Goal: Submit feedback/report problem

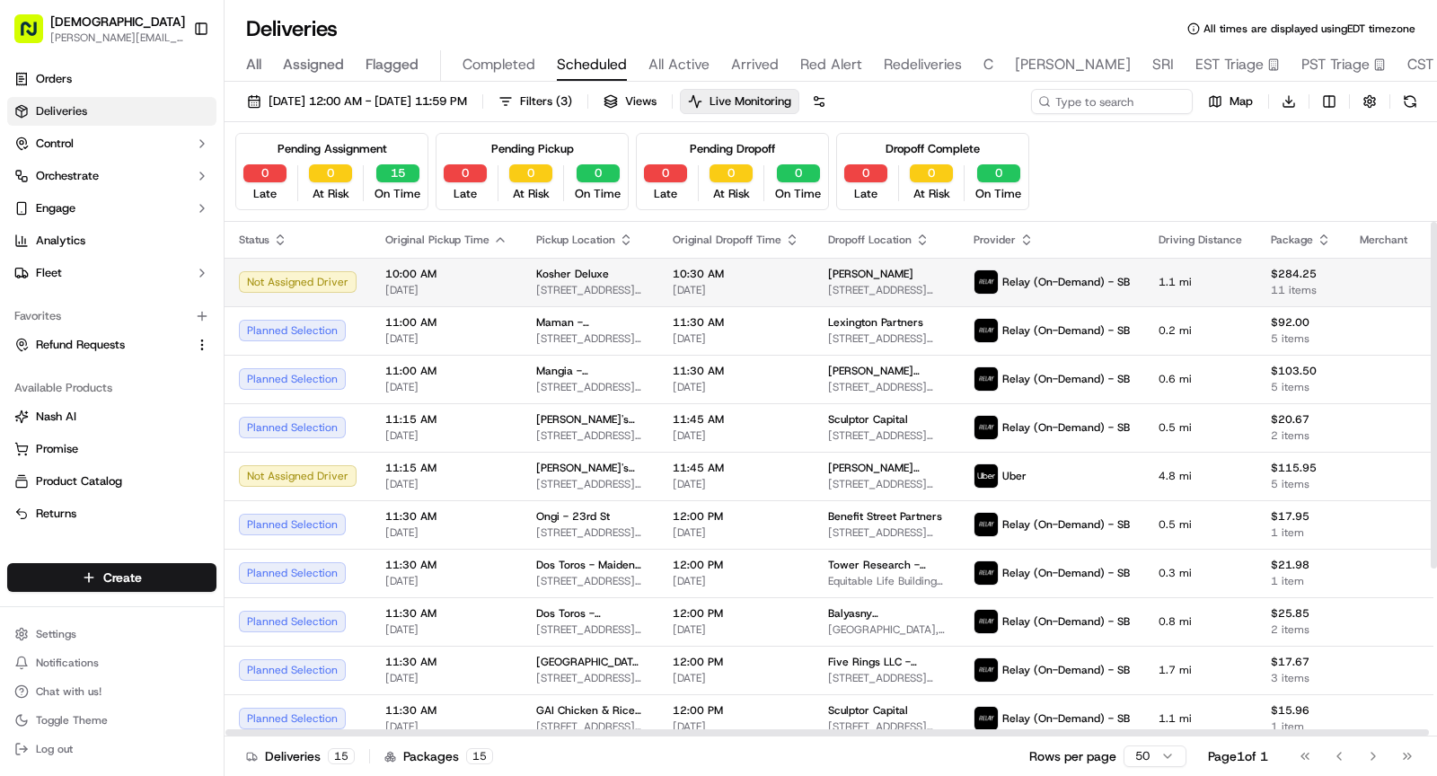
click at [658, 275] on td "10:30 AM 09/19/2025" at bounding box center [735, 282] width 155 height 48
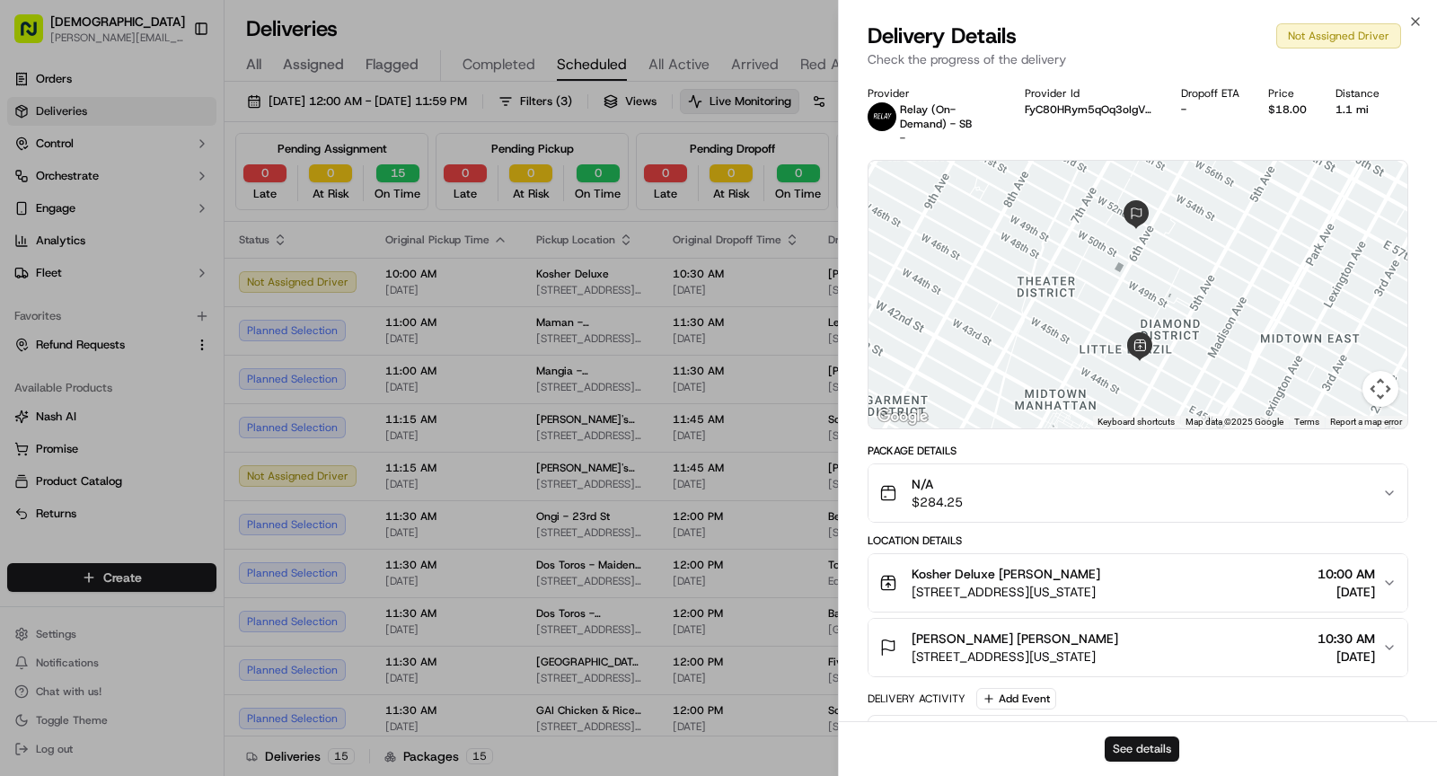
click at [1120, 749] on button "See details" at bounding box center [1141, 748] width 75 height 25
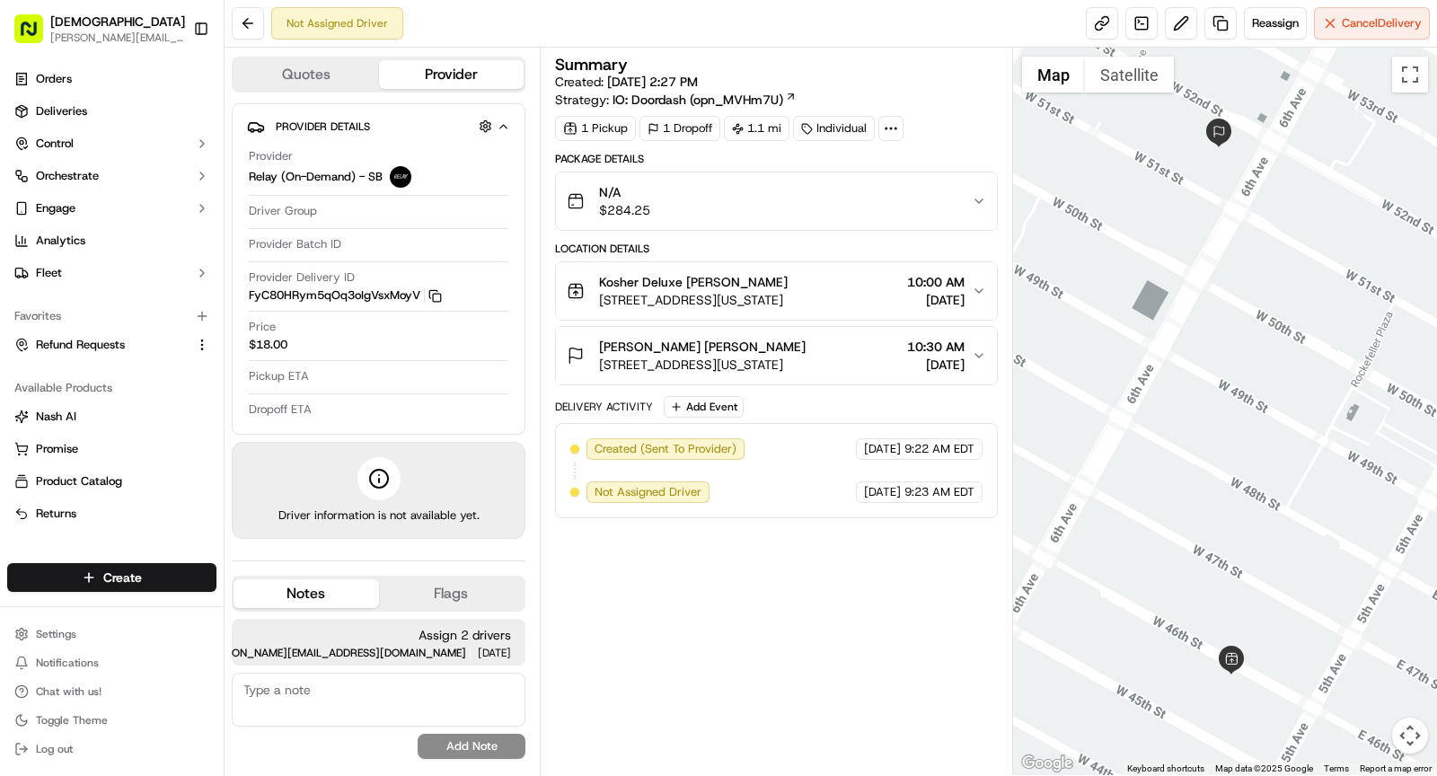
click at [886, 131] on icon at bounding box center [891, 128] width 16 height 16
drag, startPoint x: 822, startPoint y: 166, endPoint x: 927, endPoint y: 165, distance: 105.1
click at [927, 165] on div "External ID PW09182564755-4548-1946831" at bounding box center [883, 170] width 259 height 16
copy span "PW09182564755"
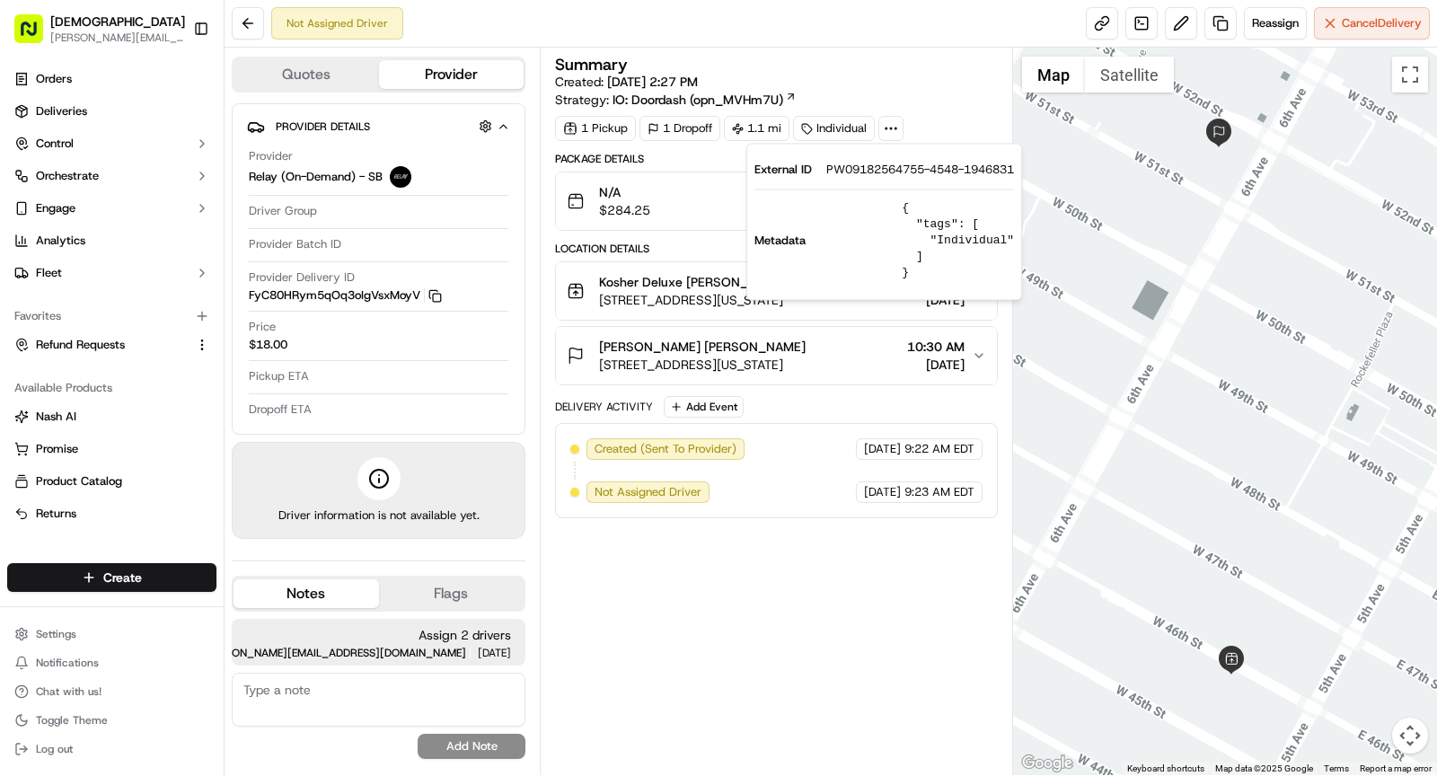
click at [702, 303] on span "[STREET_ADDRESS][US_STATE]" at bounding box center [693, 300] width 189 height 18
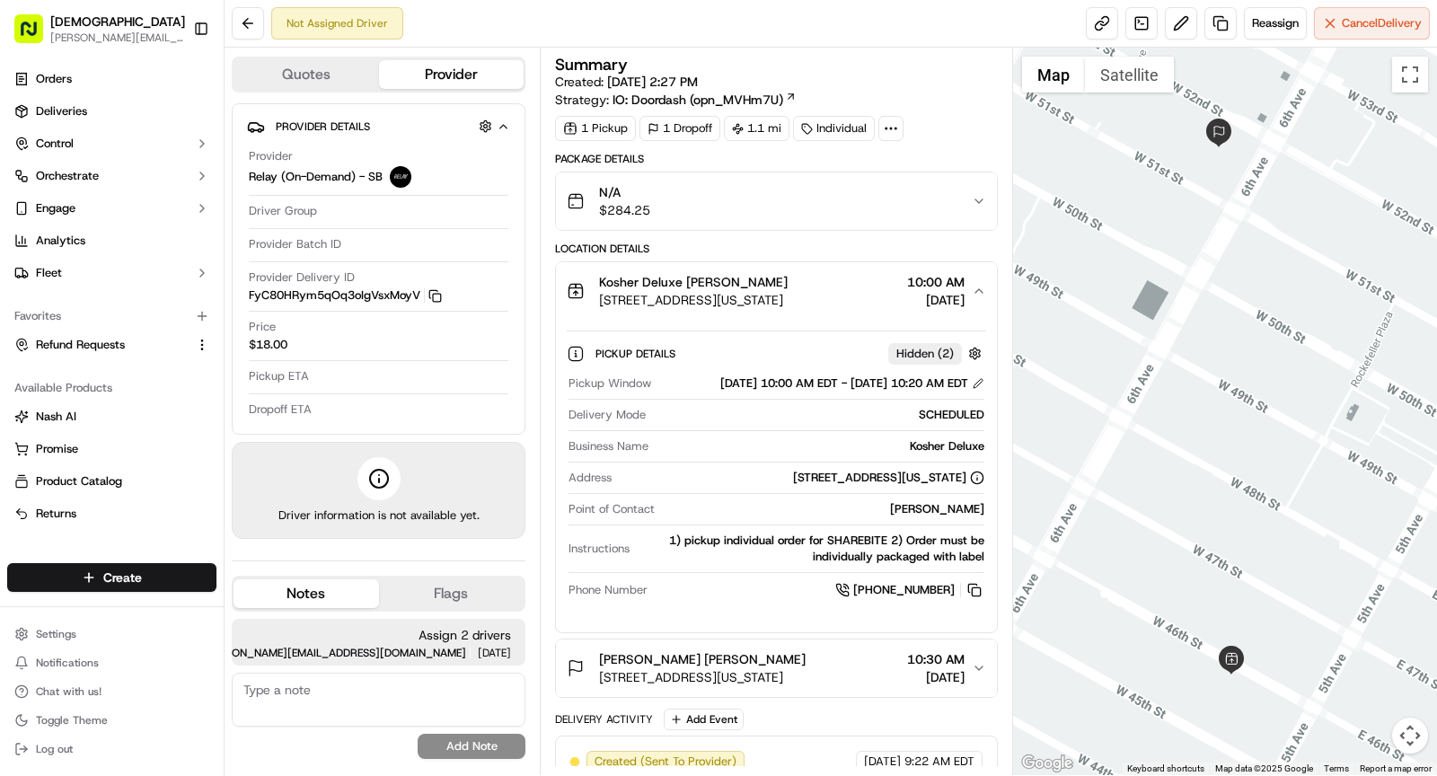
click at [955, 454] on div "Kosher Deluxe" at bounding box center [819, 446] width 329 height 16
copy div "Kosher Deluxe"
click at [721, 312] on button "Kosher Deluxe Denis Sharebite 10 W 46th St, New York, NY 10036, USA 10:00 AM 09…" at bounding box center [776, 290] width 441 height 57
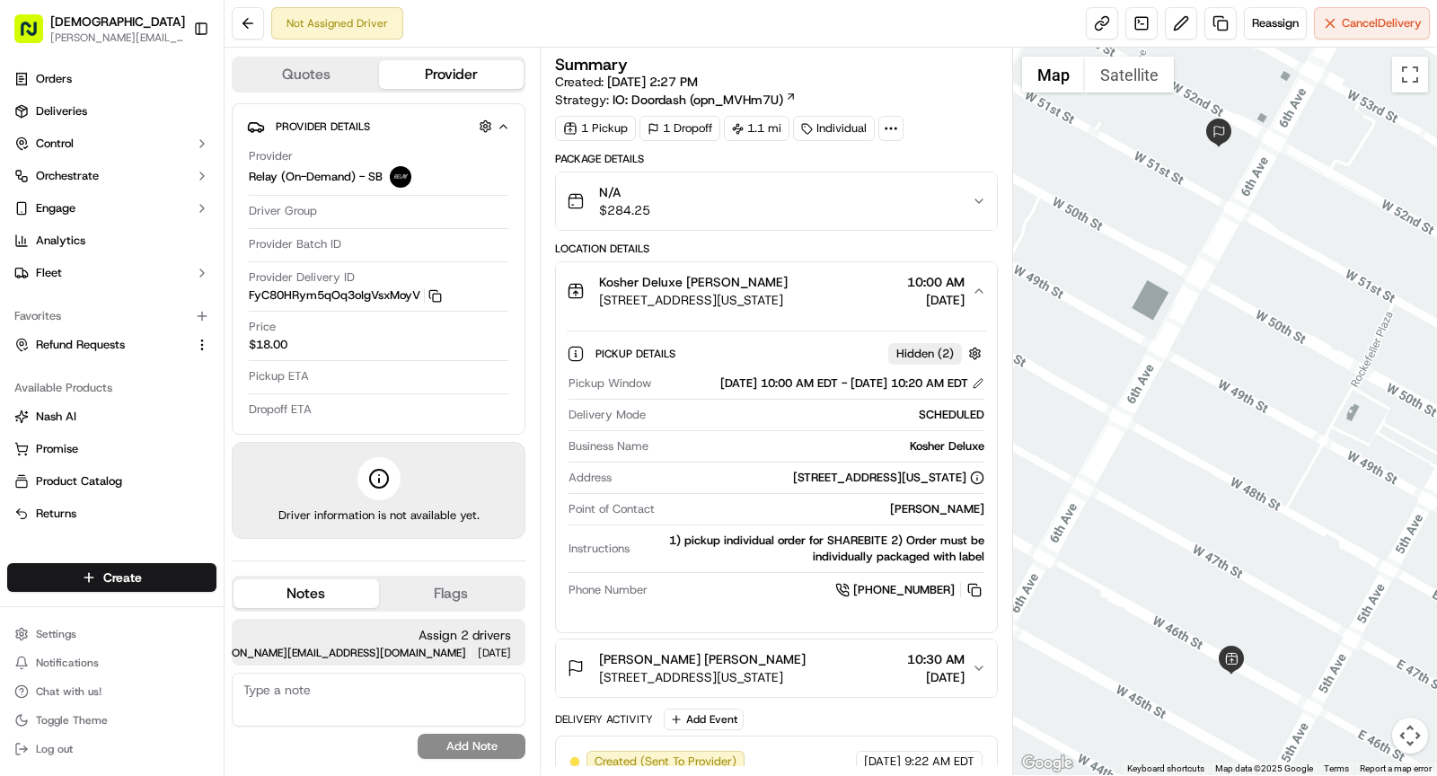
click at [755, 291] on span "10 W 46th St, New York, NY 10036, USA" at bounding box center [693, 300] width 189 height 18
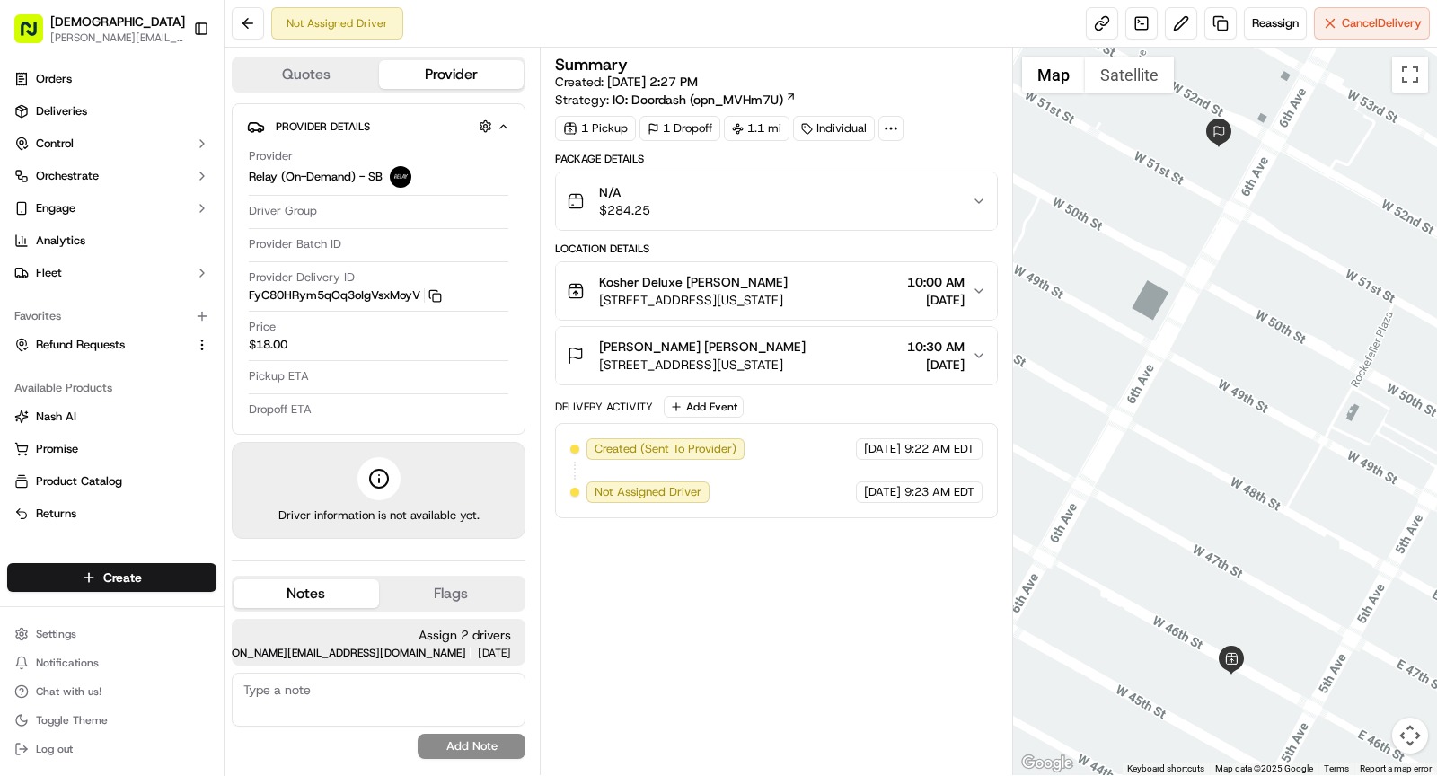
click at [805, 358] on span "1285 6th Ave, New York, NY 10019, USA" at bounding box center [702, 365] width 207 height 18
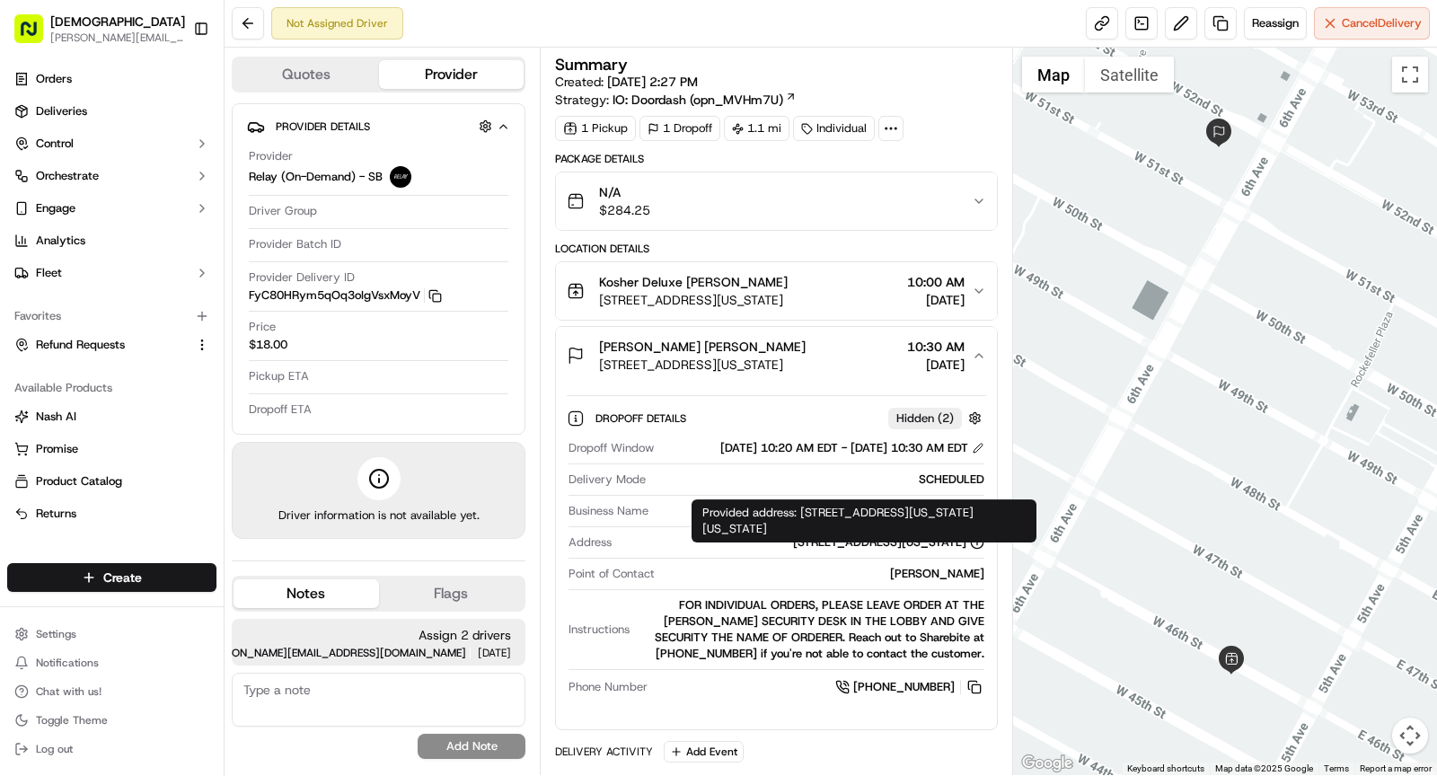
click at [942, 558] on div at bounding box center [776, 558] width 416 height 1
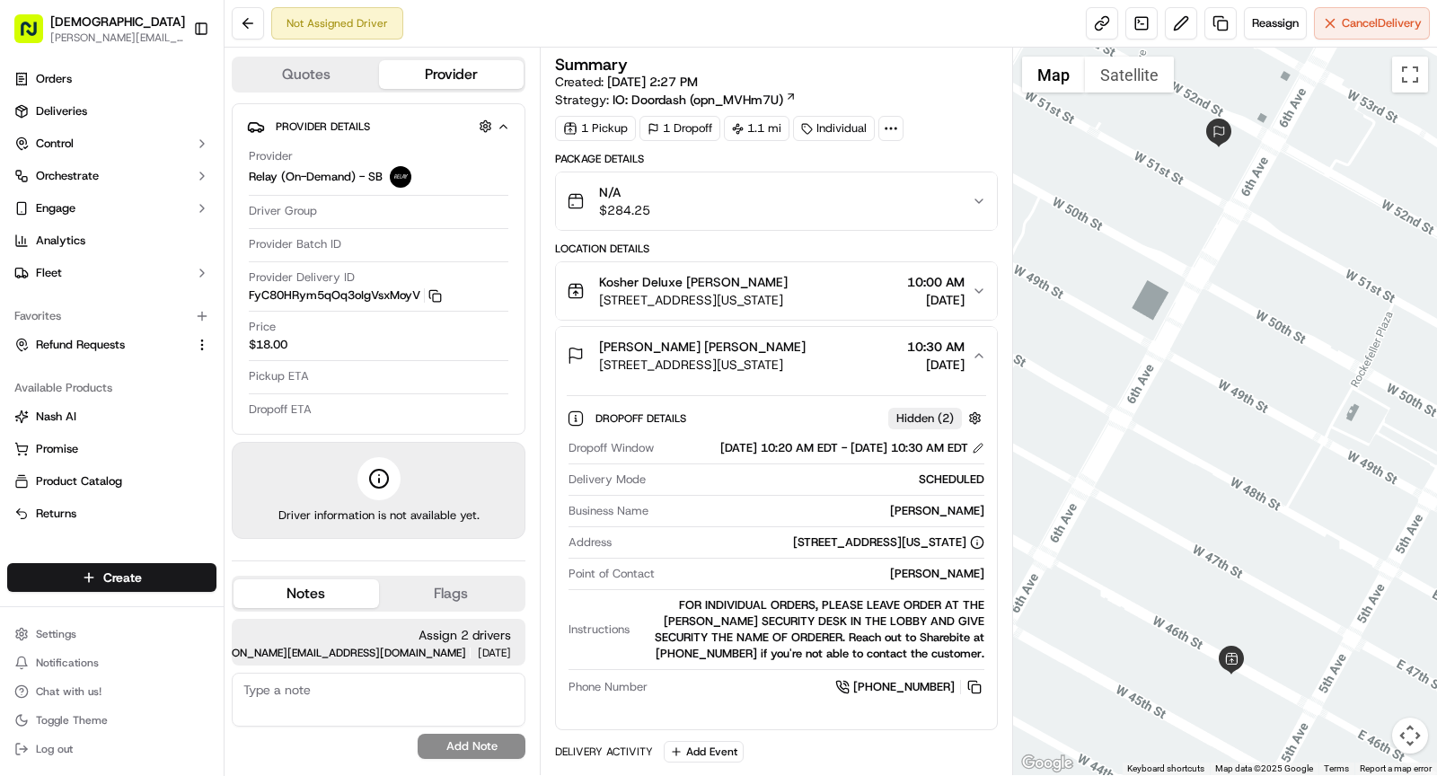
click at [942, 582] on div "Jamiann Cassino" at bounding box center [823, 574] width 322 height 16
copy div "Jamiann Cassino"
click at [704, 368] on span "1285 6th Ave, New York, NY 10019, USA" at bounding box center [702, 365] width 207 height 18
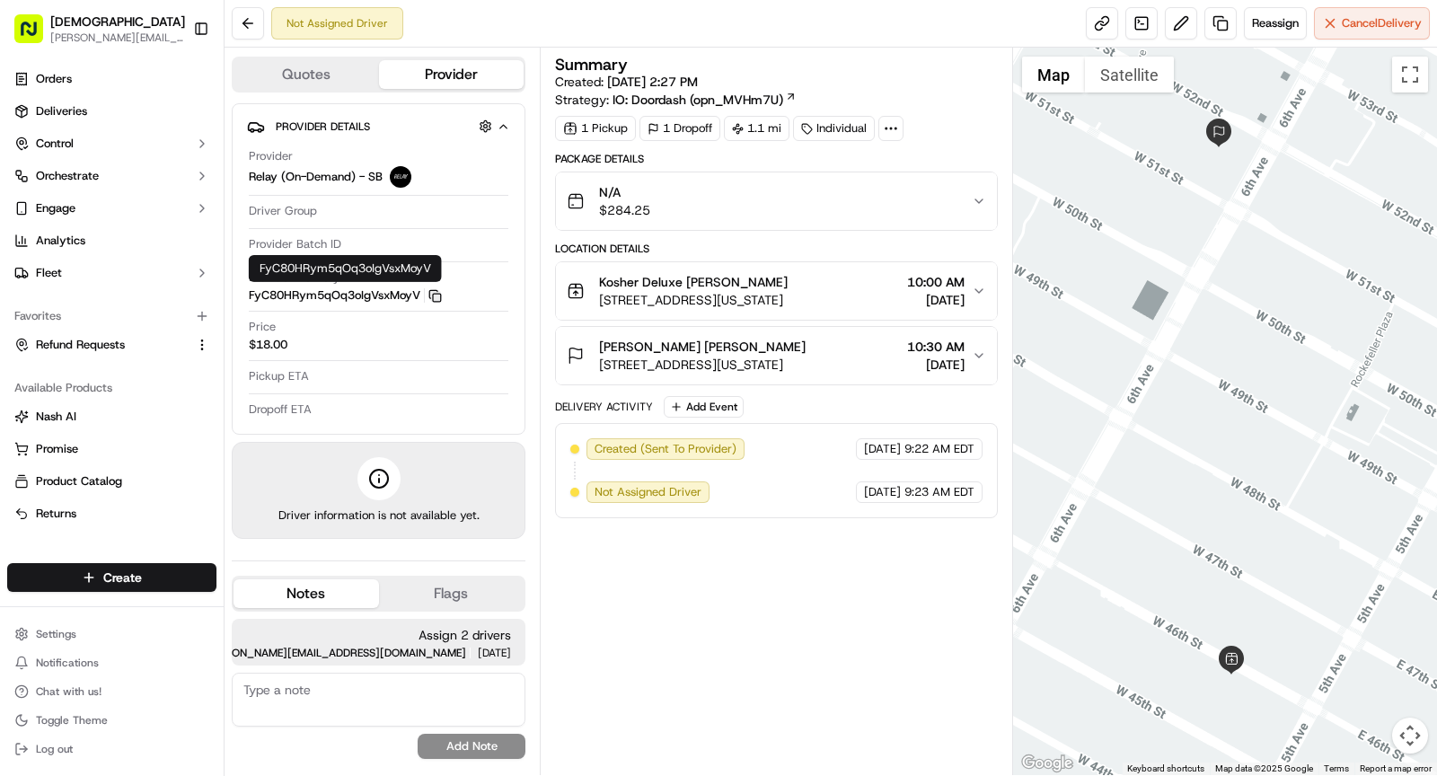
click at [438, 292] on icon "button" at bounding box center [434, 295] width 13 height 13
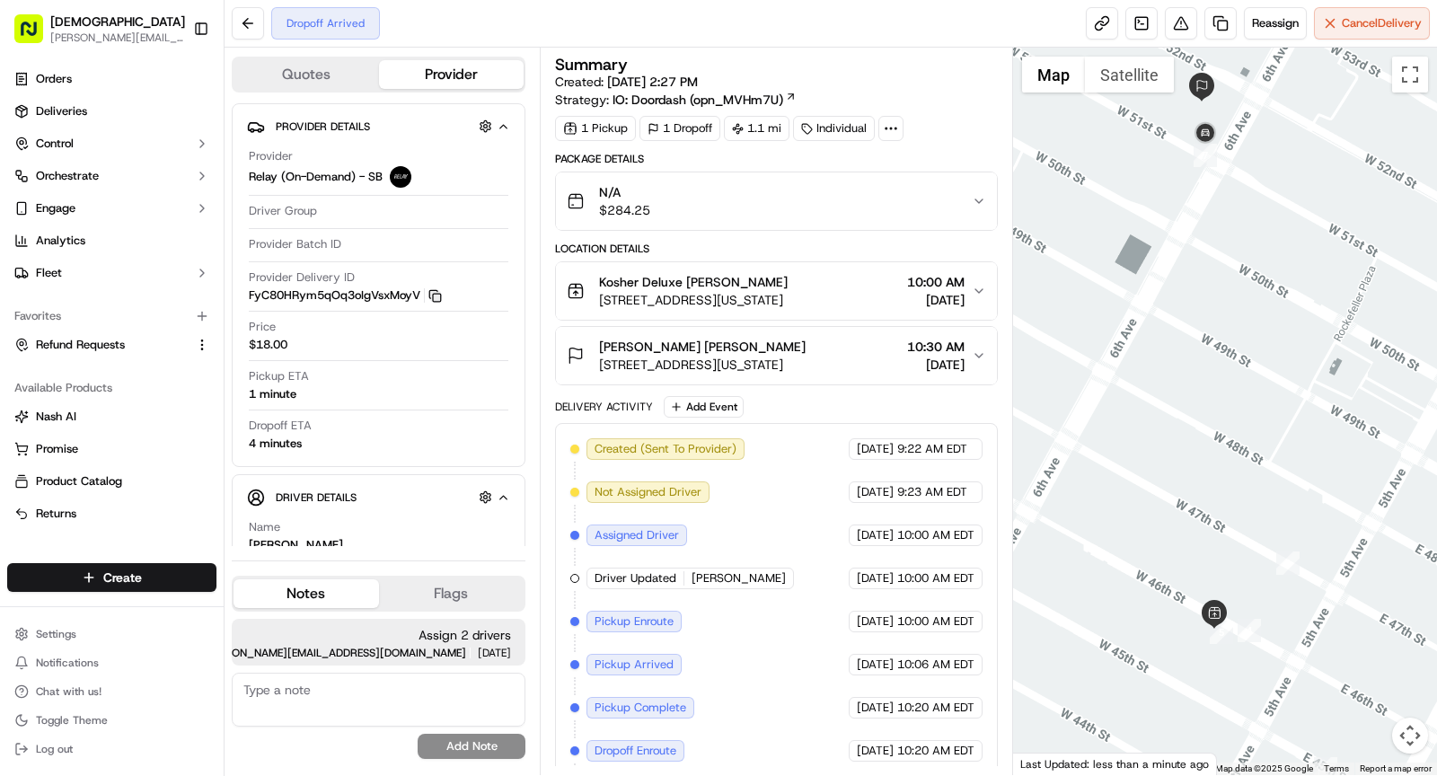
drag, startPoint x: 1271, startPoint y: 373, endPoint x: 1259, endPoint y: 348, distance: 28.1
click at [1259, 348] on div at bounding box center [1225, 411] width 425 height 727
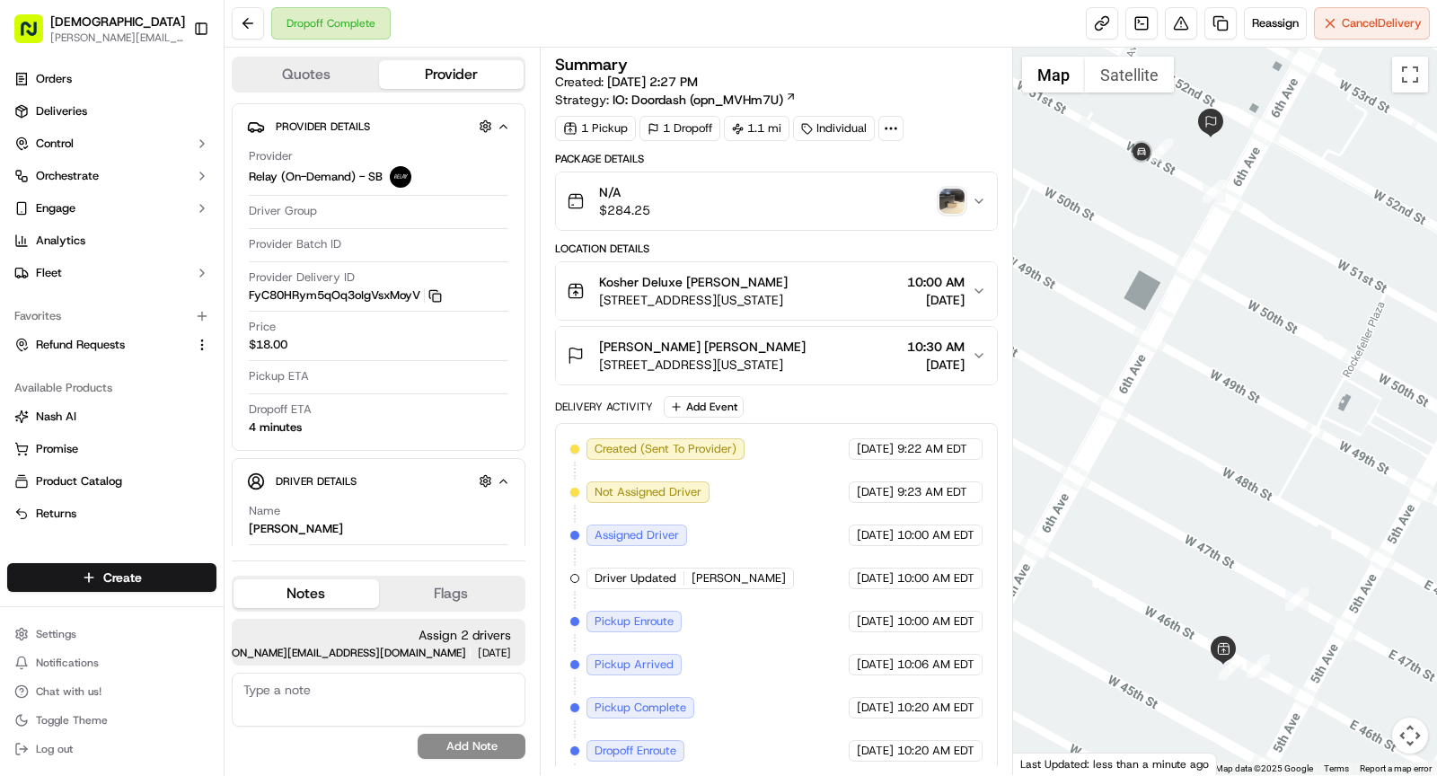
click at [955, 200] on img "button" at bounding box center [951, 201] width 25 height 25
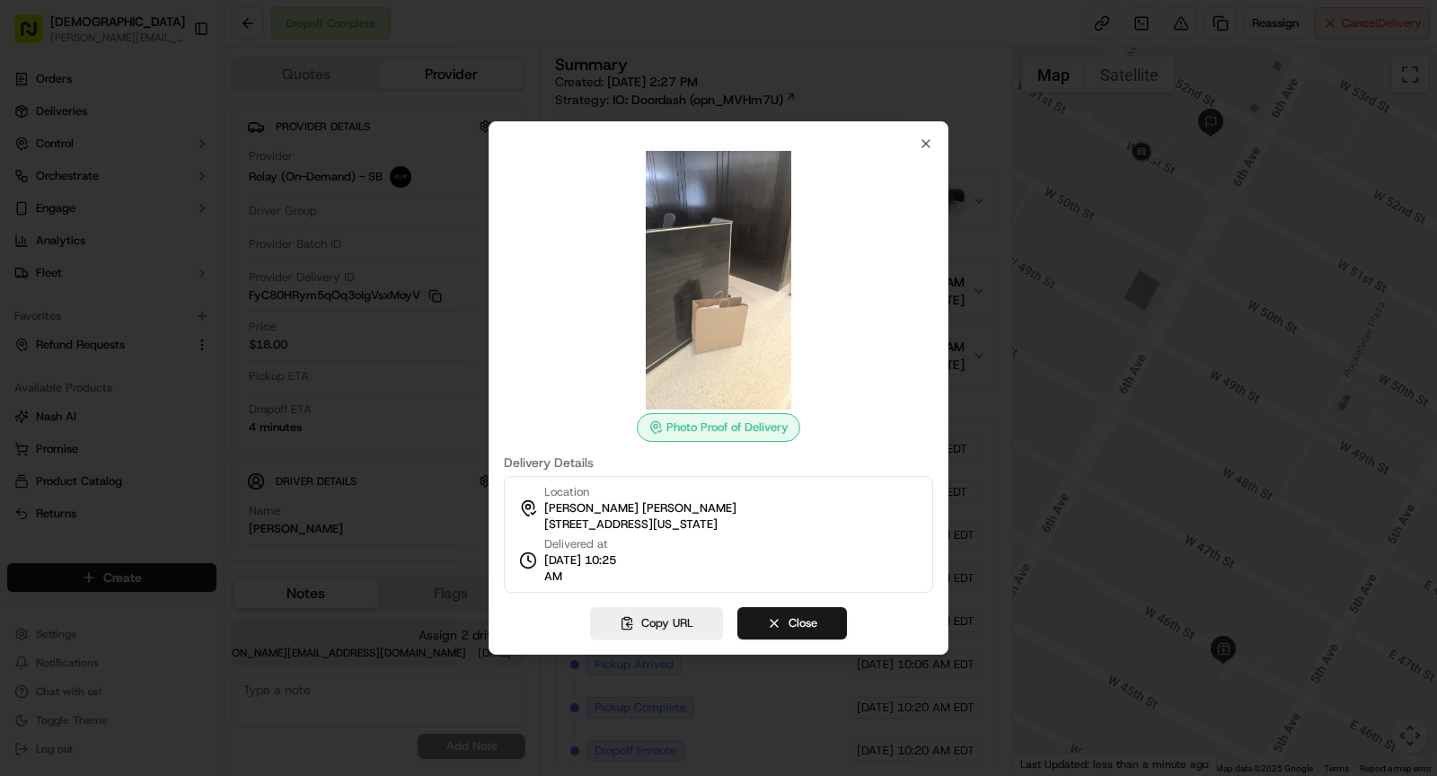
click at [344, 215] on div at bounding box center [718, 388] width 1437 height 776
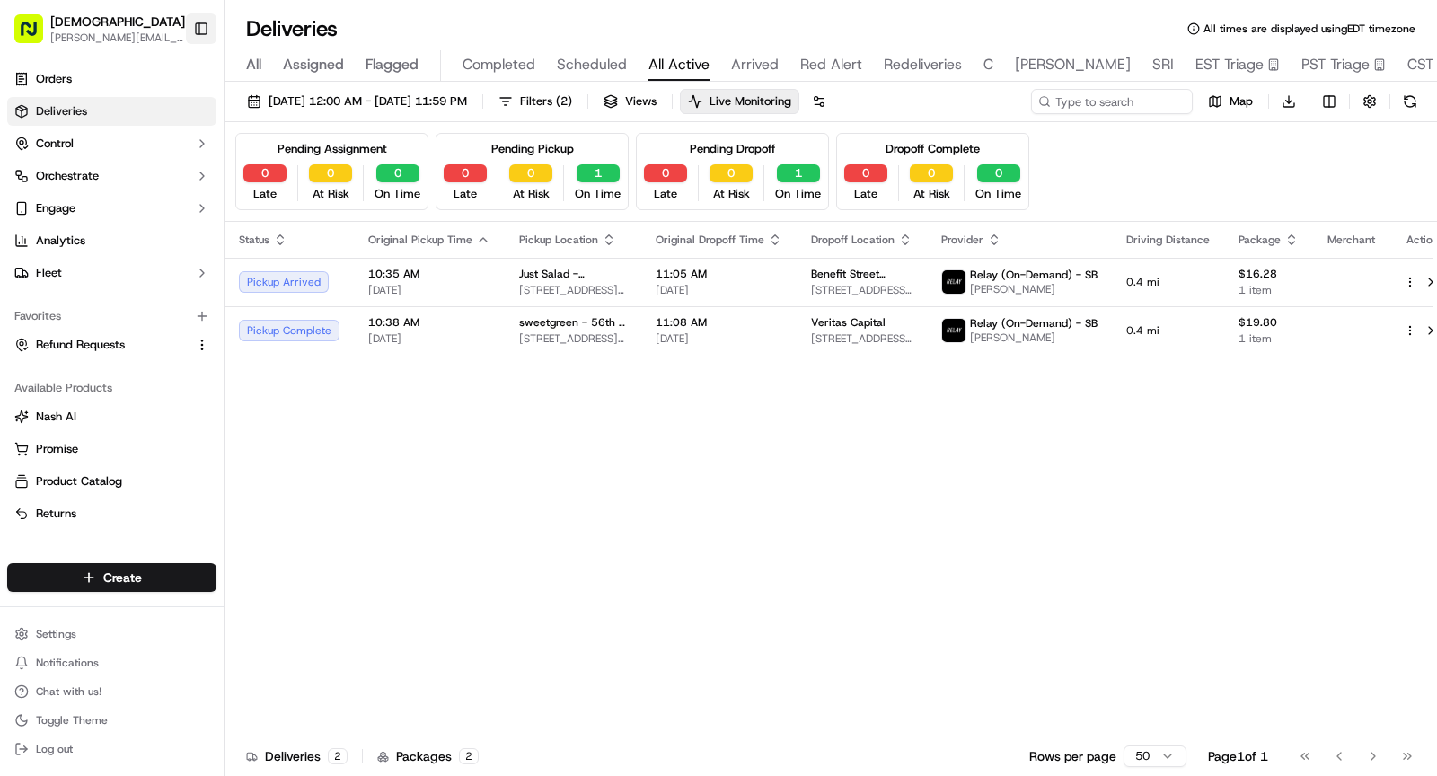
click at [209, 27] on button "Toggle Sidebar" at bounding box center [201, 28] width 31 height 31
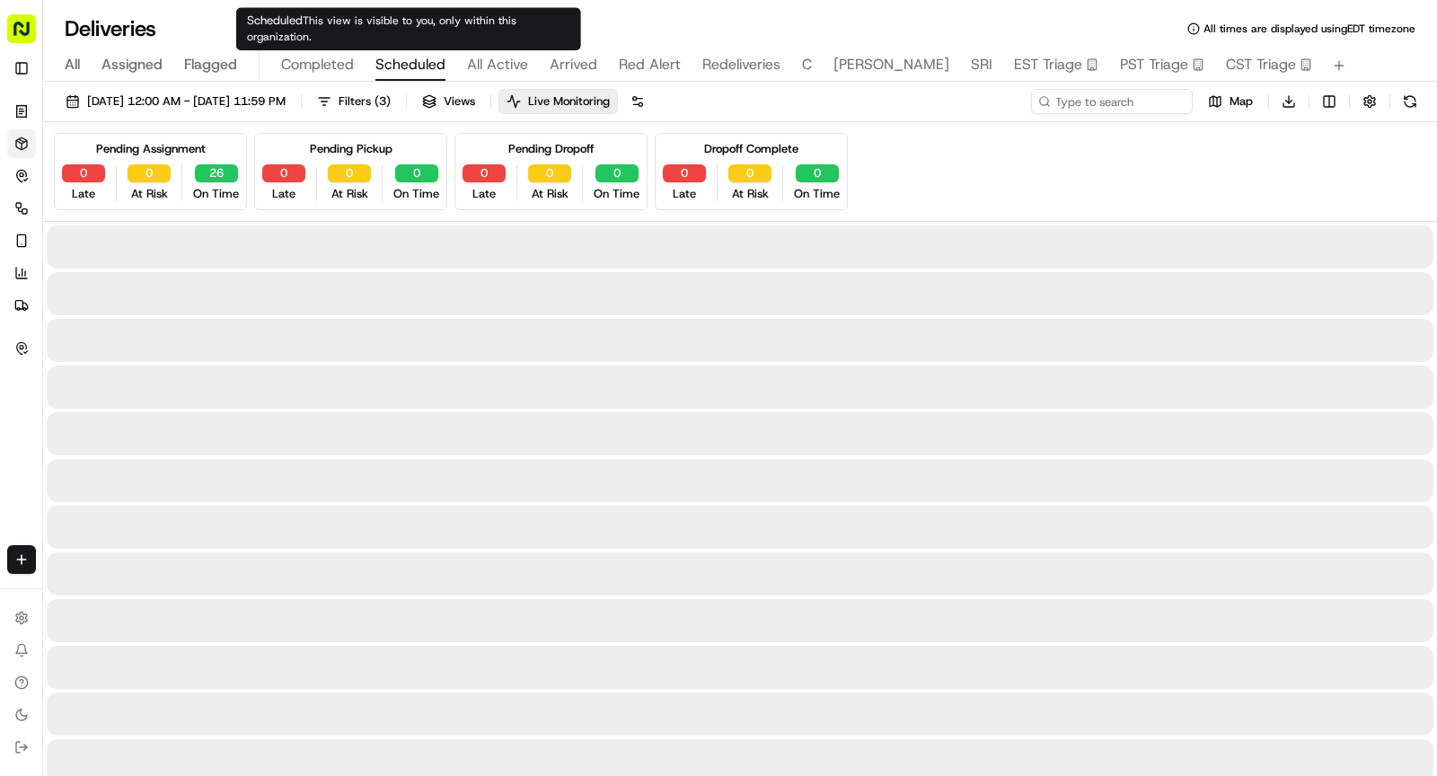
click at [402, 65] on span "Scheduled" at bounding box center [410, 65] width 70 height 22
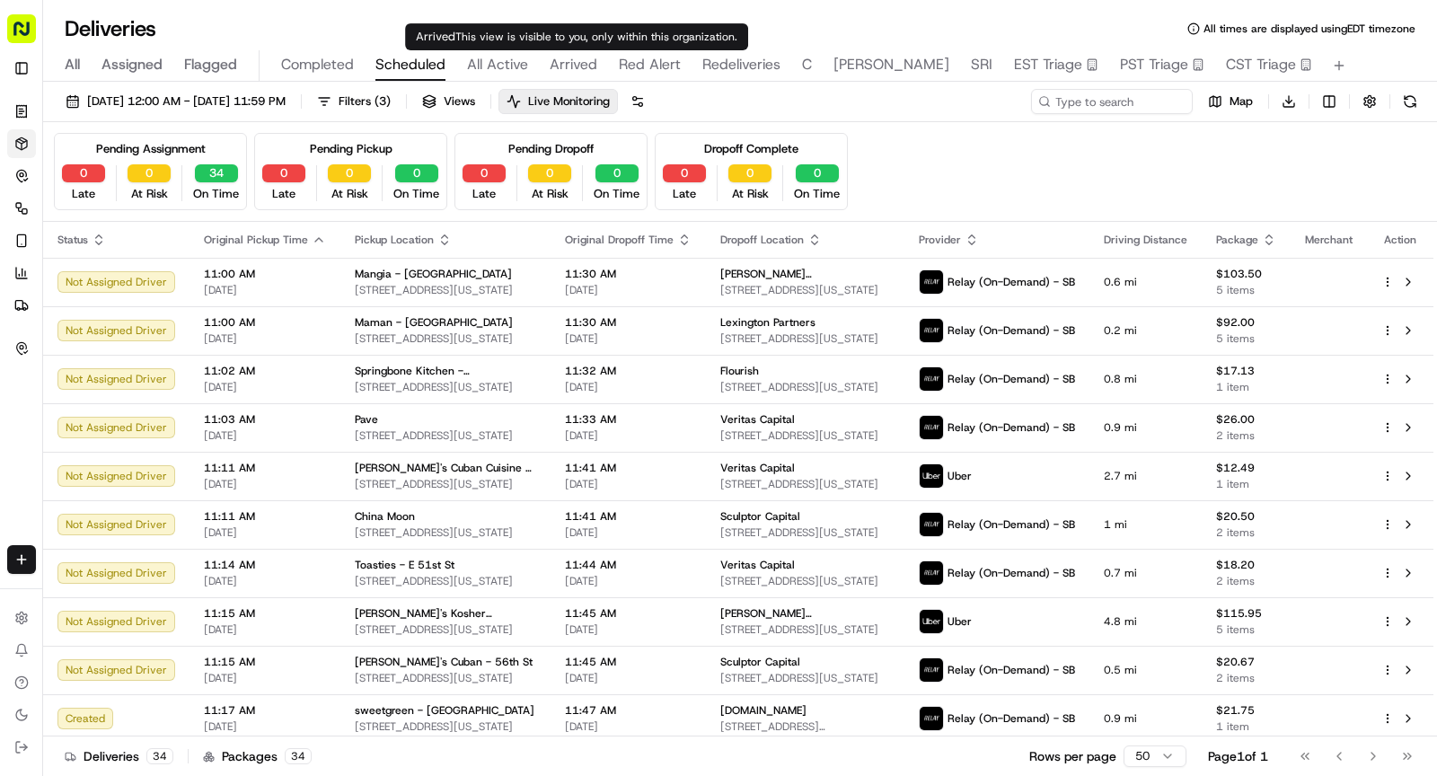
click at [576, 65] on span "Arrived" at bounding box center [573, 65] width 48 height 22
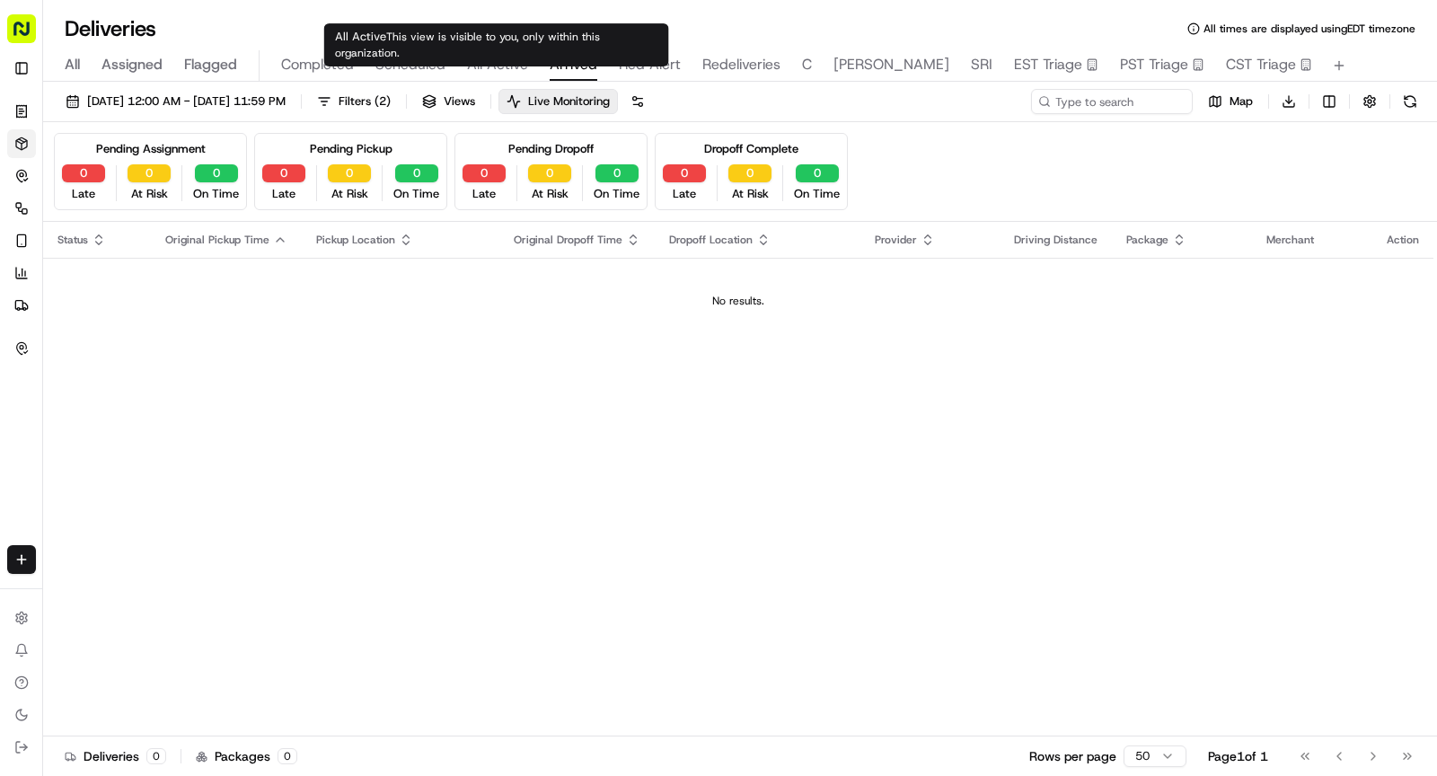
click at [510, 65] on span "All Active" at bounding box center [497, 65] width 61 height 22
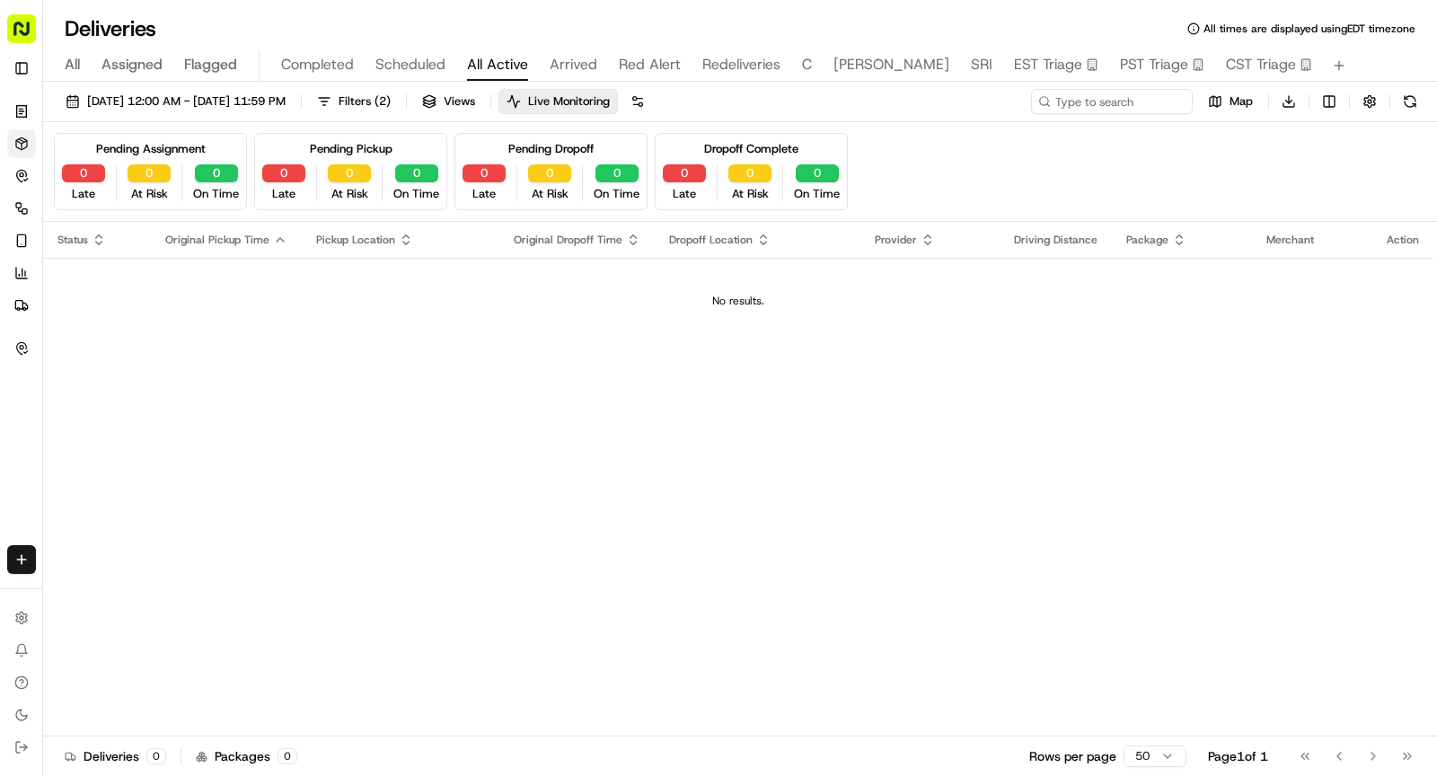
click at [84, 68] on div "All Assigned Flagged Completed Scheduled All Active Arrived Red Alert Redeliver…" at bounding box center [739, 65] width 1393 height 31
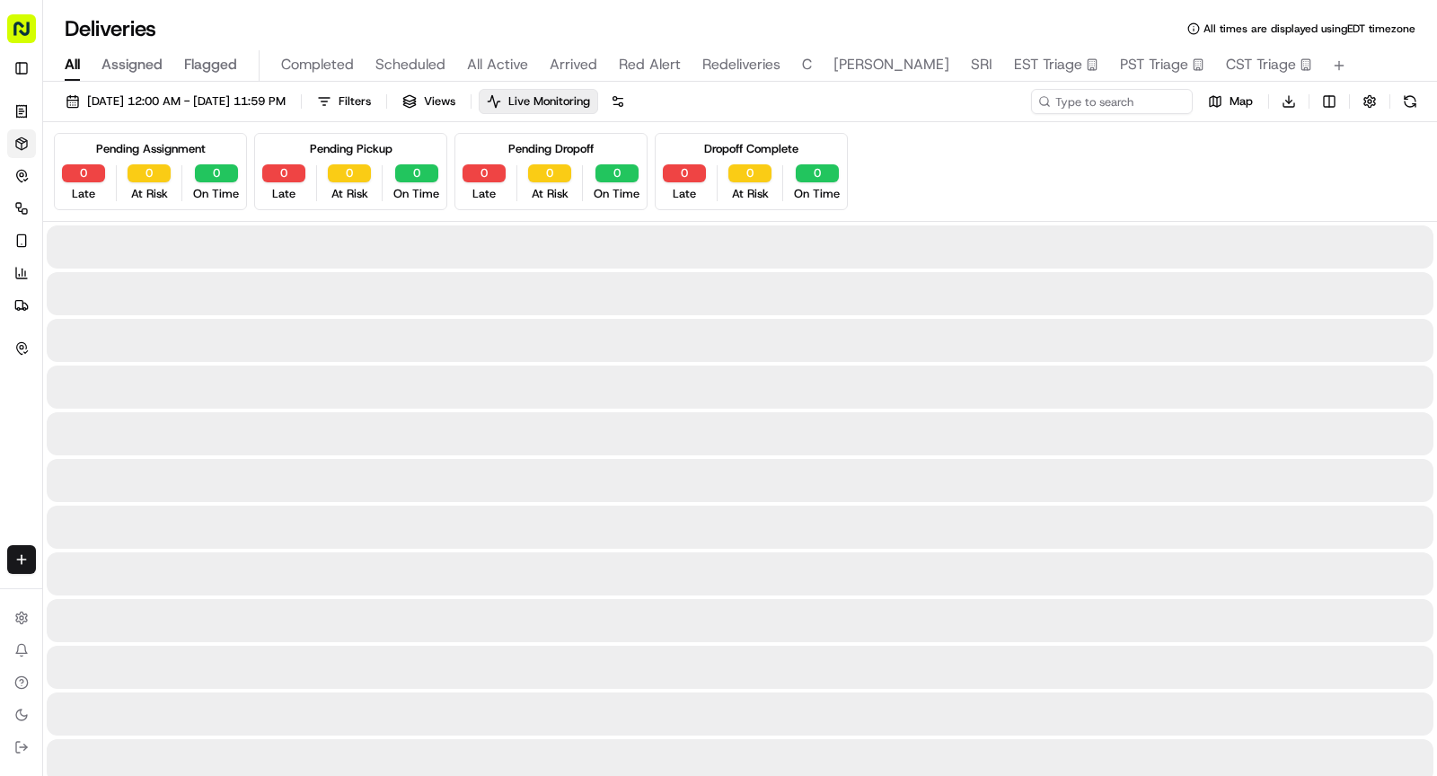
click at [75, 64] on span "All" at bounding box center [72, 65] width 15 height 22
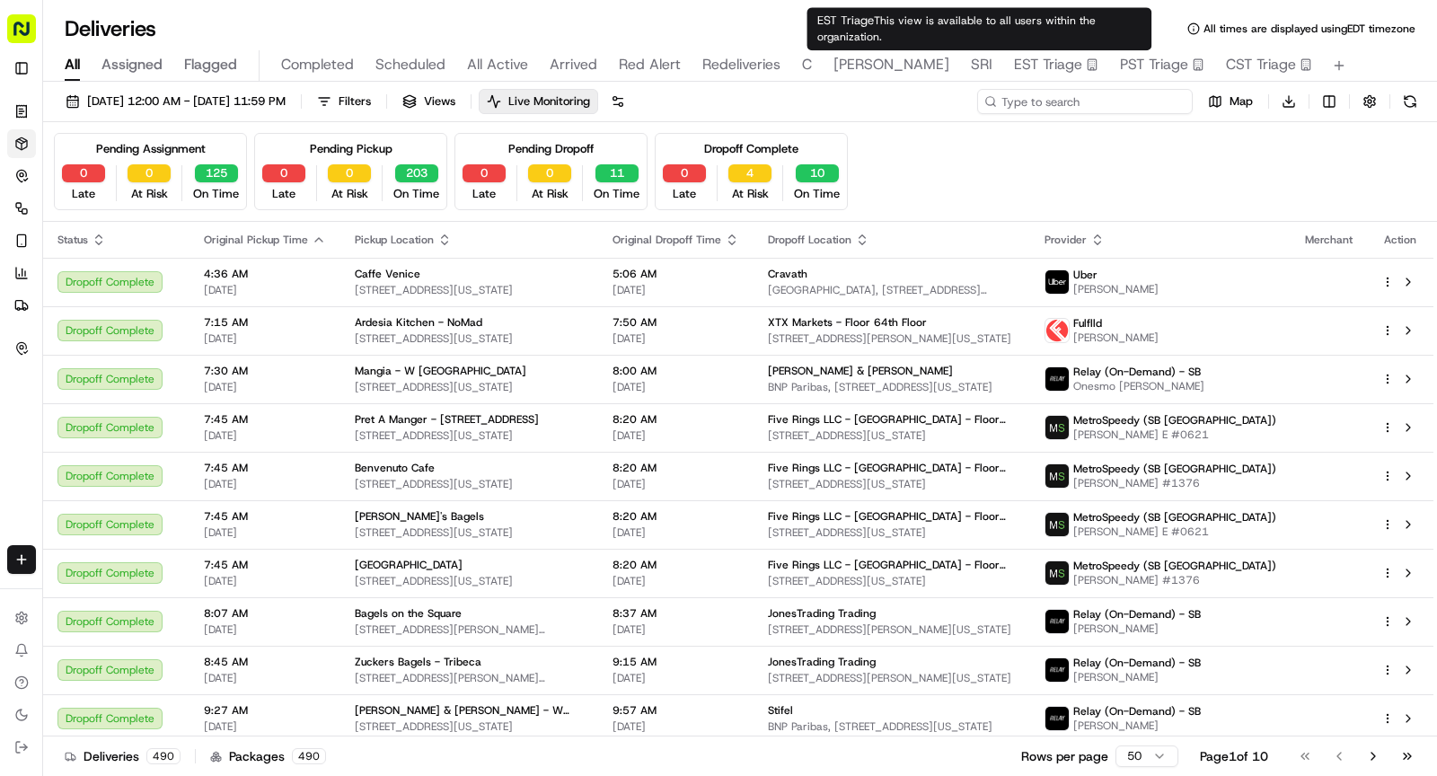
click at [1093, 101] on input at bounding box center [1084, 101] width 215 height 25
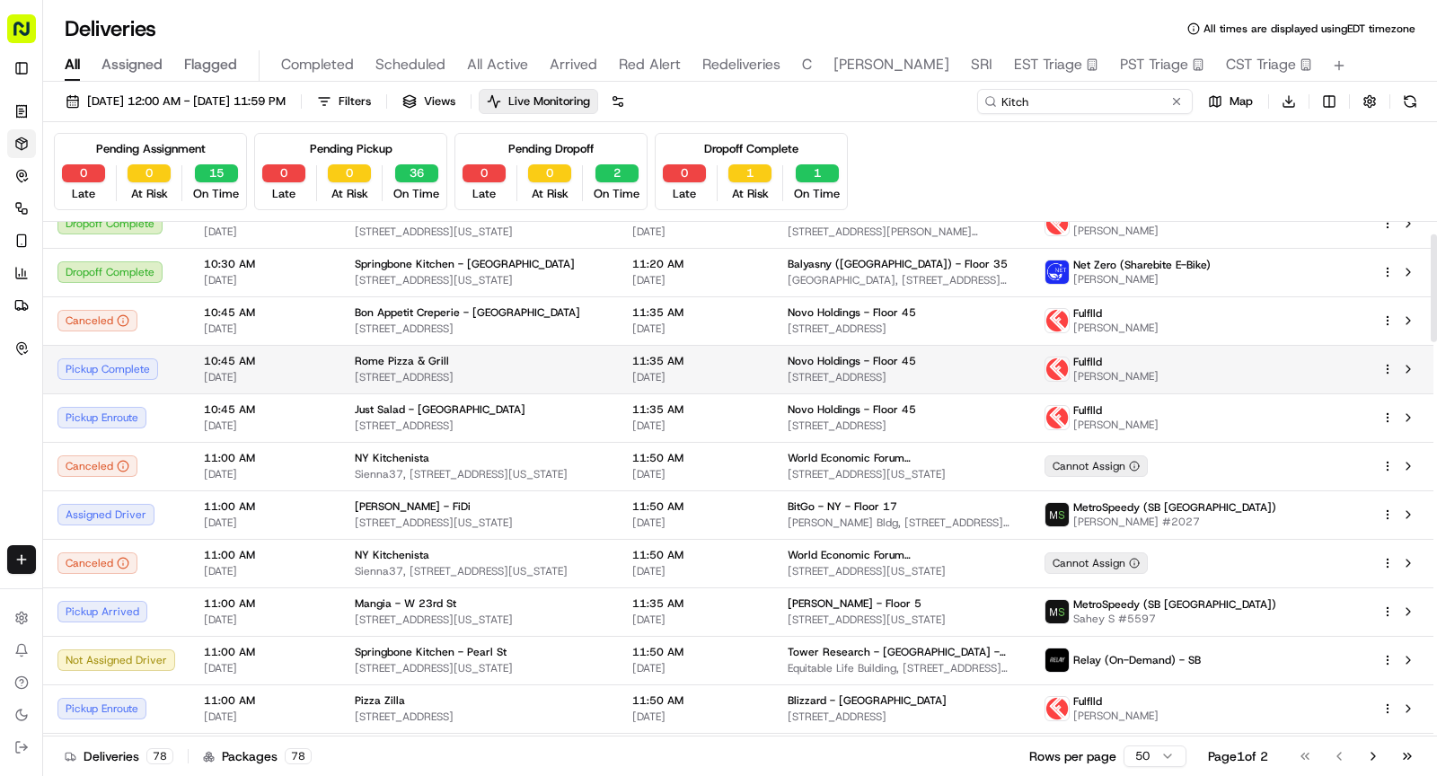
scroll to position [67, 0]
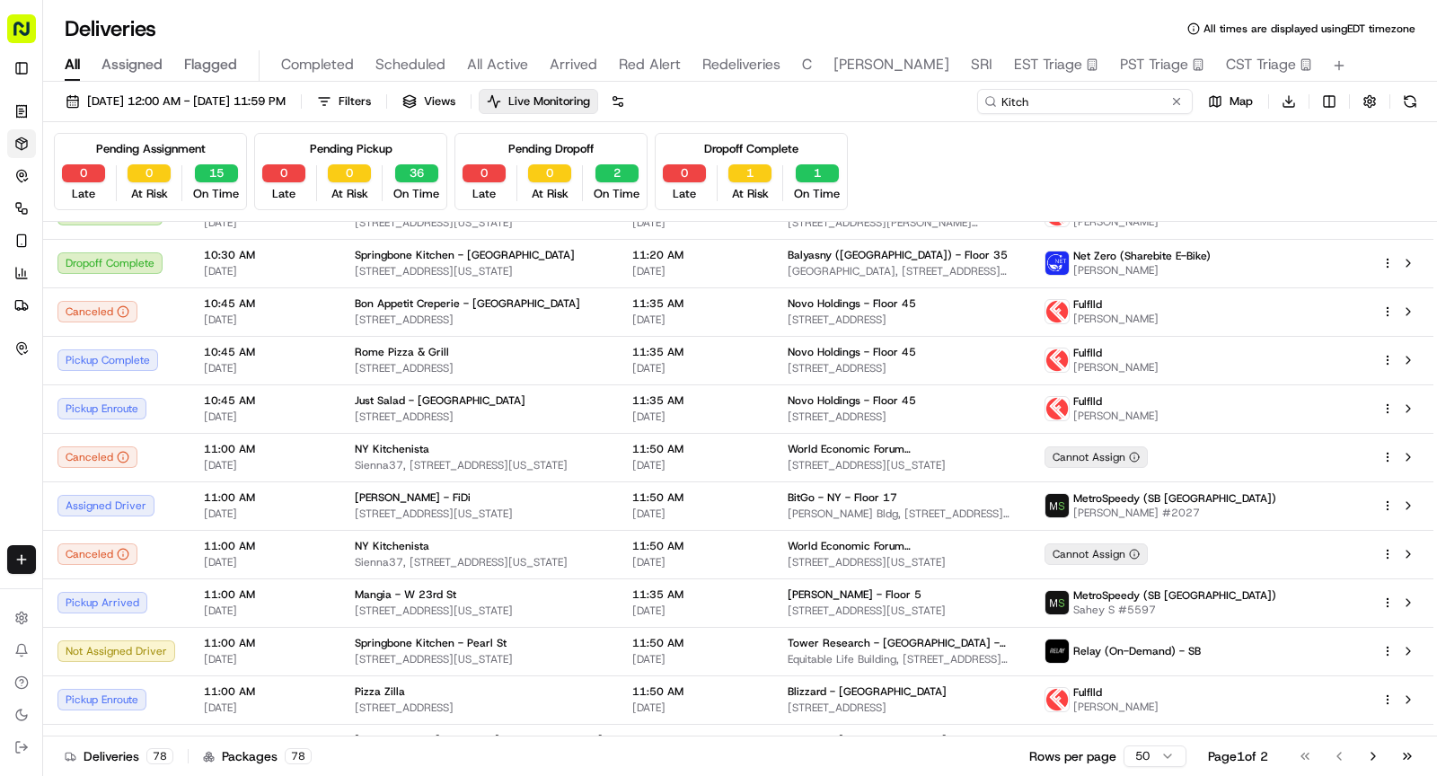
click at [1056, 105] on input "Kitch" at bounding box center [1084, 101] width 215 height 25
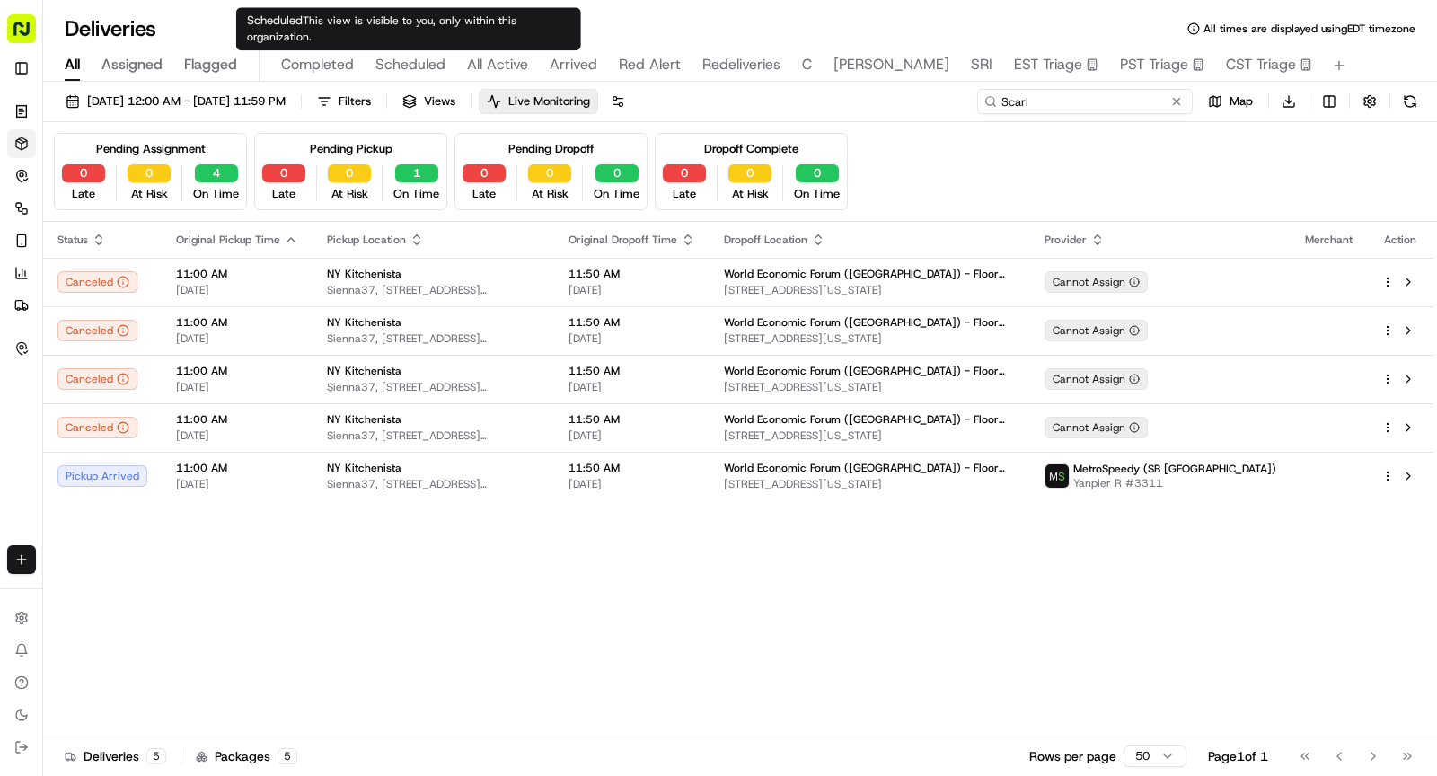
type input "Scarl"
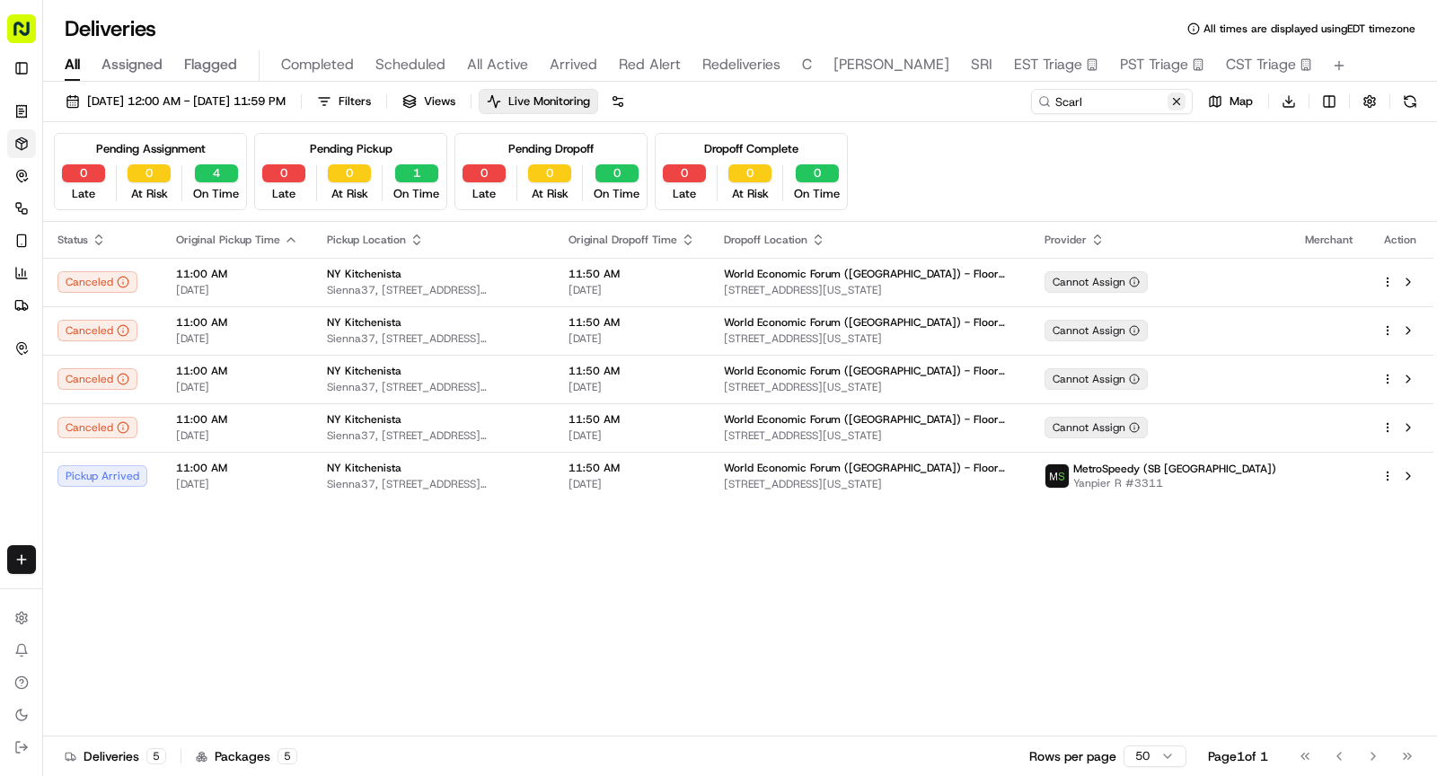
click at [1180, 107] on button at bounding box center [1176, 101] width 18 height 18
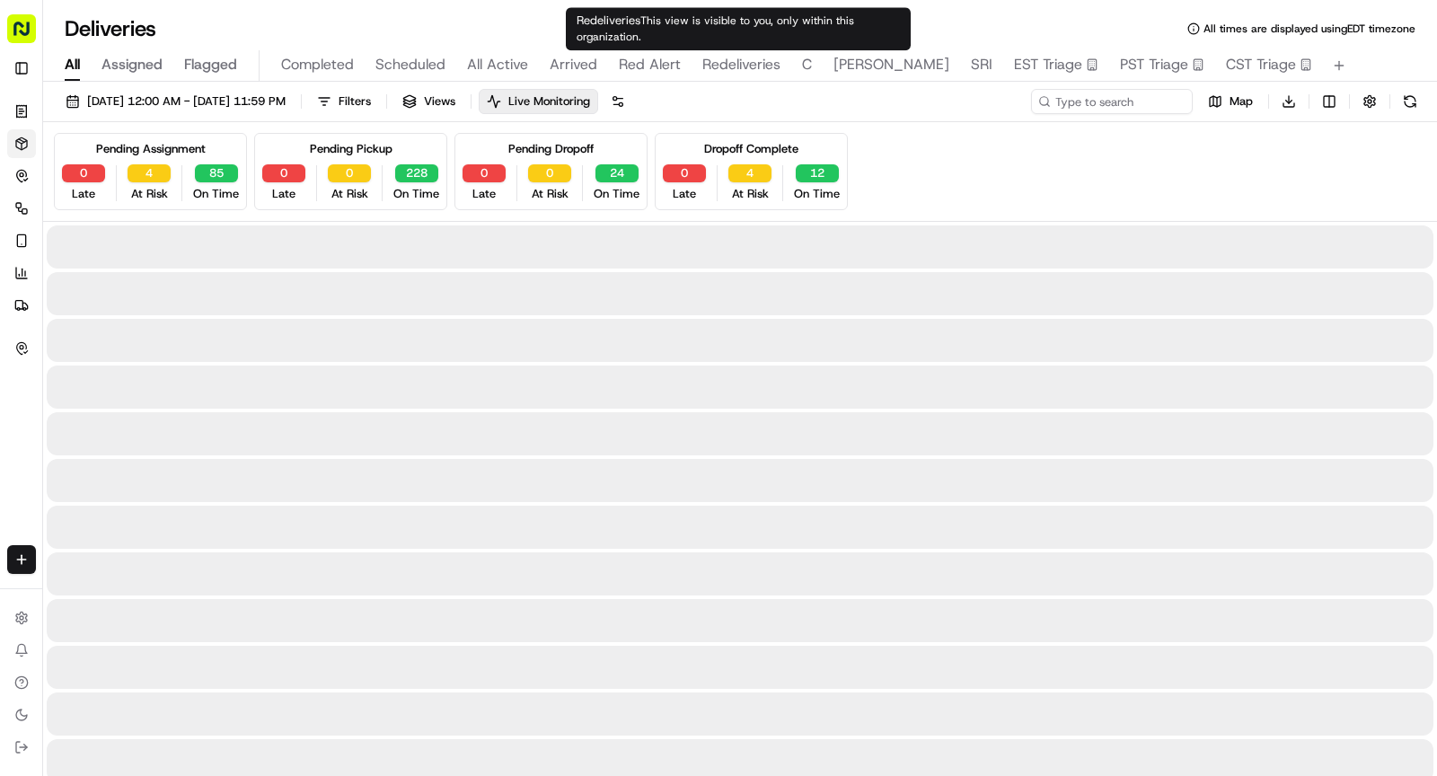
click at [516, 65] on span "All Active" at bounding box center [497, 65] width 61 height 22
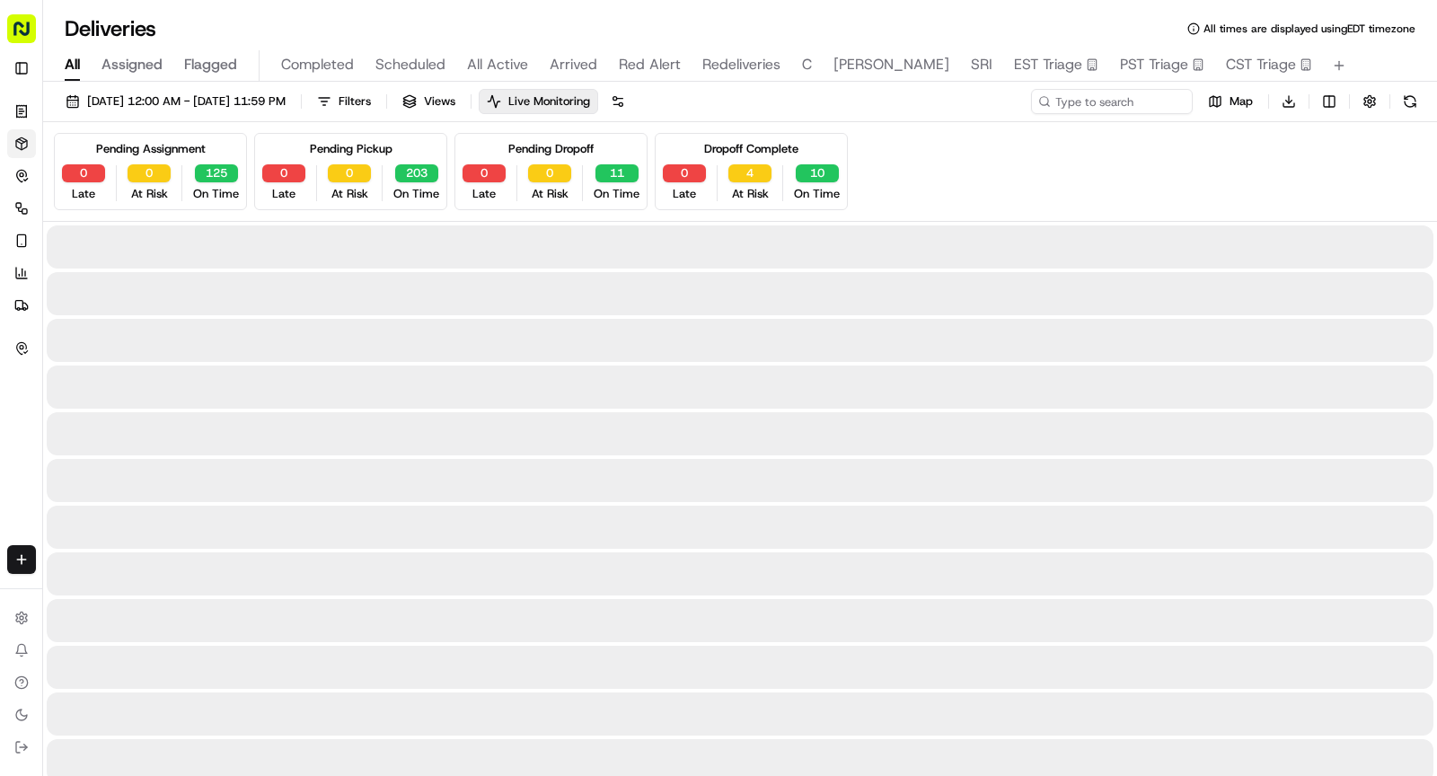
click at [80, 65] on span "All" at bounding box center [72, 65] width 15 height 22
click at [1093, 120] on div "09/19/2025 12:00 AM - 09/19/2025 11:59 PM Filters Views Live Monitoring Map Dow…" at bounding box center [739, 105] width 1393 height 33
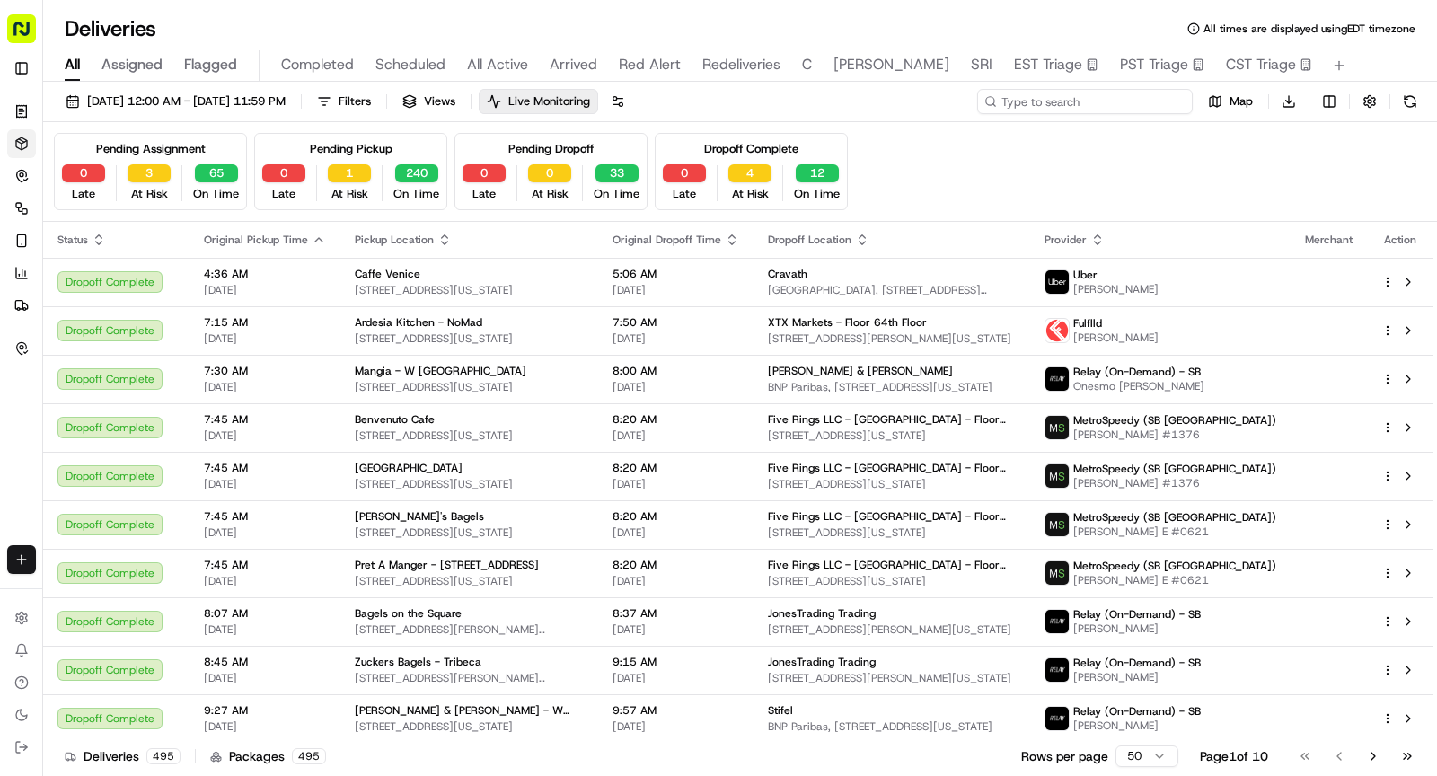
click at [1110, 103] on input at bounding box center [1084, 101] width 215 height 25
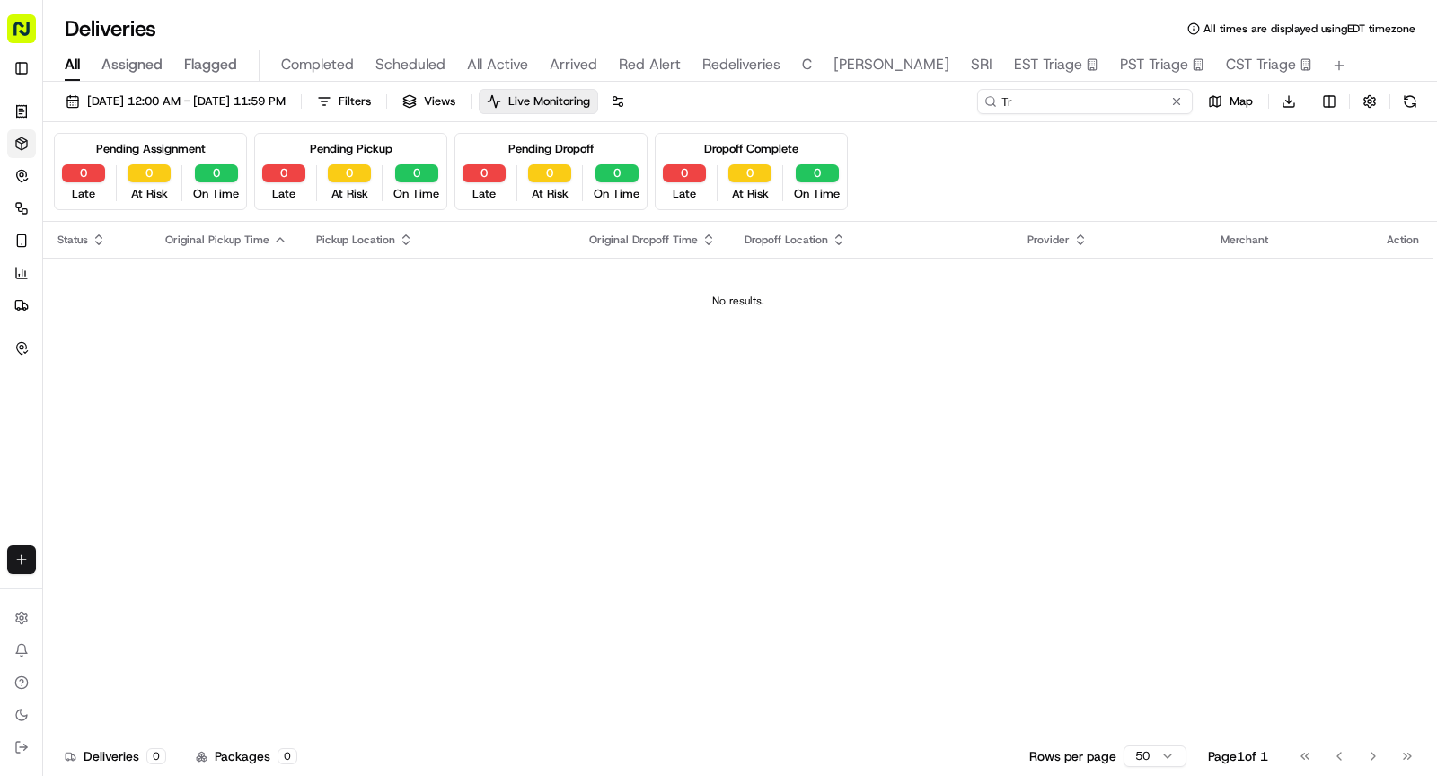
type input "T"
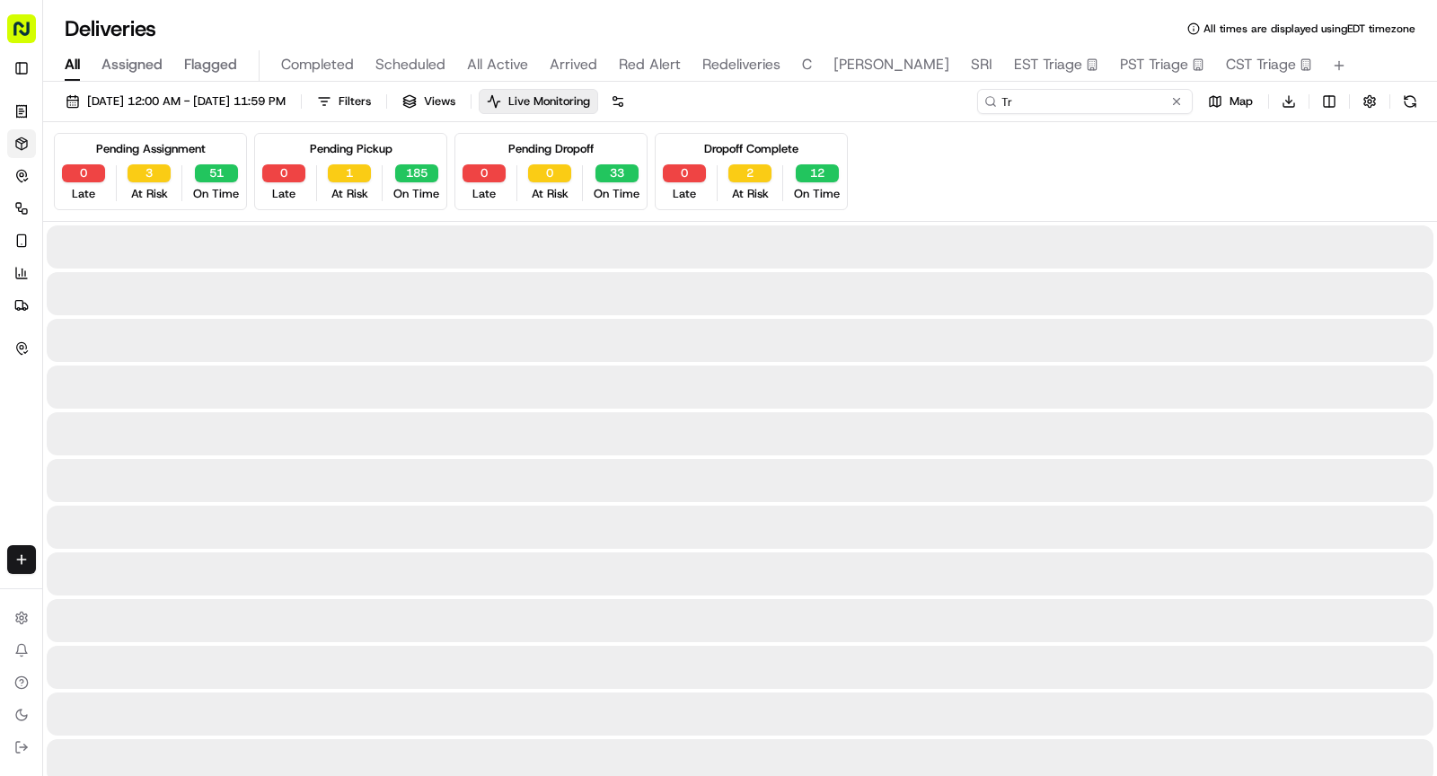
type input "T"
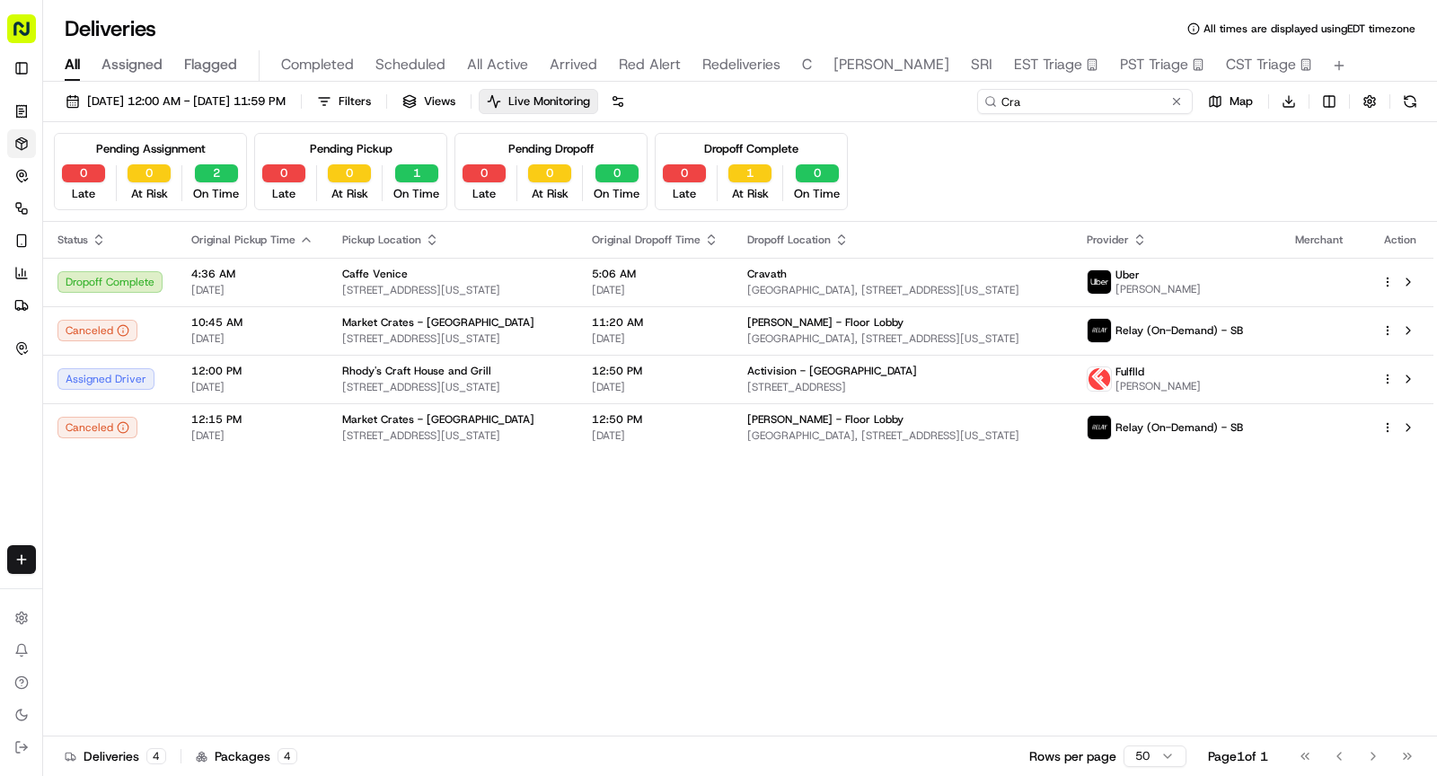
click at [1062, 99] on input "Cra" at bounding box center [1084, 101] width 215 height 25
type input "Cra"
click at [1178, 107] on button at bounding box center [1176, 101] width 18 height 18
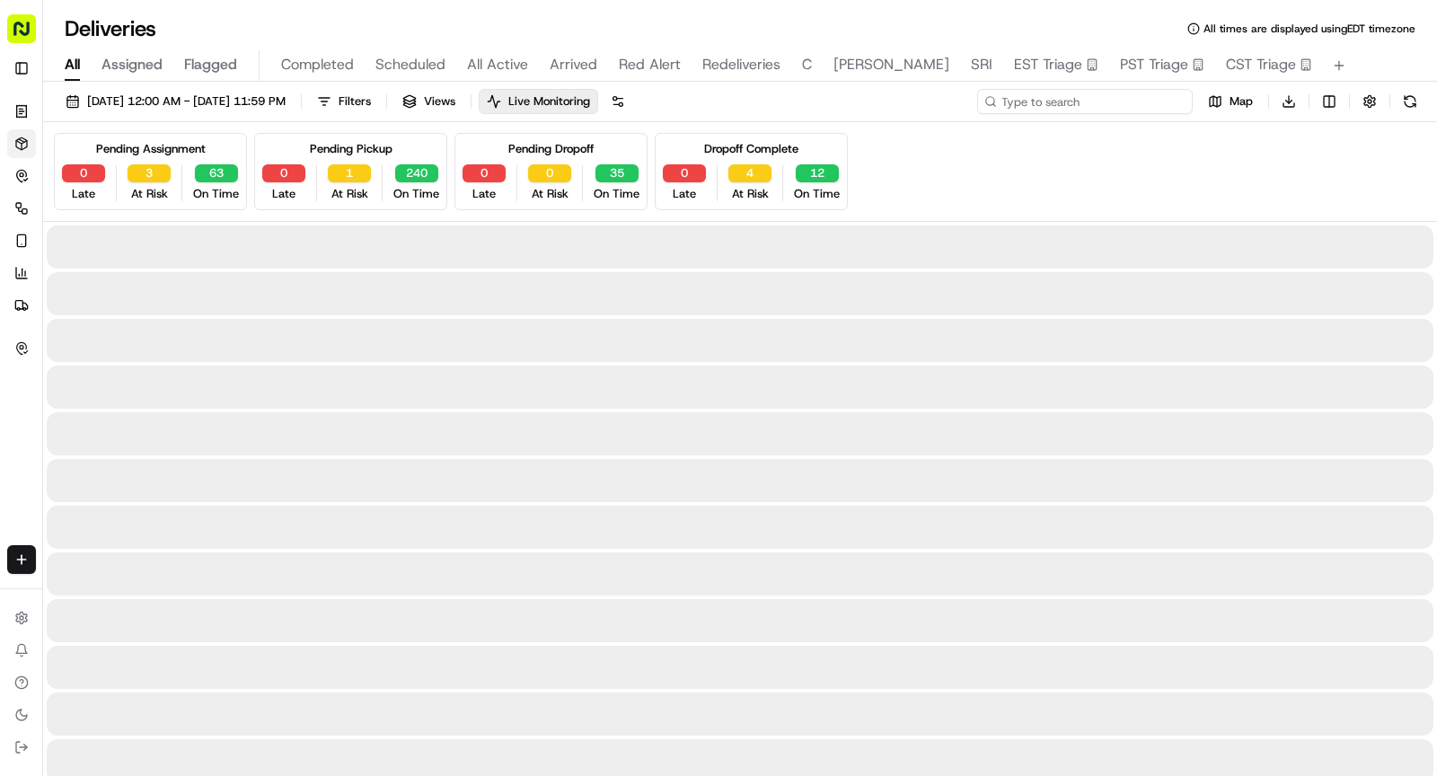
click at [1123, 102] on input at bounding box center [1084, 101] width 215 height 25
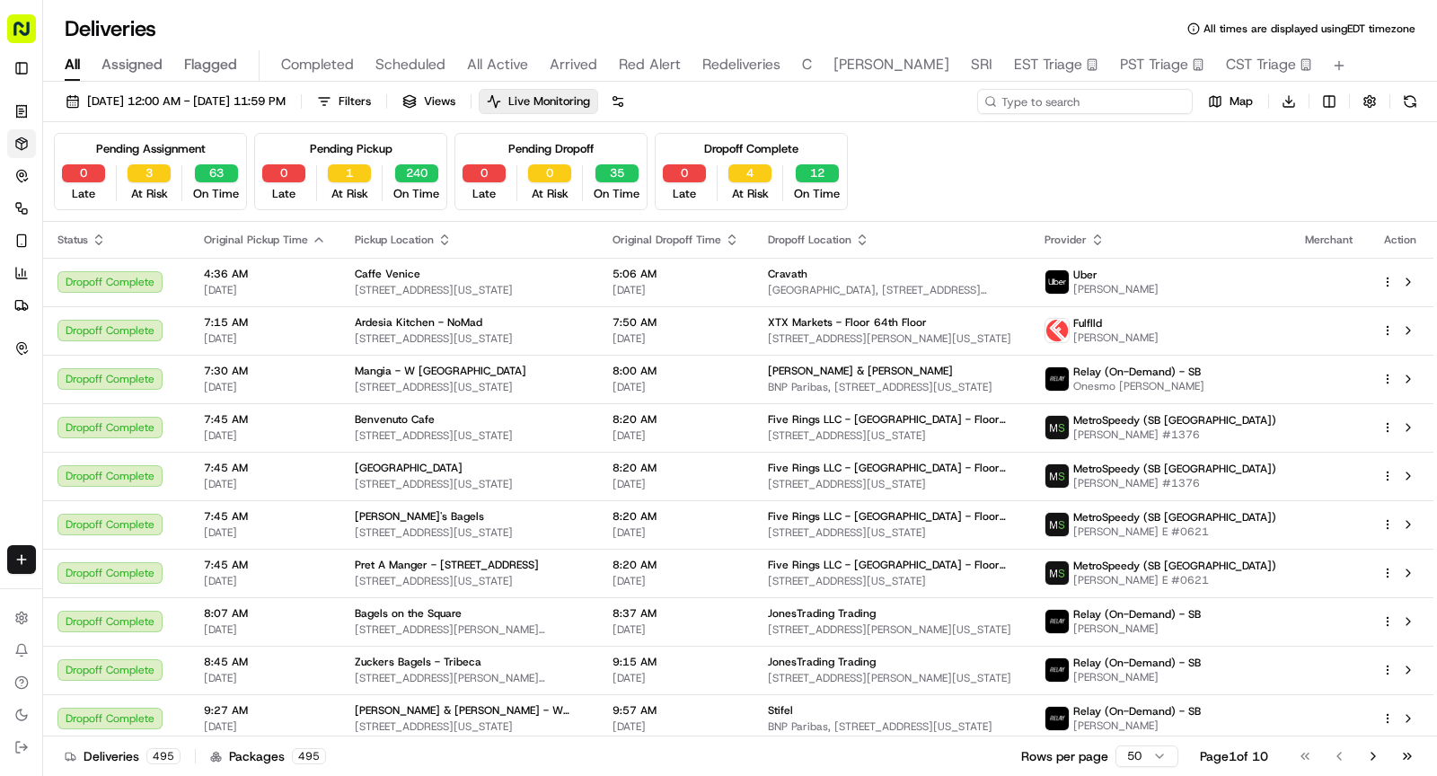
type input "X"
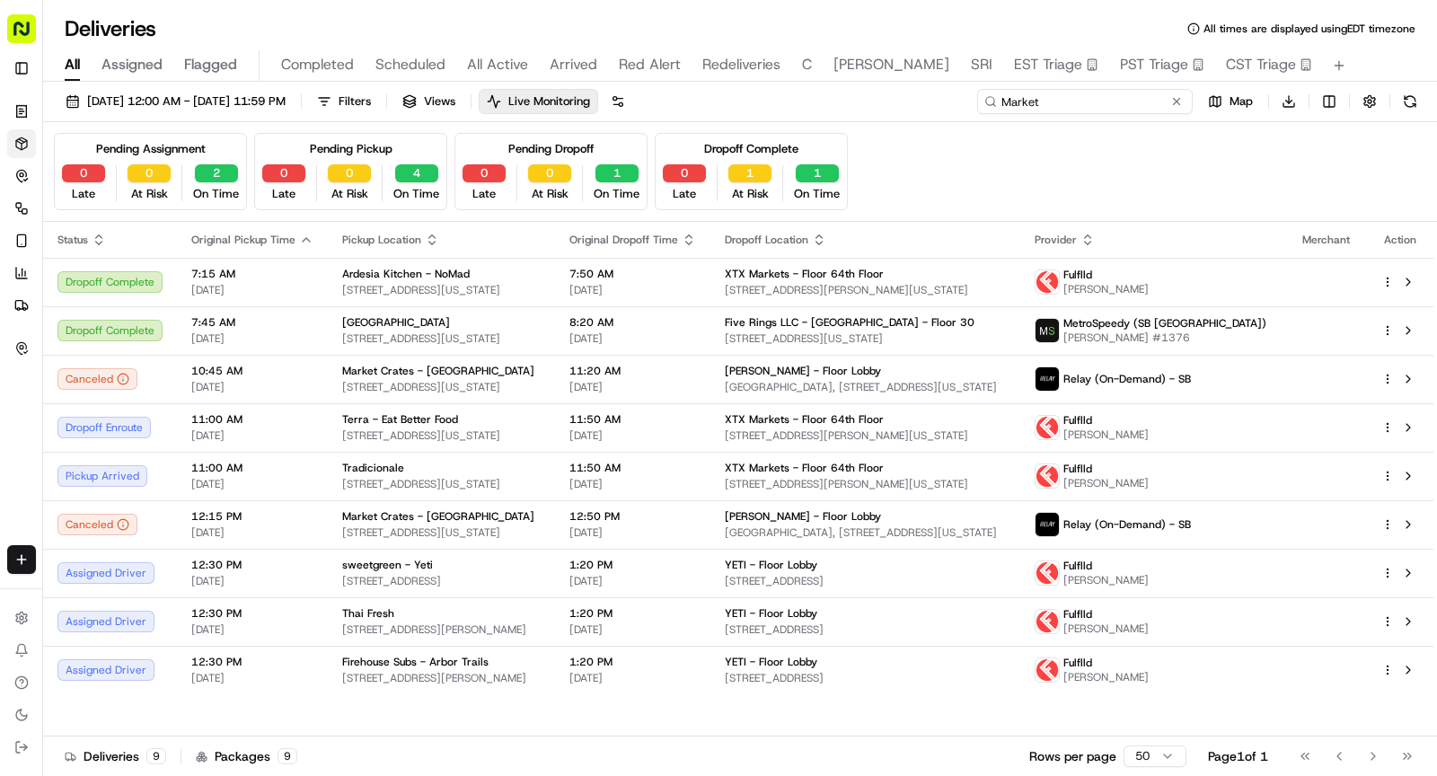
type input "Market"
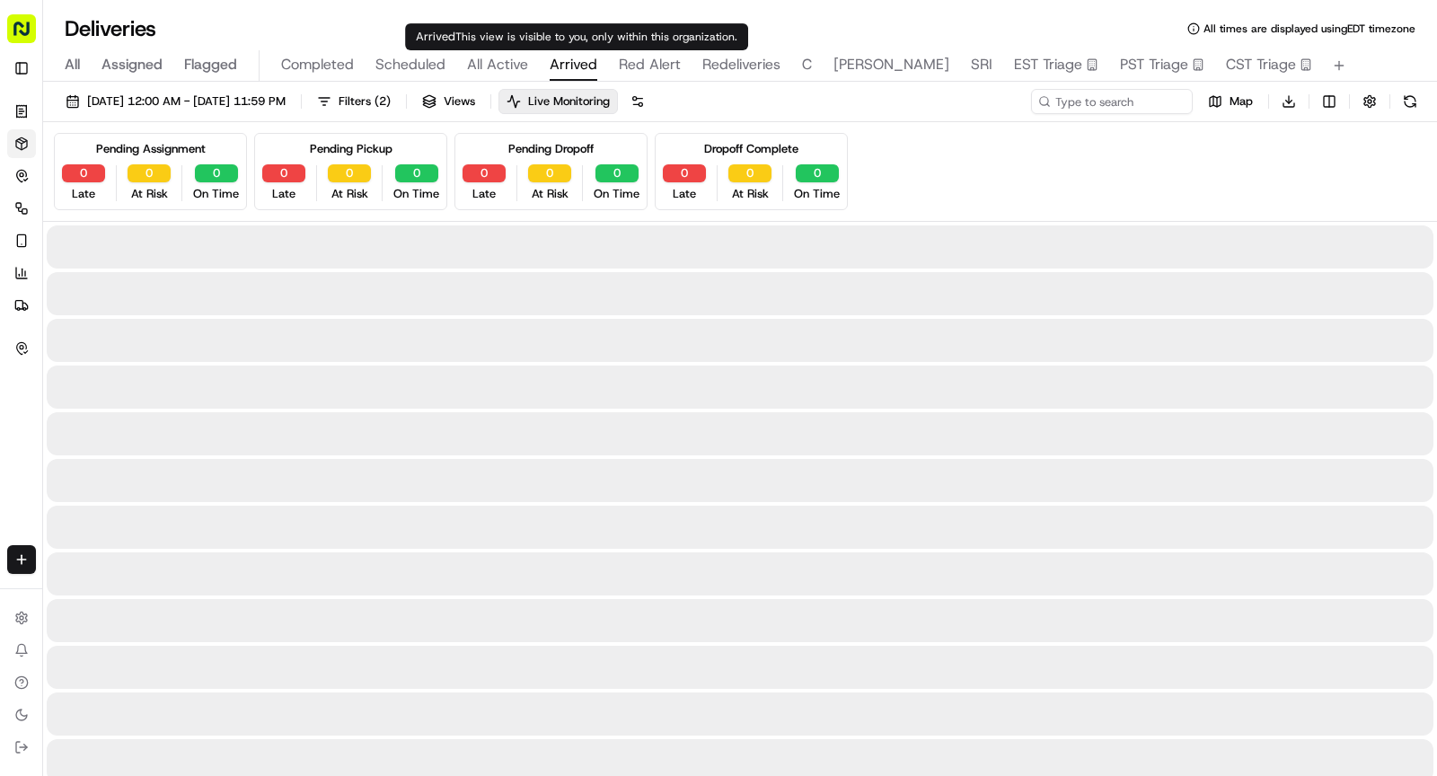
click at [562, 75] on button "Arrived" at bounding box center [573, 65] width 48 height 31
click at [566, 57] on span "Arrived" at bounding box center [573, 65] width 48 height 22
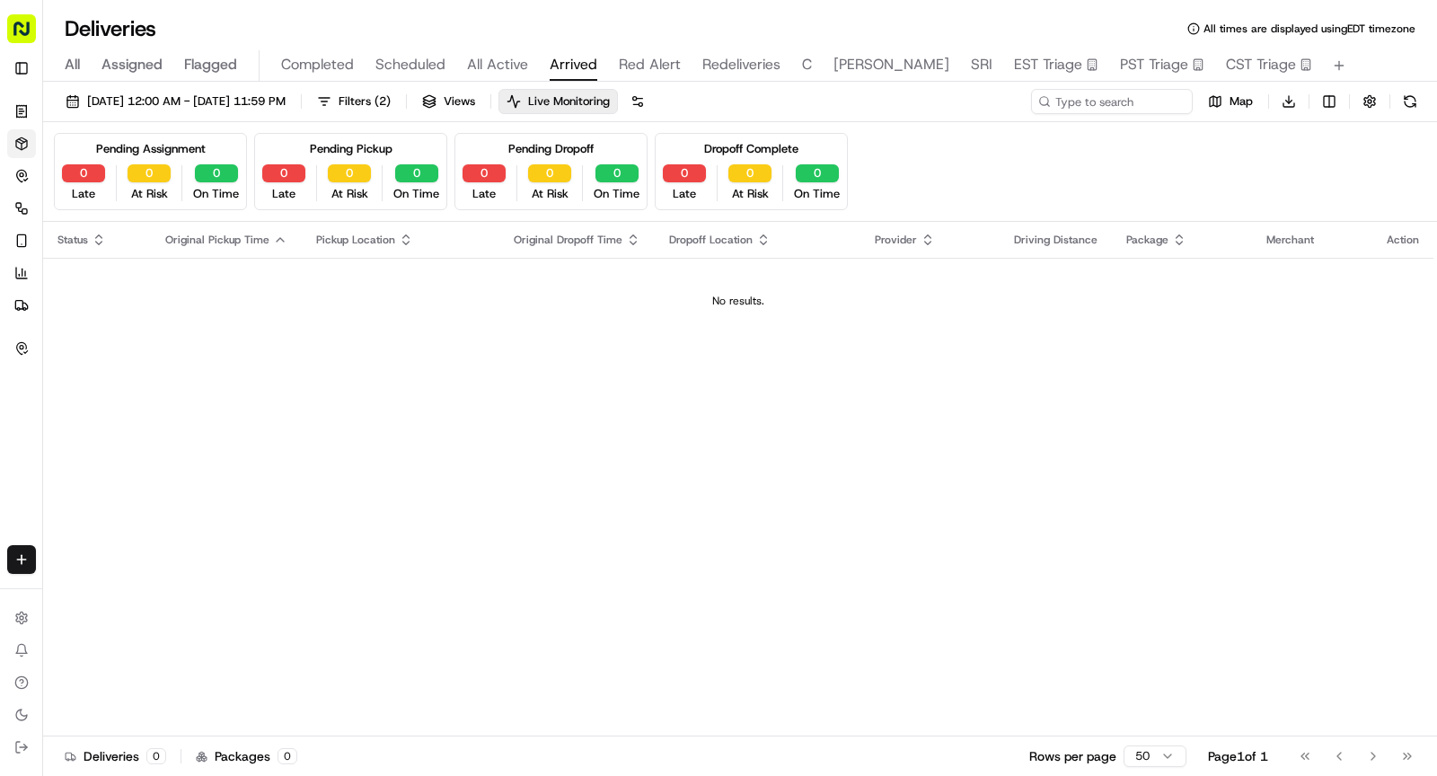
click at [479, 57] on span "All Active" at bounding box center [497, 65] width 61 height 22
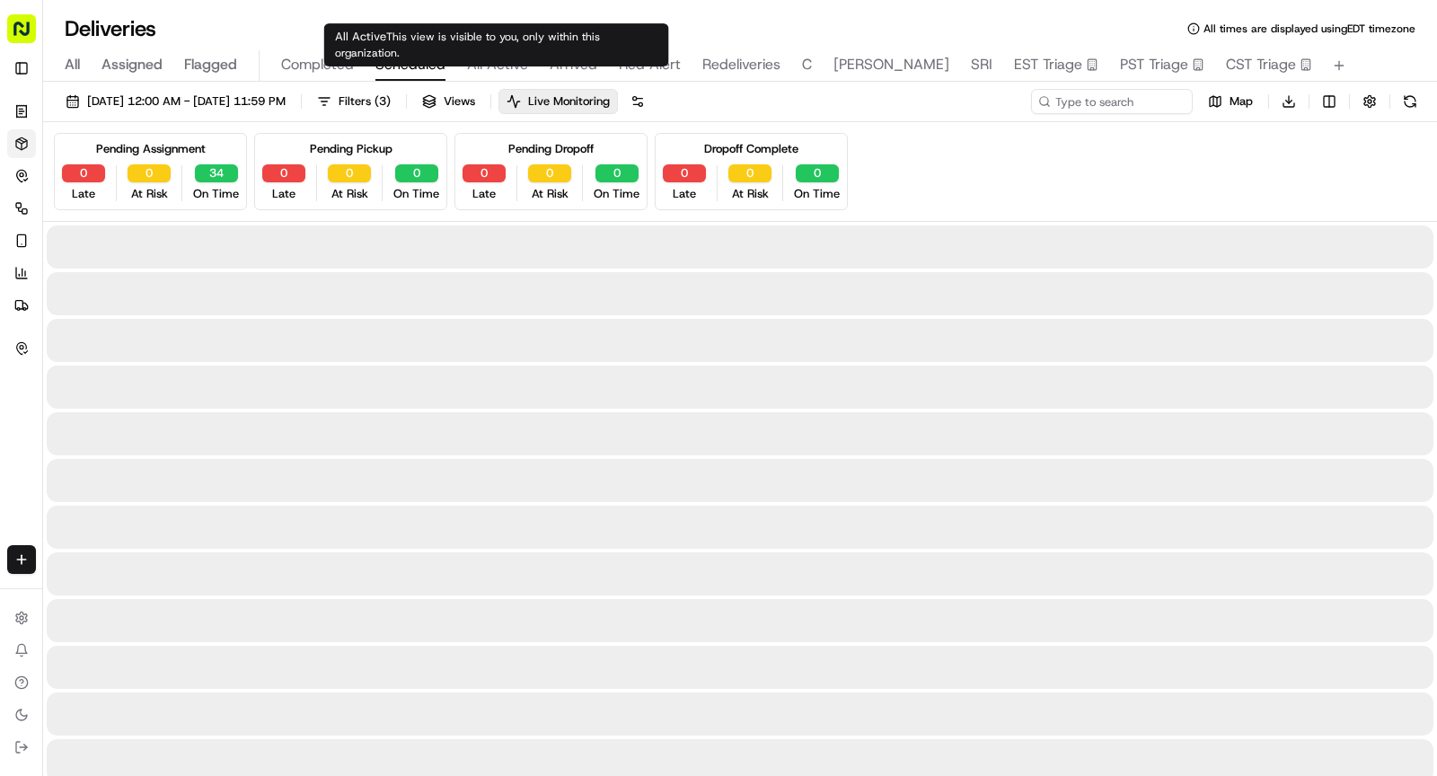
click at [427, 60] on span "Scheduled" at bounding box center [410, 65] width 70 height 22
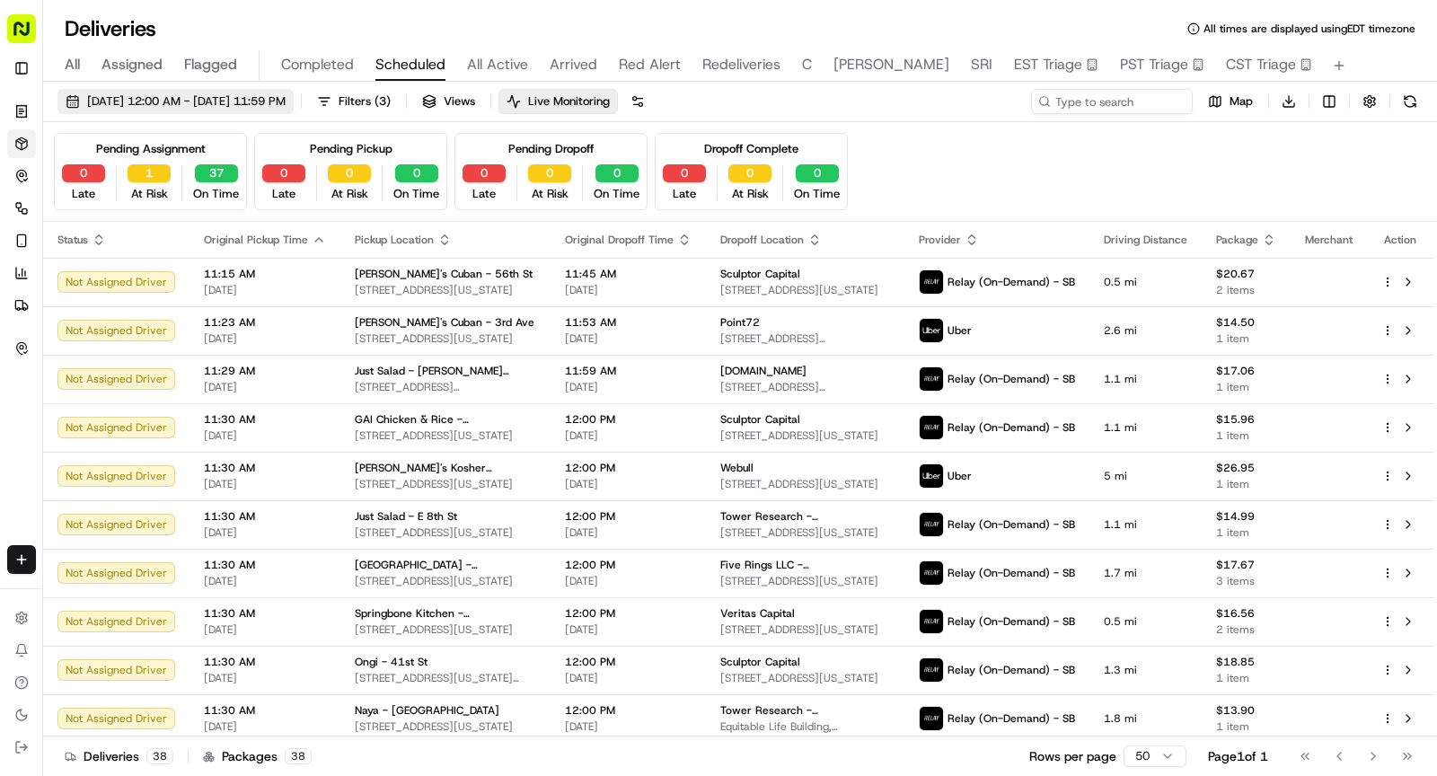
click at [264, 110] on button "09/19/2025 12:00 AM - 09/19/2025 11:59 PM" at bounding box center [175, 101] width 236 height 25
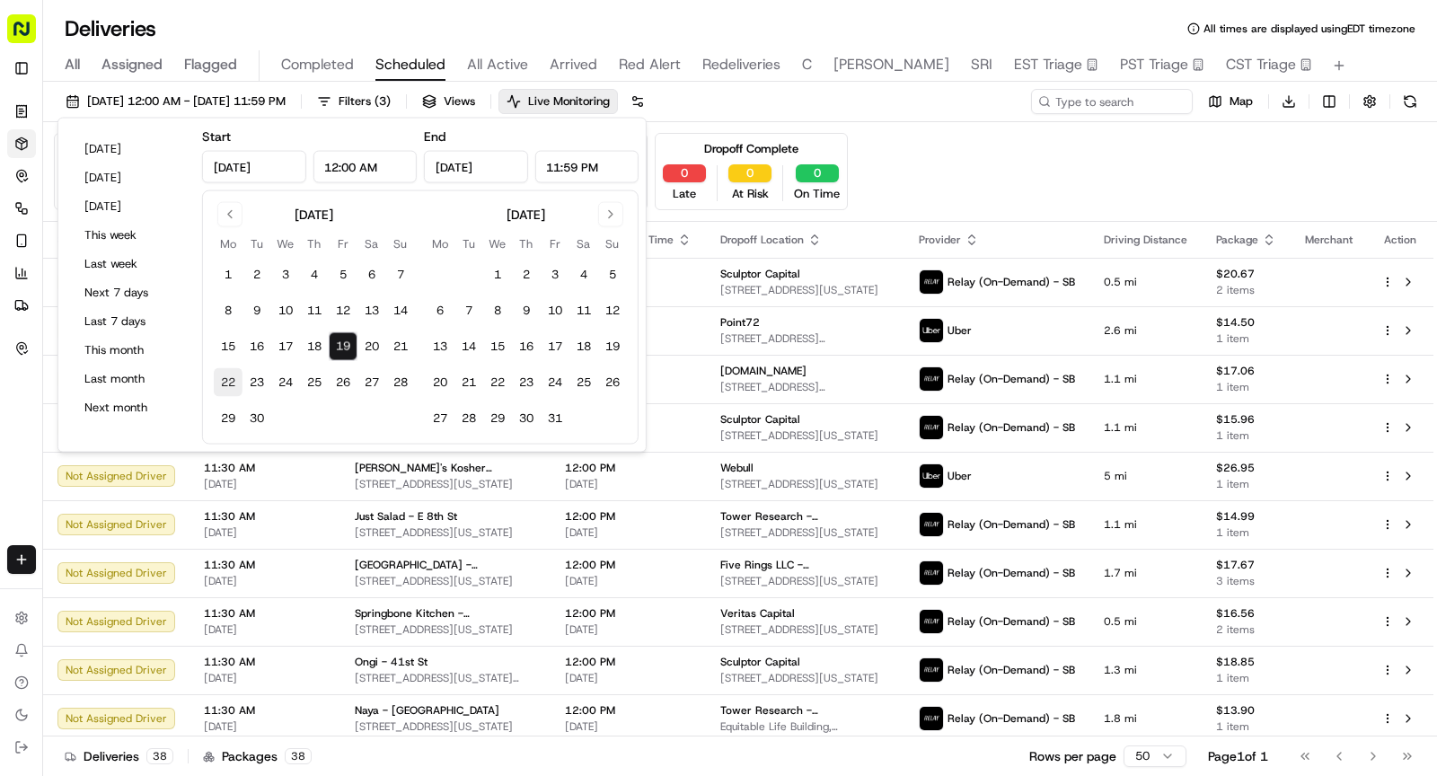
click at [227, 380] on button "22" at bounding box center [228, 382] width 29 height 29
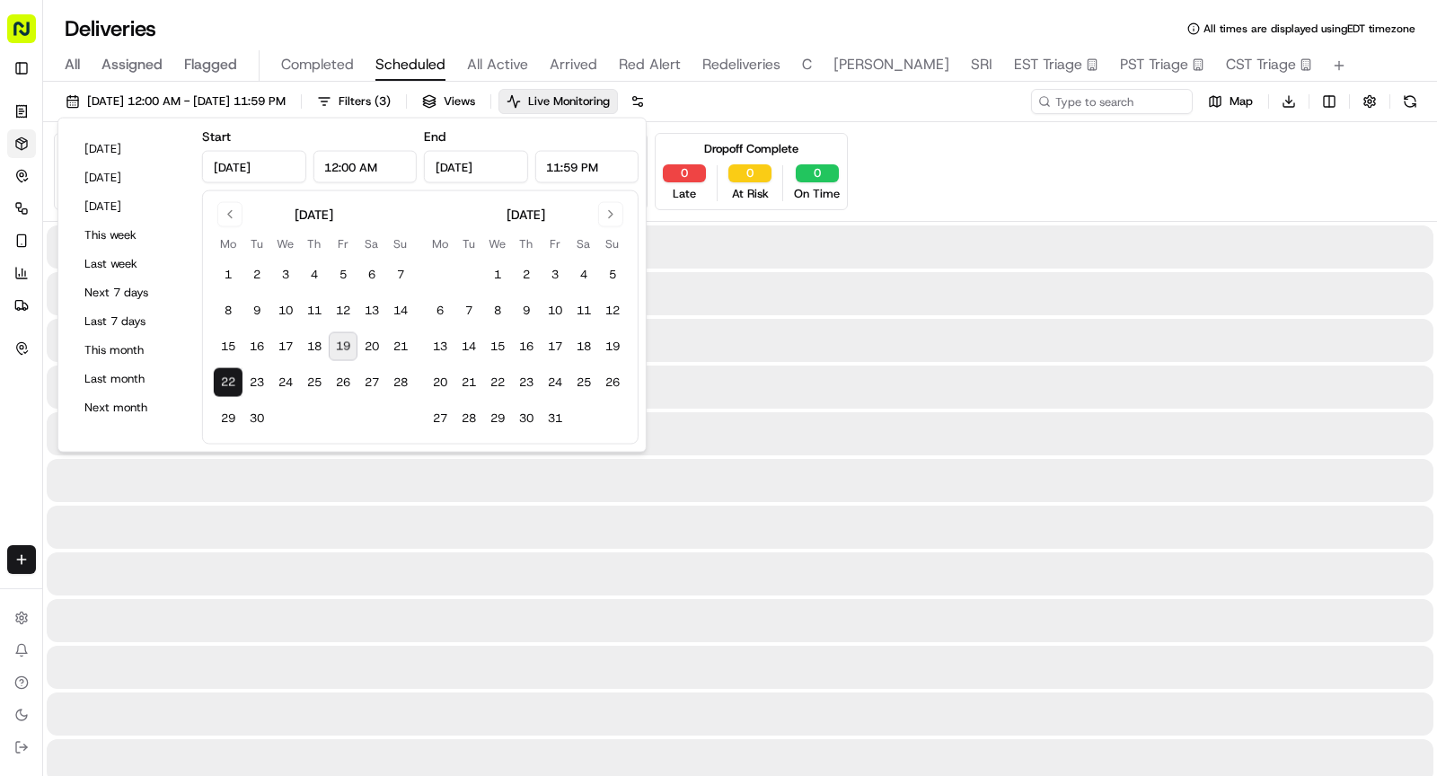
type input "Sep 22, 2025"
click at [227, 380] on button "22" at bounding box center [228, 382] width 29 height 29
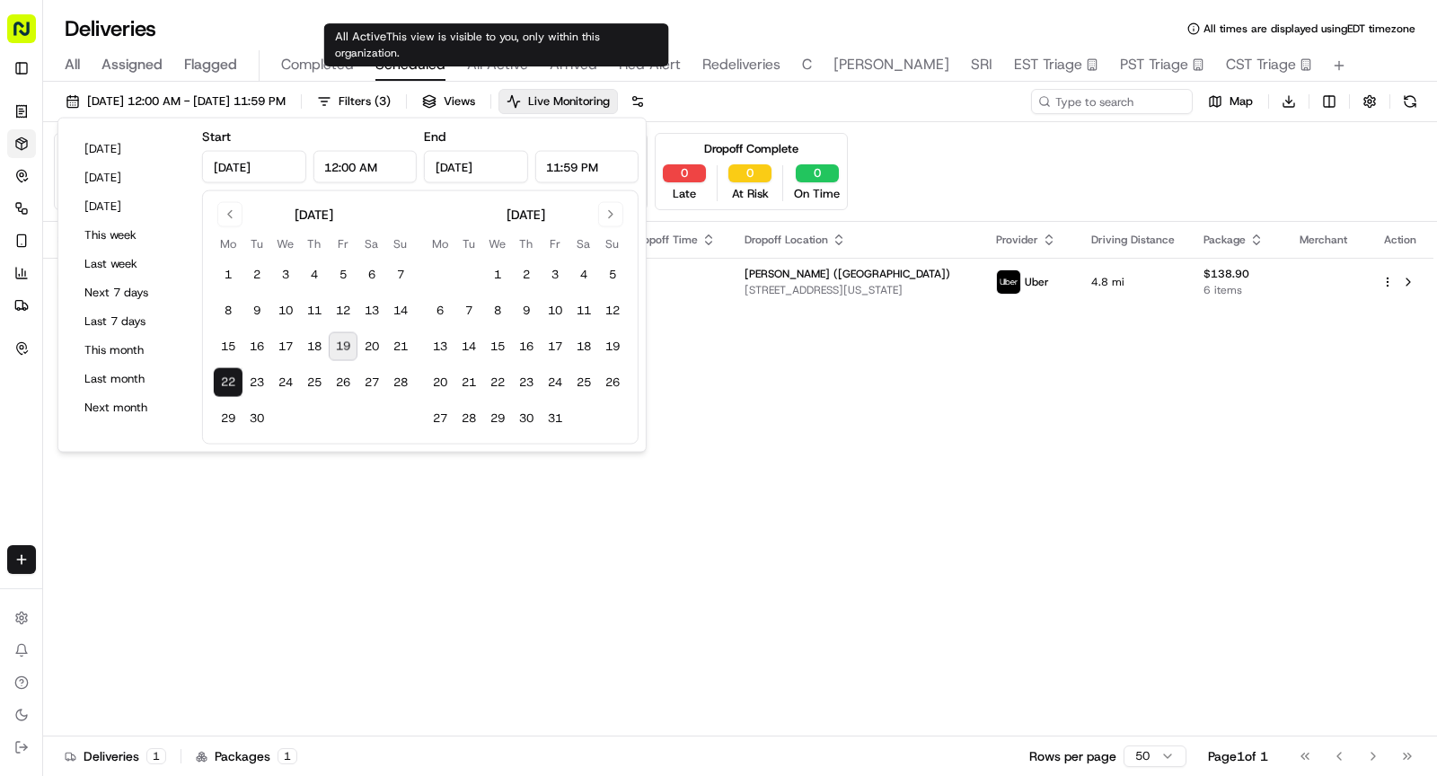
click at [563, 57] on span "Arrived" at bounding box center [573, 65] width 48 height 22
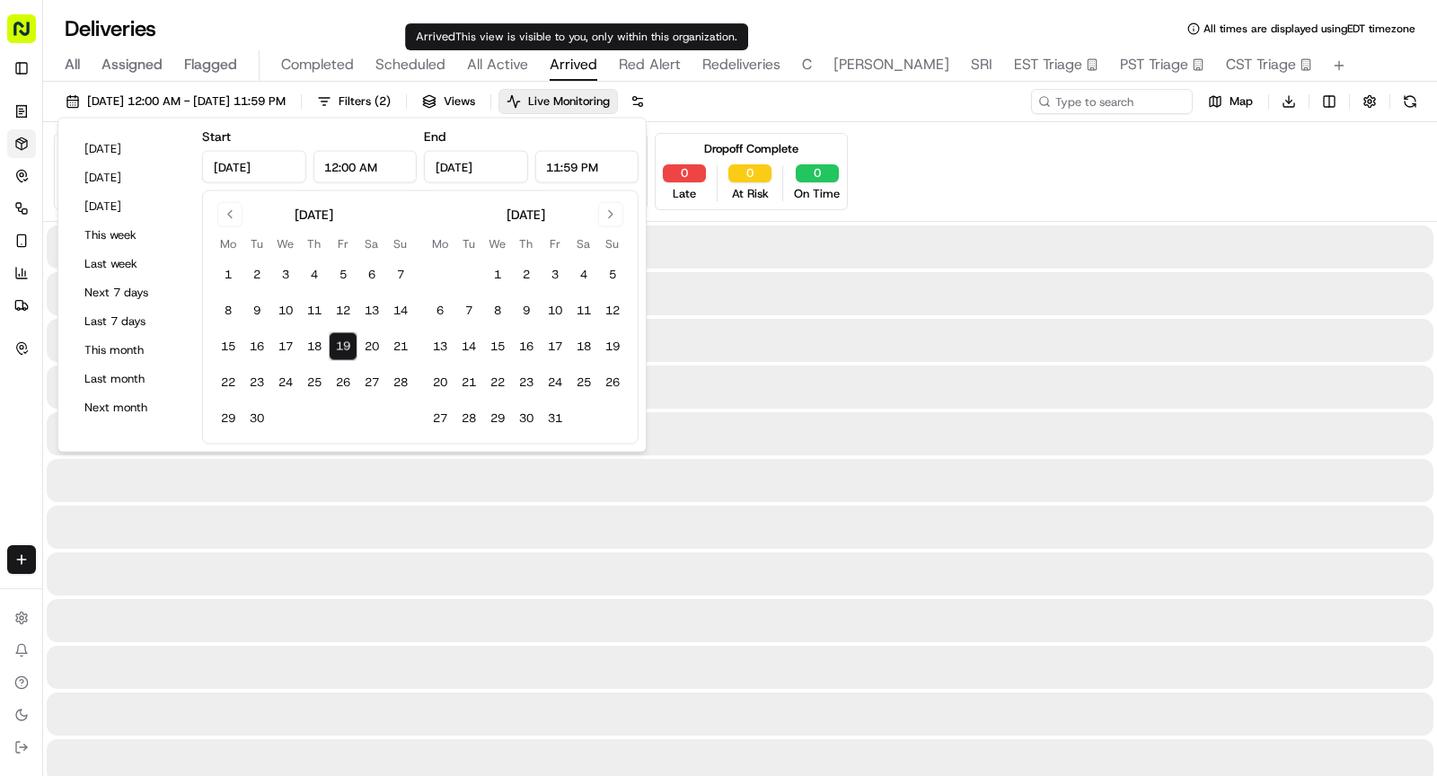
click at [563, 57] on span "Arrived" at bounding box center [573, 65] width 48 height 22
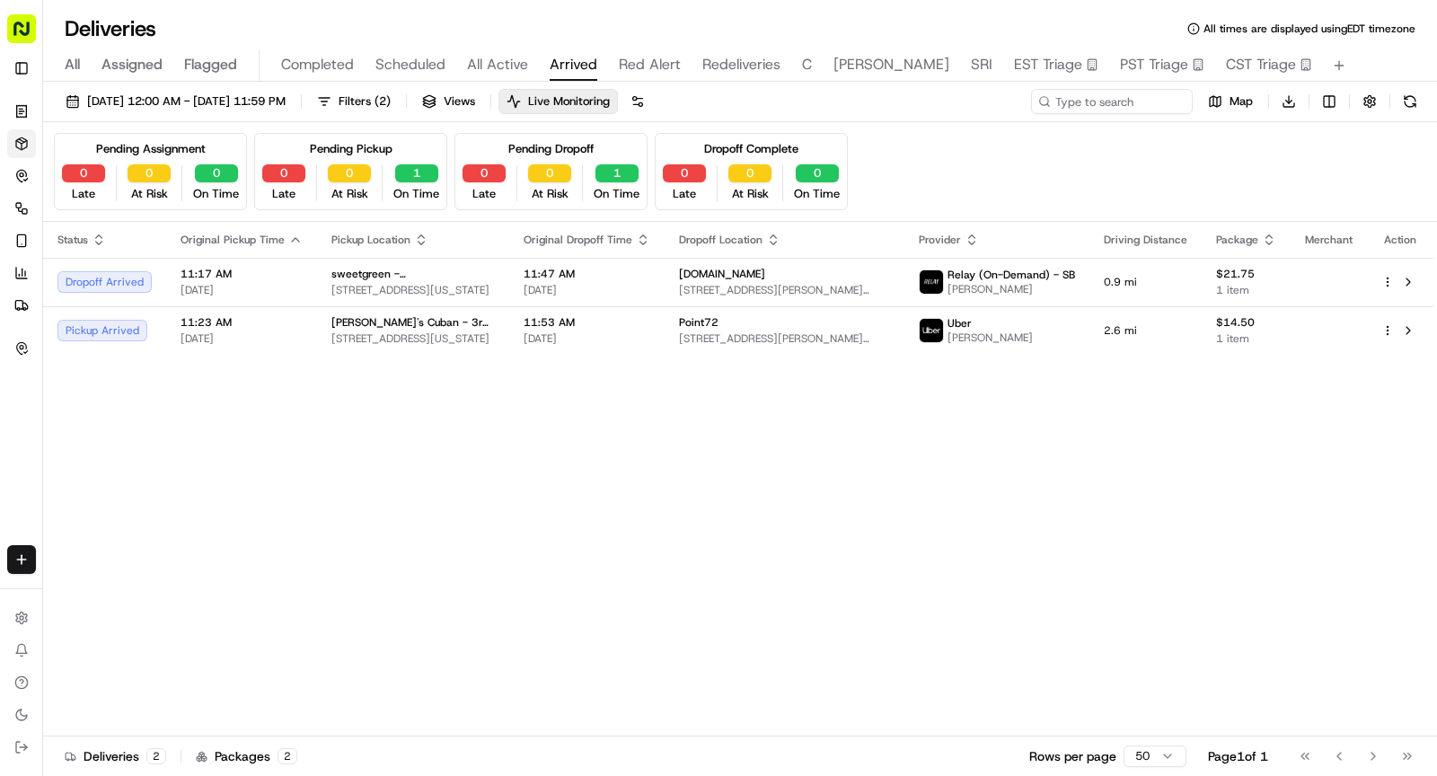
click at [525, 77] on div "All Assigned Flagged Completed Scheduled All Active Arrived Red Alert Redeliver…" at bounding box center [739, 65] width 1393 height 31
click at [514, 66] on span "All Active" at bounding box center [497, 65] width 61 height 22
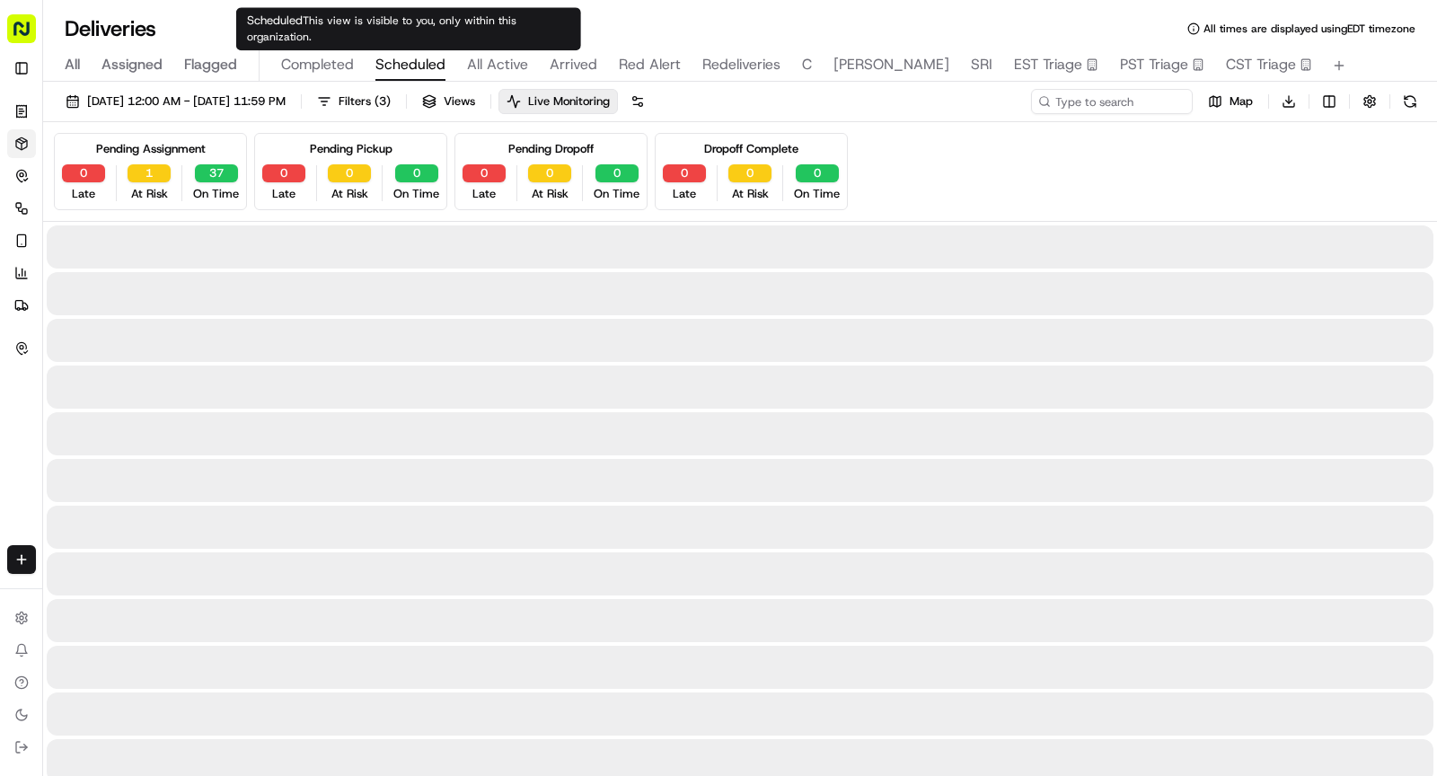
click at [434, 75] on span "Scheduled" at bounding box center [410, 65] width 70 height 22
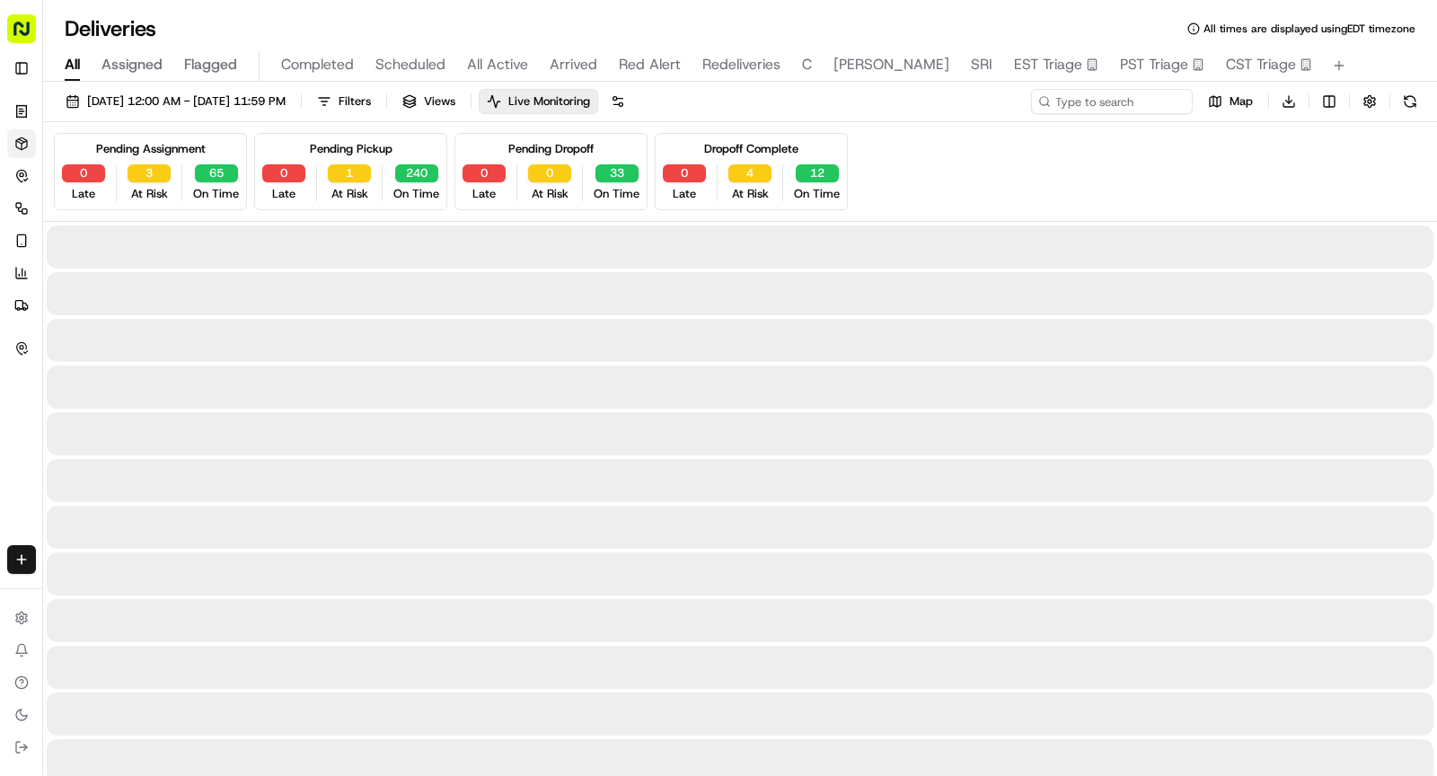
click at [76, 65] on span "All" at bounding box center [72, 65] width 15 height 22
click at [1088, 93] on input at bounding box center [1084, 101] width 215 height 25
click at [1088, 98] on input at bounding box center [1084, 101] width 215 height 25
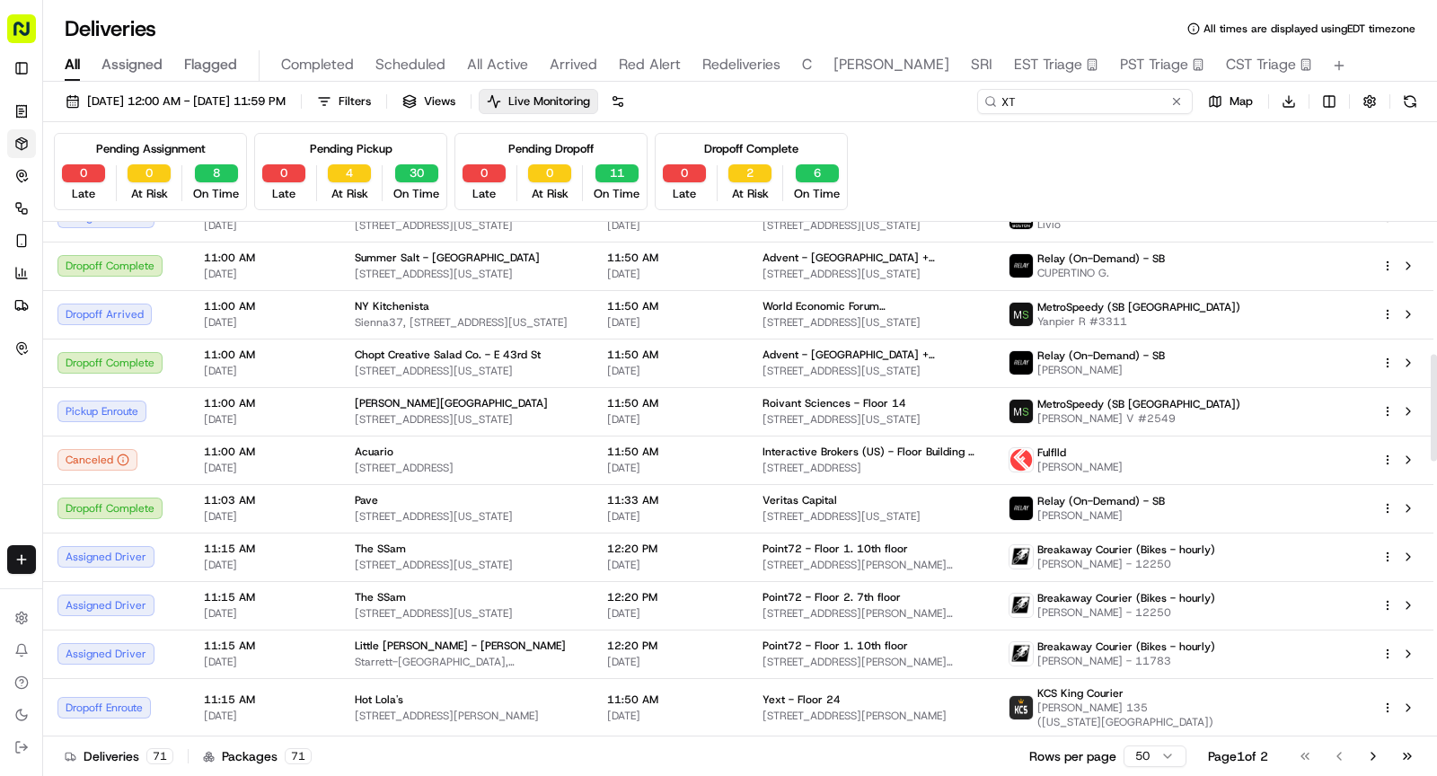
scroll to position [649, 0]
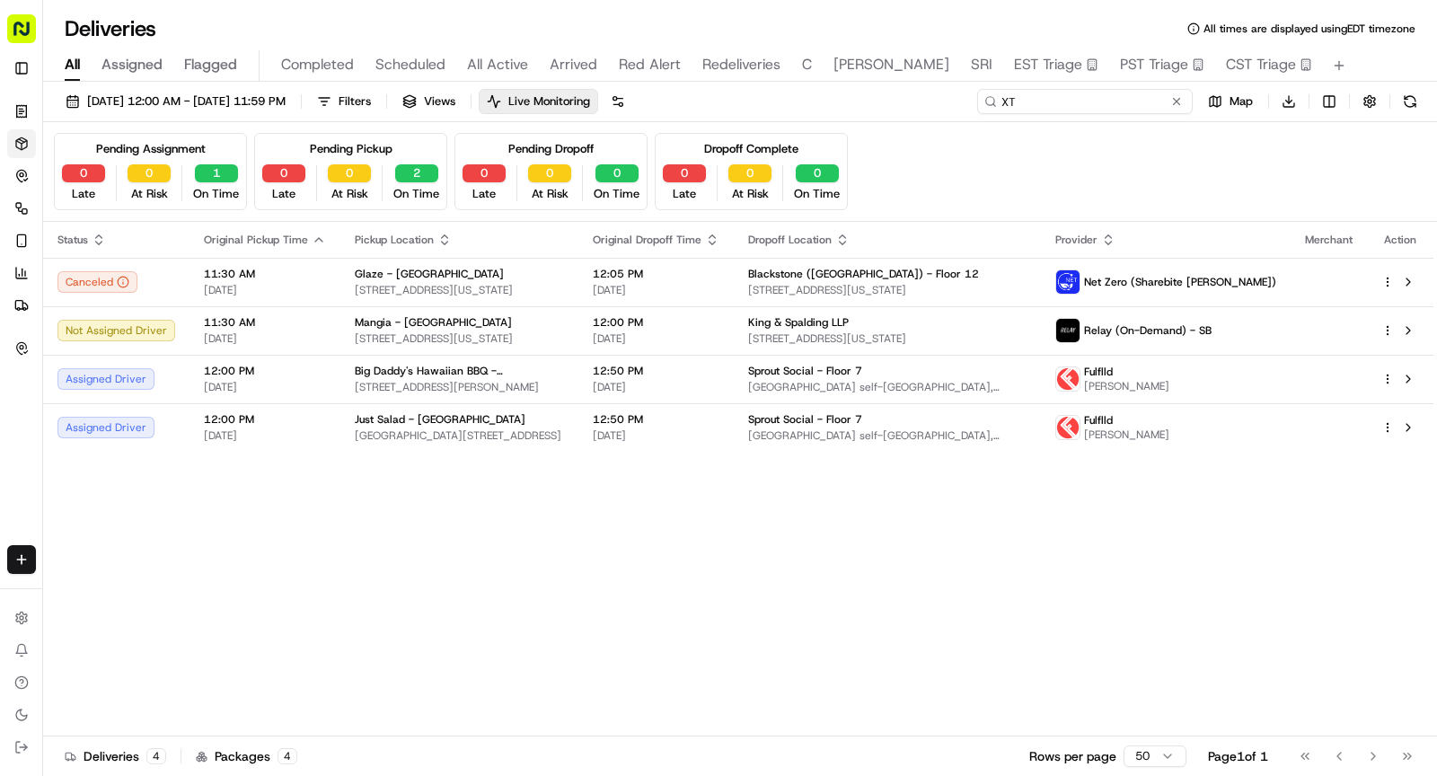
type input "X"
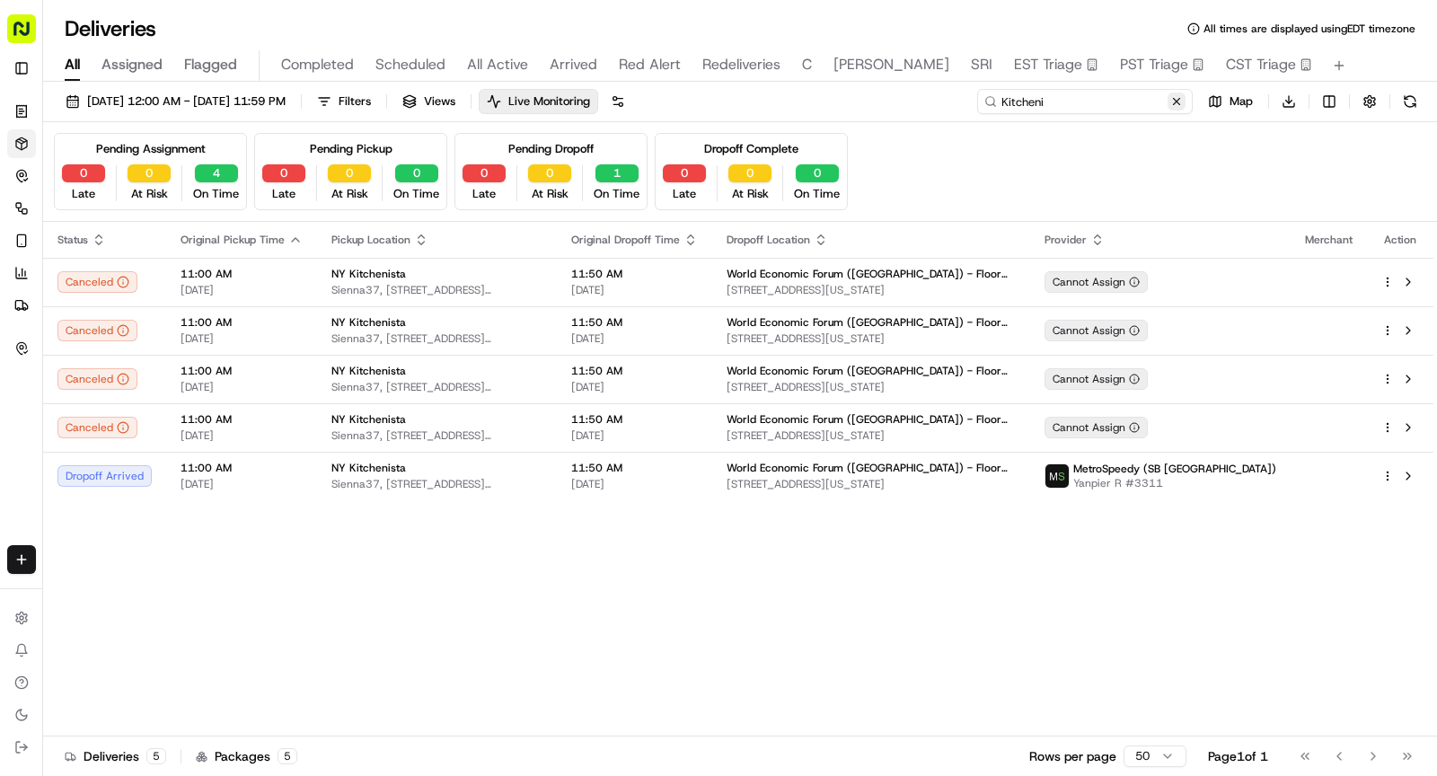
type input "Kitcheni"
click at [1180, 98] on button at bounding box center [1176, 101] width 18 height 18
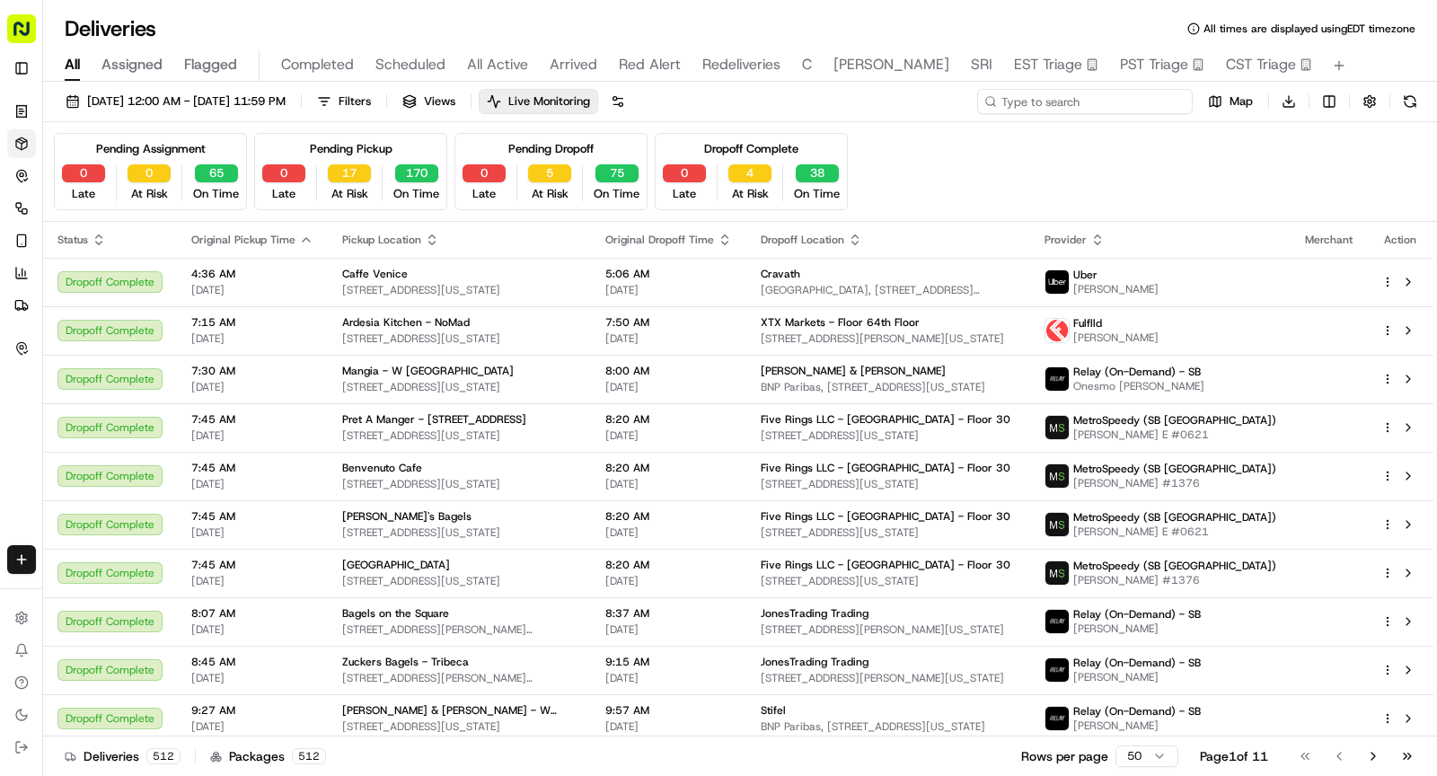
click at [1100, 110] on input at bounding box center [1084, 101] width 215 height 25
type input "R"
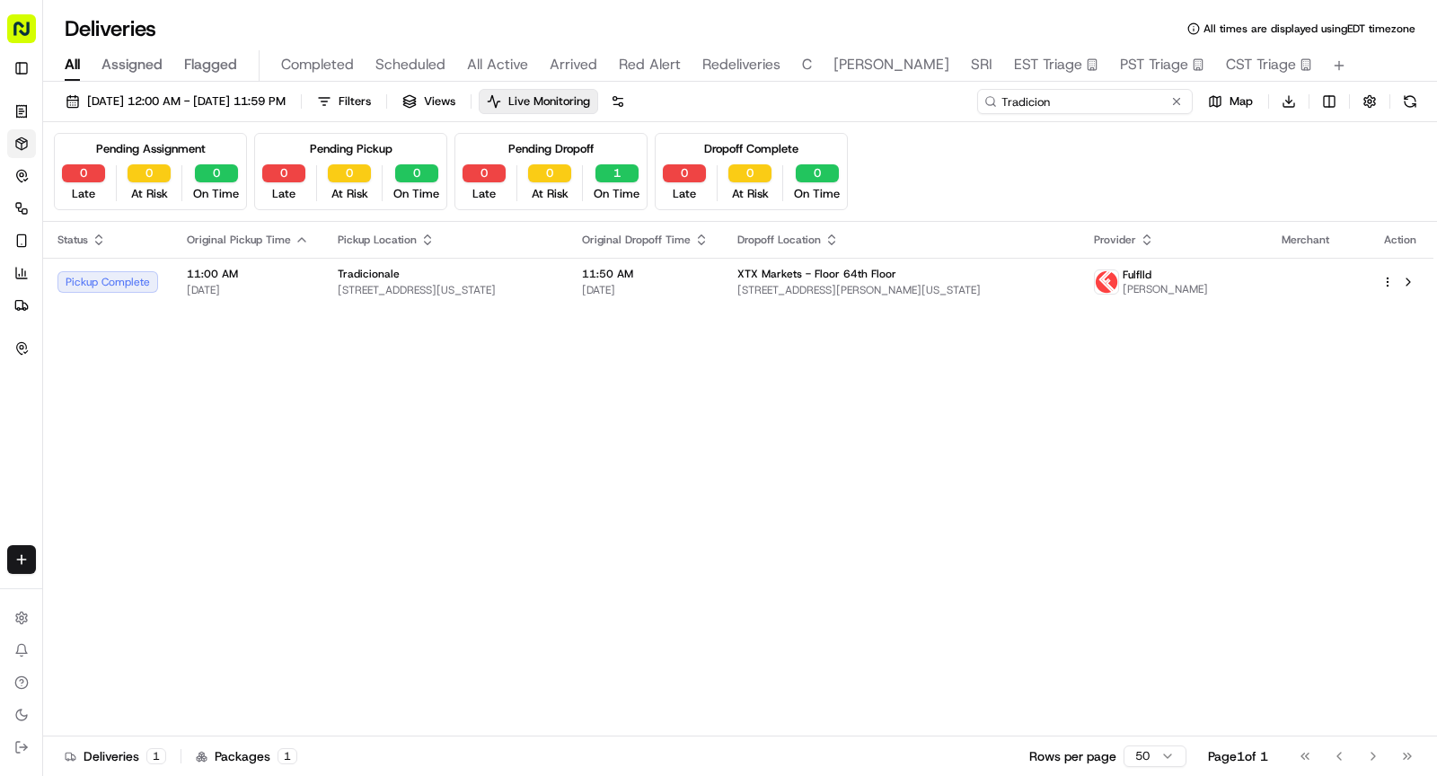
type input "Tradicion"
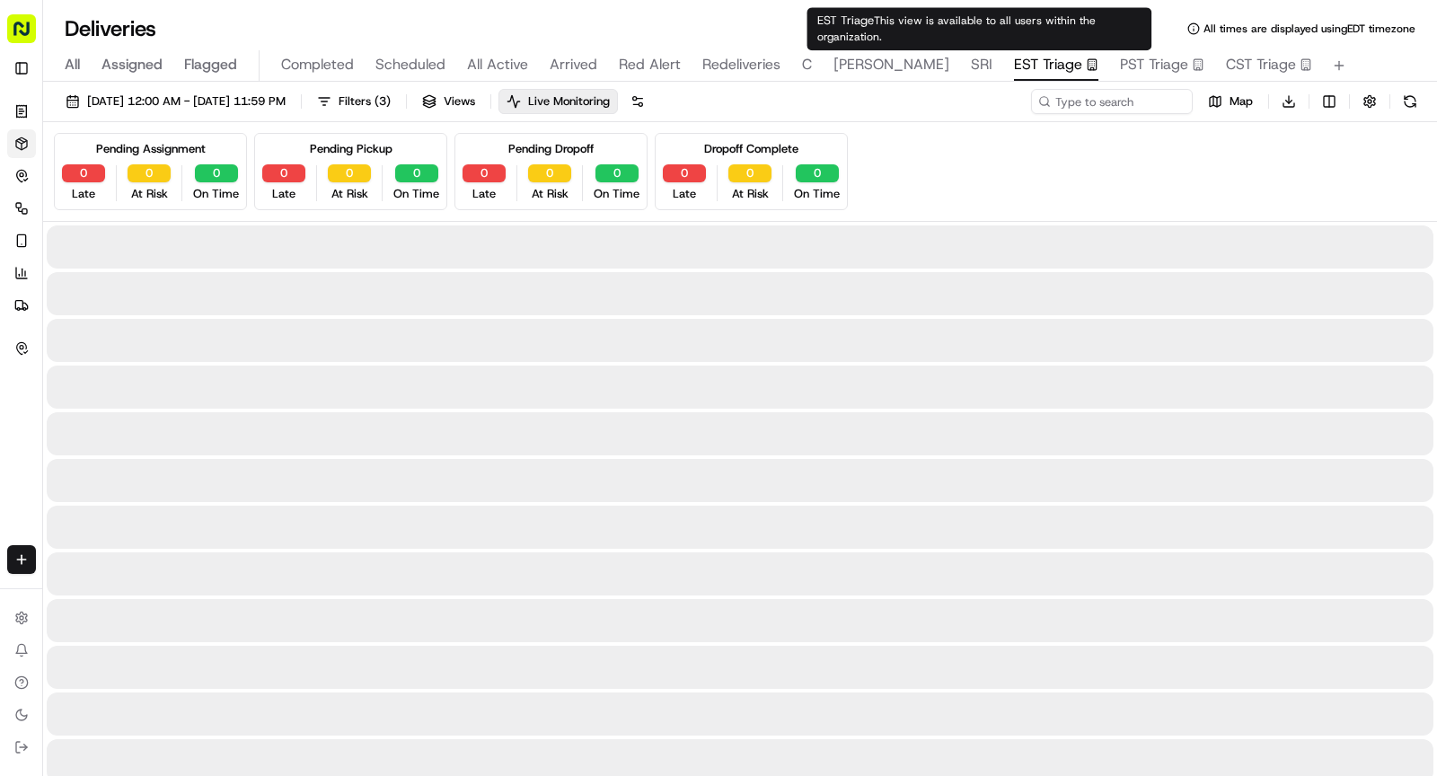
click at [1014, 57] on span "EST Triage" at bounding box center [1048, 65] width 68 height 22
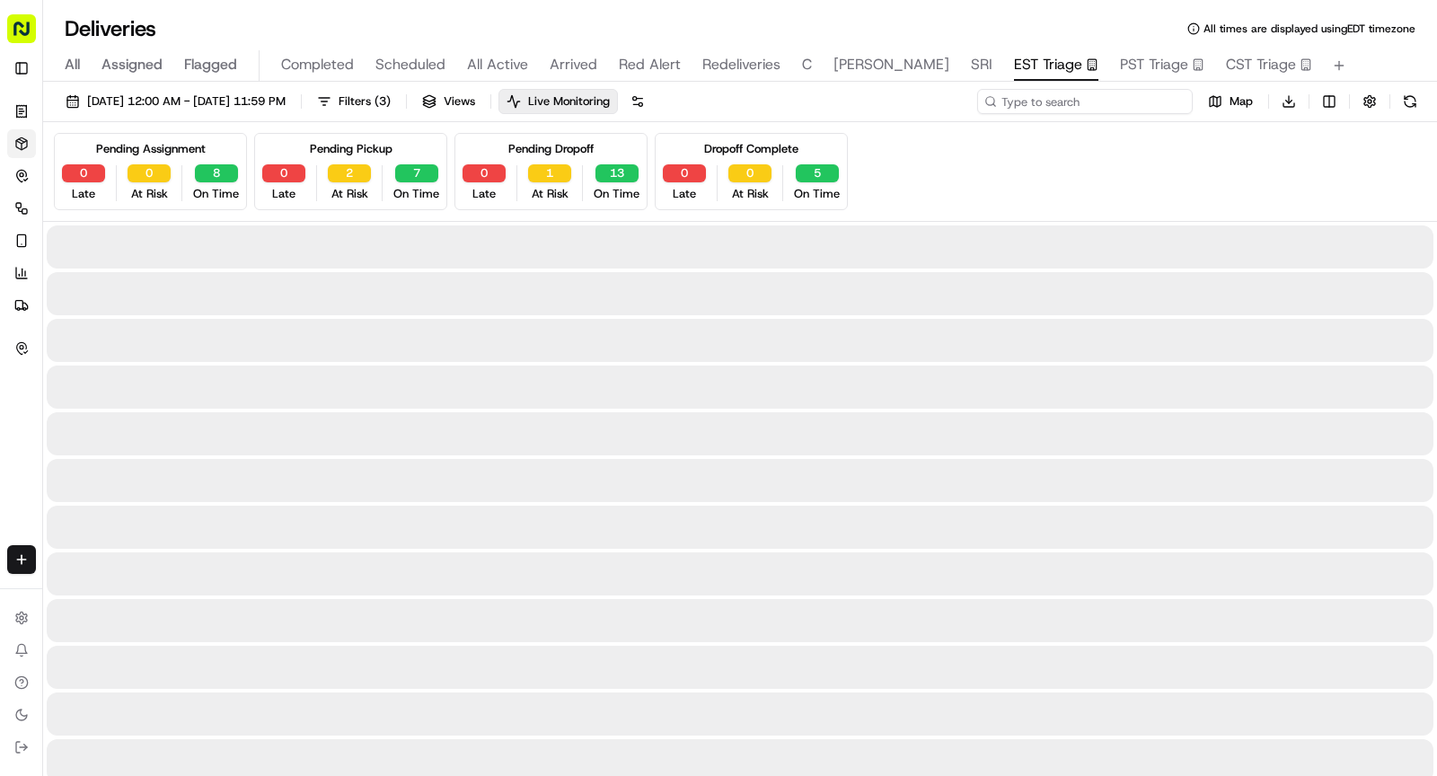
click at [1094, 110] on input at bounding box center [1084, 101] width 215 height 25
type input "B"
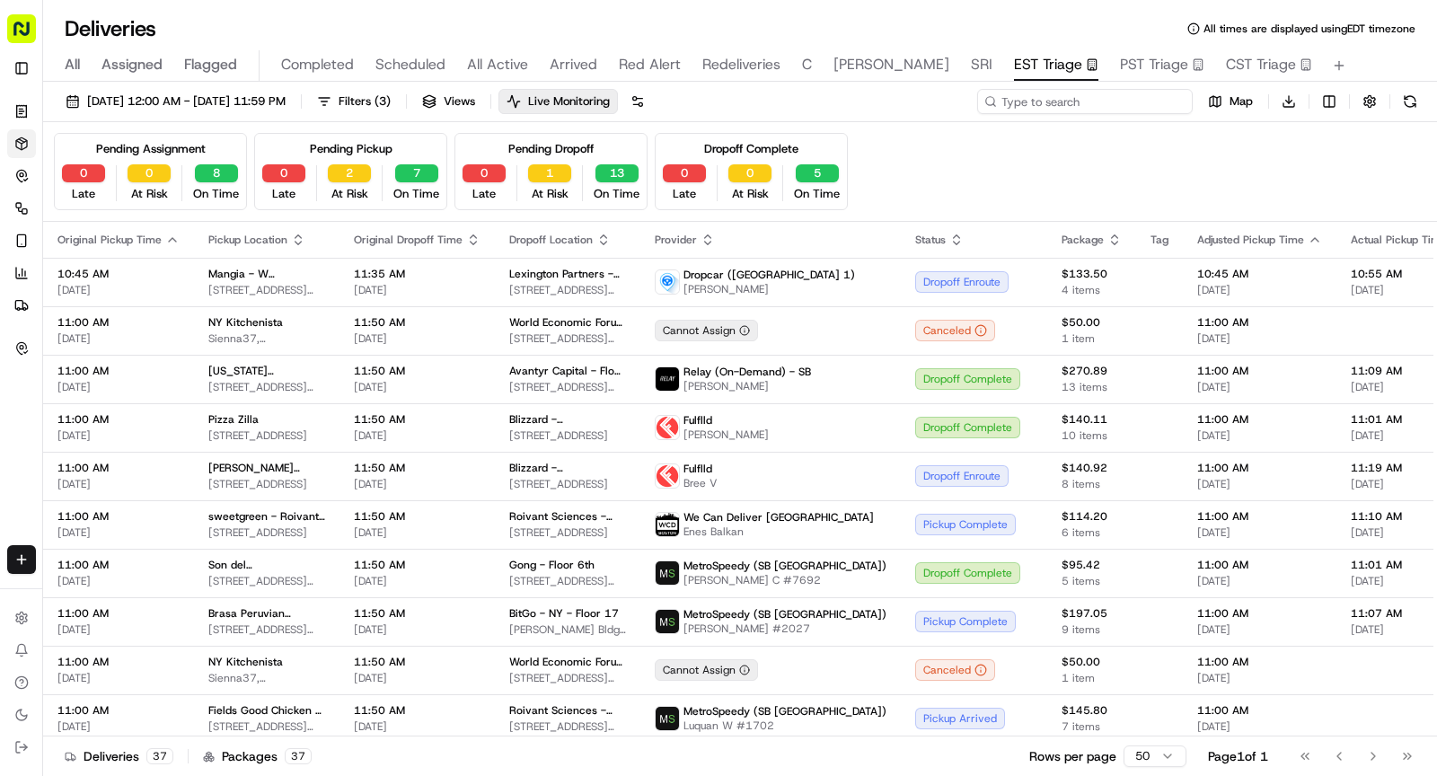
type input "B"
click at [561, 64] on span "Arrived" at bounding box center [573, 65] width 48 height 22
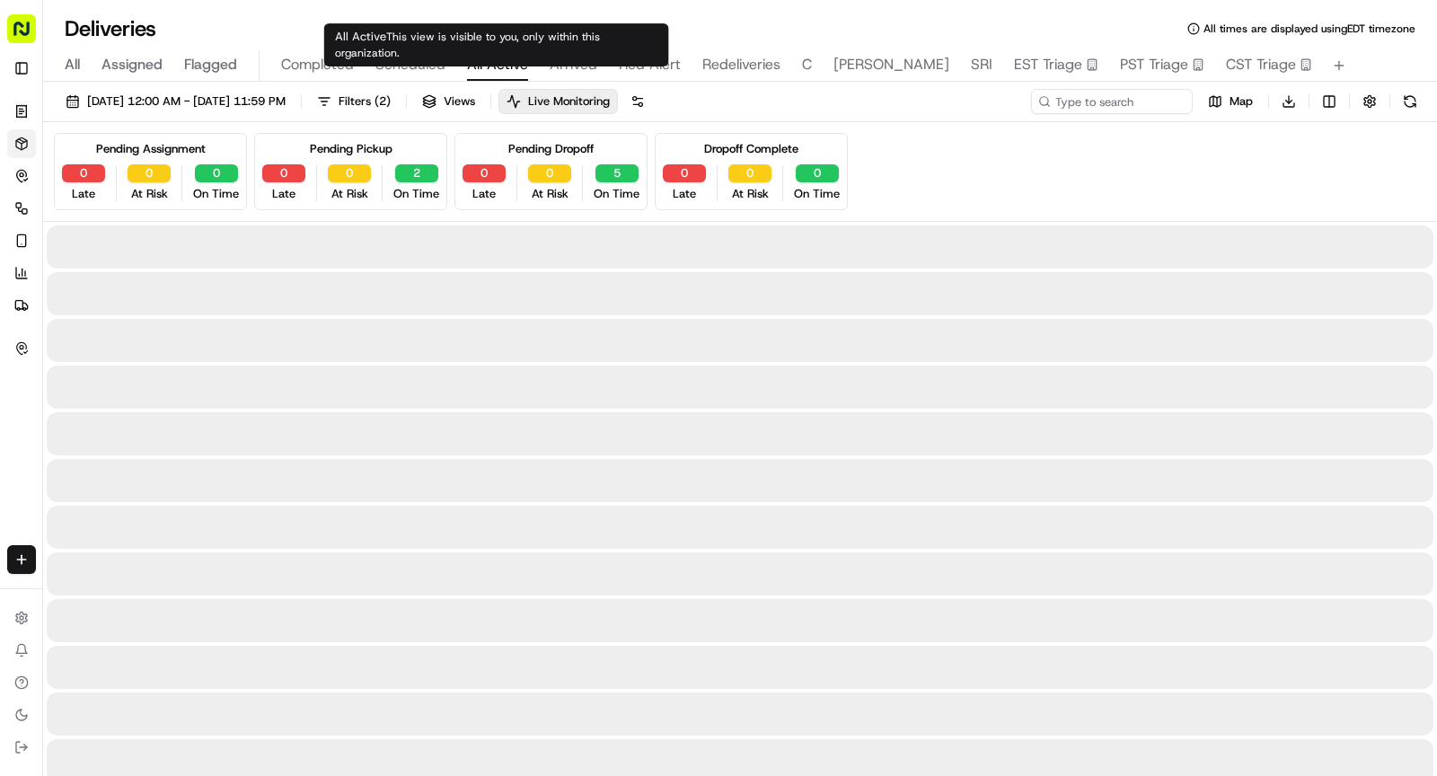
click at [504, 65] on span "All Active" at bounding box center [497, 65] width 61 height 22
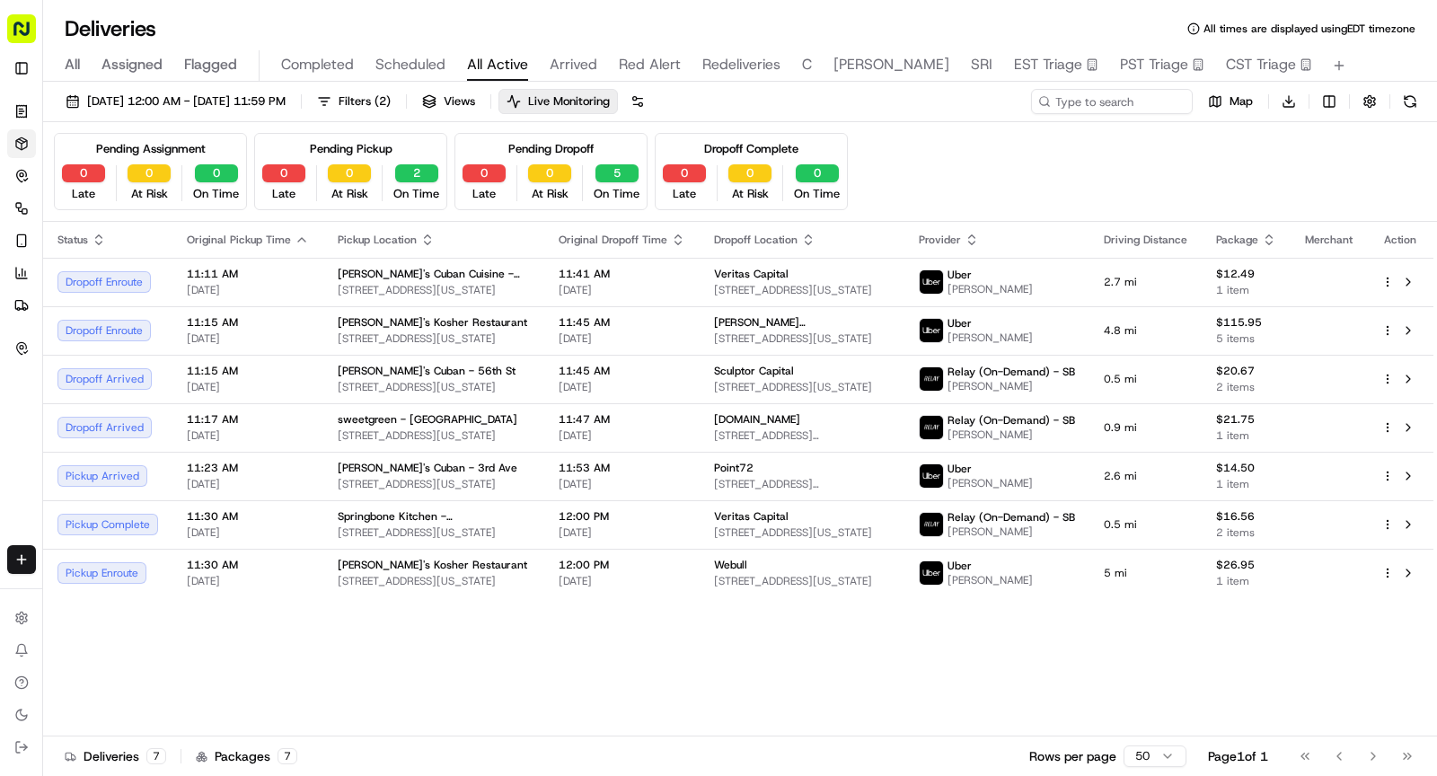
click at [467, 57] on span "All Active" at bounding box center [497, 65] width 61 height 22
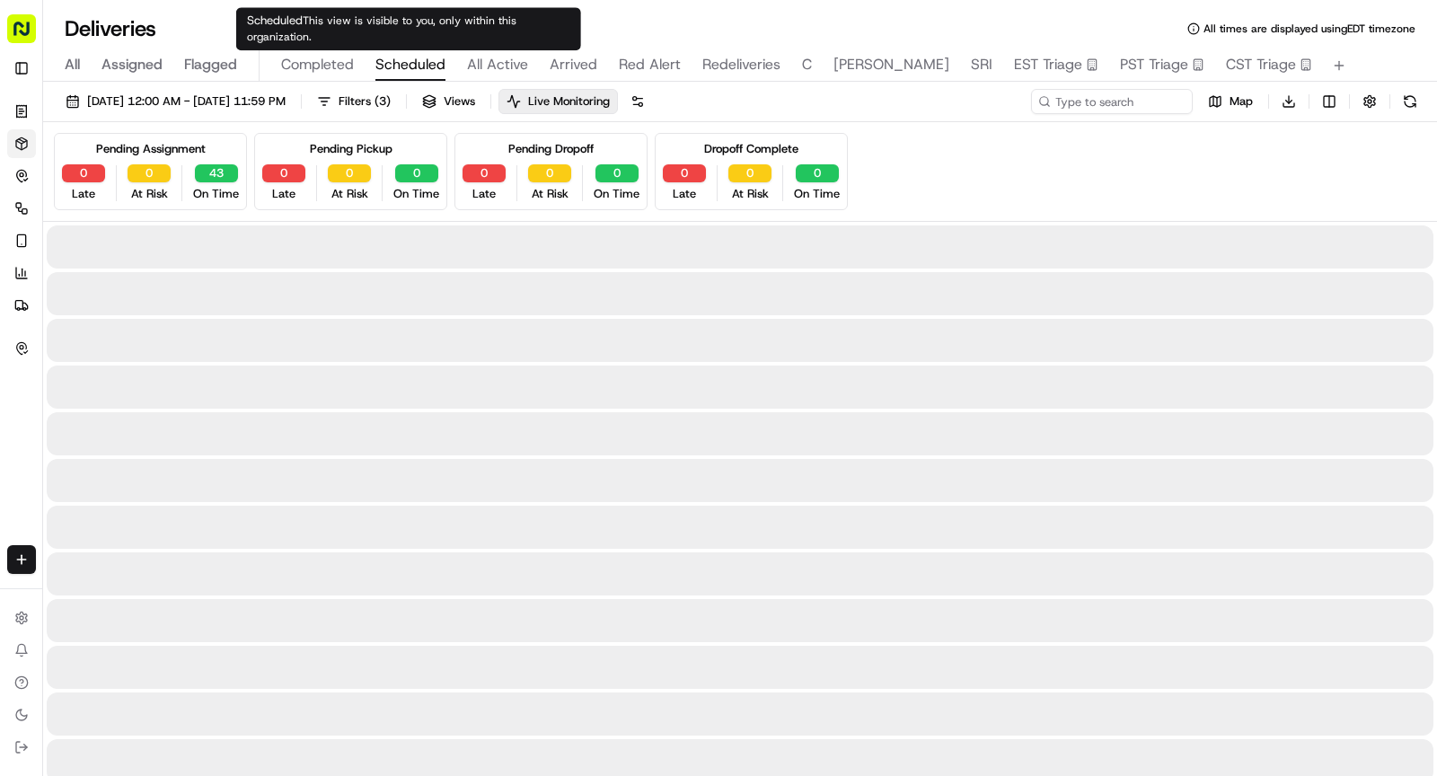
click at [418, 66] on span "Scheduled" at bounding box center [410, 65] width 70 height 22
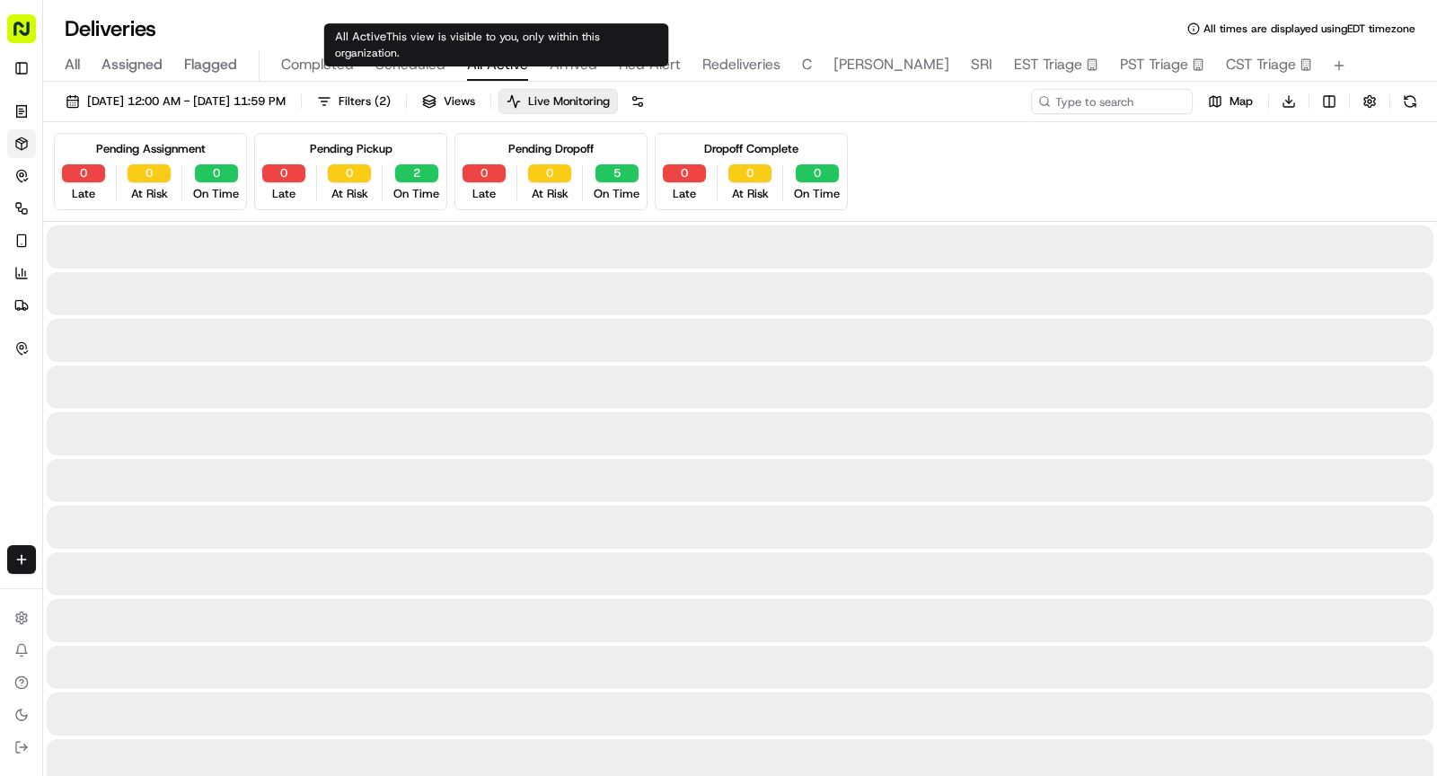
click at [479, 43] on span "This view is visible to you, only within this organization." at bounding box center [467, 45] width 265 height 31
click at [487, 62] on span "All Active" at bounding box center [497, 65] width 61 height 22
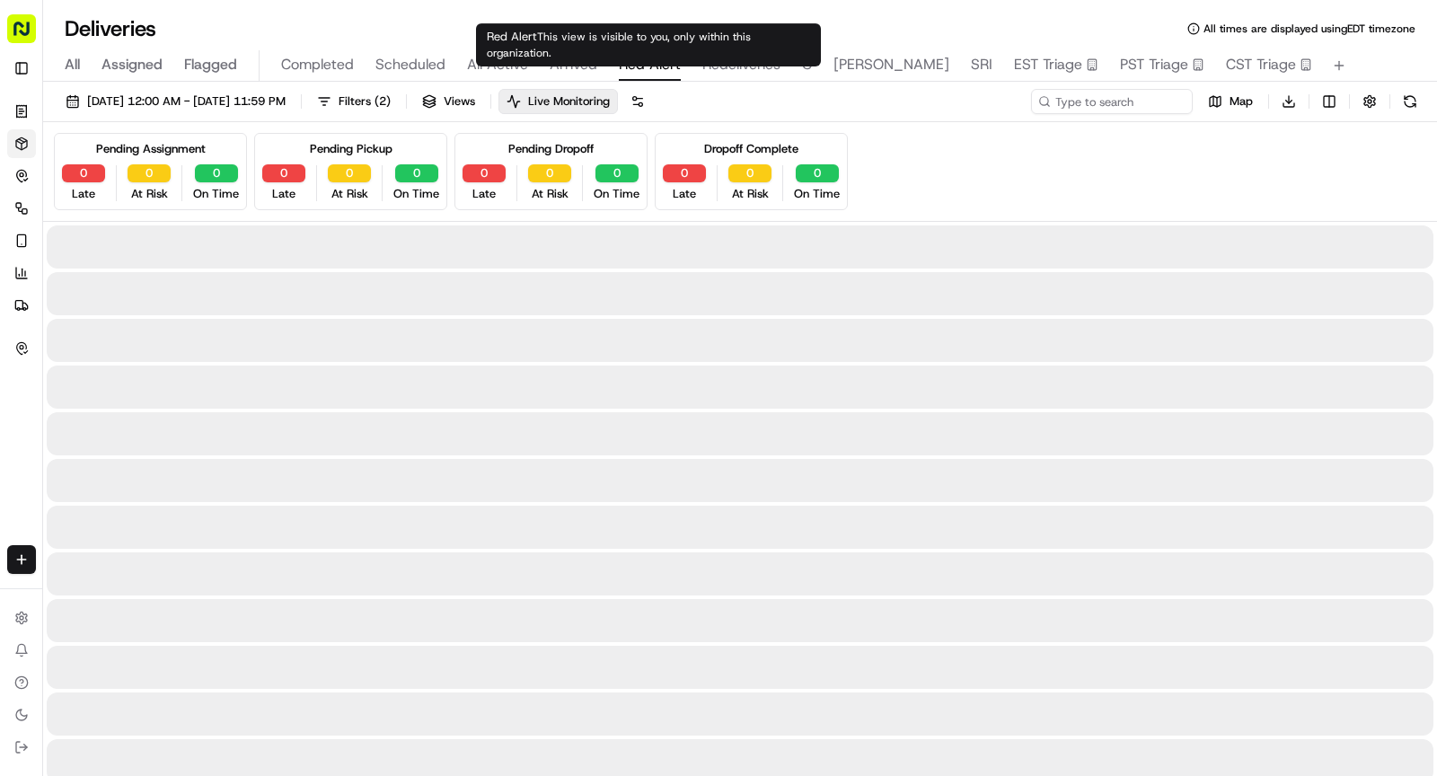
click at [633, 61] on span "Red Alert" at bounding box center [650, 65] width 62 height 22
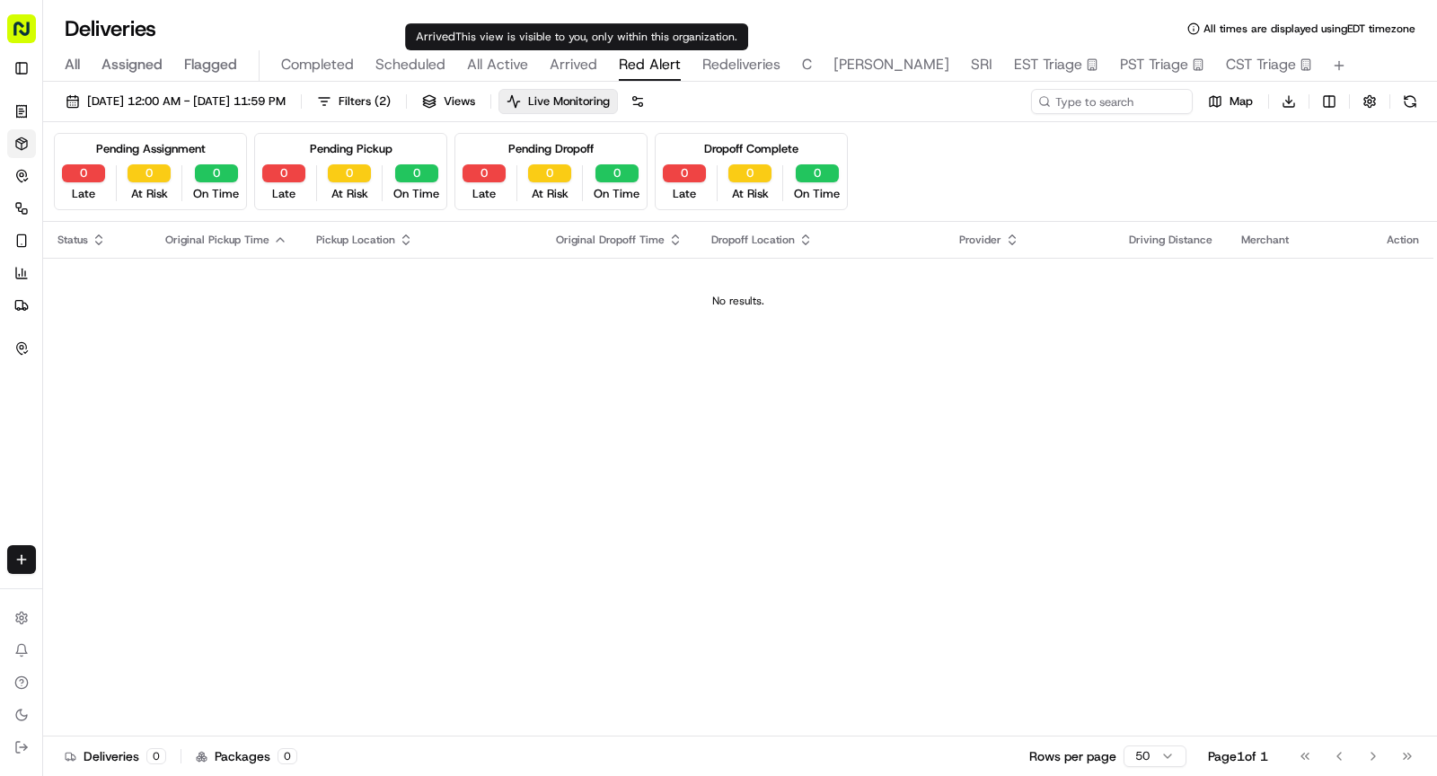
click at [575, 70] on span "Arrived" at bounding box center [573, 65] width 48 height 22
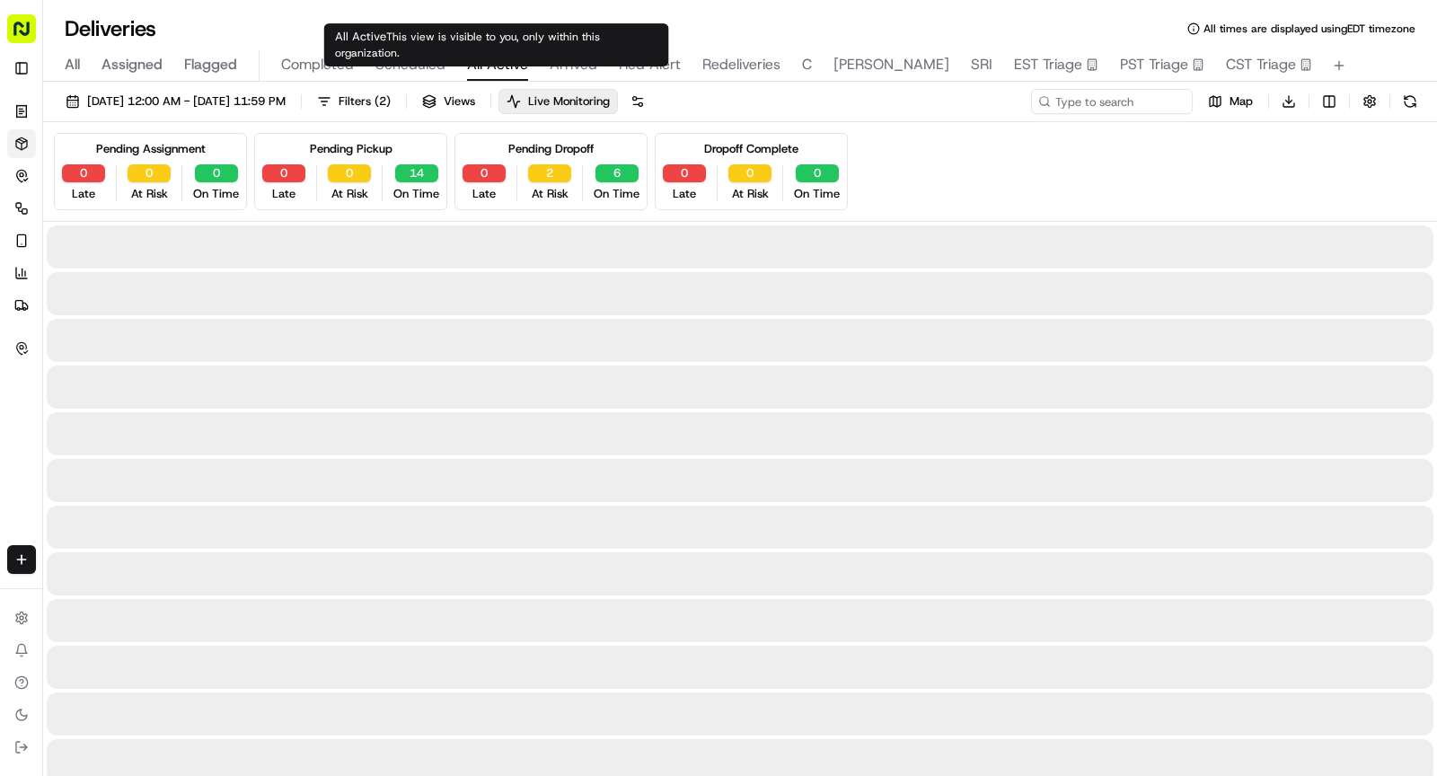
click at [509, 64] on span "All Active" at bounding box center [497, 65] width 61 height 22
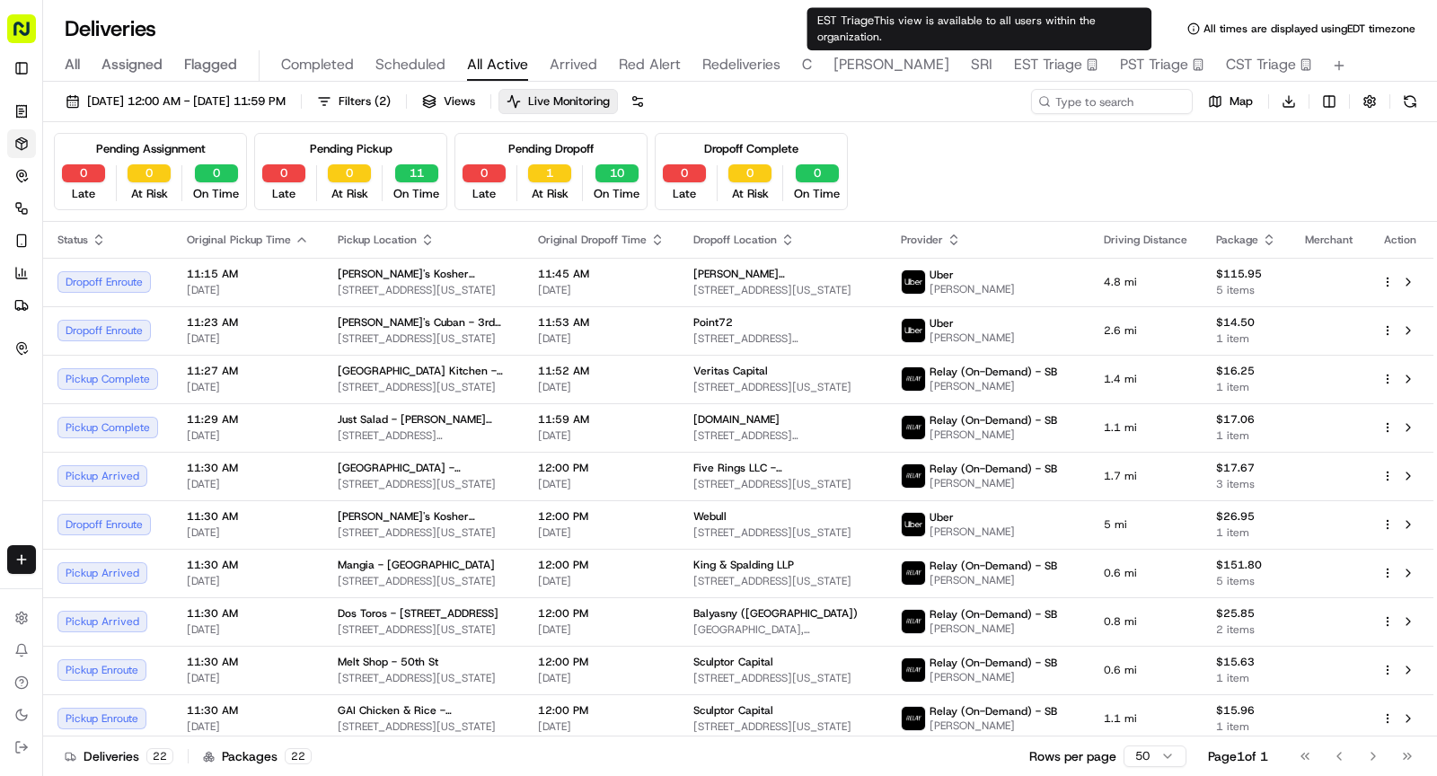
click at [1014, 58] on span "EST Triage" at bounding box center [1048, 65] width 68 height 22
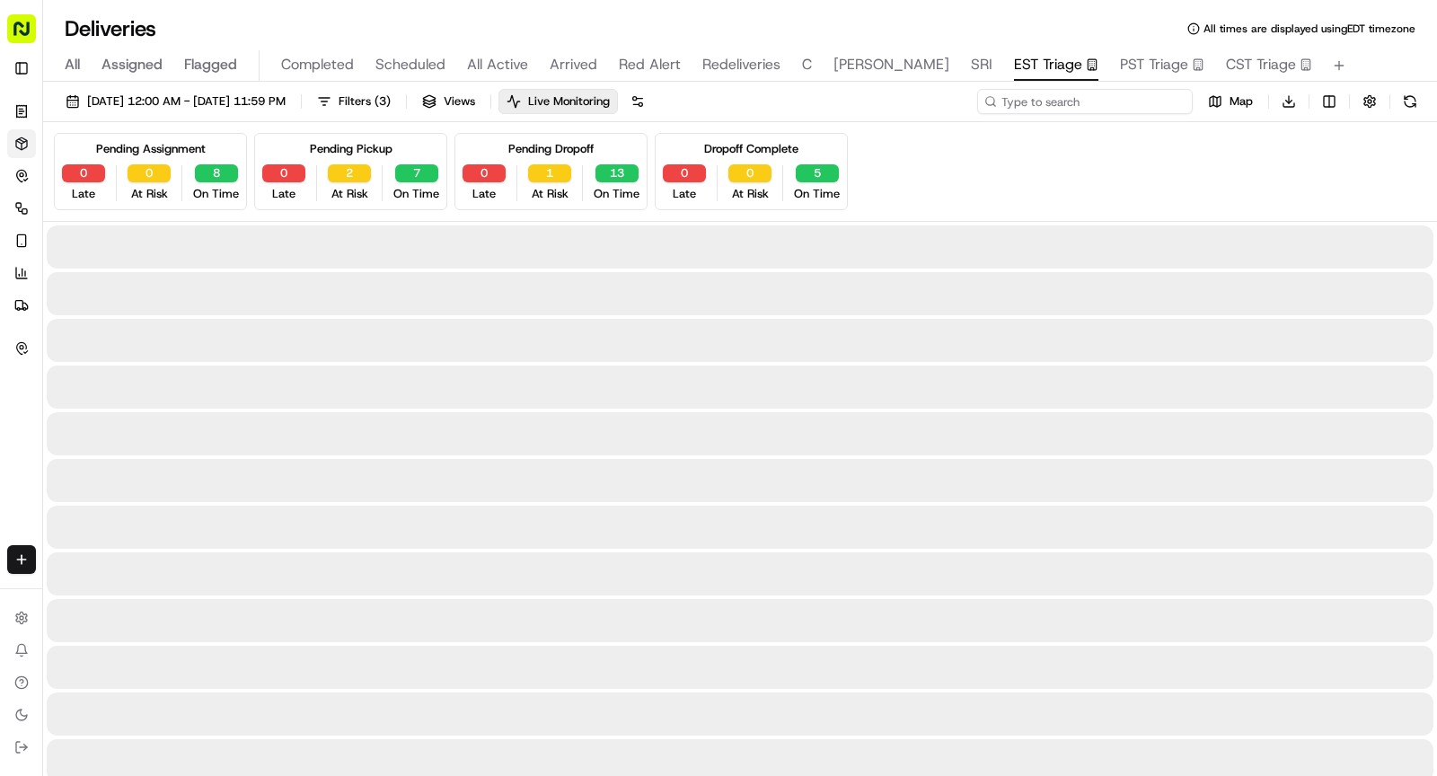
click at [1095, 106] on input at bounding box center [1084, 101] width 215 height 25
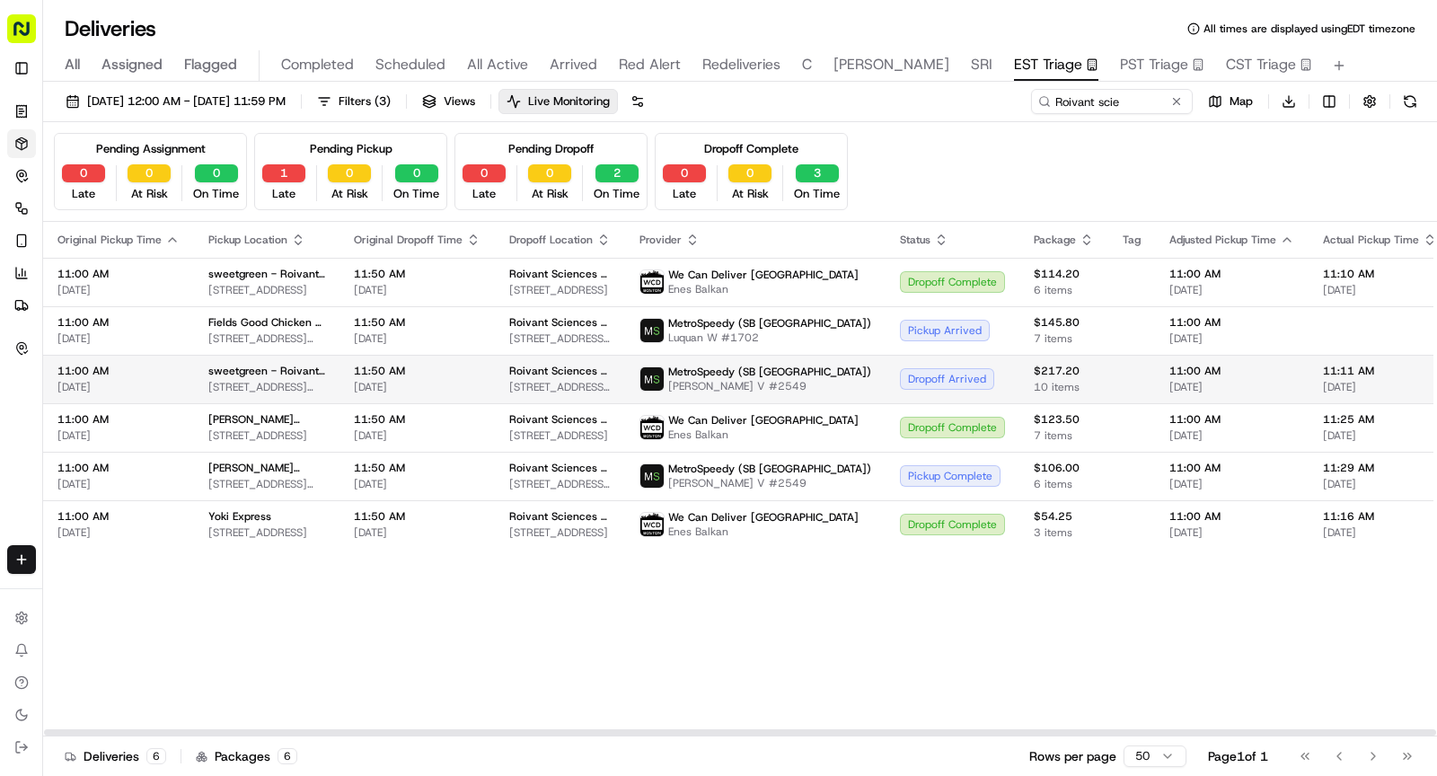
click at [509, 372] on span "Roivant Sciences - Floor 14" at bounding box center [559, 371] width 101 height 14
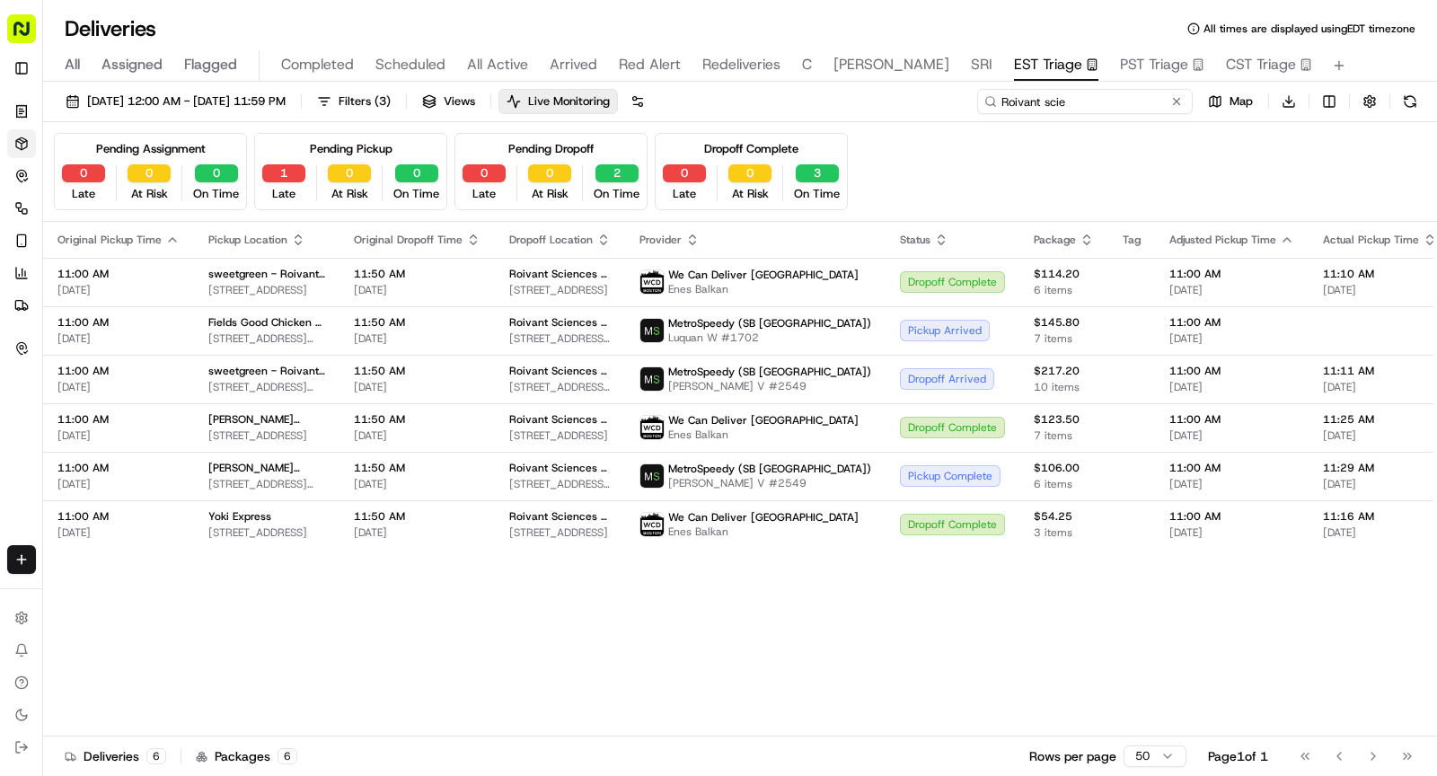
click at [1128, 98] on input "Roivant scie" at bounding box center [1084, 101] width 215 height 25
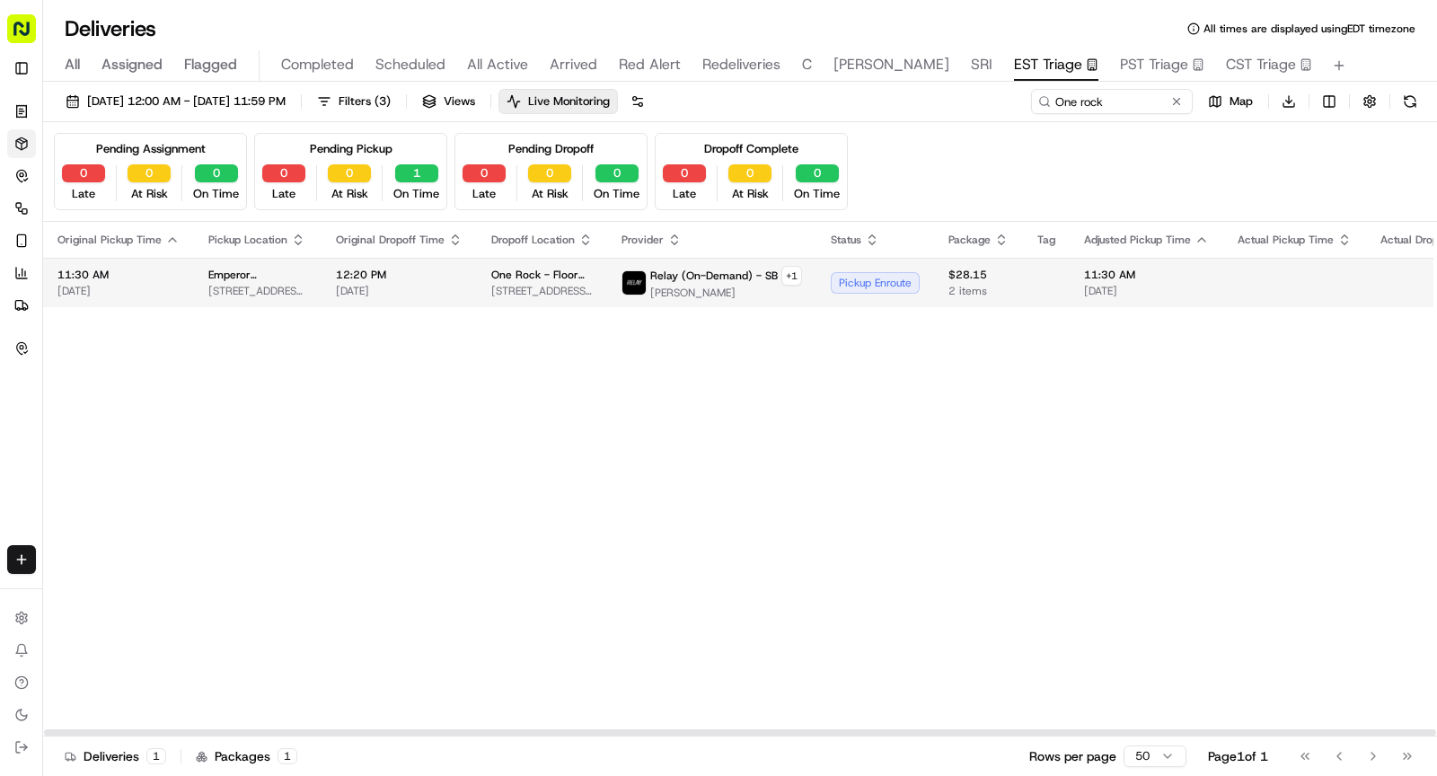
click at [424, 289] on span "[DATE]" at bounding box center [399, 291] width 127 height 14
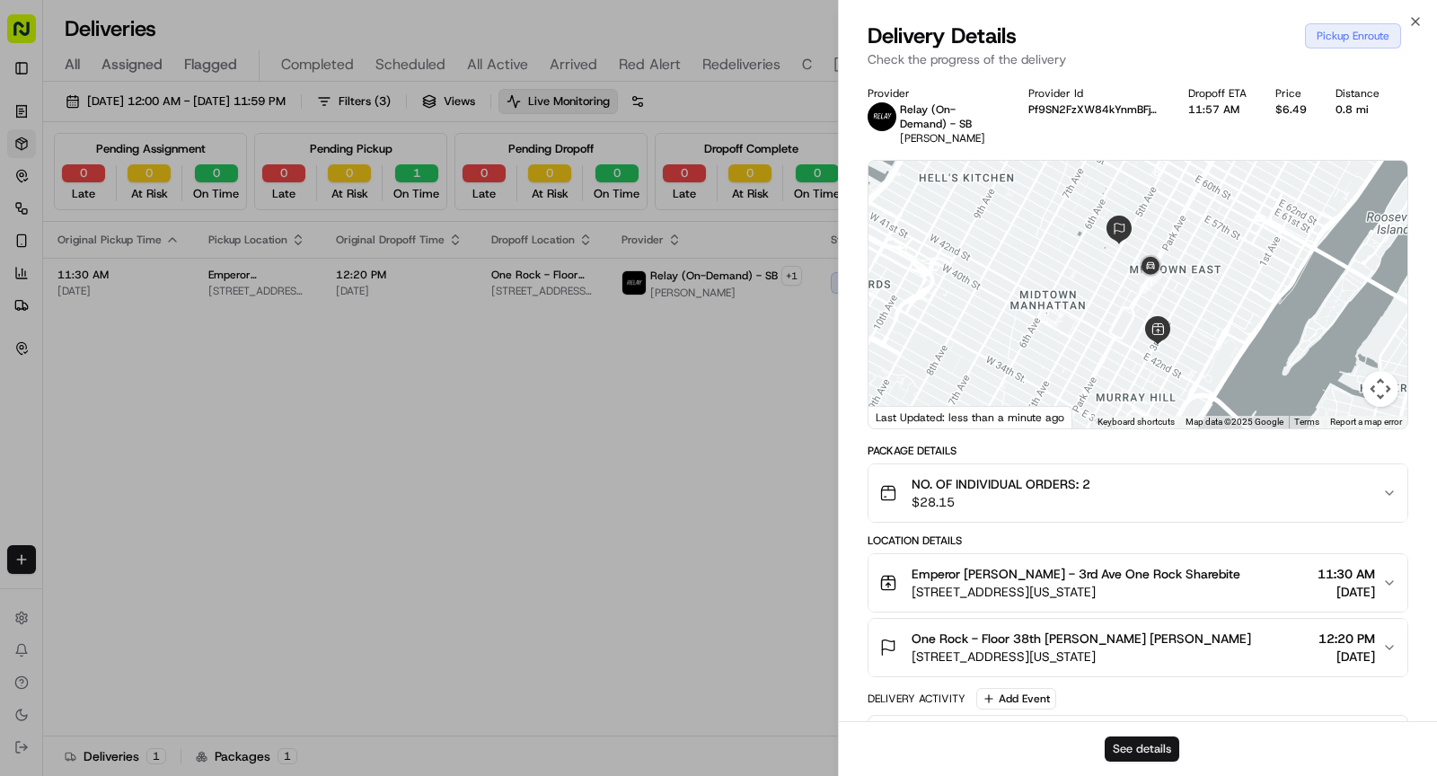
click at [1145, 748] on button "See details" at bounding box center [1141, 748] width 75 height 25
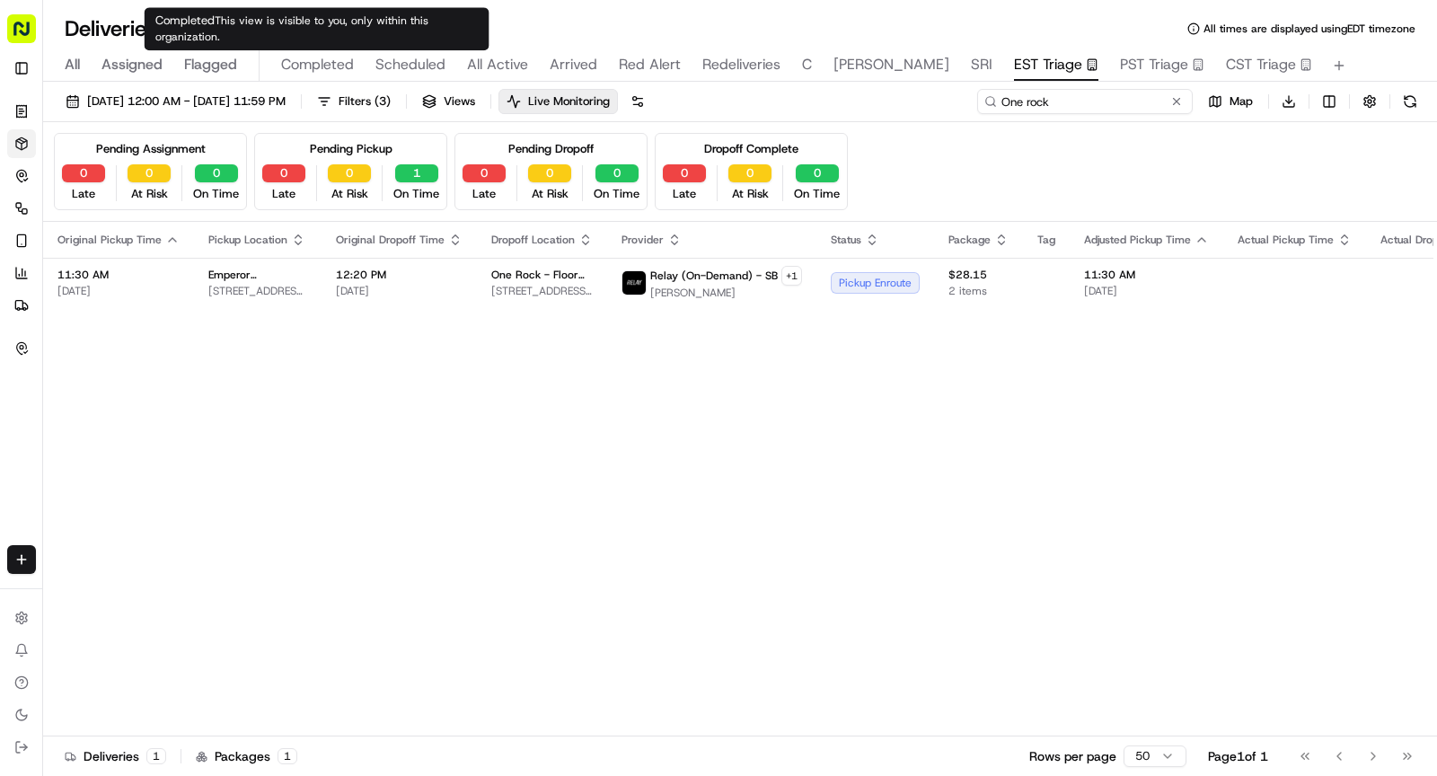
click at [1123, 96] on input "One rock" at bounding box center [1084, 101] width 215 height 25
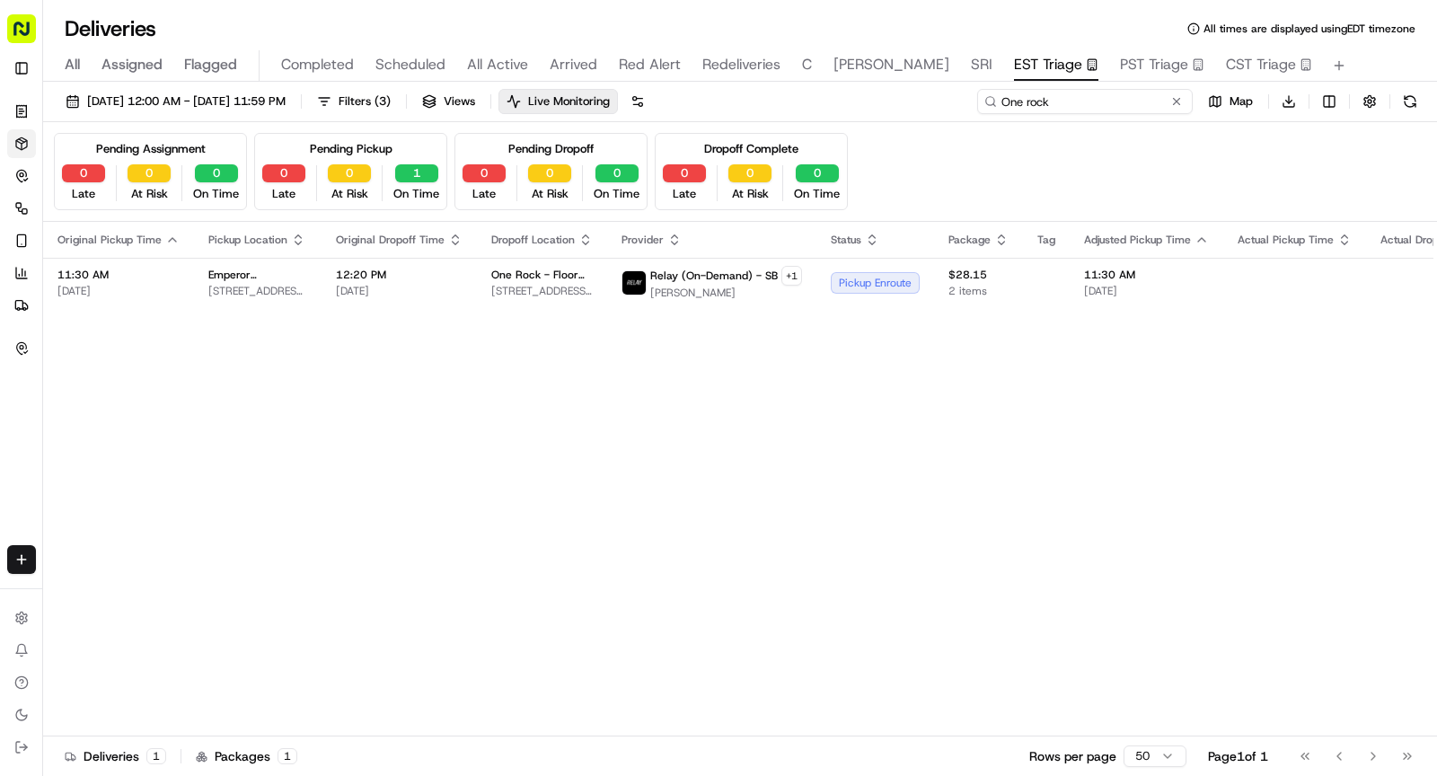
click at [1123, 96] on input "One rock" at bounding box center [1084, 101] width 215 height 25
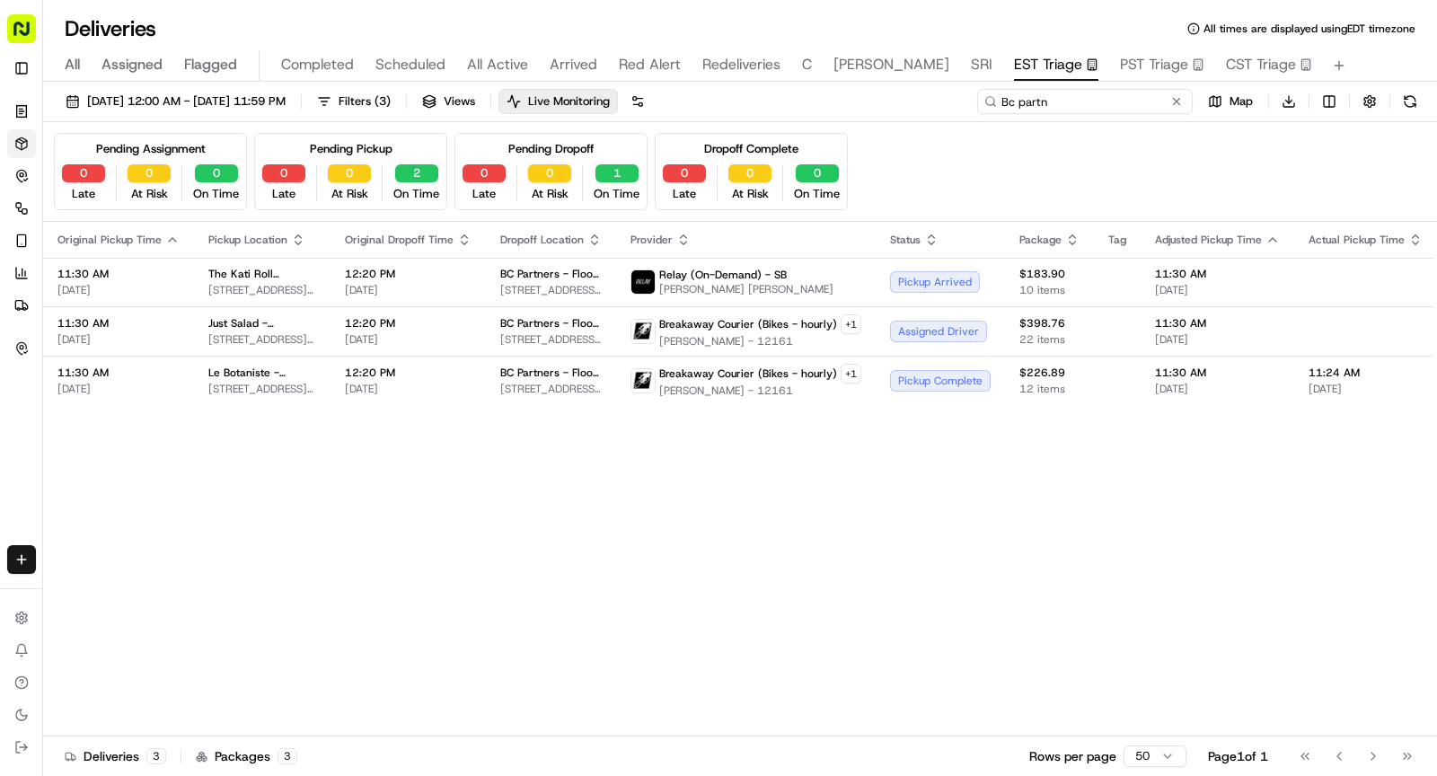
type input "Bc partn"
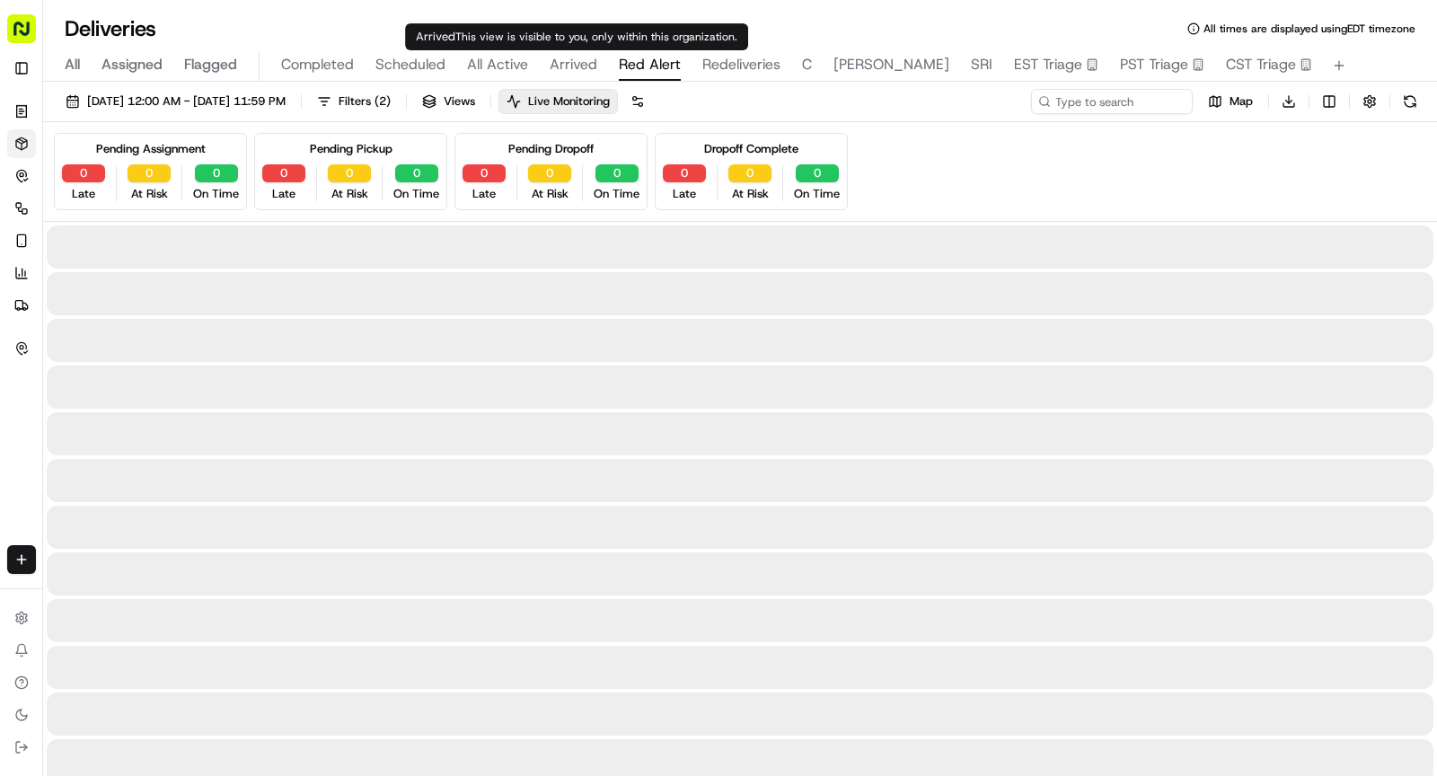
click at [628, 64] on span "Red Alert" at bounding box center [650, 65] width 62 height 22
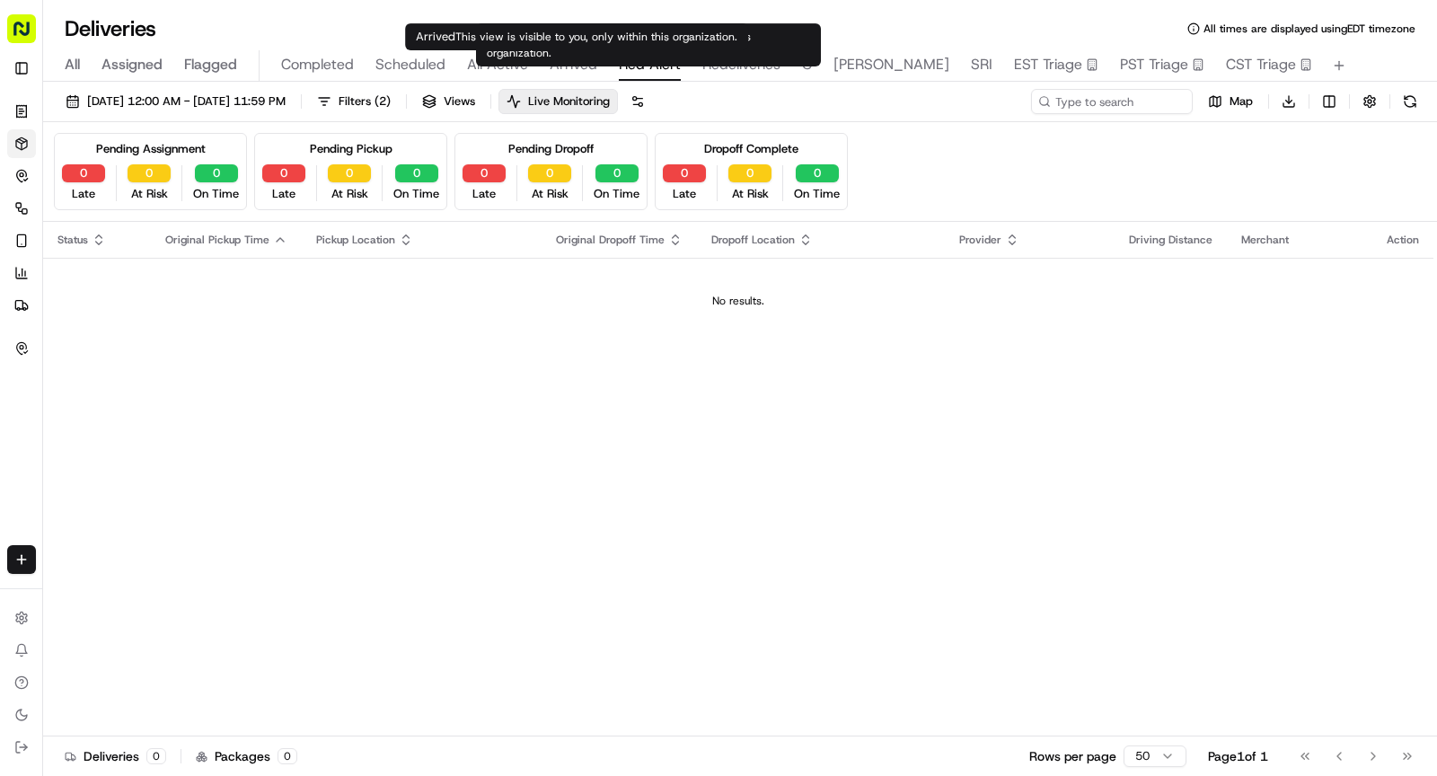
click at [573, 67] on span "Arrived" at bounding box center [573, 65] width 48 height 22
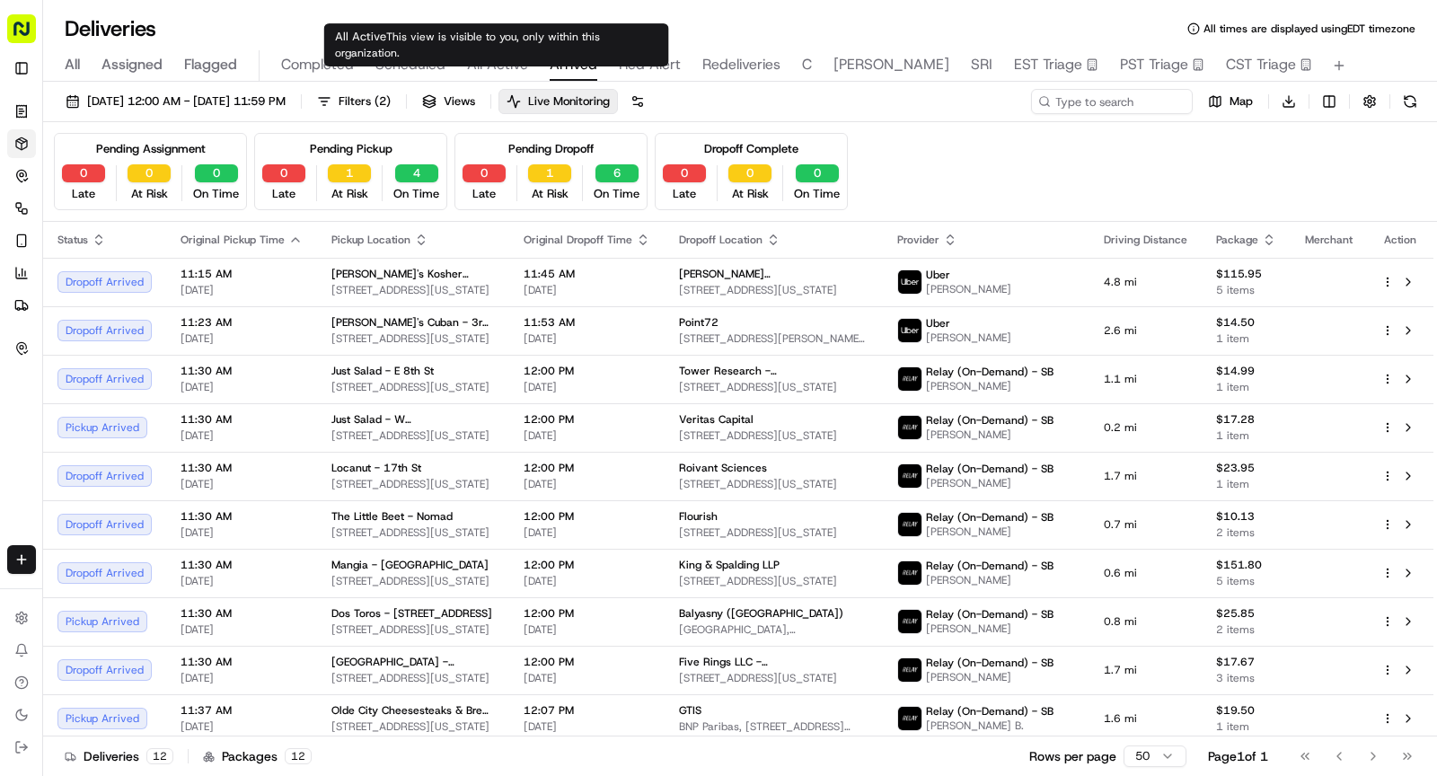
click at [576, 62] on span "Arrived" at bounding box center [573, 65] width 48 height 22
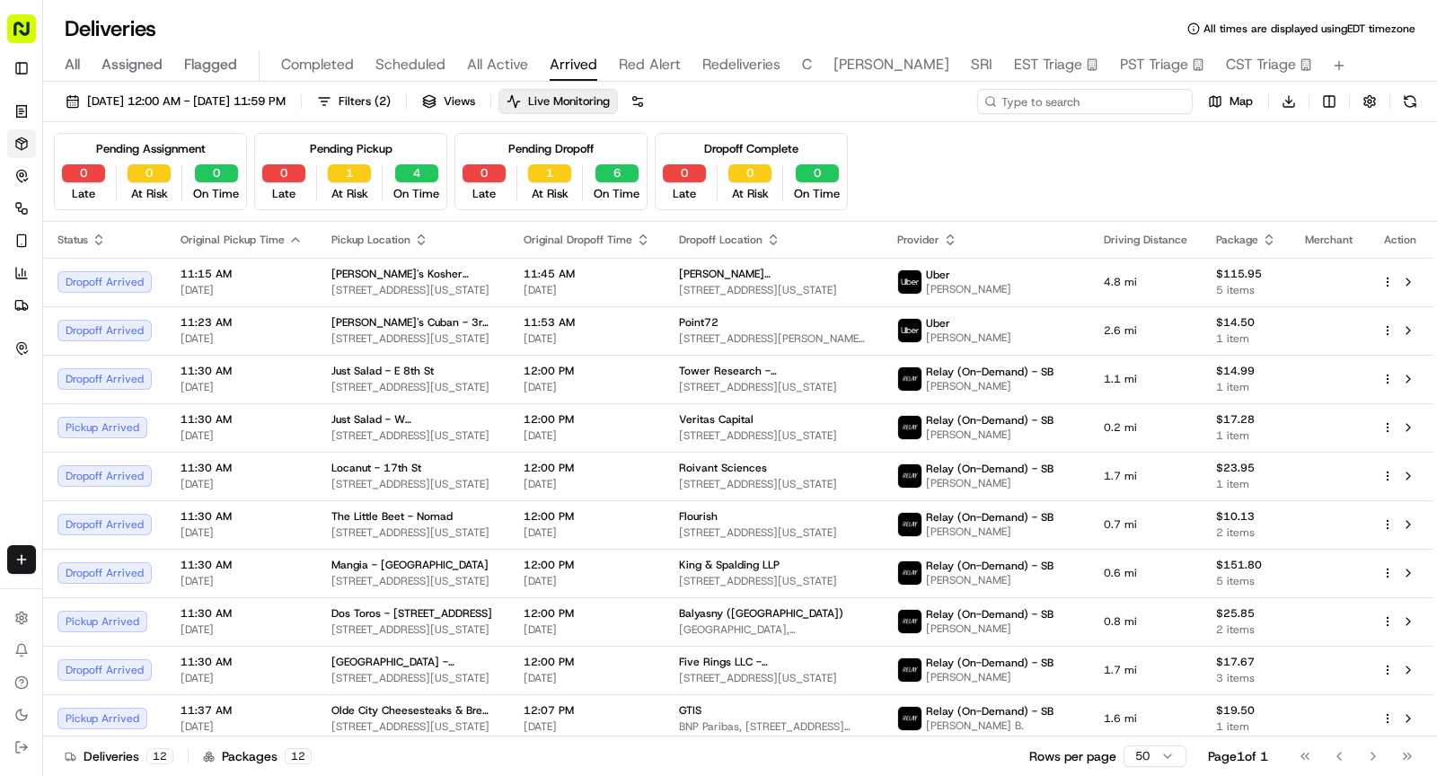
click at [1146, 105] on input at bounding box center [1084, 101] width 215 height 25
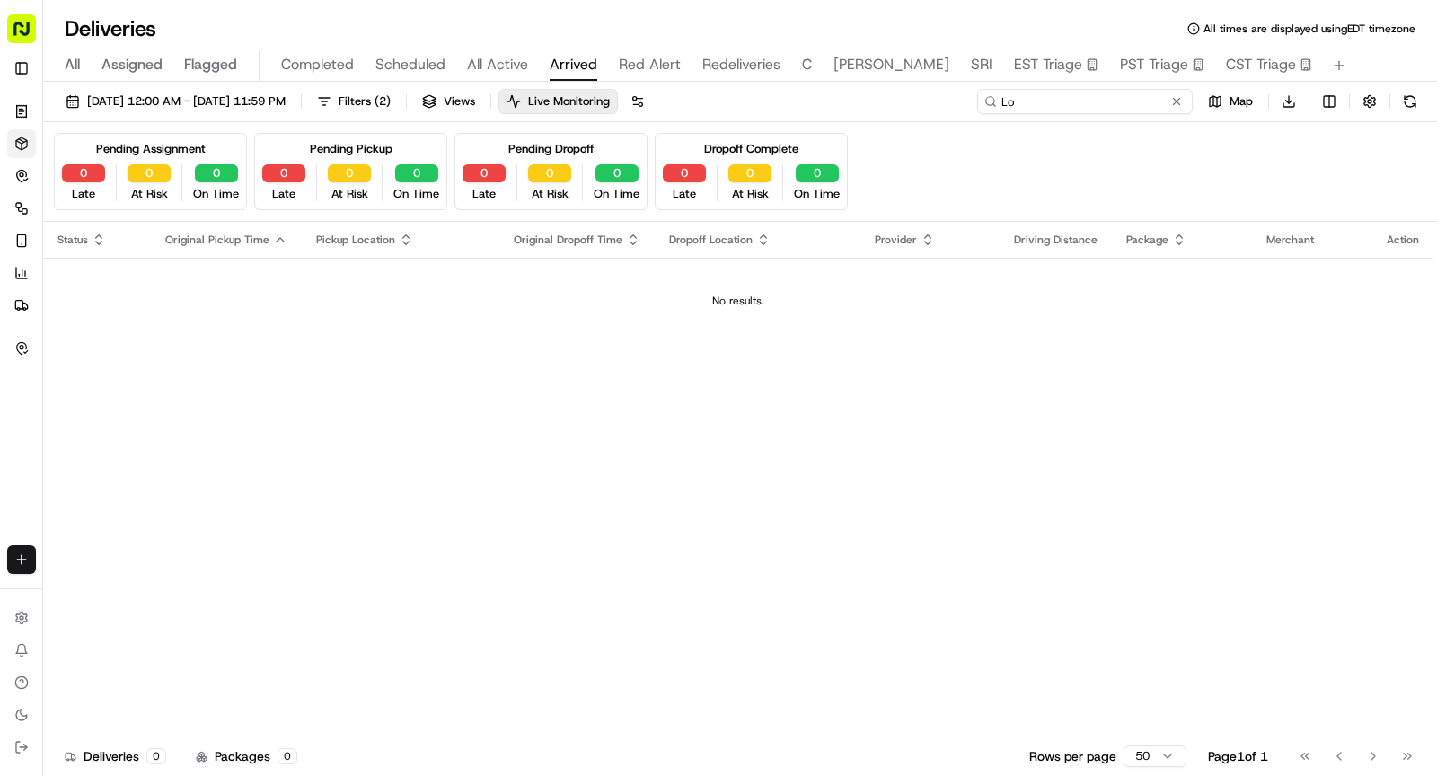
type input "L"
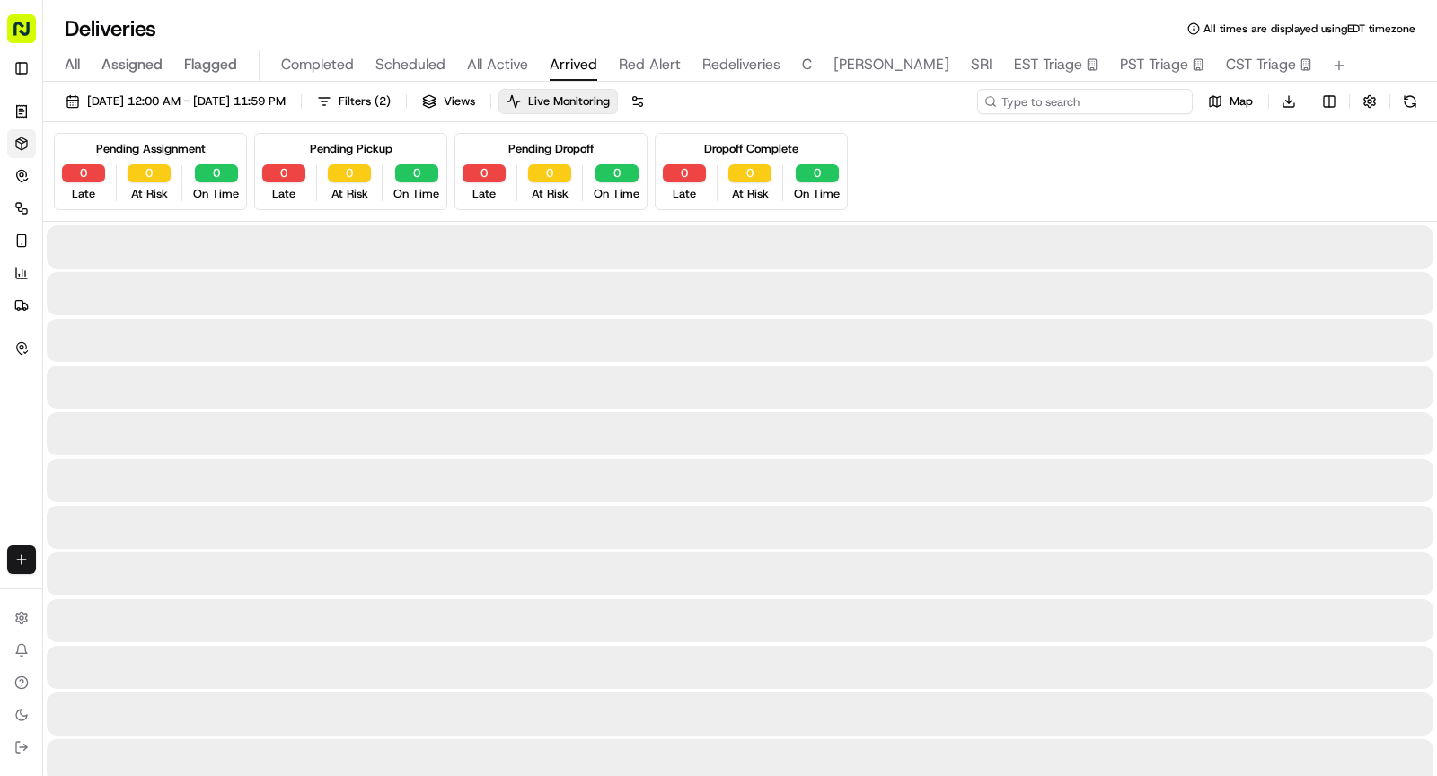
click at [1040, 99] on input at bounding box center [1084, 101] width 215 height 25
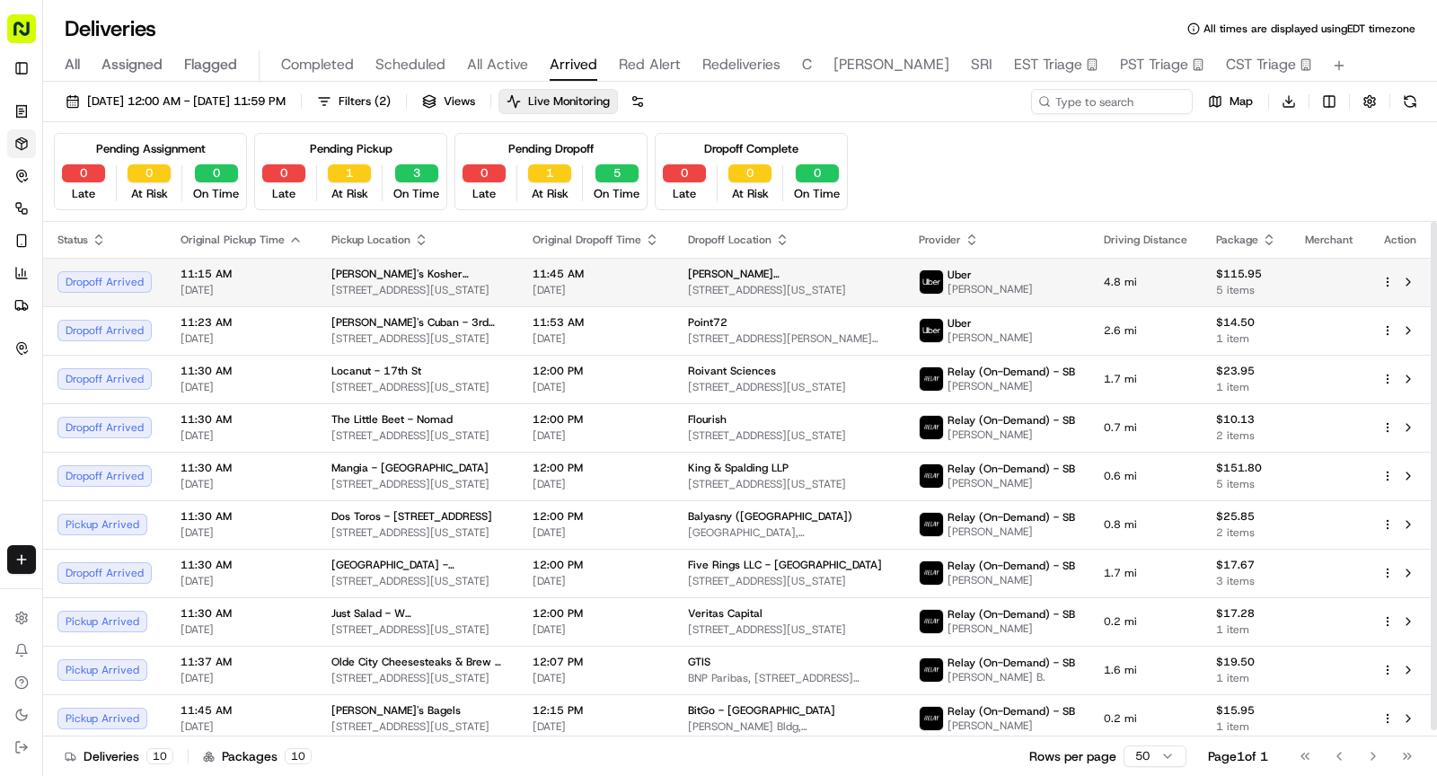
click at [494, 286] on span "441 Park Ave S, New York, NY 10016, USA" at bounding box center [417, 290] width 172 height 14
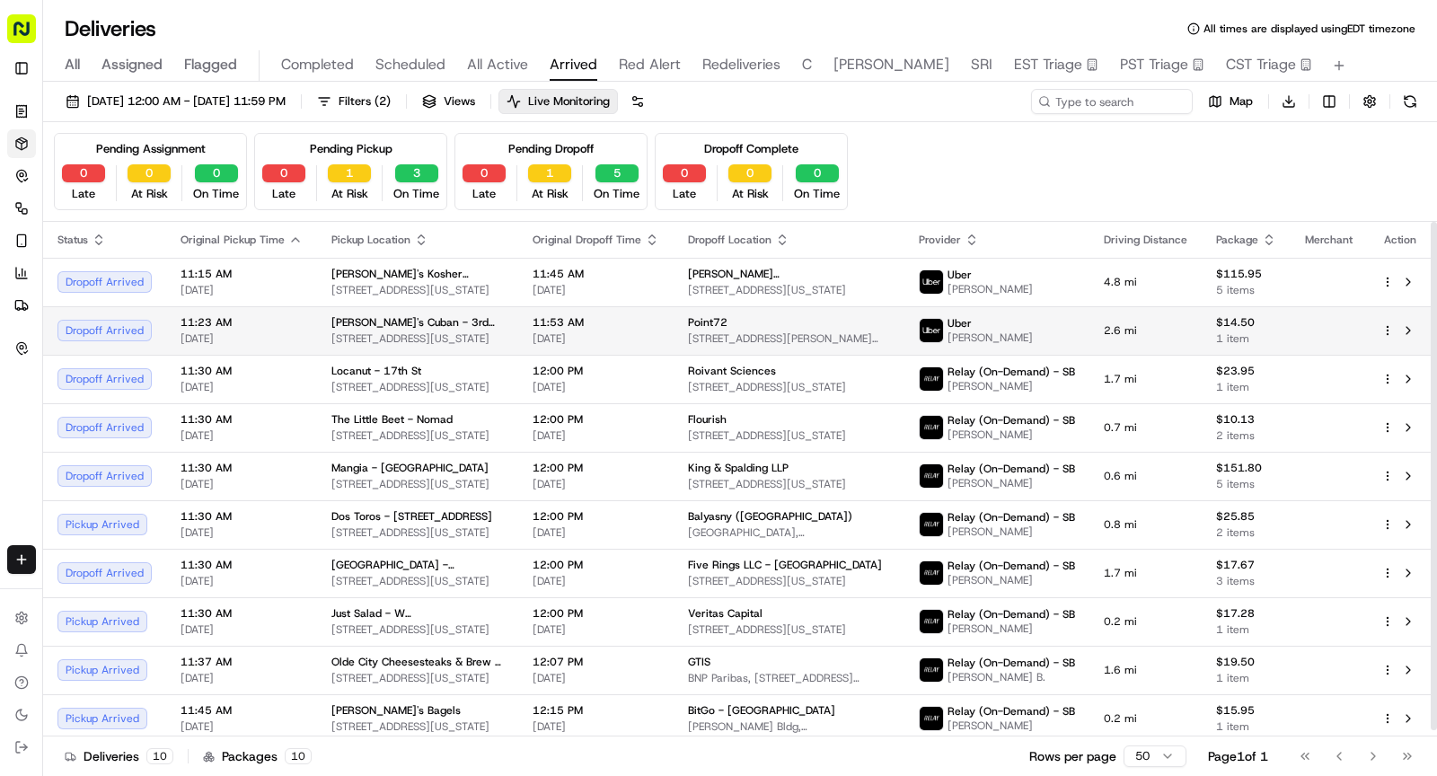
click at [497, 341] on span "940 3rd Ave, New York, NY 10022, USA" at bounding box center [417, 338] width 172 height 14
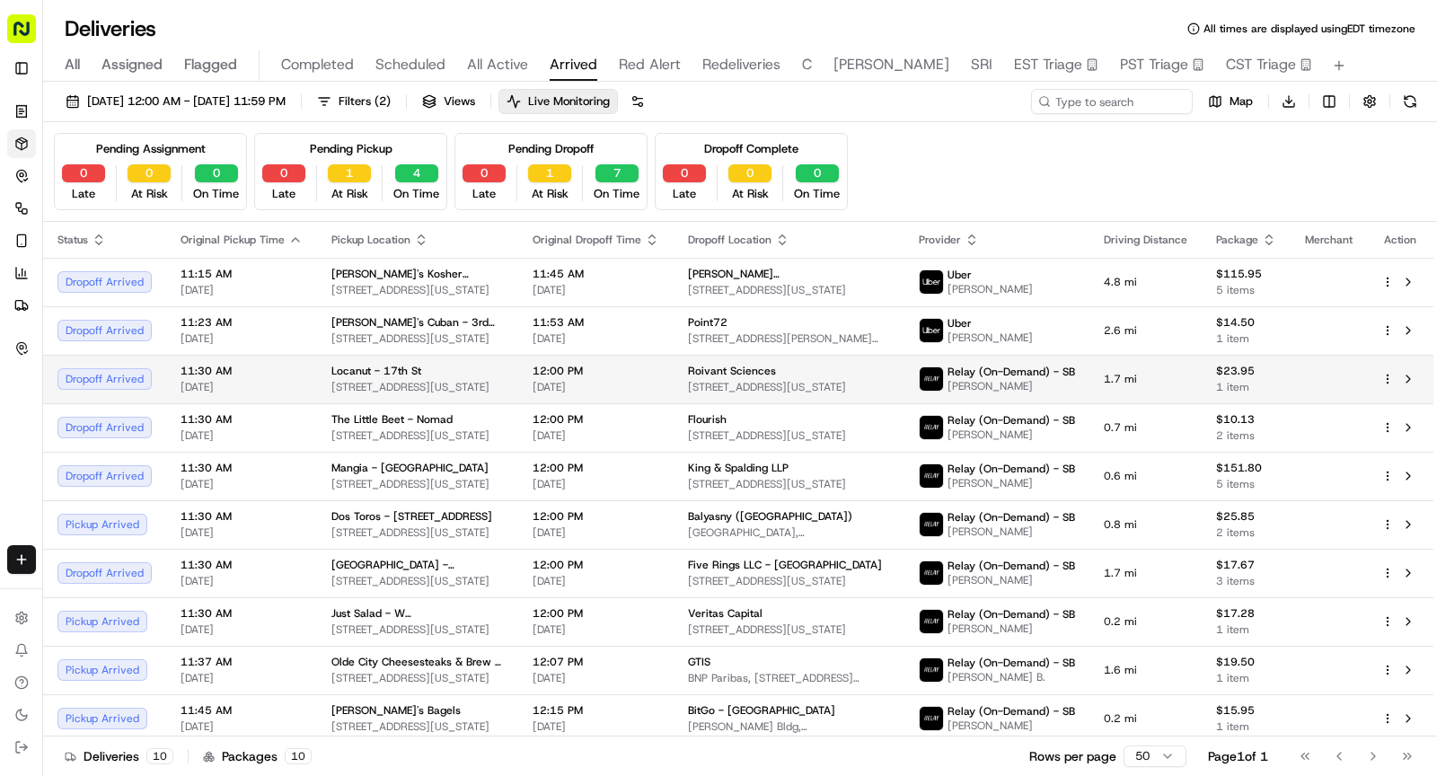
click at [490, 387] on span "361 W 17th St, New York, NY 10011, USA" at bounding box center [417, 387] width 172 height 14
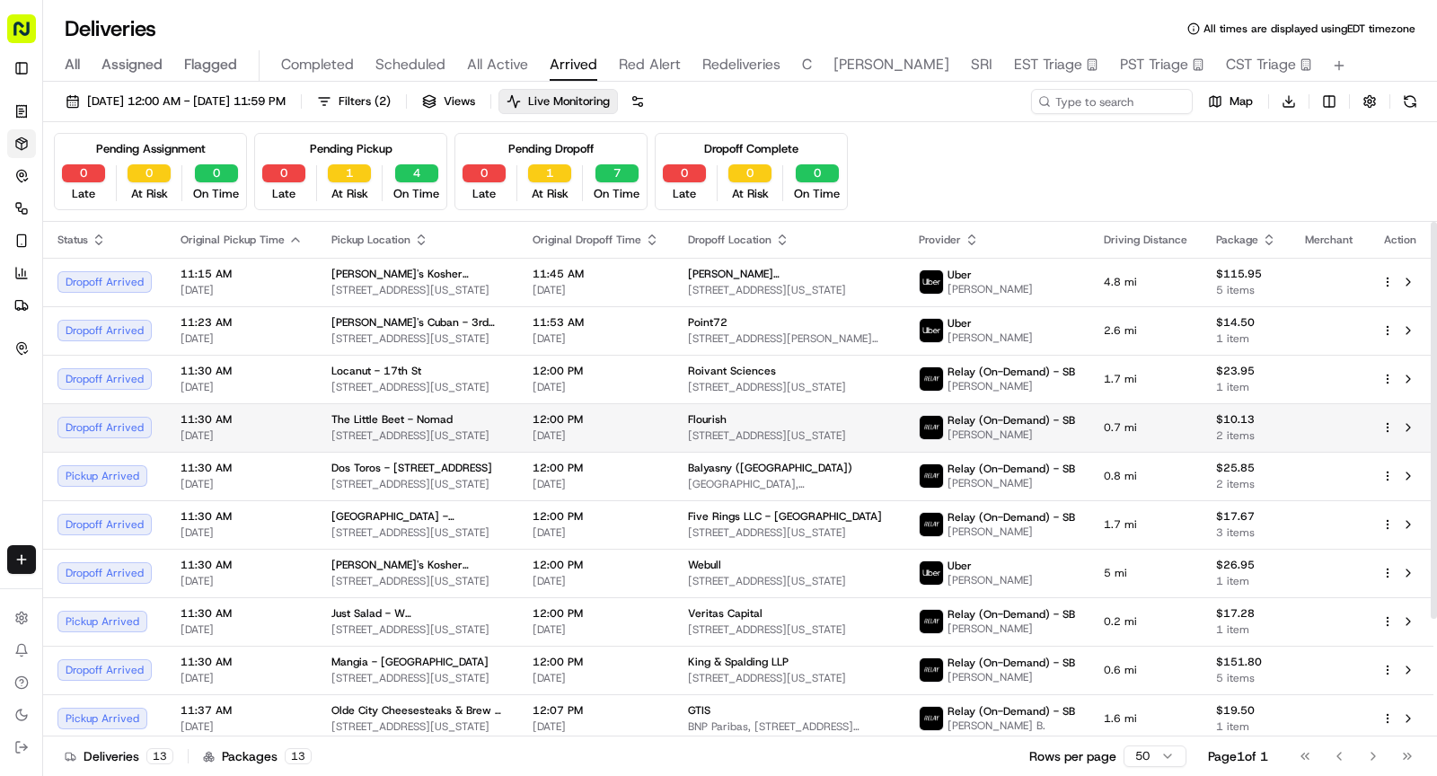
click at [494, 421] on div "The Little Beet - Nomad" at bounding box center [417, 419] width 172 height 14
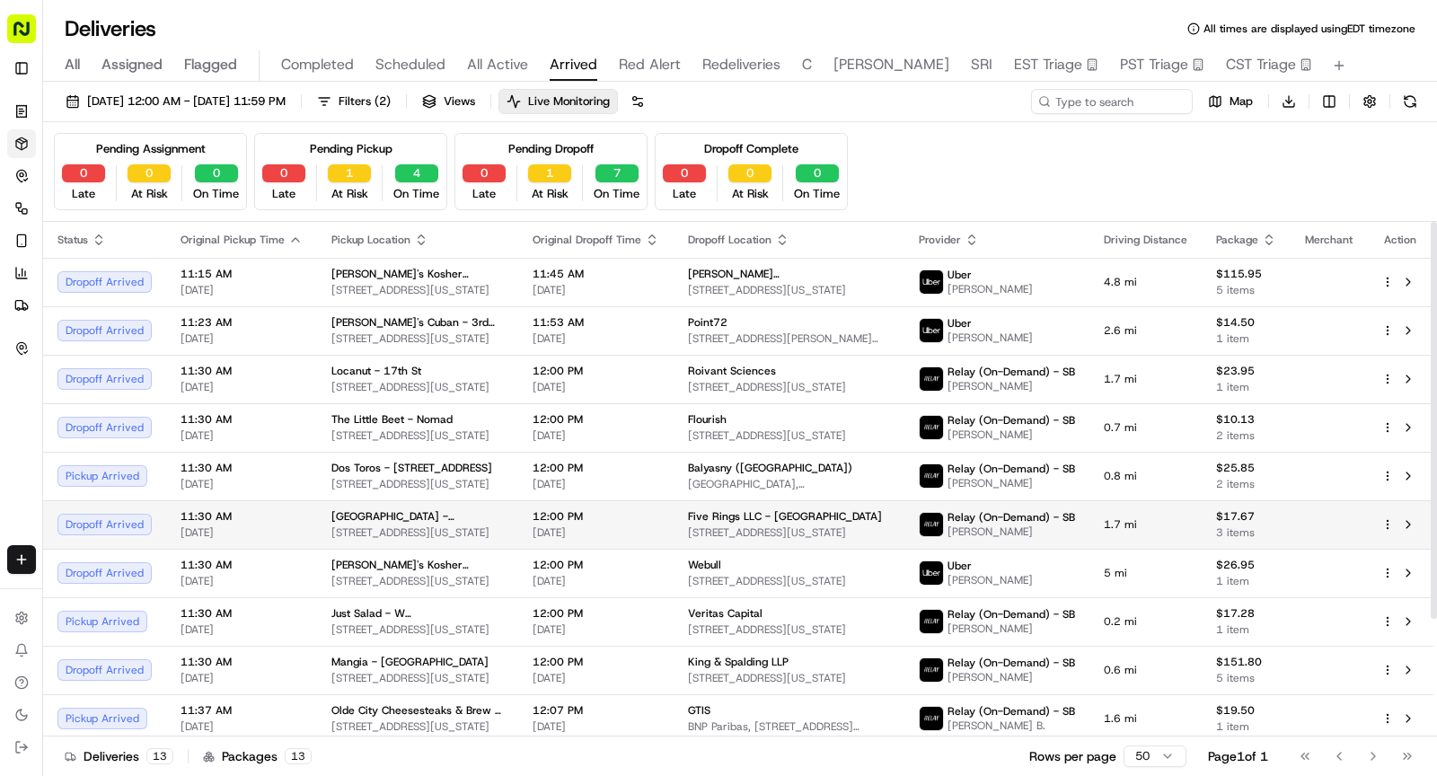
click at [517, 511] on td "Dig Inn - Prince Street 70 Prince St, New York, NY 10012, USA" at bounding box center [417, 524] width 201 height 48
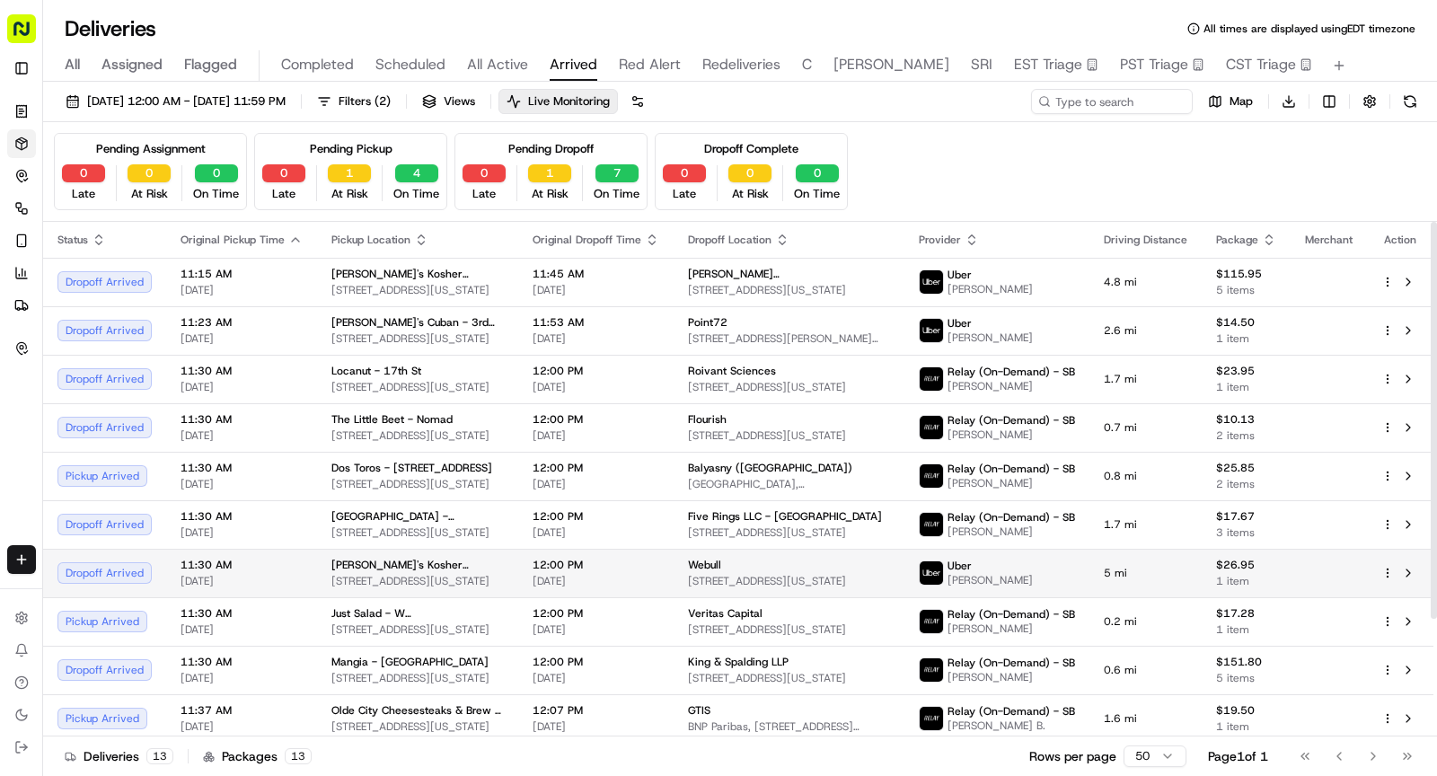
click at [499, 565] on div "Mendy's Kosher Restaurant" at bounding box center [417, 565] width 172 height 14
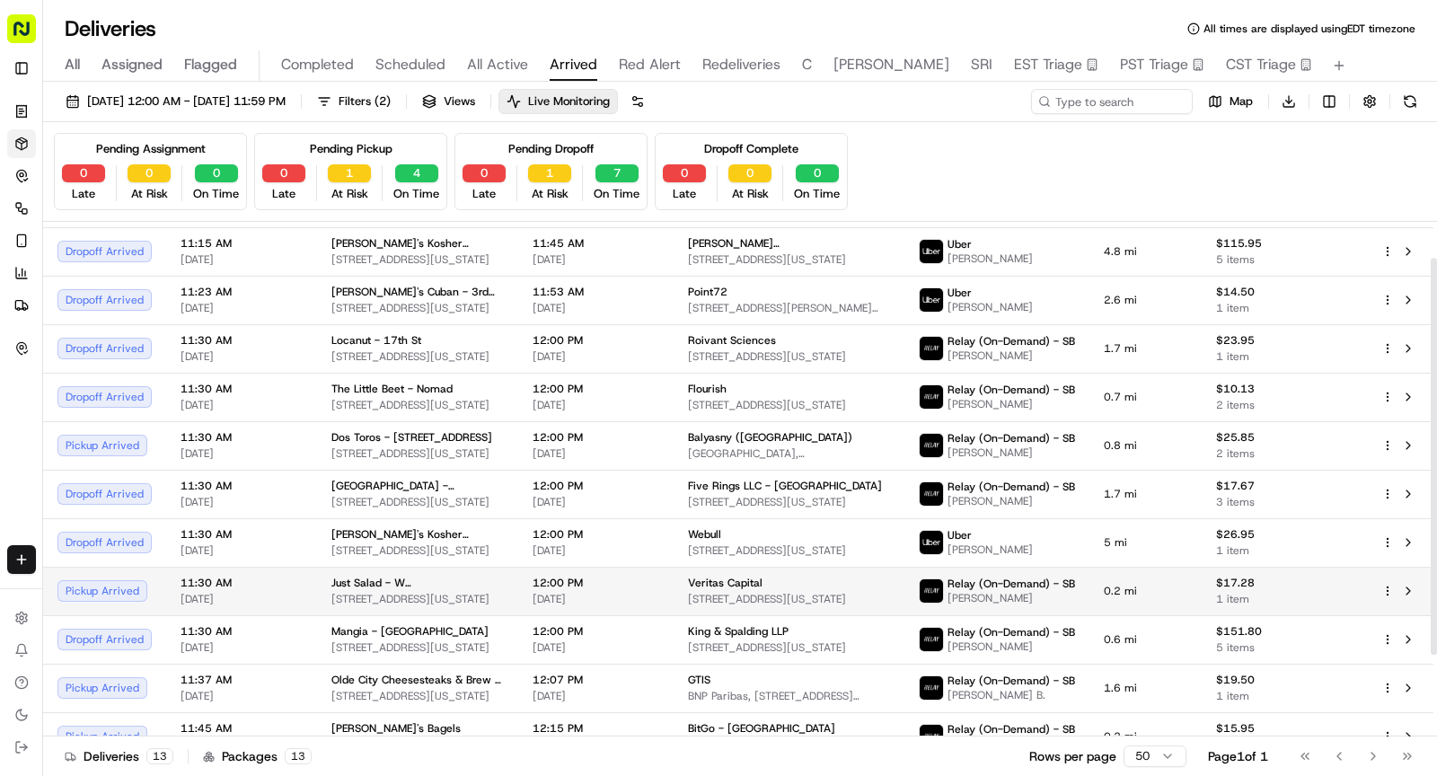
scroll to position [57, 0]
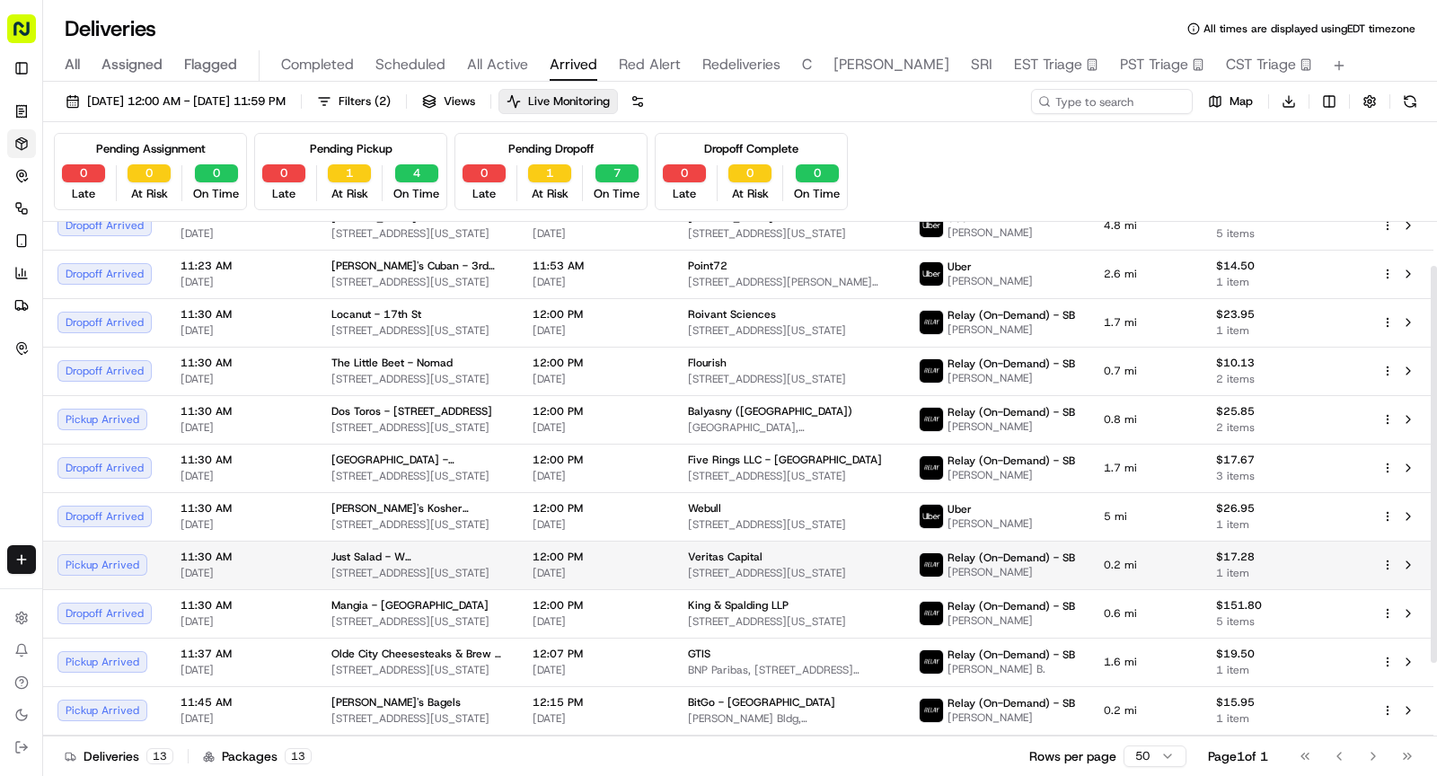
click at [504, 604] on div "Mangia - Madison" at bounding box center [417, 605] width 172 height 14
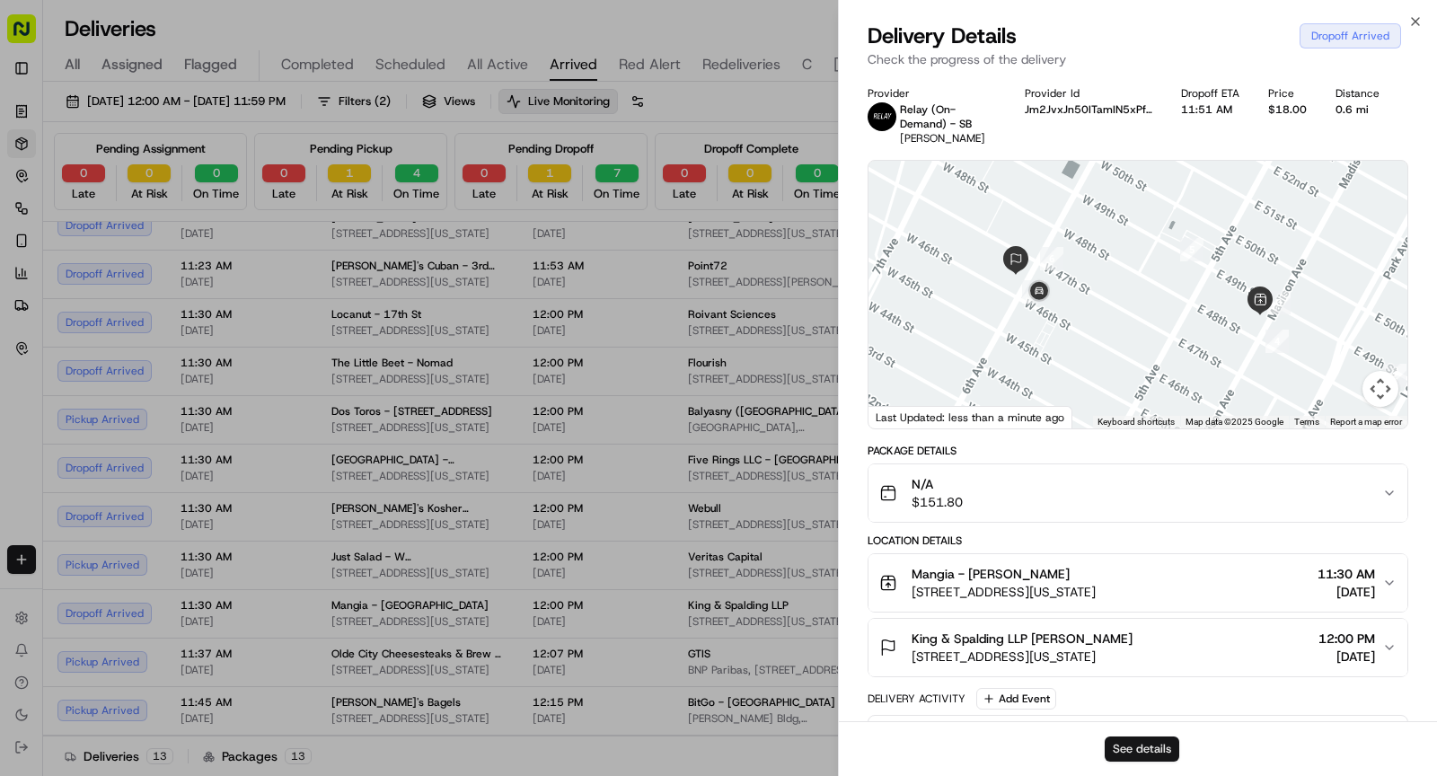
click at [1154, 747] on button "See details" at bounding box center [1141, 748] width 75 height 25
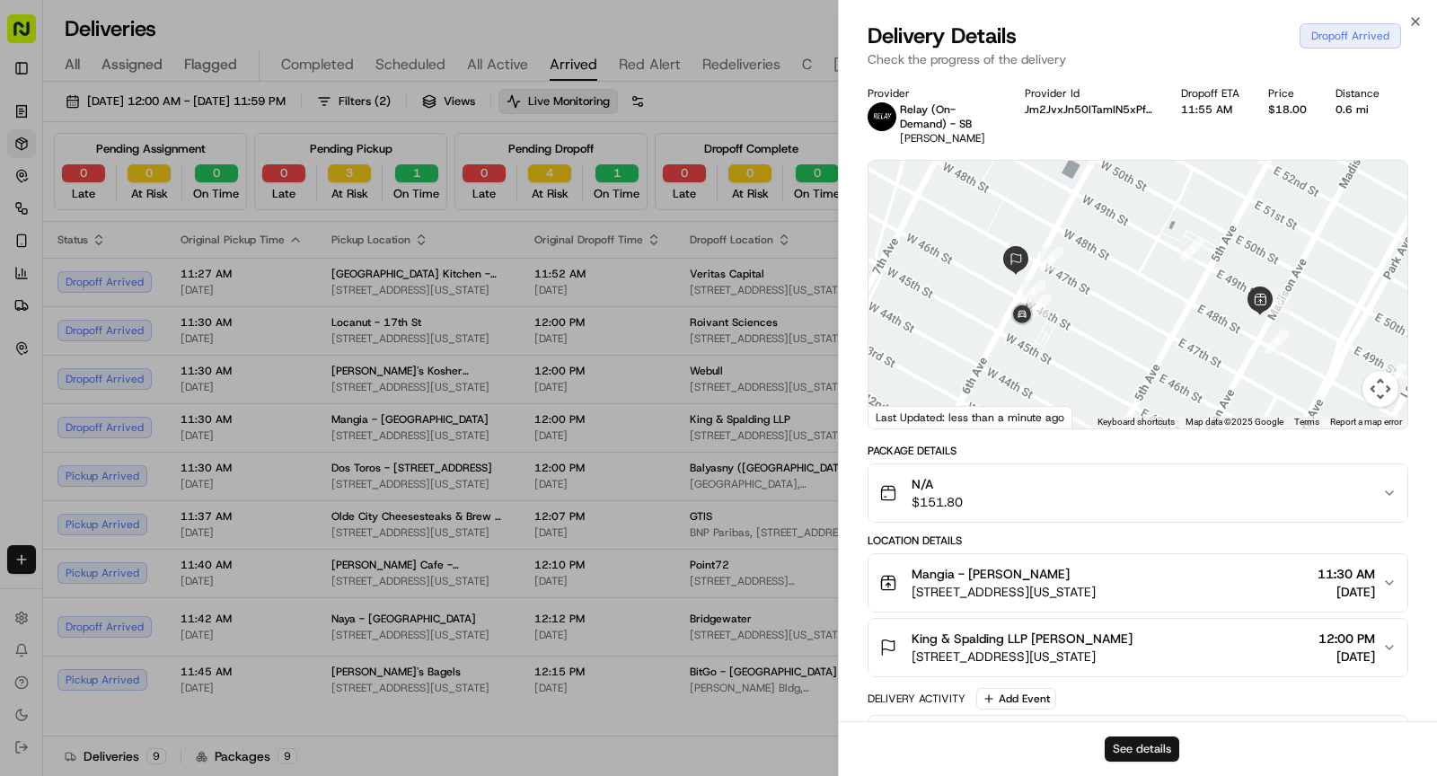
scroll to position [0, 0]
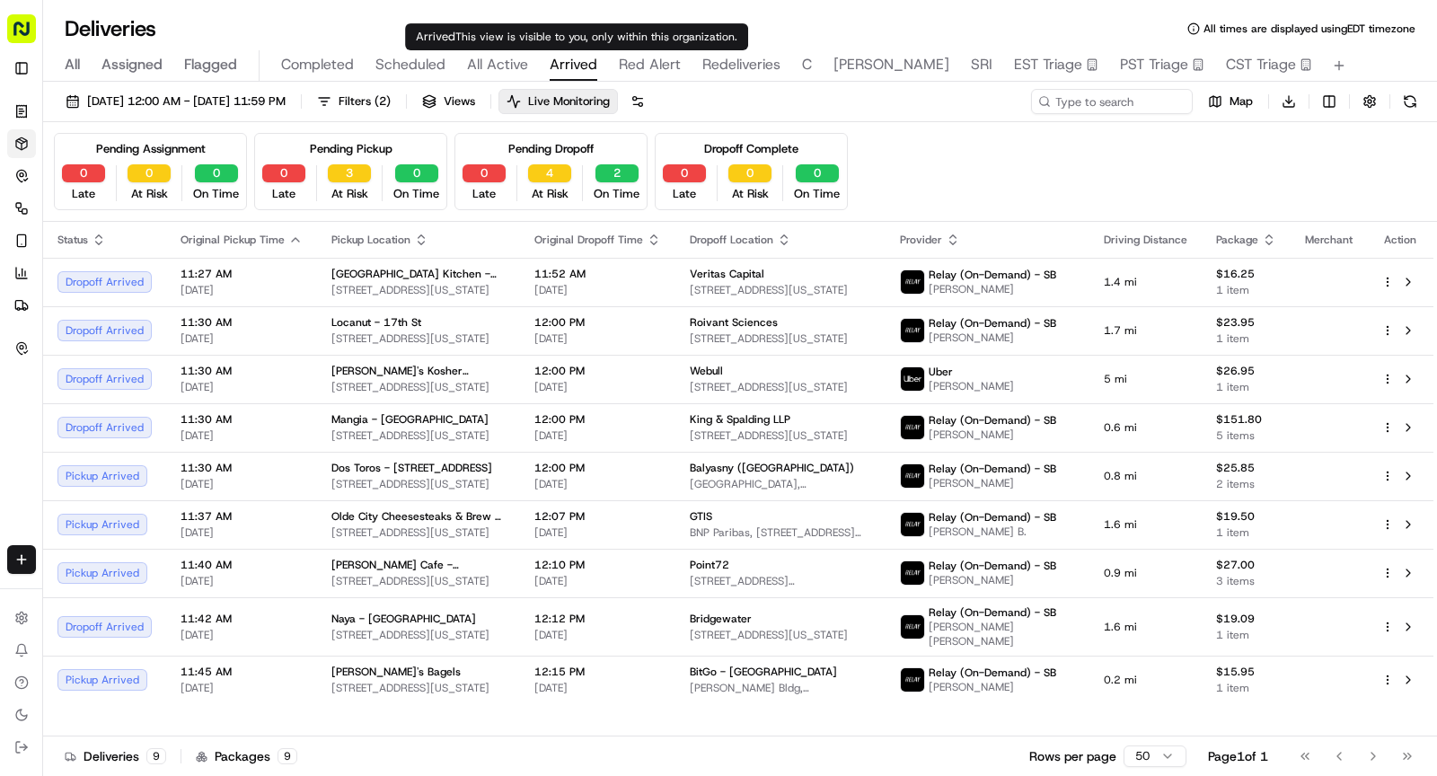
click at [581, 65] on span "Arrived" at bounding box center [573, 65] width 48 height 22
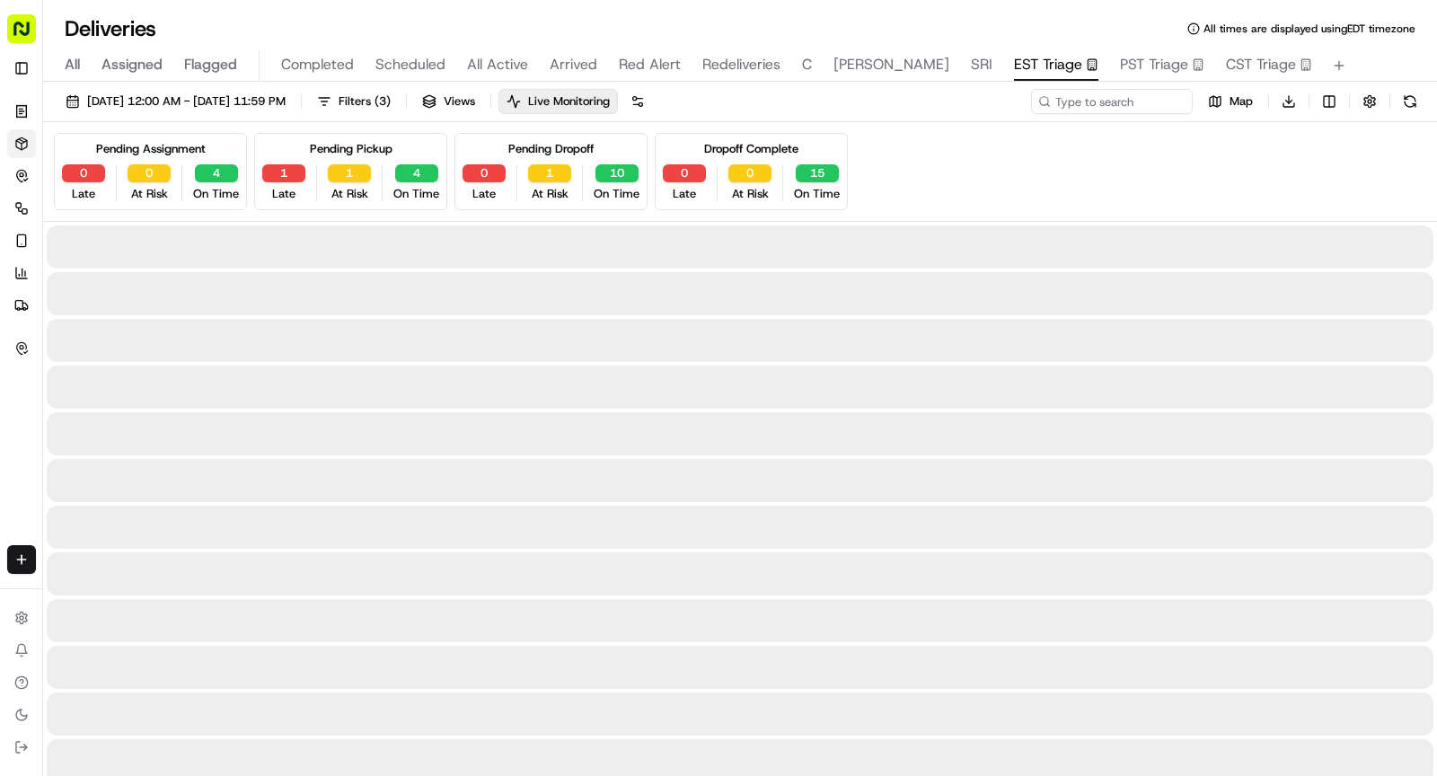
click at [1014, 79] on button "EST Triage" at bounding box center [1056, 65] width 84 height 31
click at [1102, 107] on input at bounding box center [1084, 101] width 215 height 25
click at [1102, 107] on input "Tw" at bounding box center [1084, 101] width 215 height 25
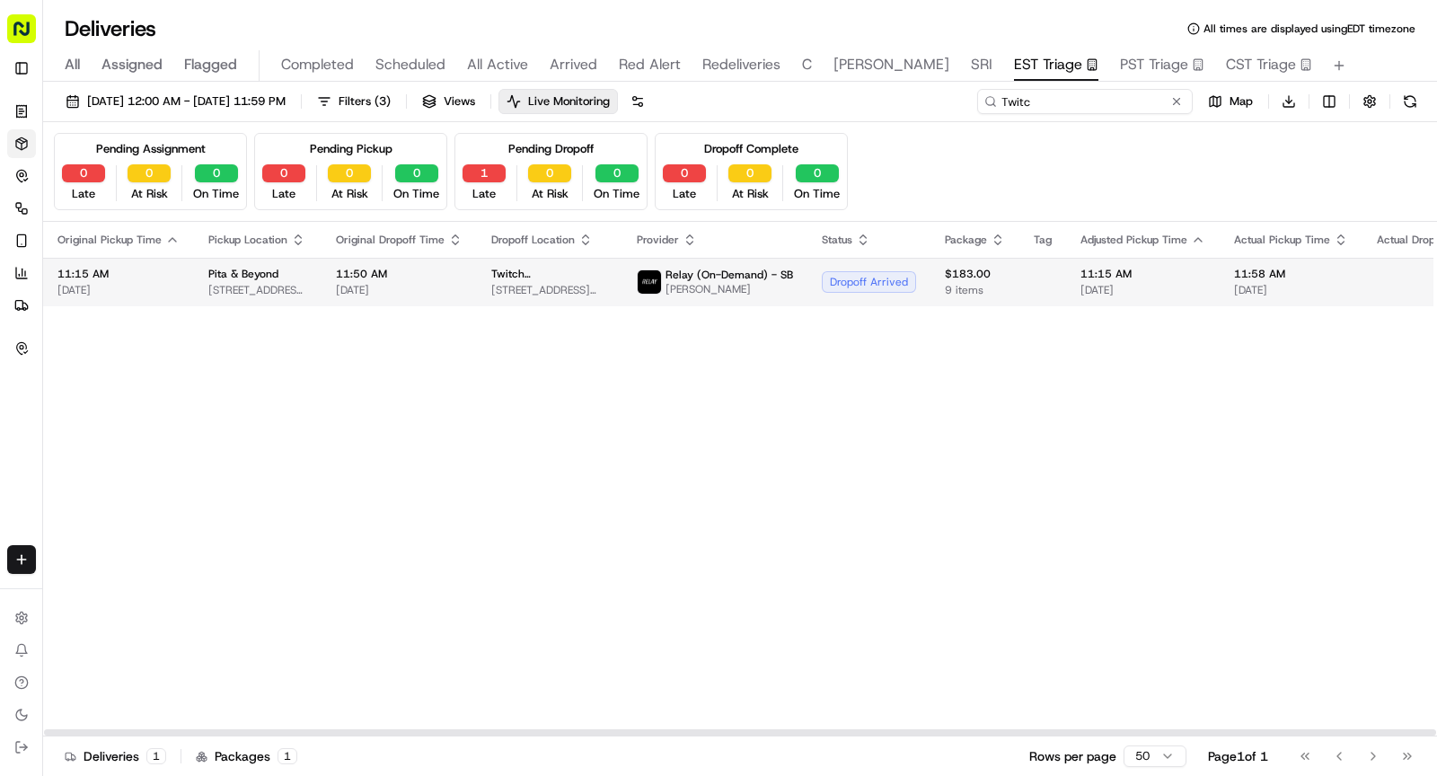
type input "Twitc"
click at [437, 283] on span "[DATE]" at bounding box center [399, 290] width 127 height 14
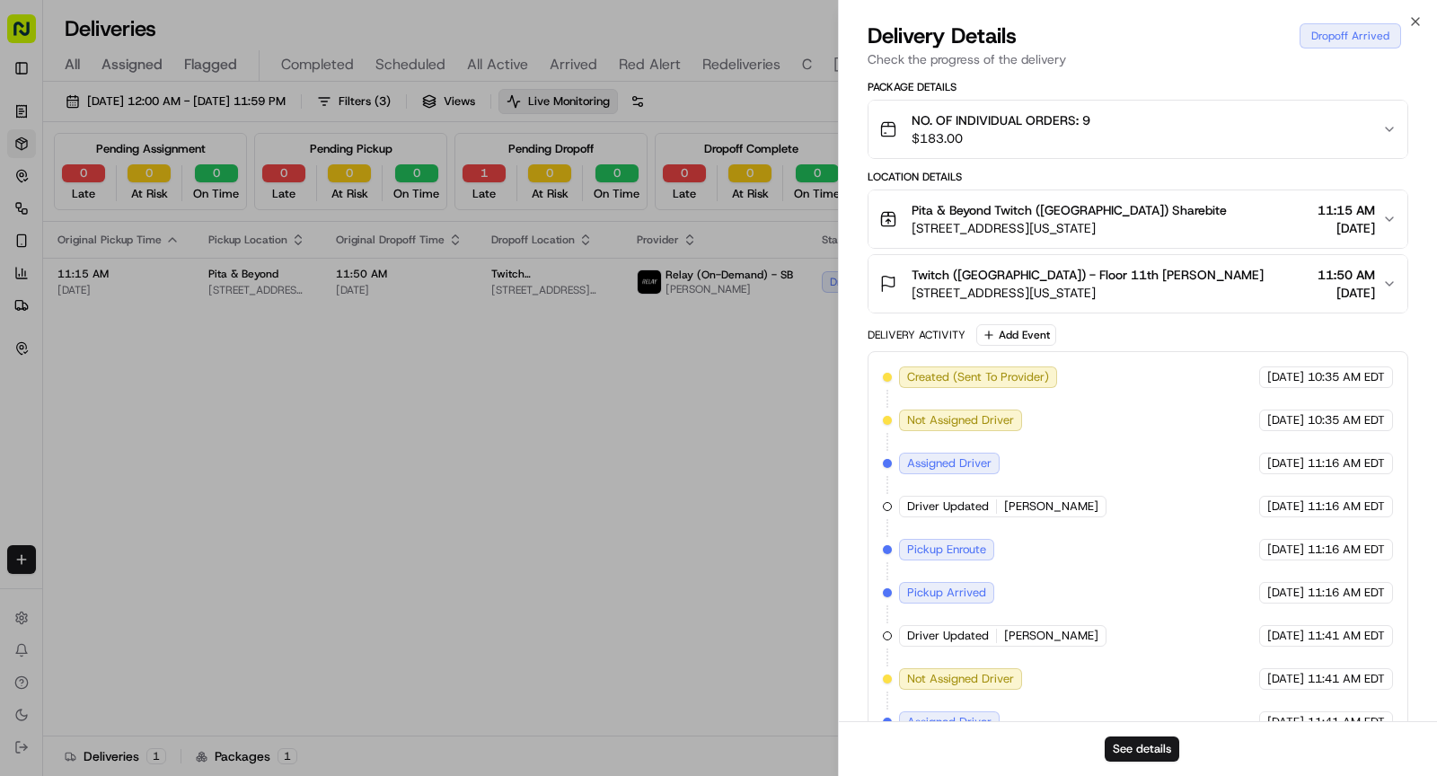
scroll to position [602, 0]
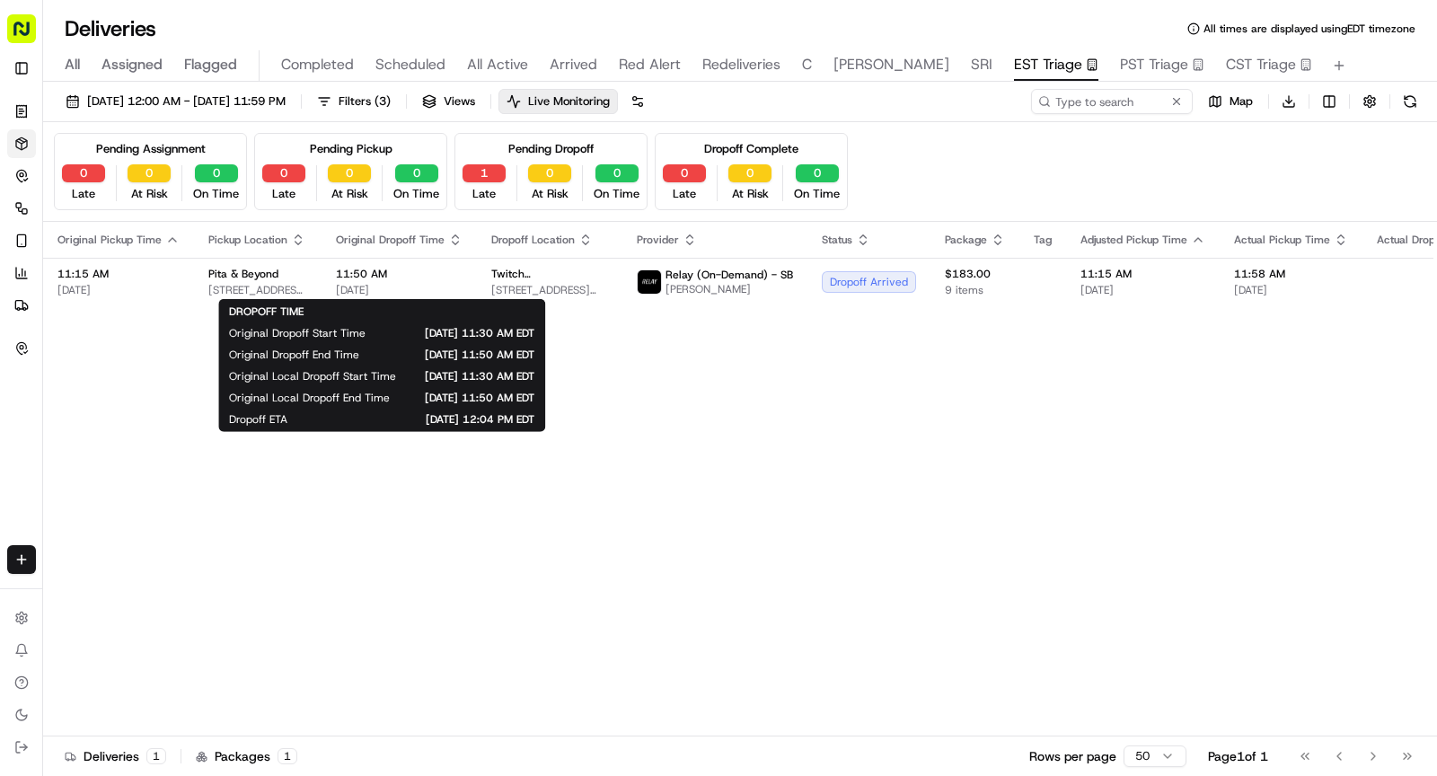
click at [572, 56] on body "Sharebite rachell@sharebite.com Toggle Sidebar Orders Deliveries Control Orches…" at bounding box center [718, 388] width 1437 height 776
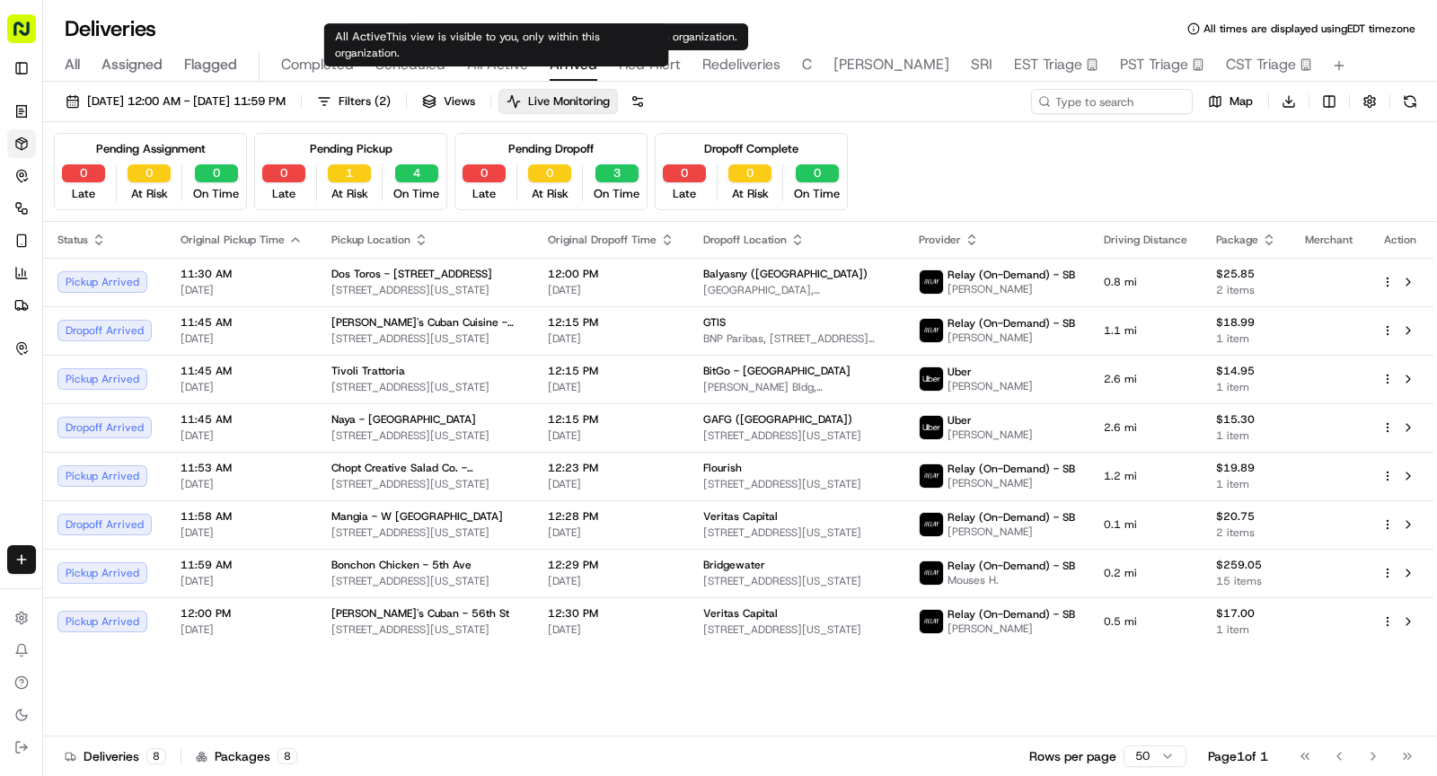
click at [496, 58] on span "All Active" at bounding box center [497, 65] width 61 height 22
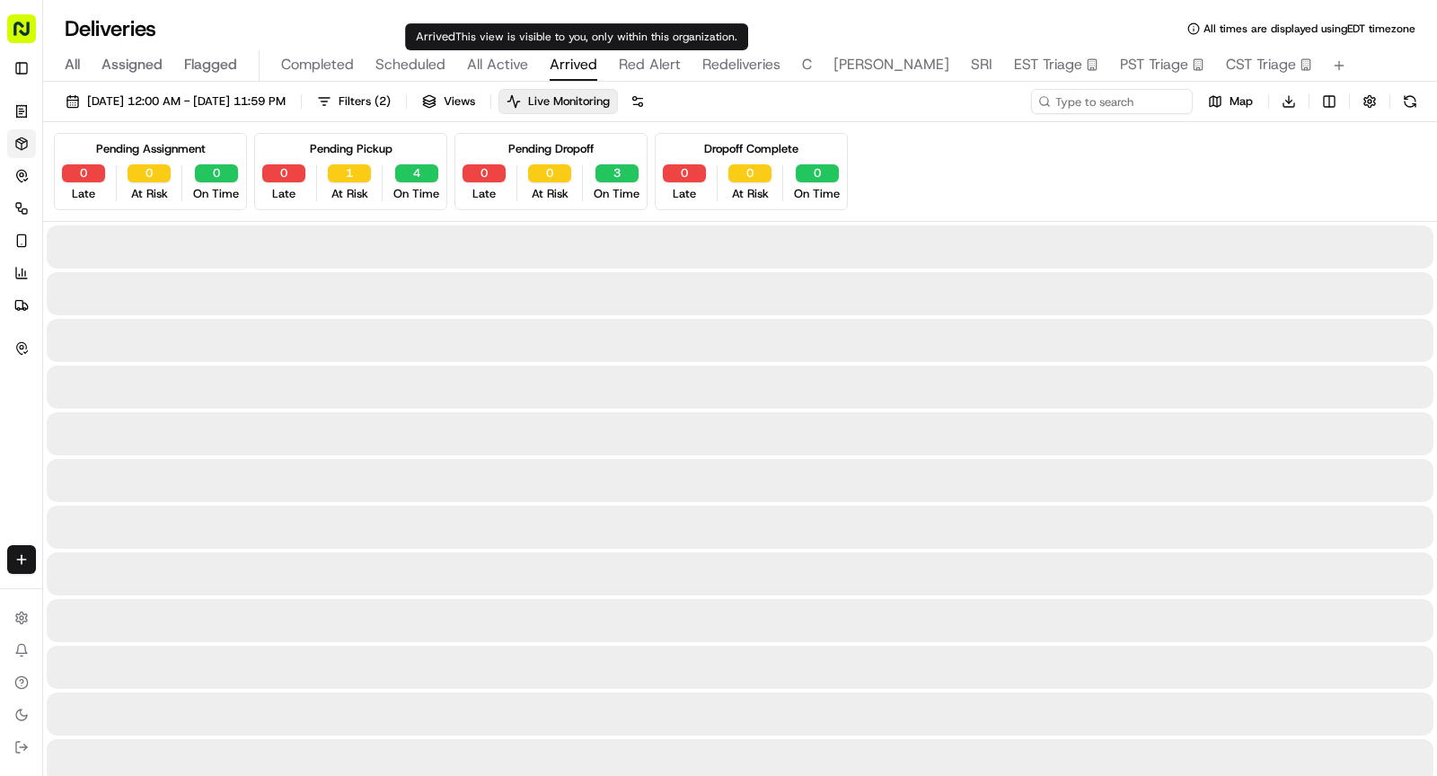
click at [562, 54] on span "Arrived" at bounding box center [573, 65] width 48 height 22
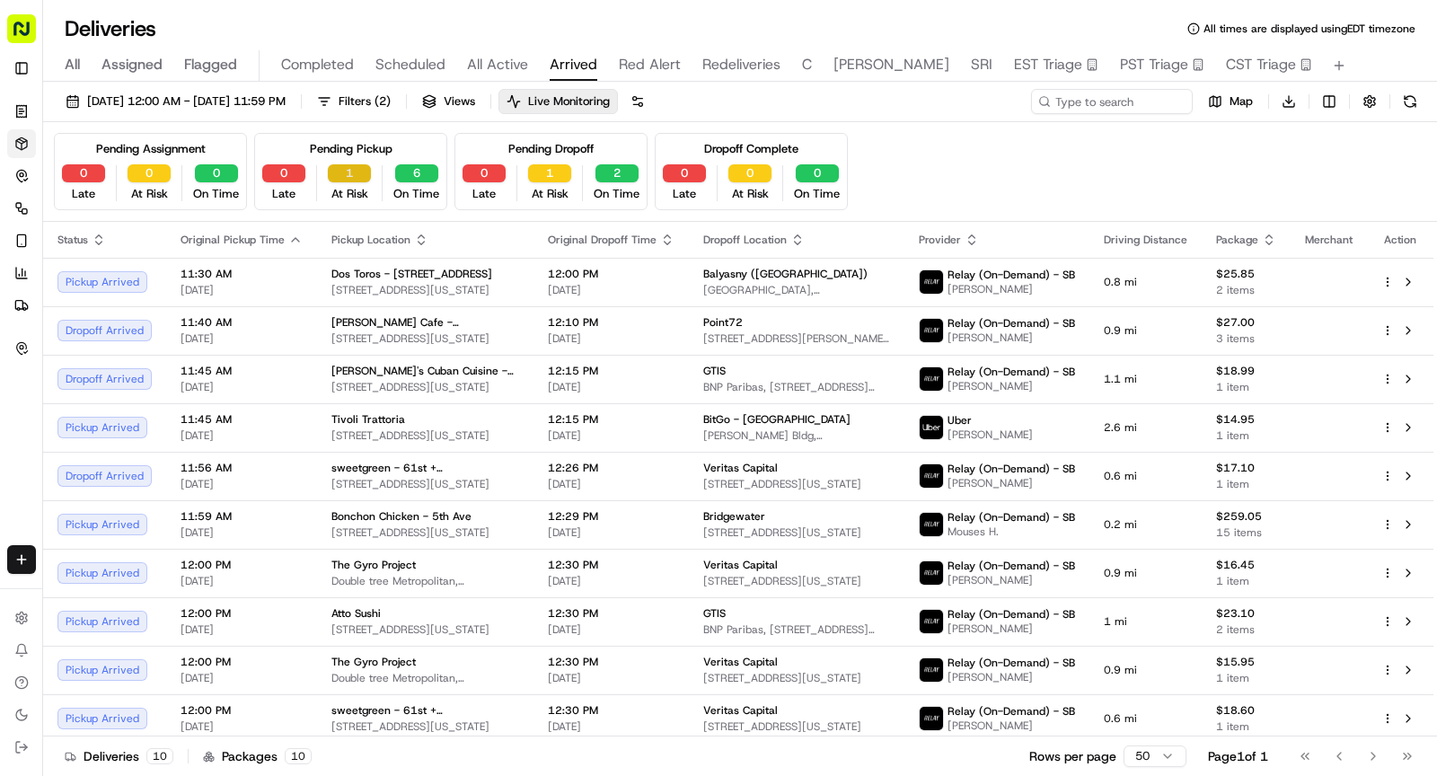
click at [365, 169] on button "1" at bounding box center [349, 173] width 43 height 18
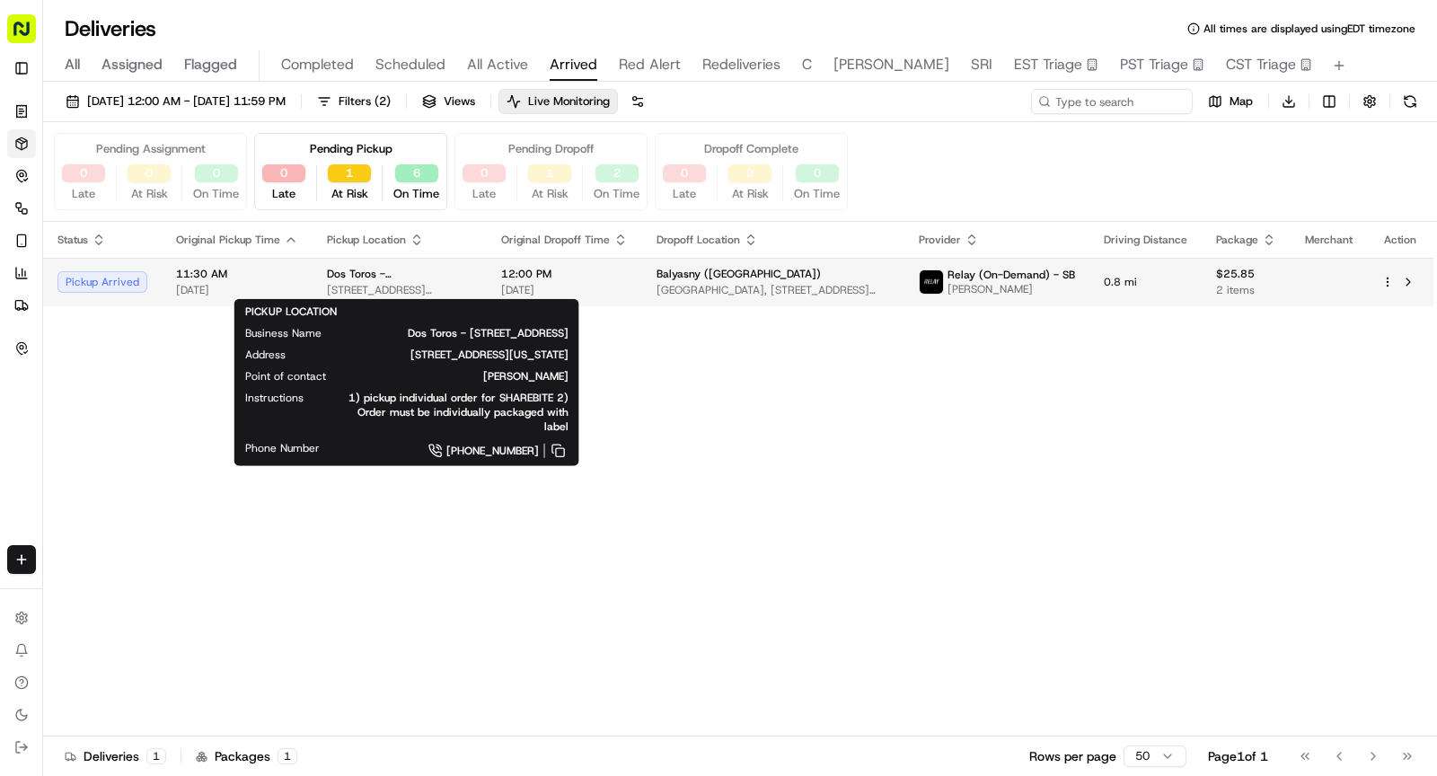
click at [350, 285] on span "[STREET_ADDRESS][US_STATE]" at bounding box center [399, 290] width 145 height 14
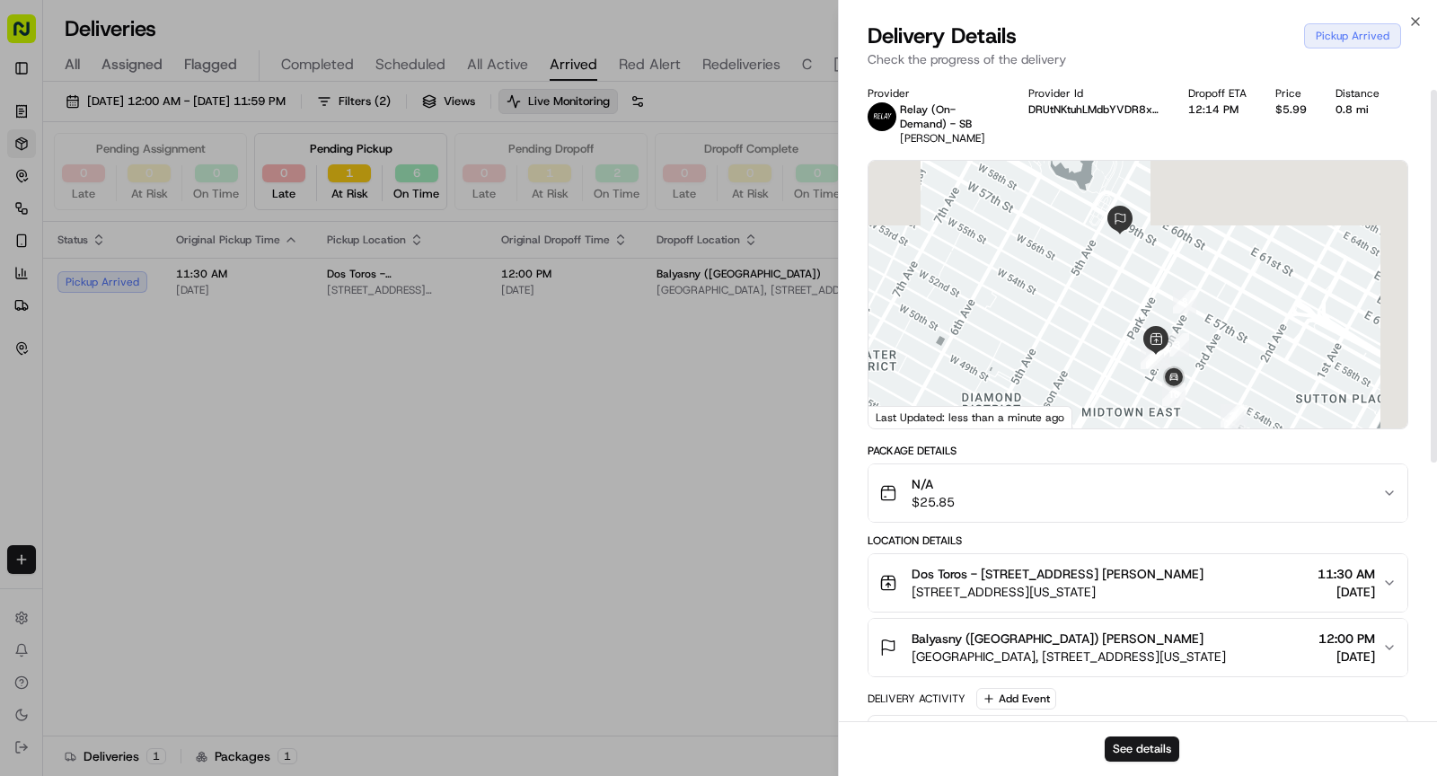
scroll to position [474, 0]
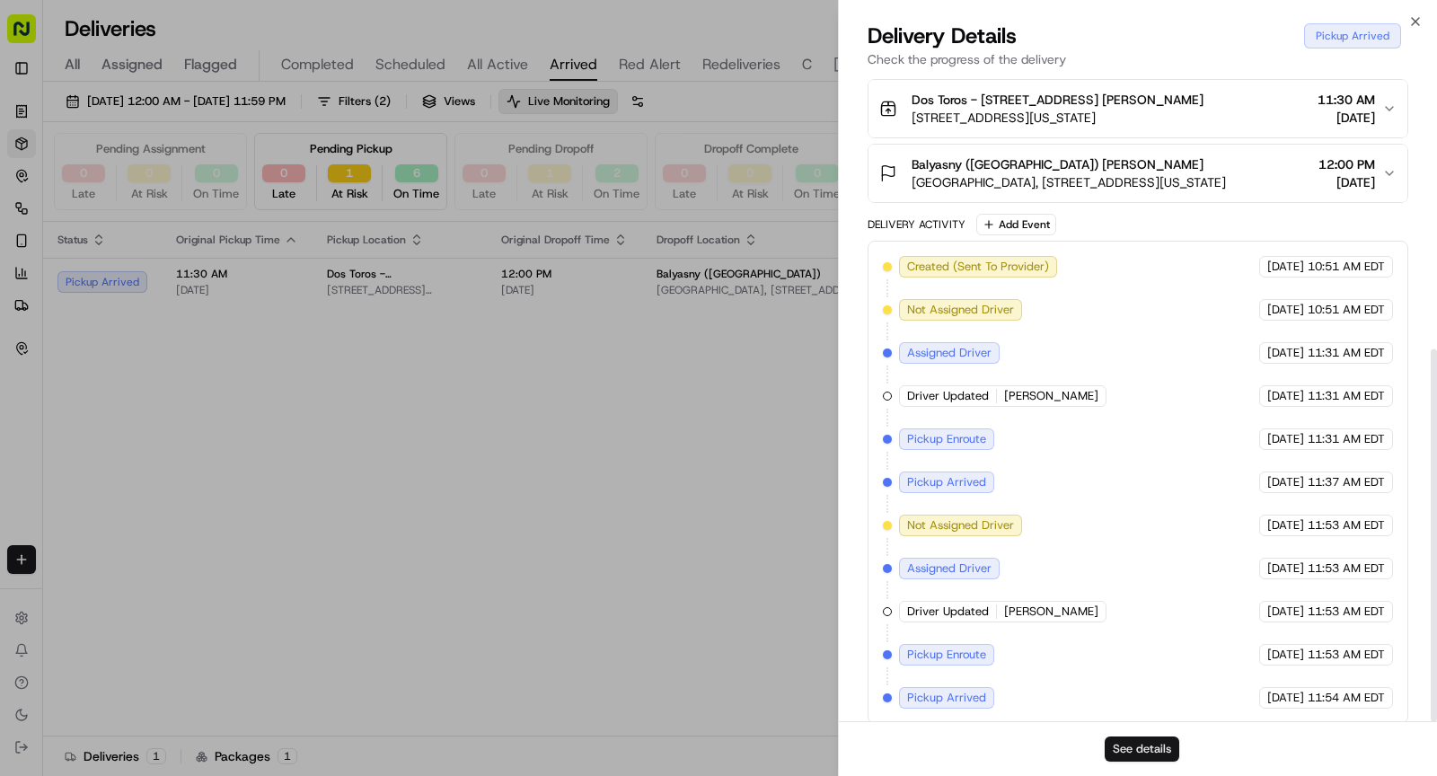
click at [1145, 756] on button "See details" at bounding box center [1141, 748] width 75 height 25
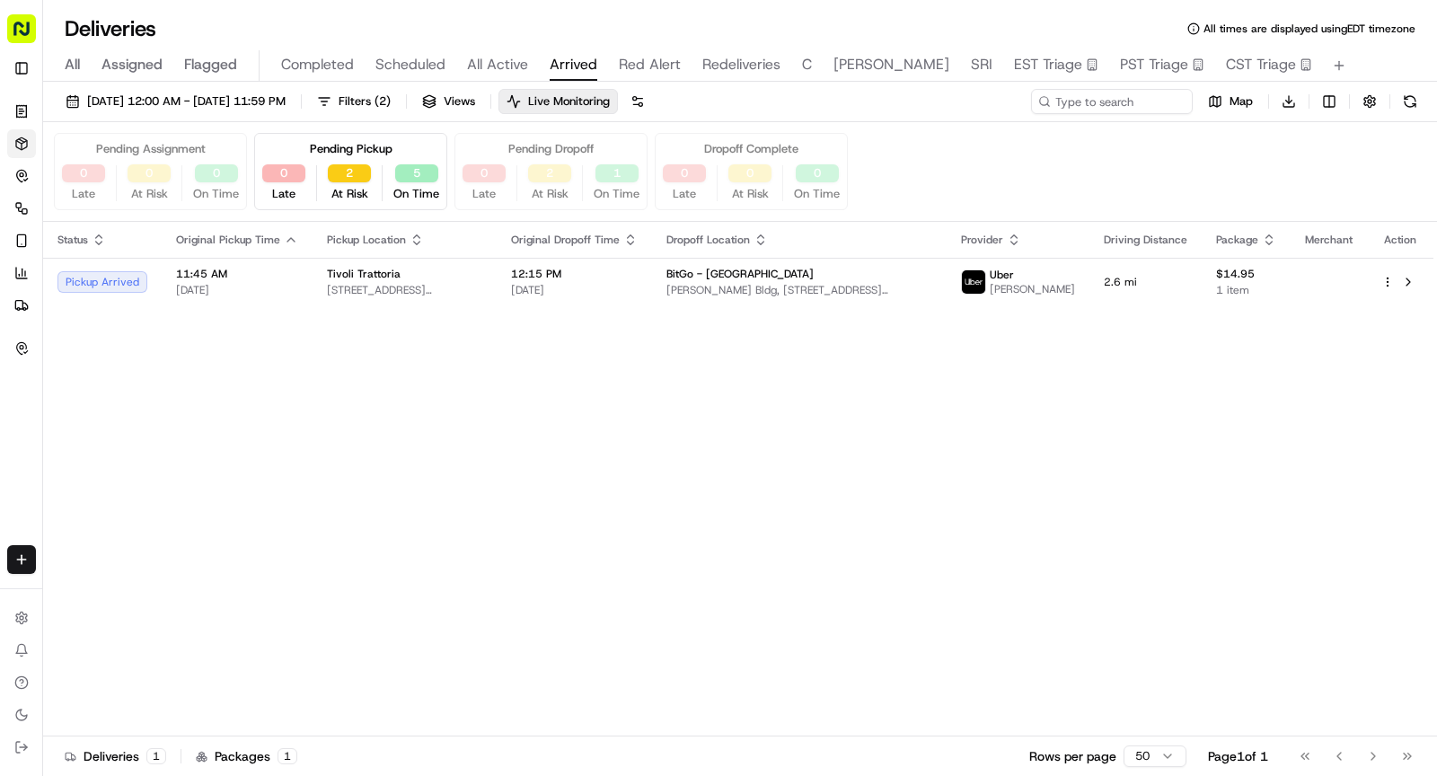
click at [69, 68] on span "All" at bounding box center [72, 65] width 15 height 22
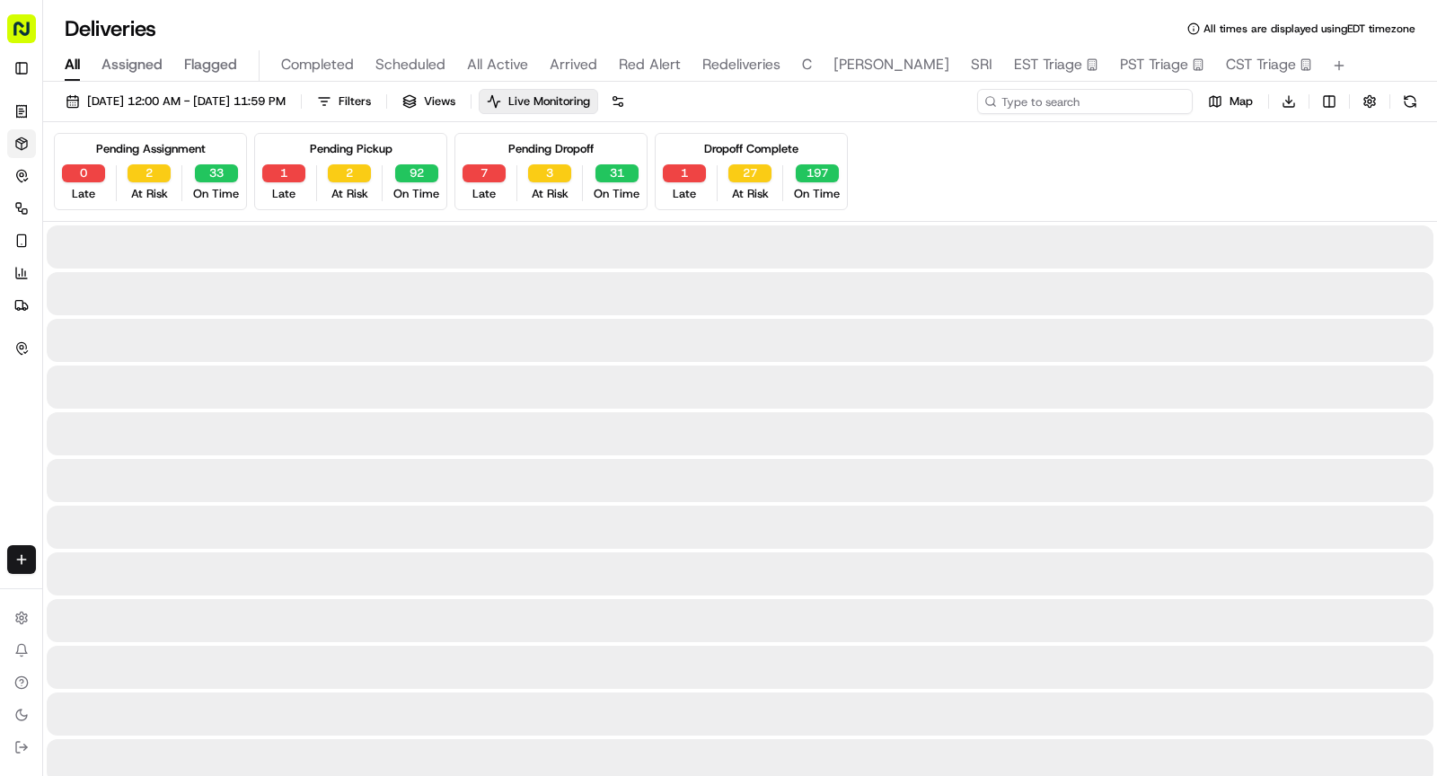
click at [1114, 101] on input at bounding box center [1084, 101] width 215 height 25
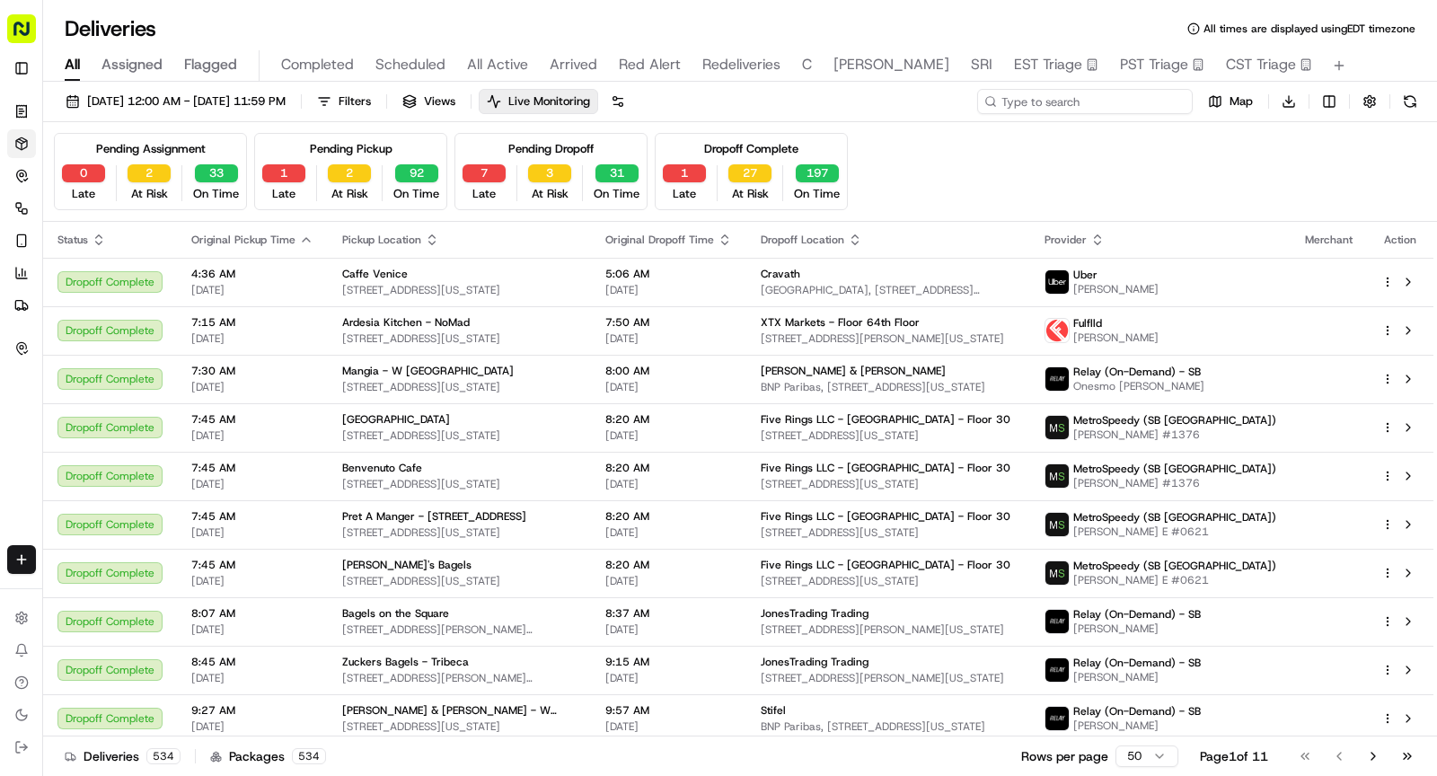
click at [1114, 103] on input at bounding box center [1084, 101] width 215 height 25
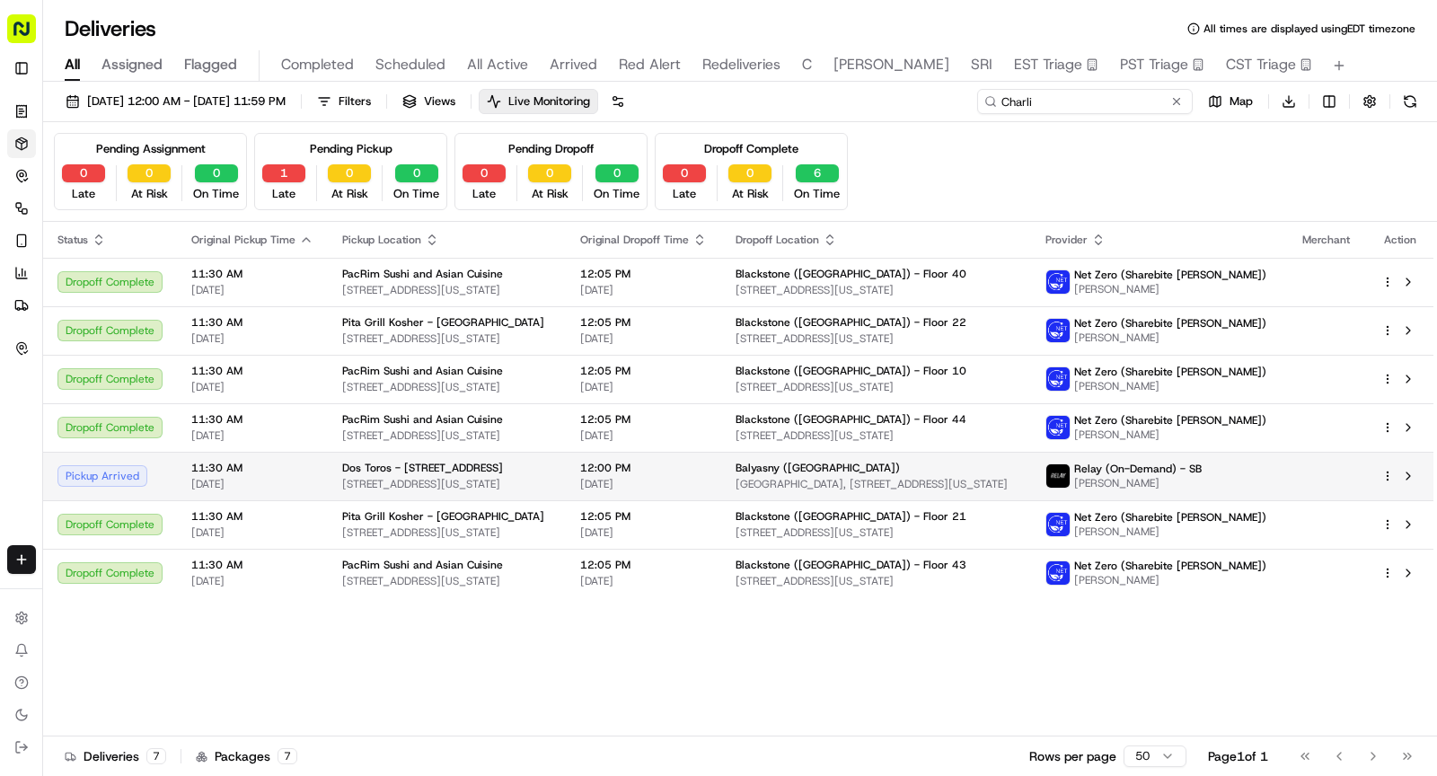
type input "Charli"
click at [631, 469] on span "12:00 PM" at bounding box center [643, 468] width 127 height 14
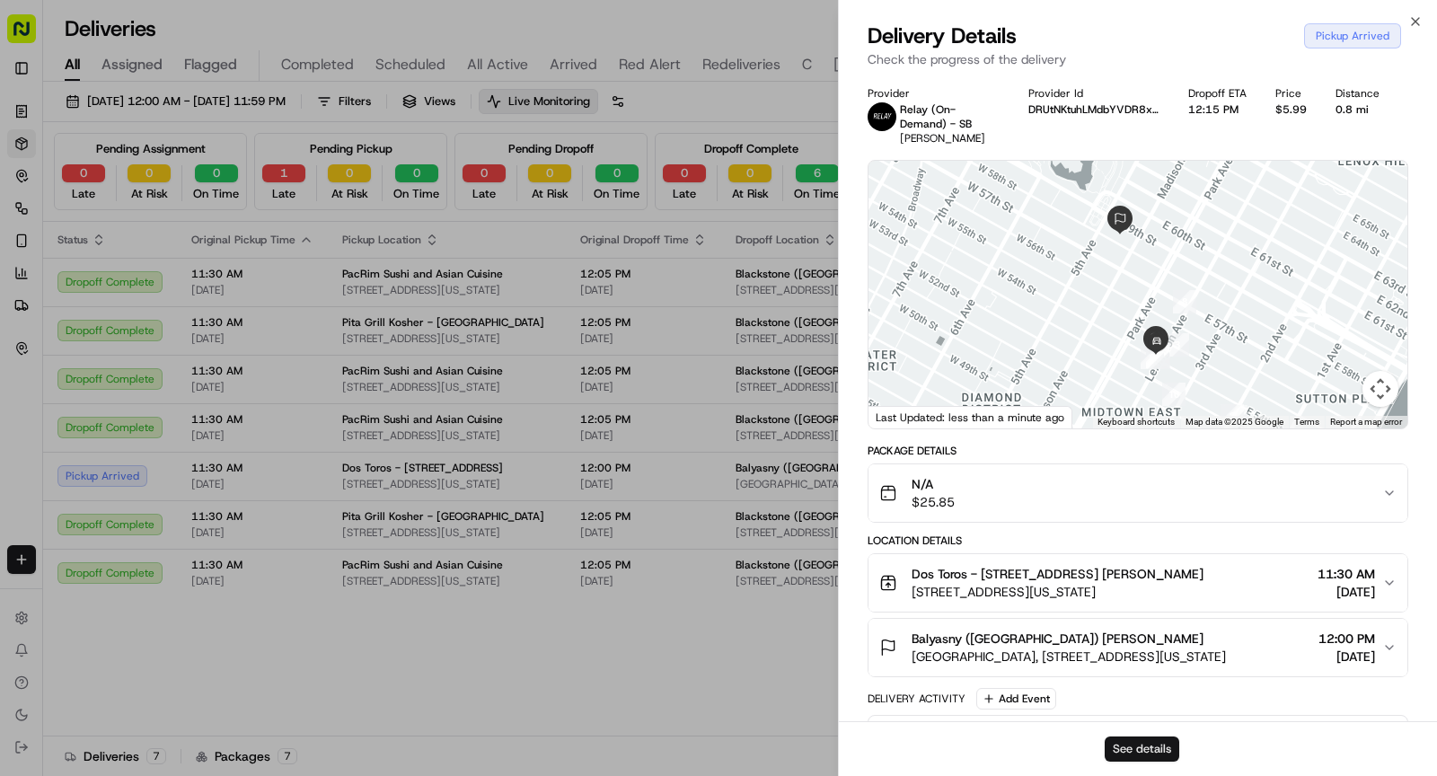
click at [1127, 748] on button "See details" at bounding box center [1141, 748] width 75 height 25
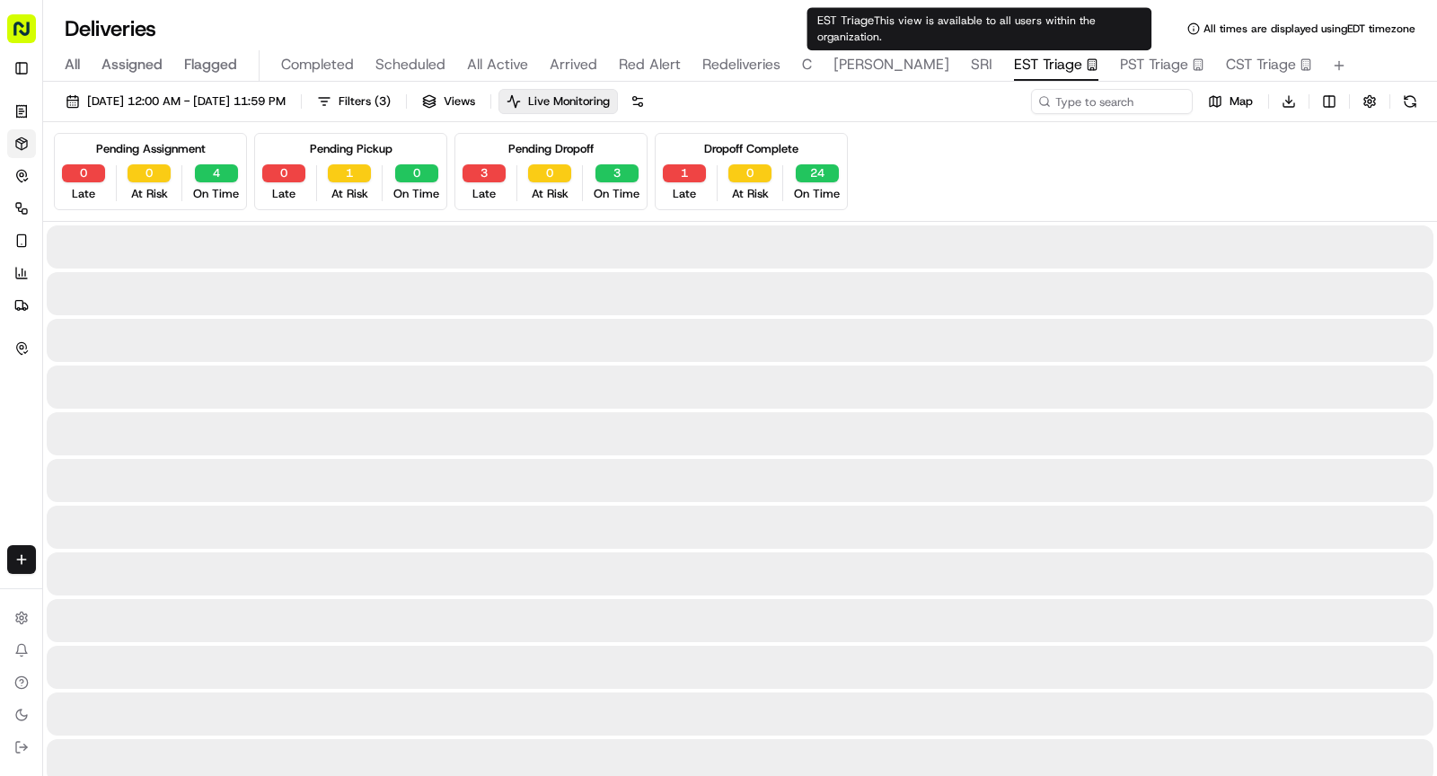
click at [1014, 68] on span "EST Triage" at bounding box center [1048, 65] width 68 height 22
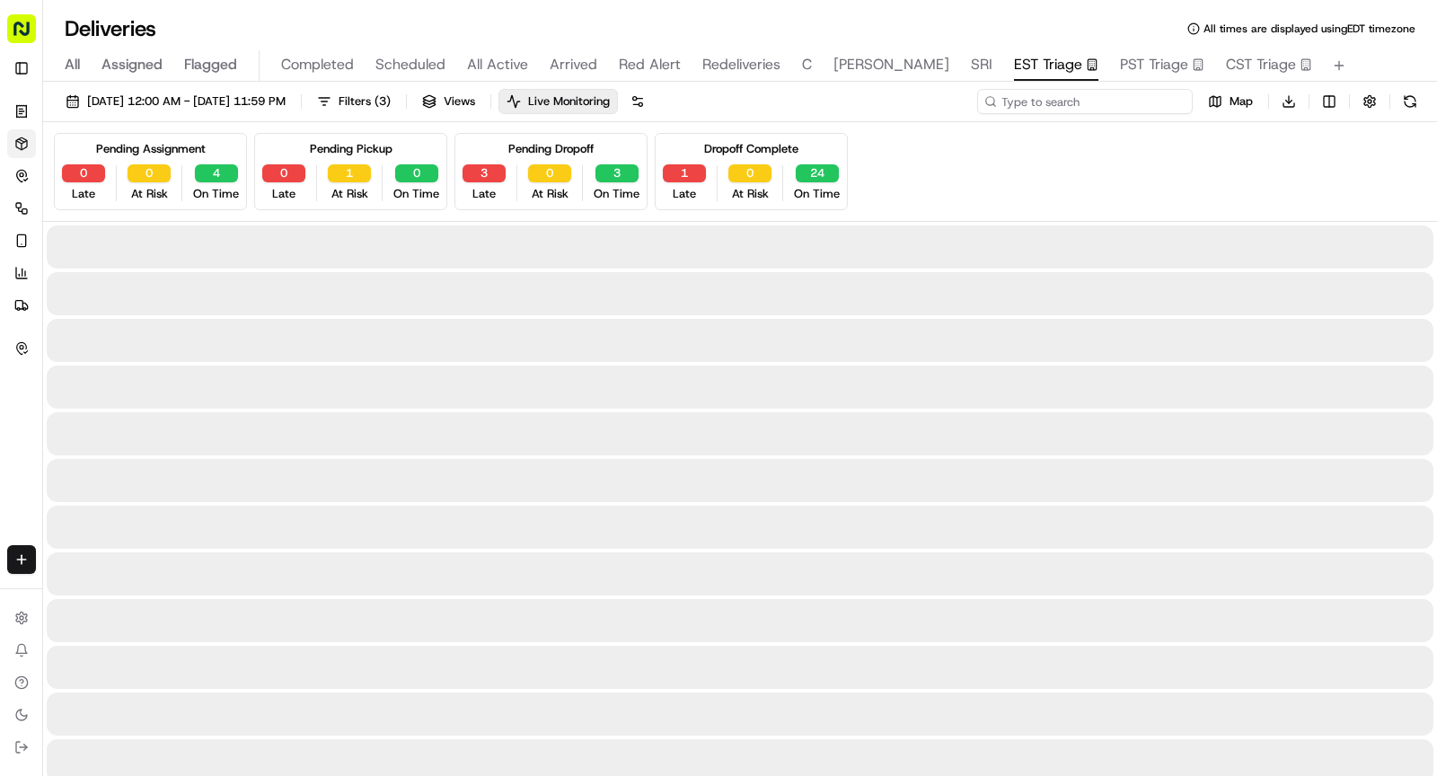
click at [1090, 104] on input at bounding box center [1084, 101] width 215 height 25
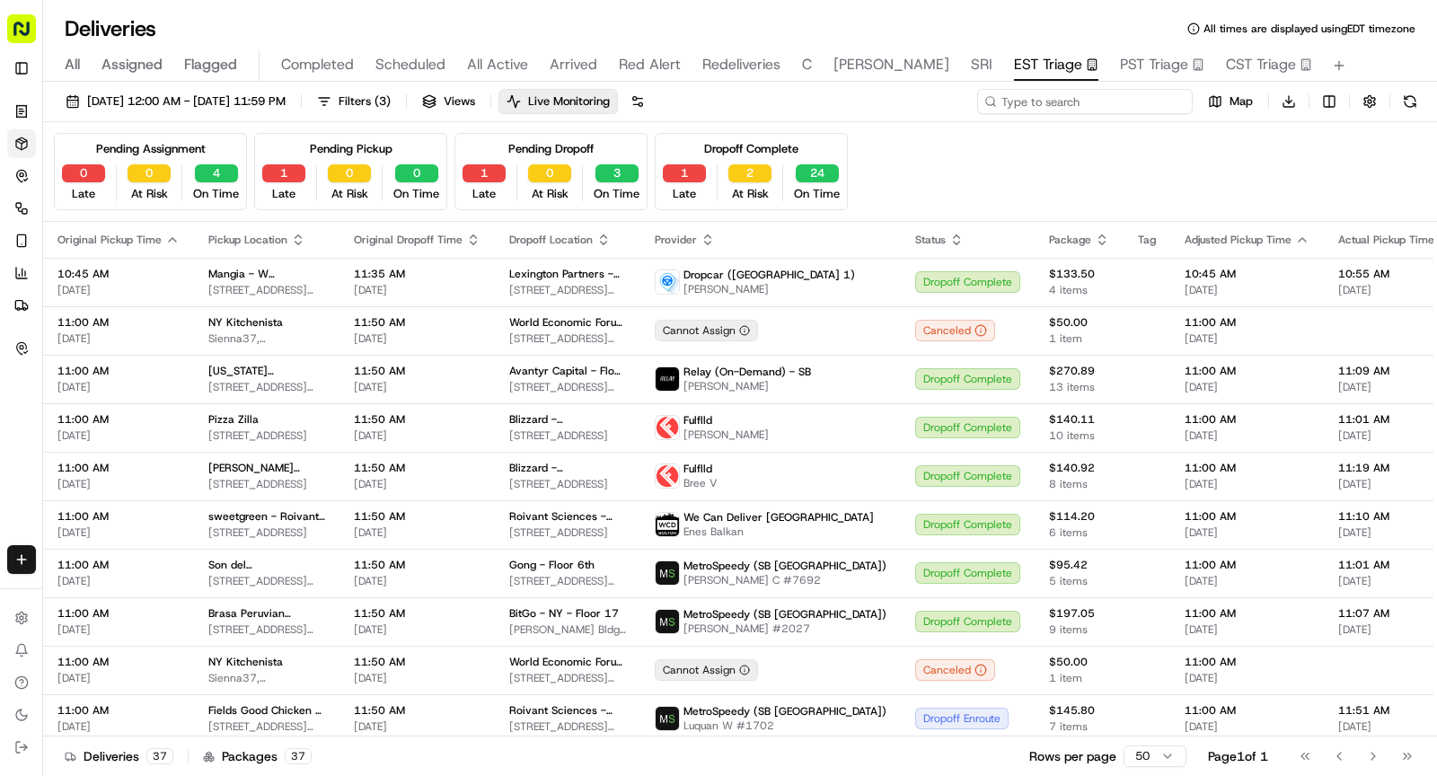
click at [1112, 101] on input at bounding box center [1084, 101] width 215 height 25
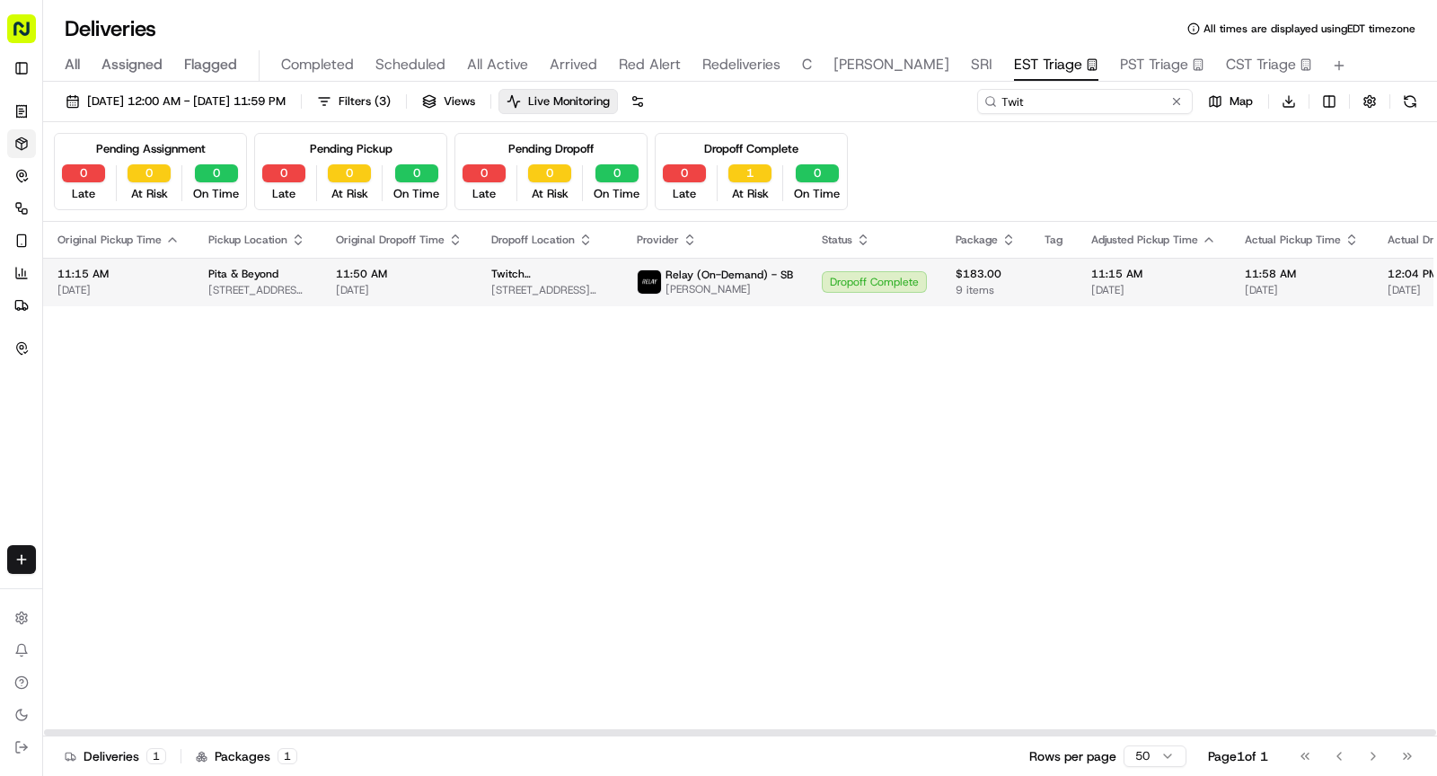
type input "Twit"
click at [637, 278] on img at bounding box center [648, 281] width 23 height 23
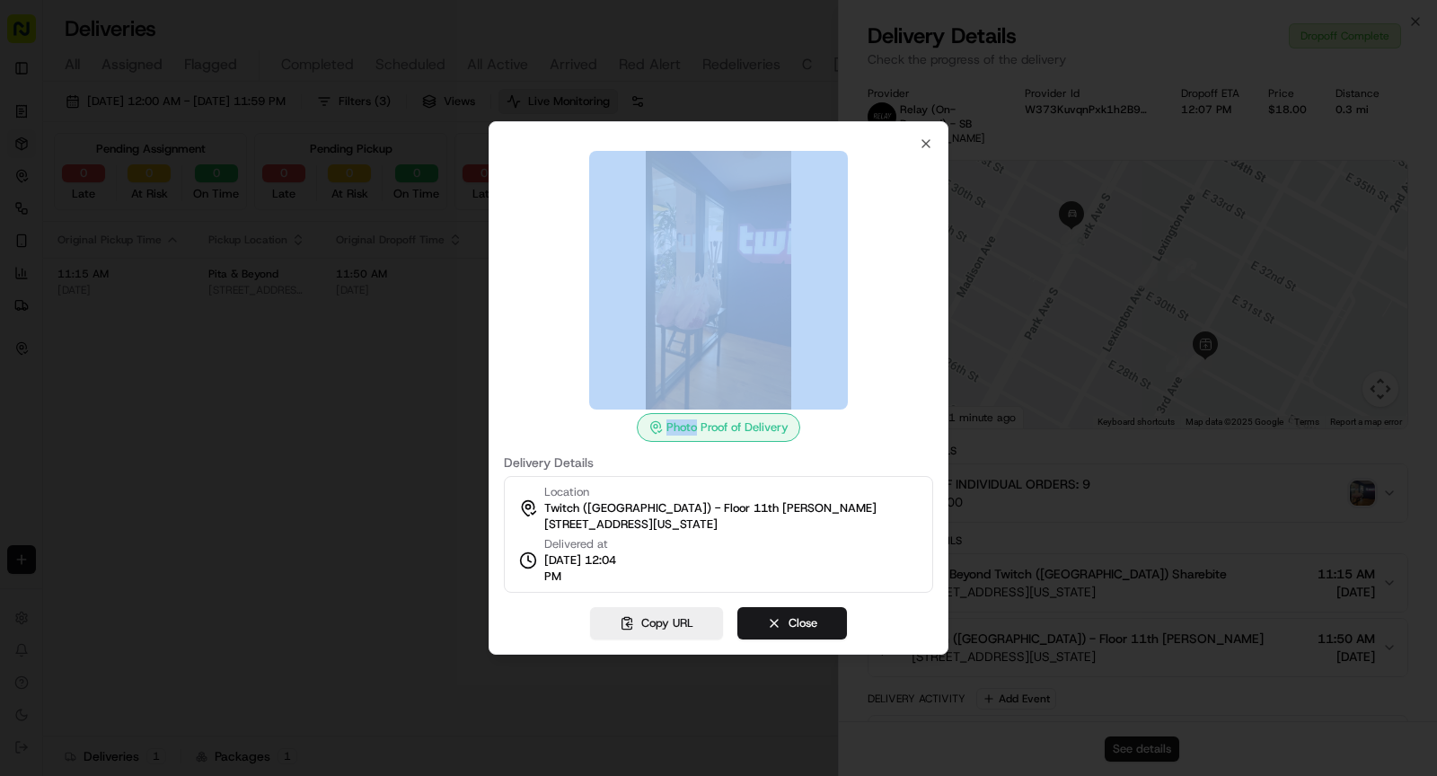
drag, startPoint x: 542, startPoint y: 580, endPoint x: 625, endPoint y: 580, distance: 82.6
click at [625, 580] on div "Delivered at 09/19/2025 12:04 PM" at bounding box center [573, 560] width 108 height 48
copy span "12:04 PM"
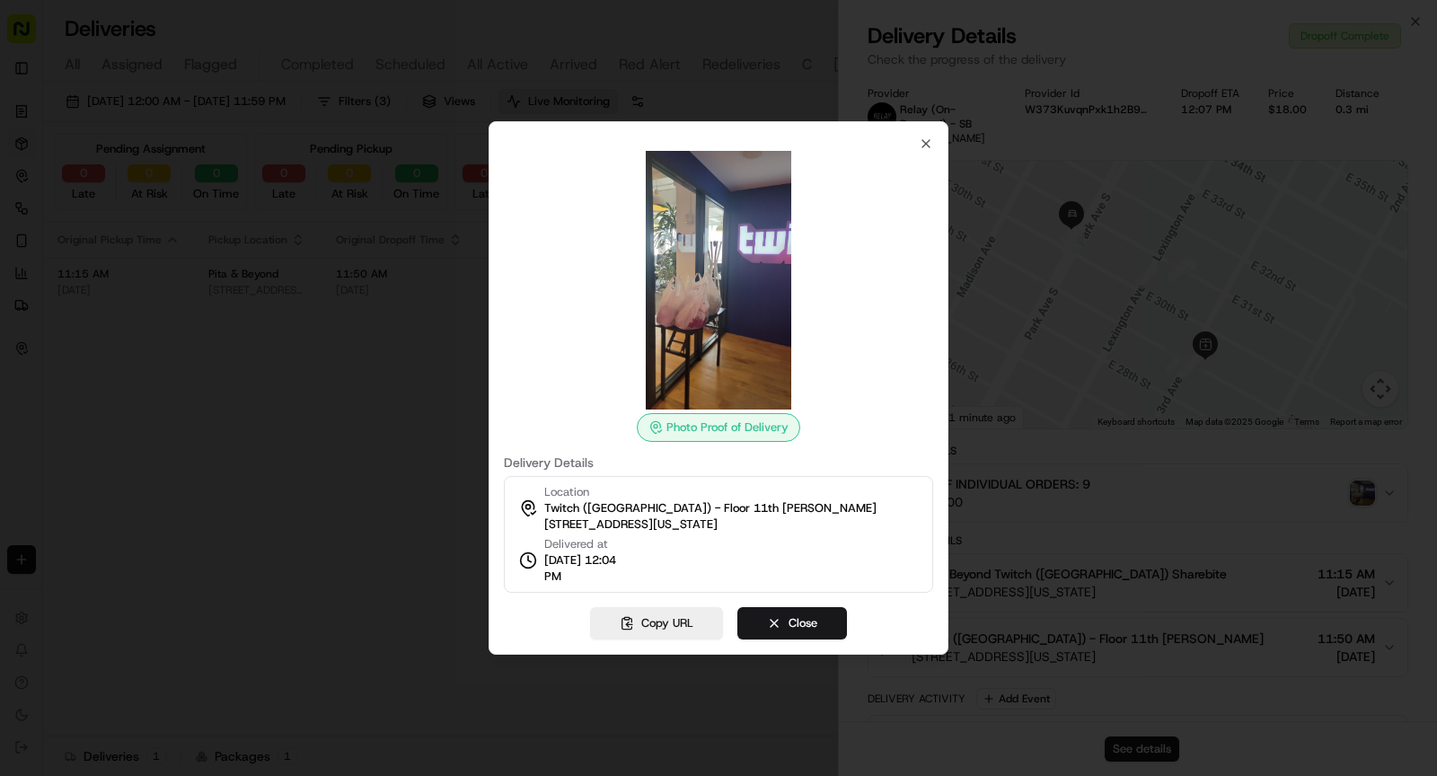
click at [565, 66] on div at bounding box center [718, 388] width 1437 height 776
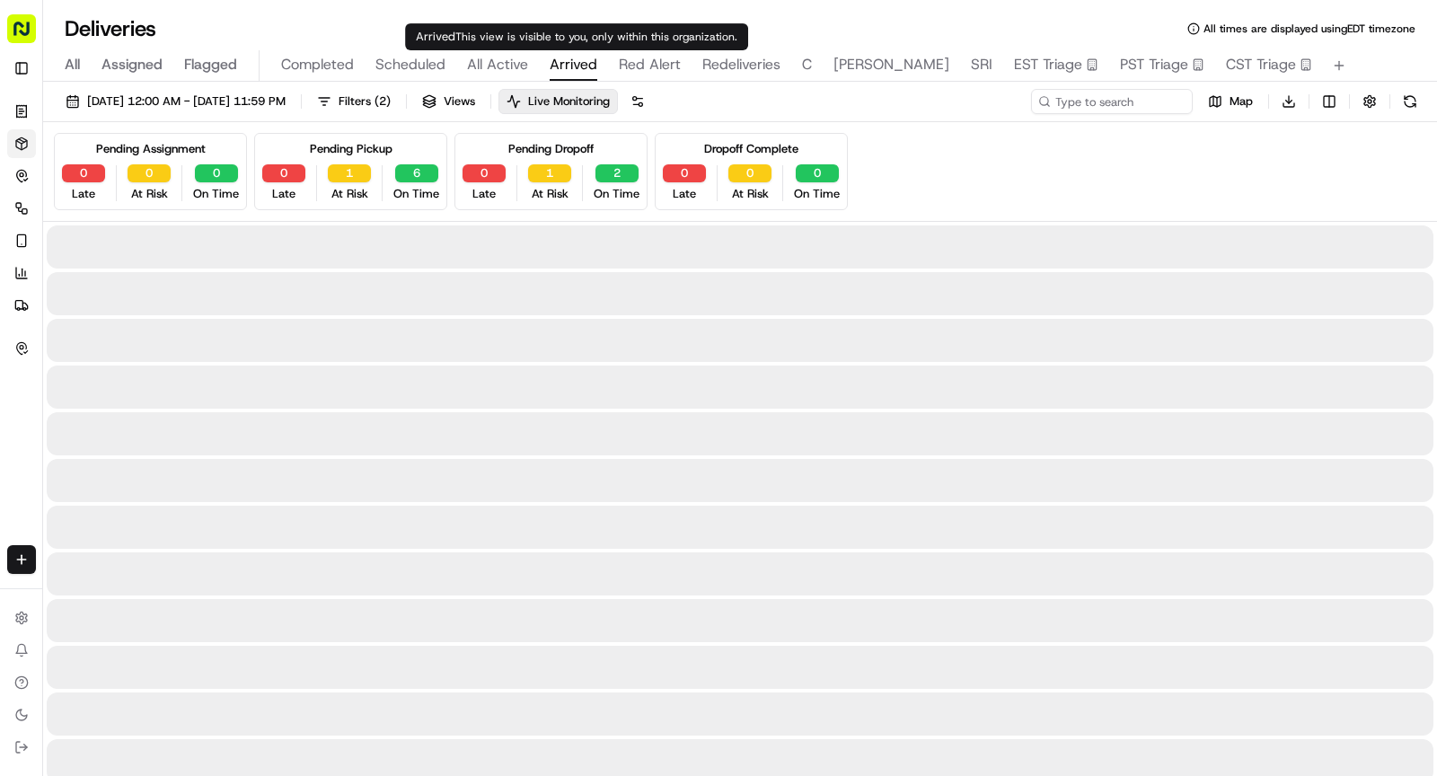
click at [585, 50] on div "Arrived This view is visible to you, only within this organization. Arrived Thi…" at bounding box center [576, 36] width 343 height 27
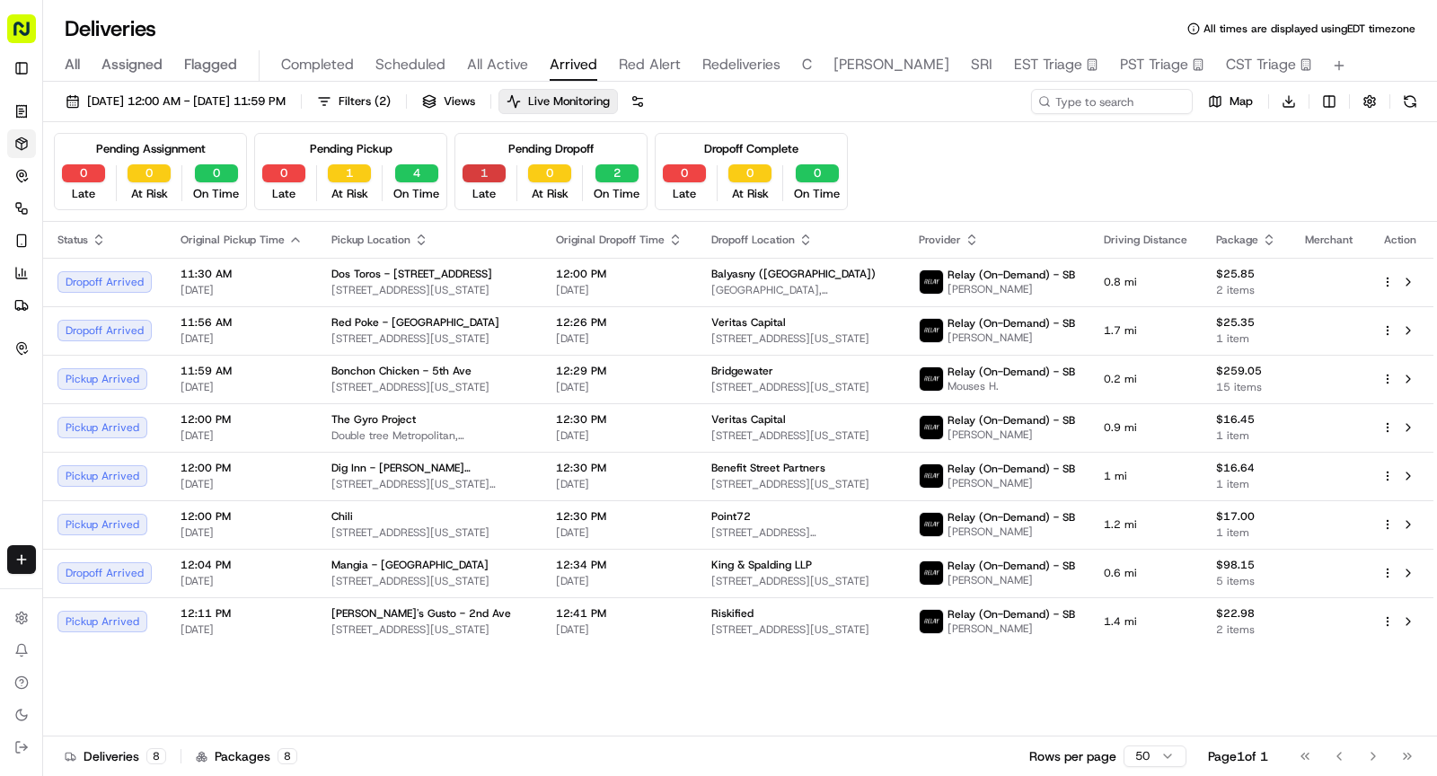
click at [484, 170] on button "1" at bounding box center [483, 173] width 43 height 18
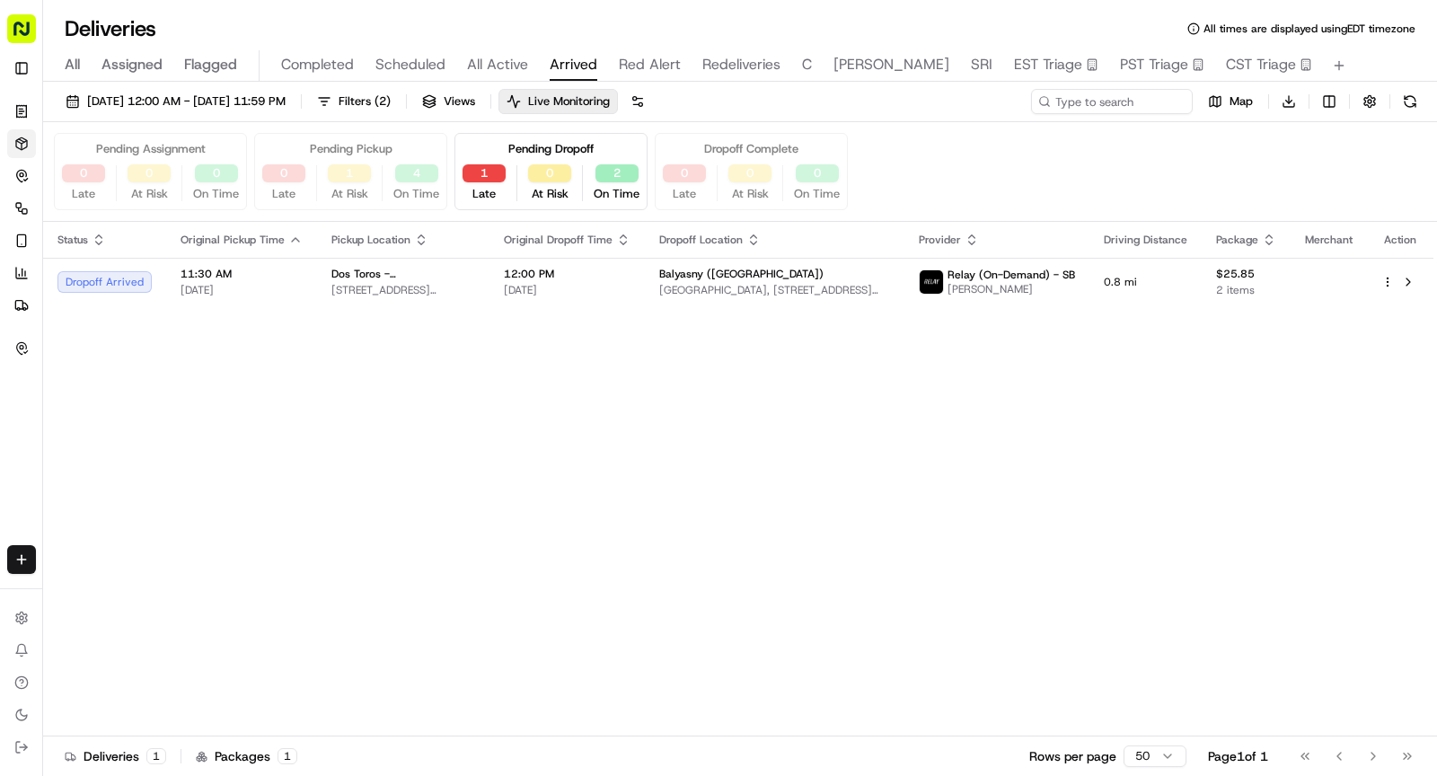
click at [490, 77] on button "All Active" at bounding box center [497, 65] width 61 height 31
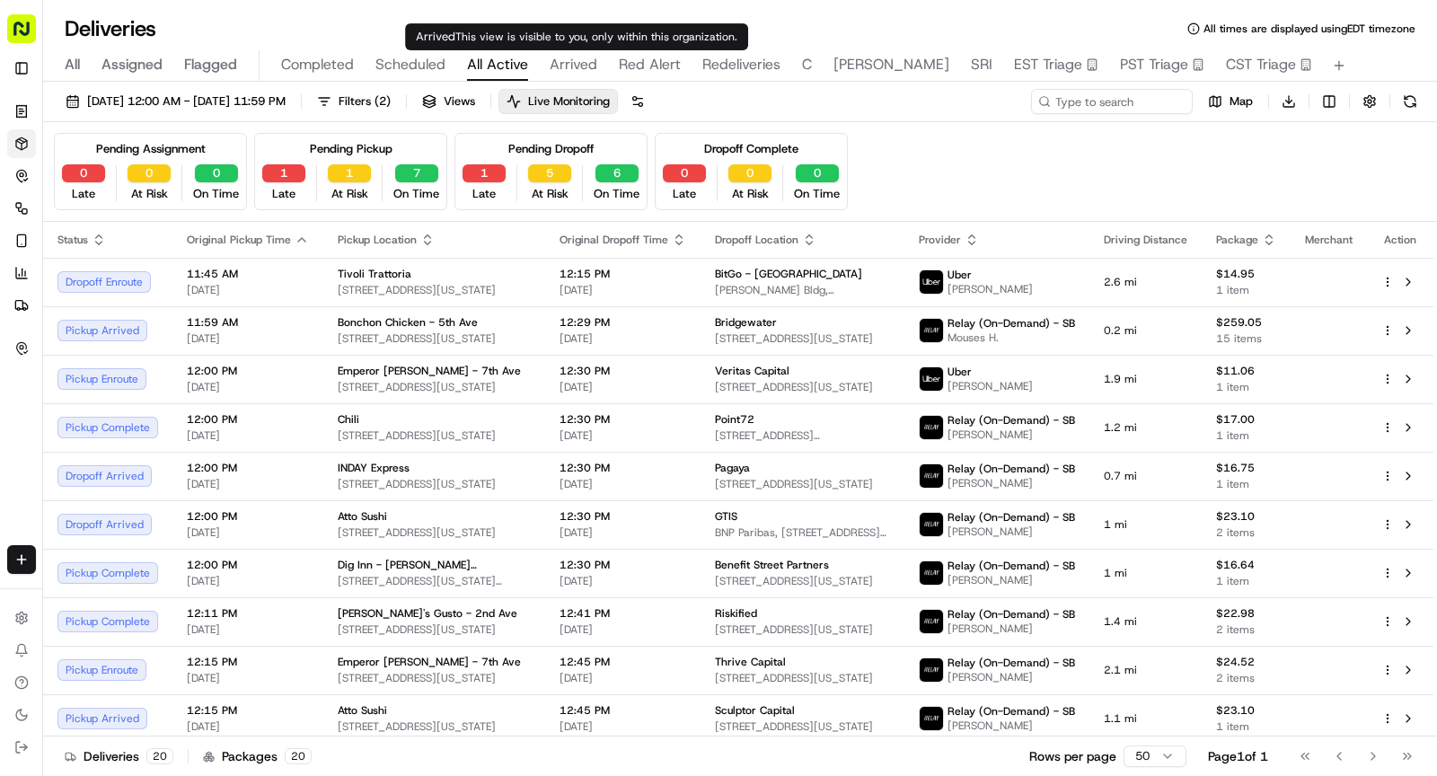
click at [565, 75] on button "Arrived" at bounding box center [573, 65] width 48 height 31
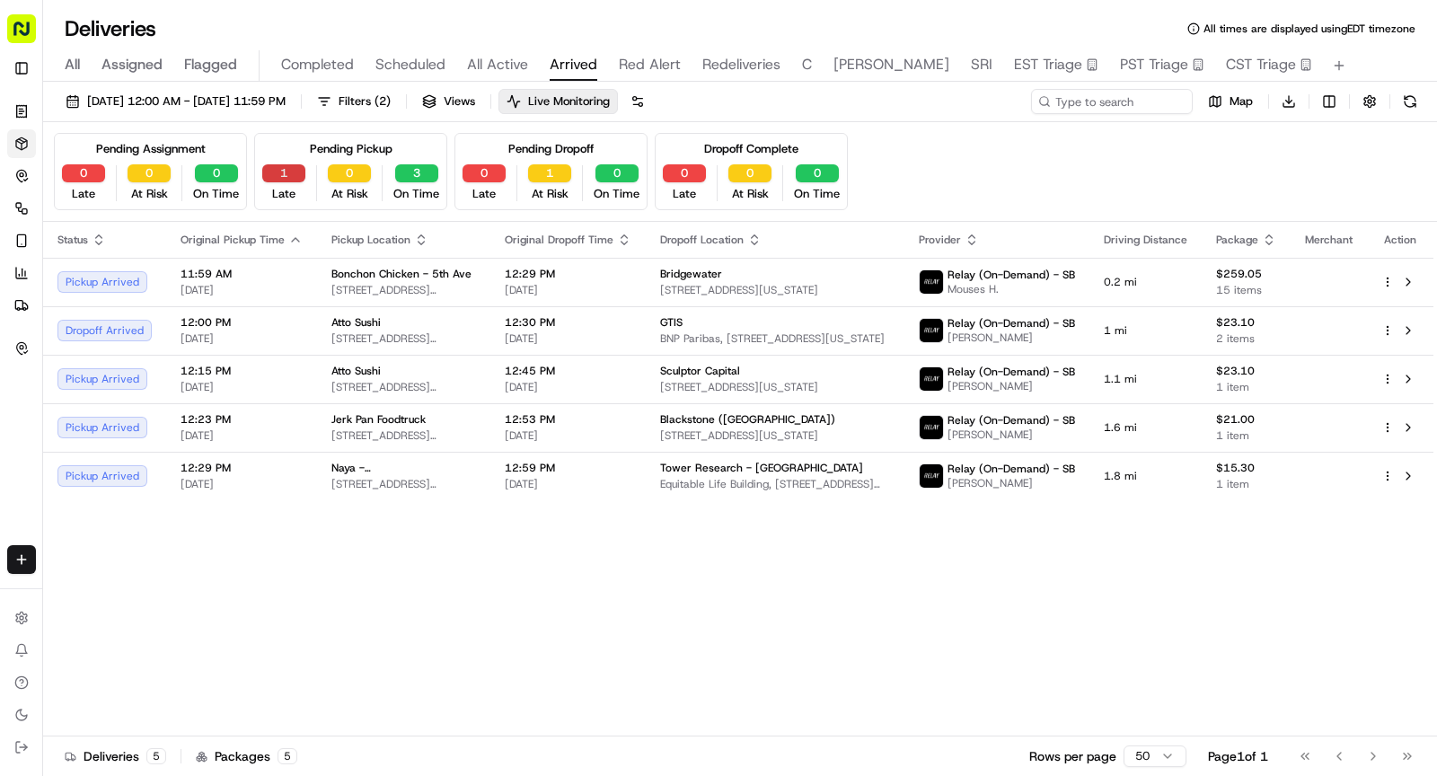
click at [283, 174] on button "1" at bounding box center [283, 173] width 43 height 18
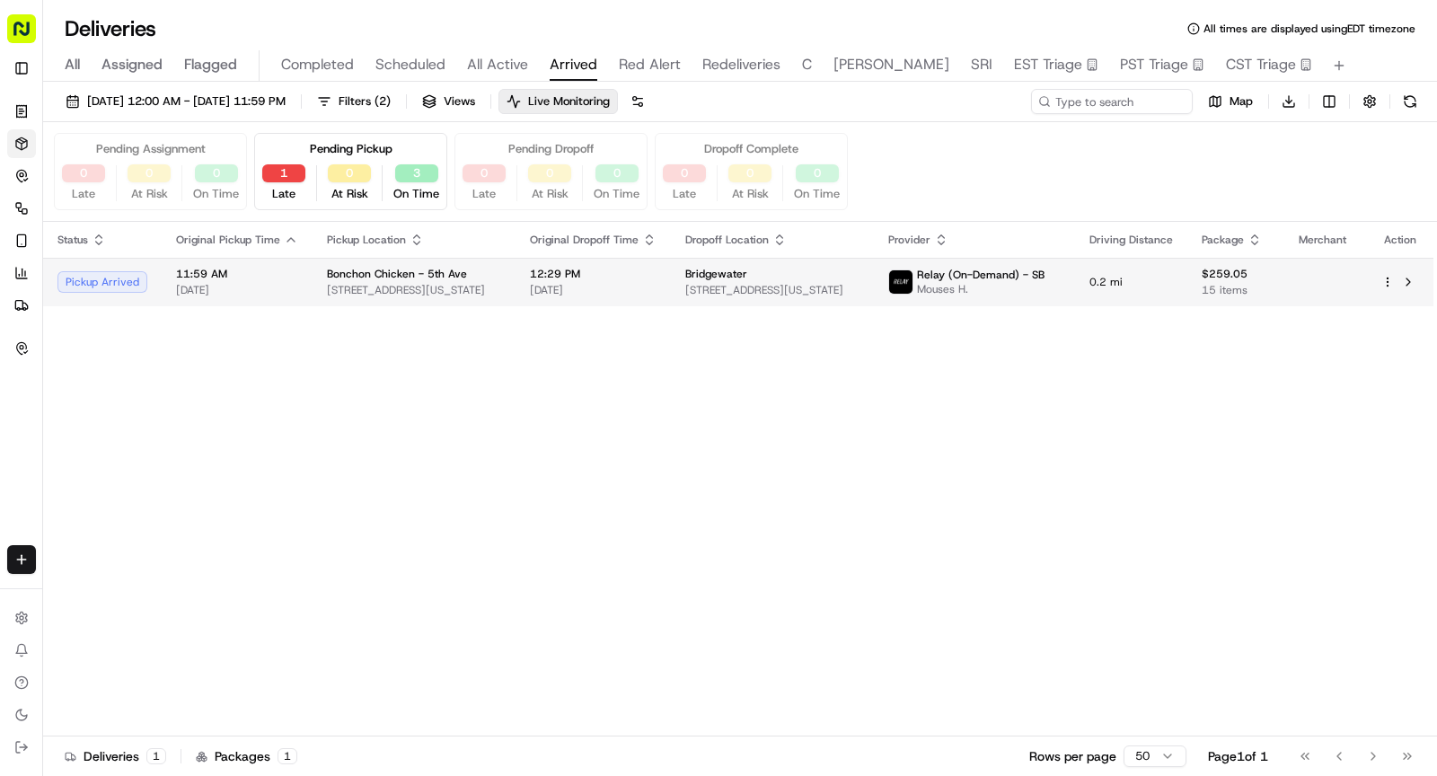
click at [272, 278] on div "11:59 AM 09/19/2025" at bounding box center [237, 282] width 122 height 31
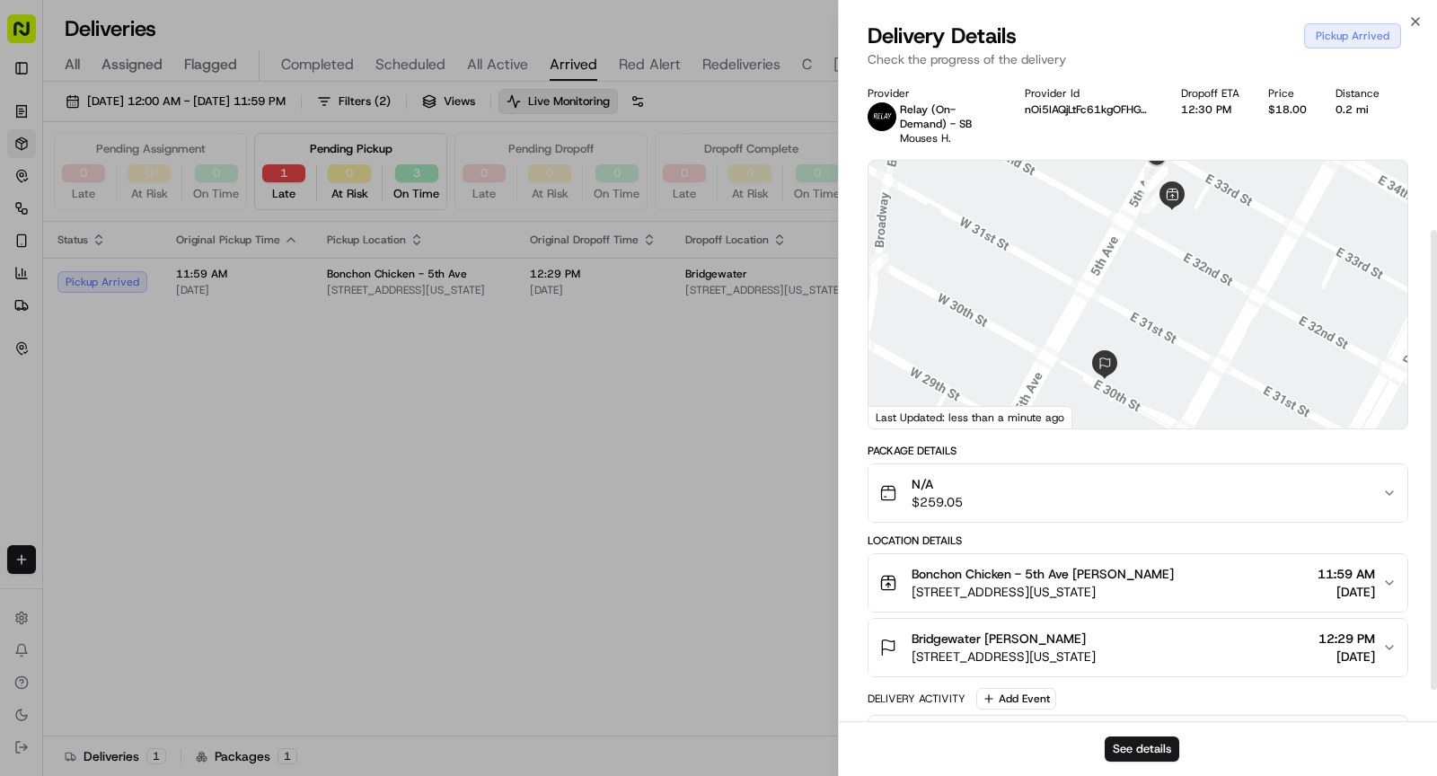
scroll to position [262, 0]
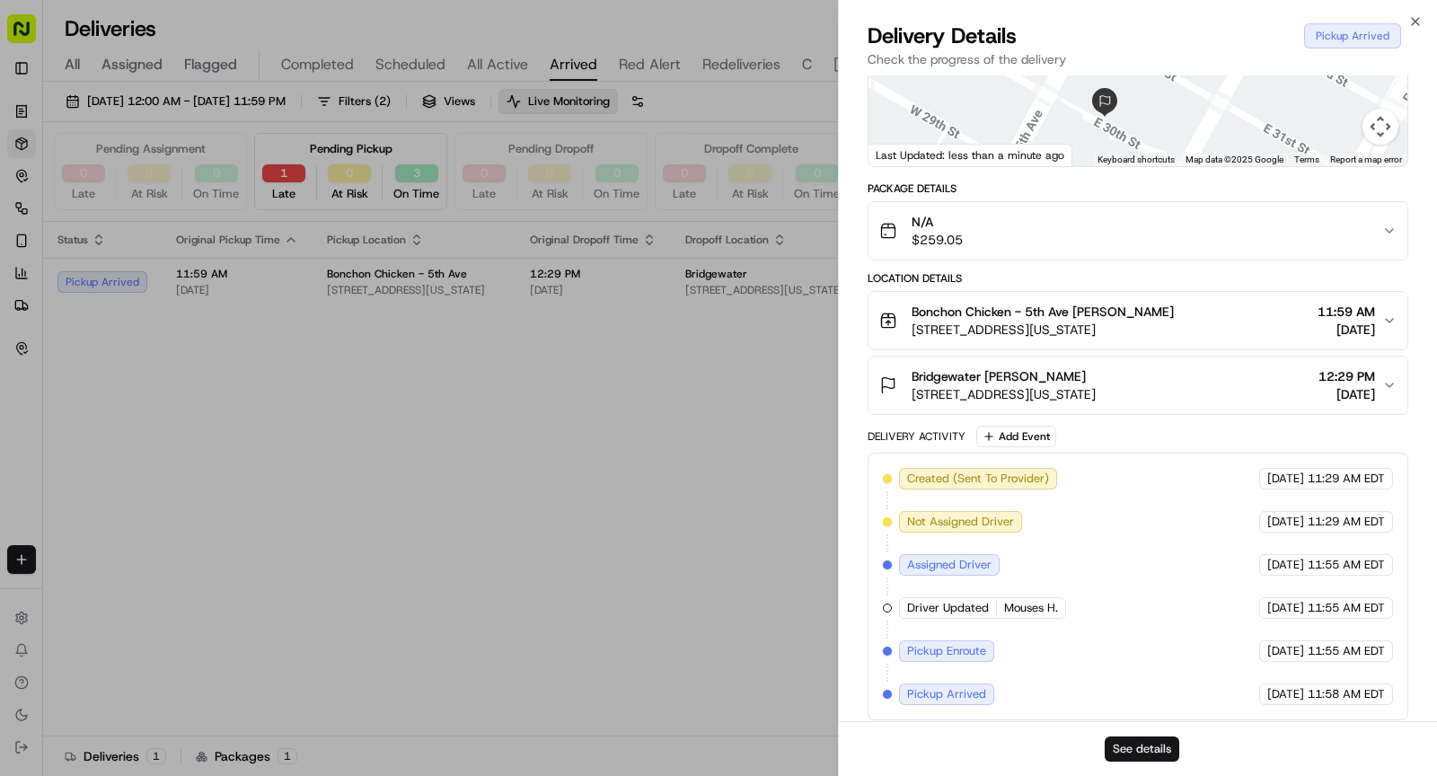
click at [1144, 748] on button "See details" at bounding box center [1141, 748] width 75 height 25
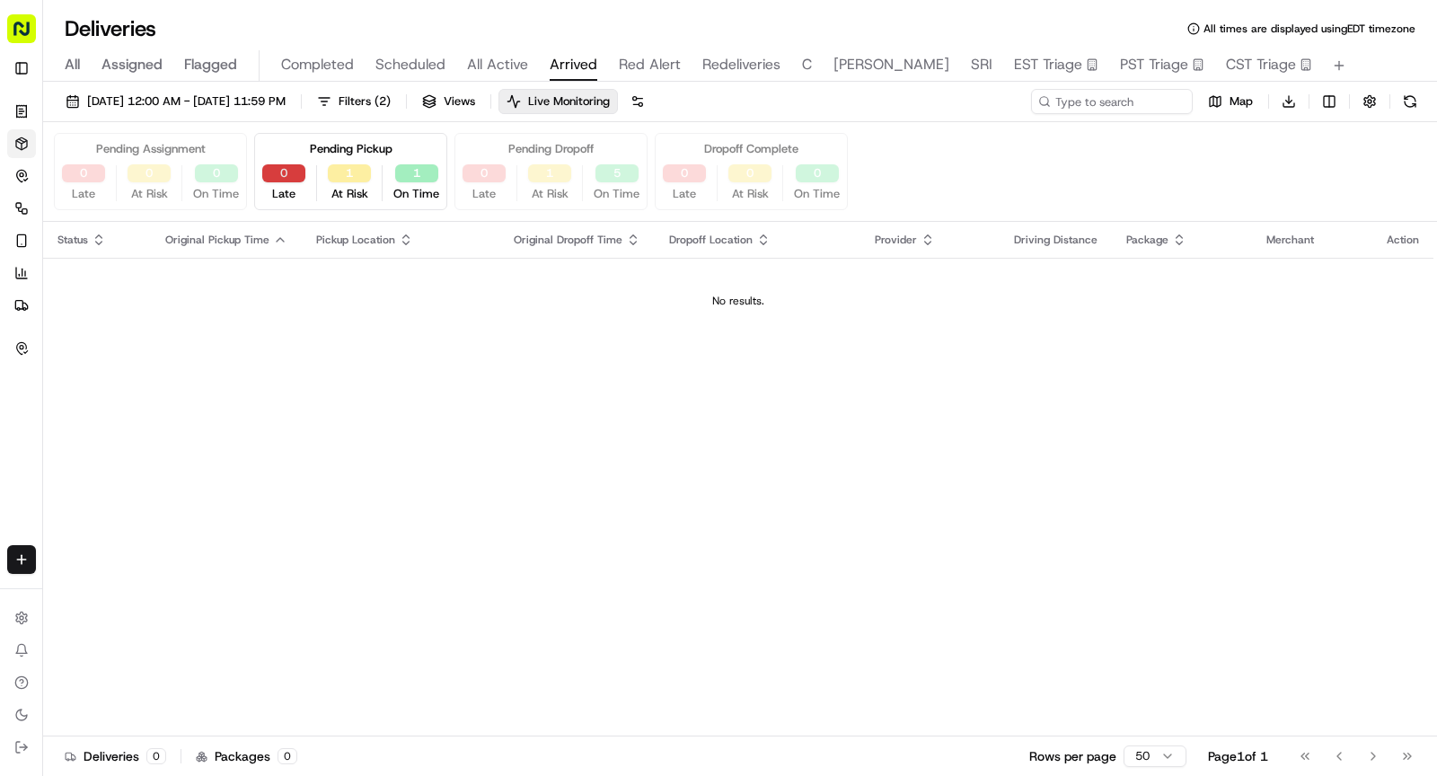
click at [286, 167] on button "0" at bounding box center [283, 173] width 43 height 18
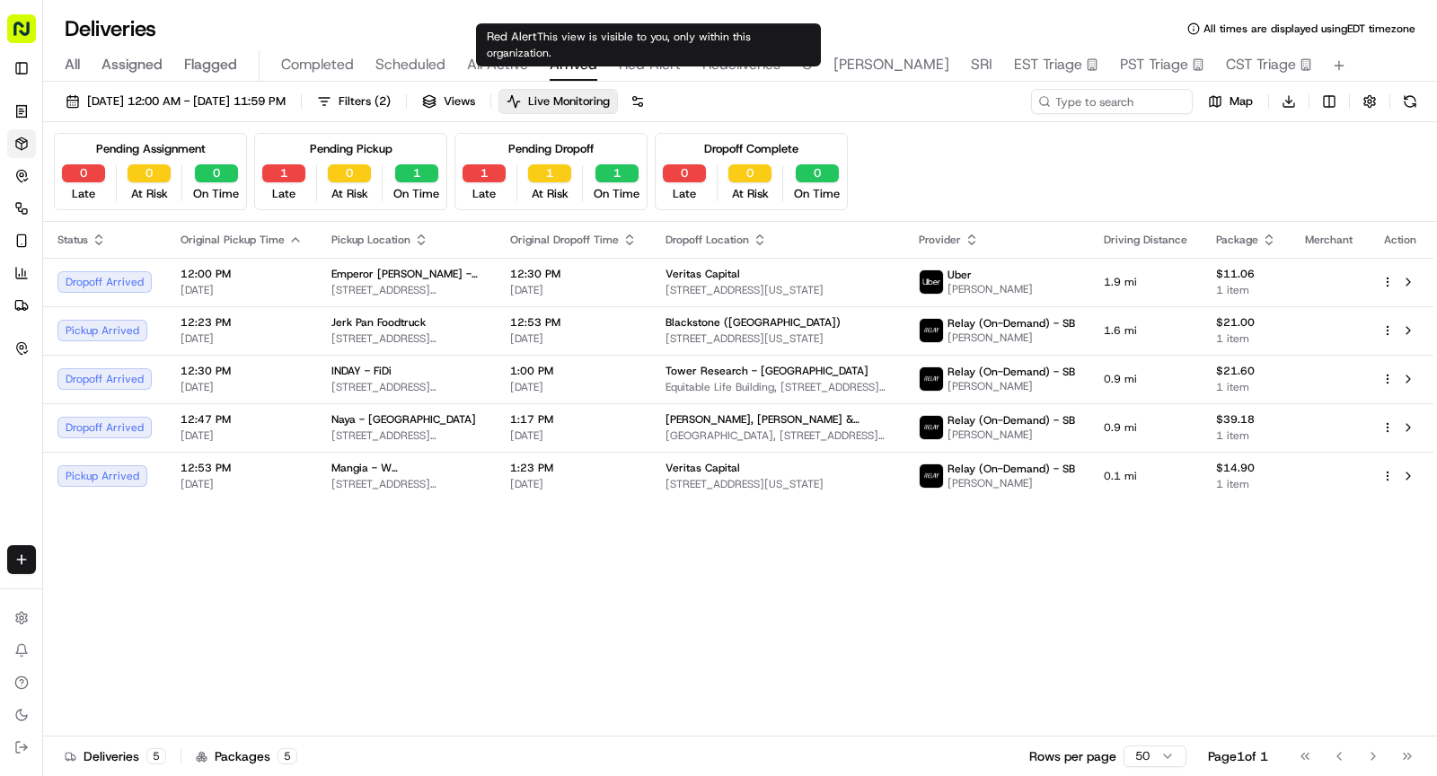
click at [655, 84] on div "09/19/2025 12:00 AM - 09/19/2025 11:59 PM Filters ( 2 ) Views Live Monitoring M…" at bounding box center [739, 431] width 1393 height 698
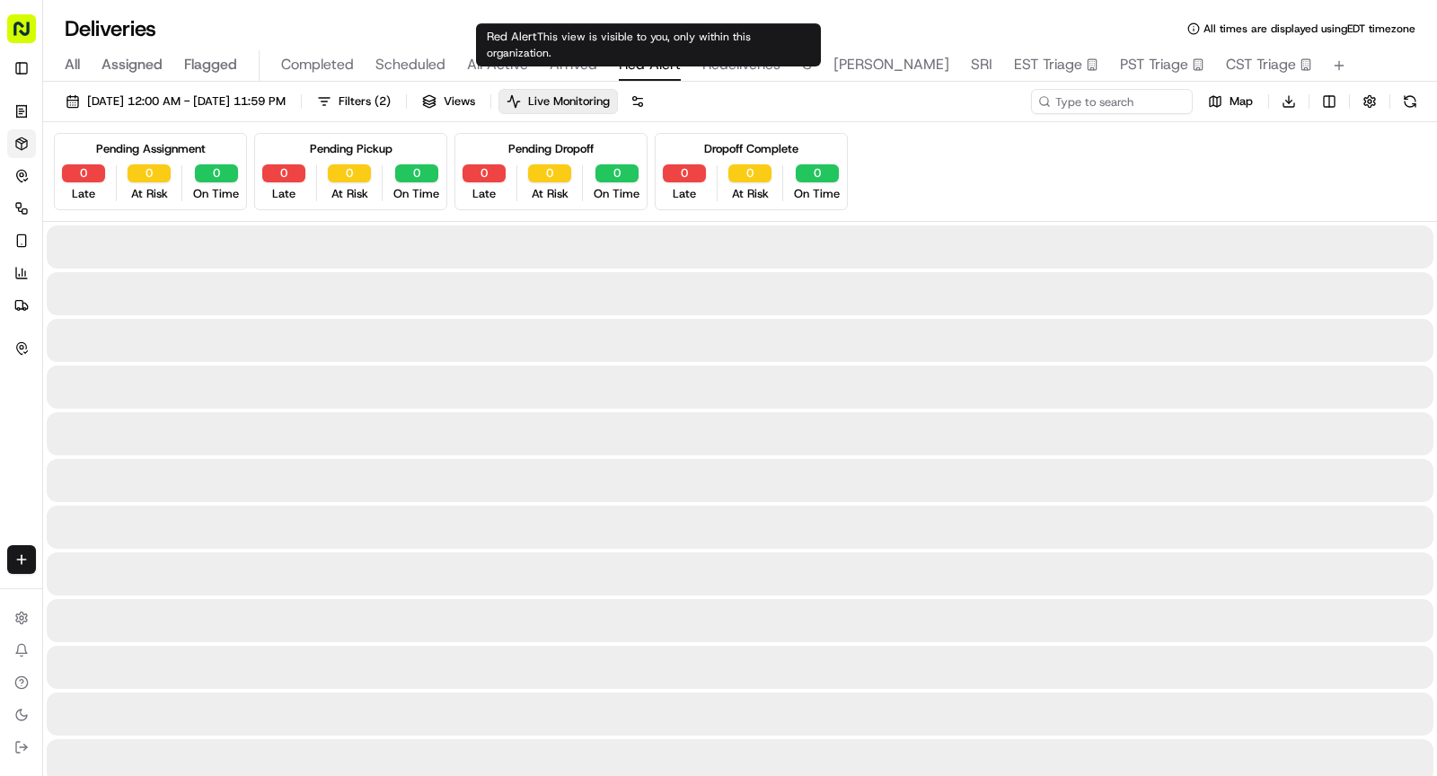
click at [650, 73] on span "Red Alert" at bounding box center [650, 65] width 62 height 22
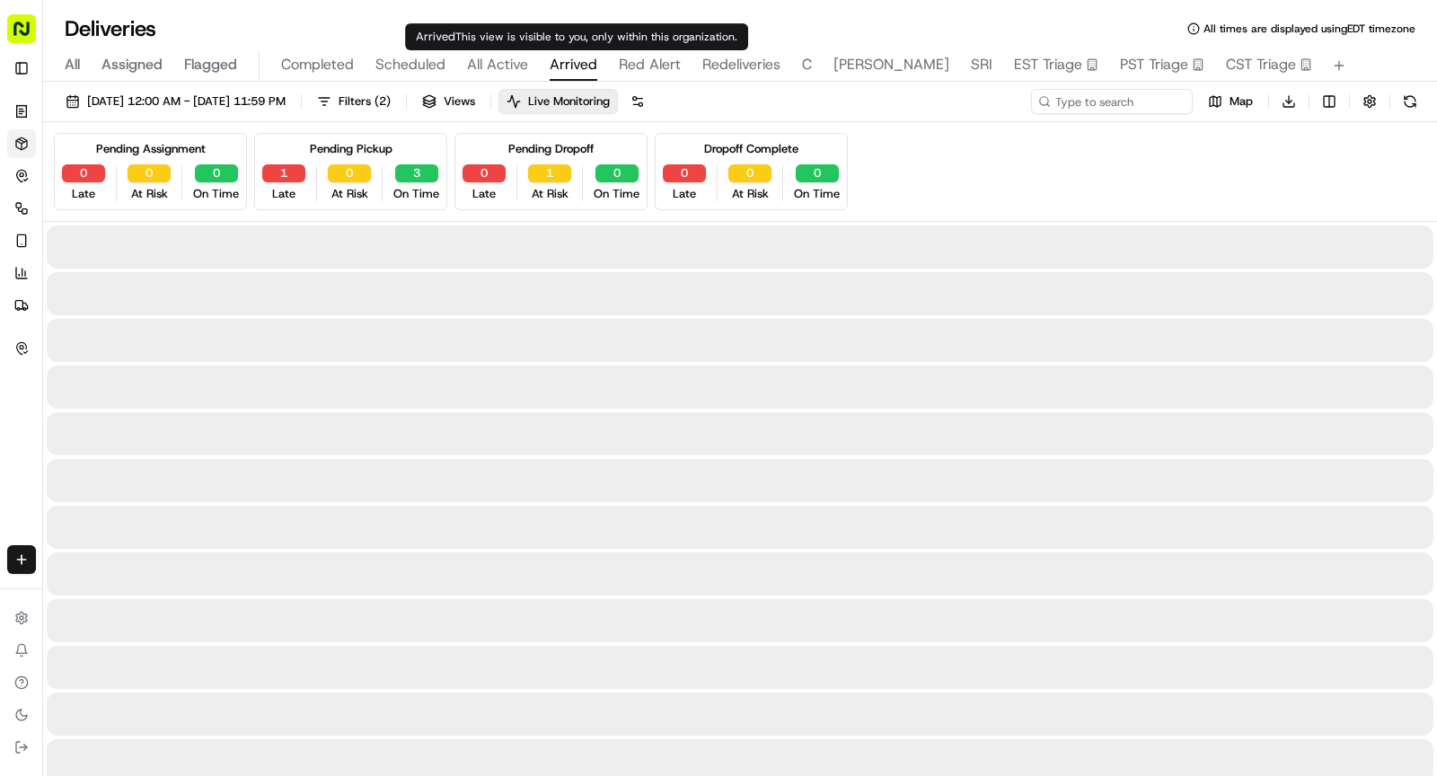
click at [576, 64] on span "Arrived" at bounding box center [573, 65] width 48 height 22
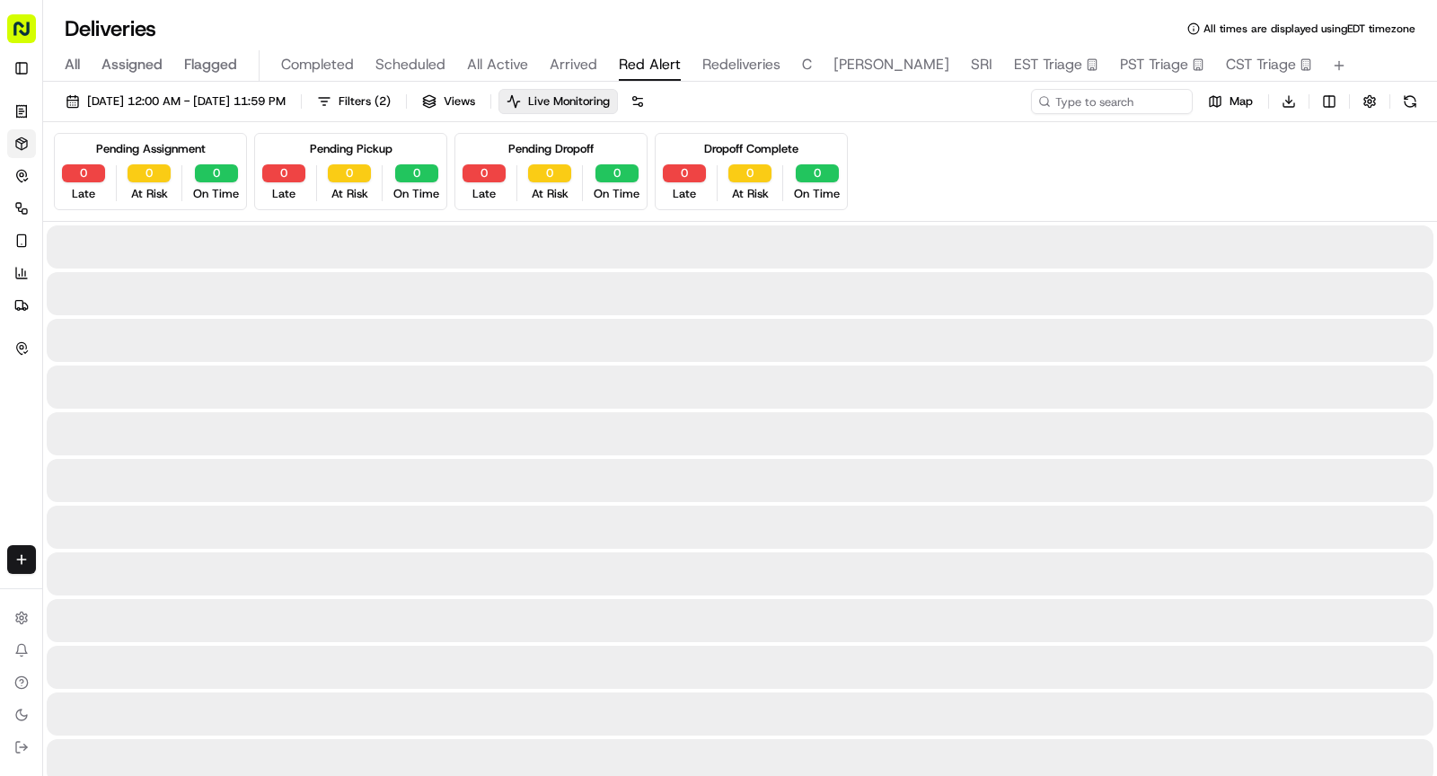
click at [659, 53] on button "Red Alert" at bounding box center [650, 65] width 62 height 31
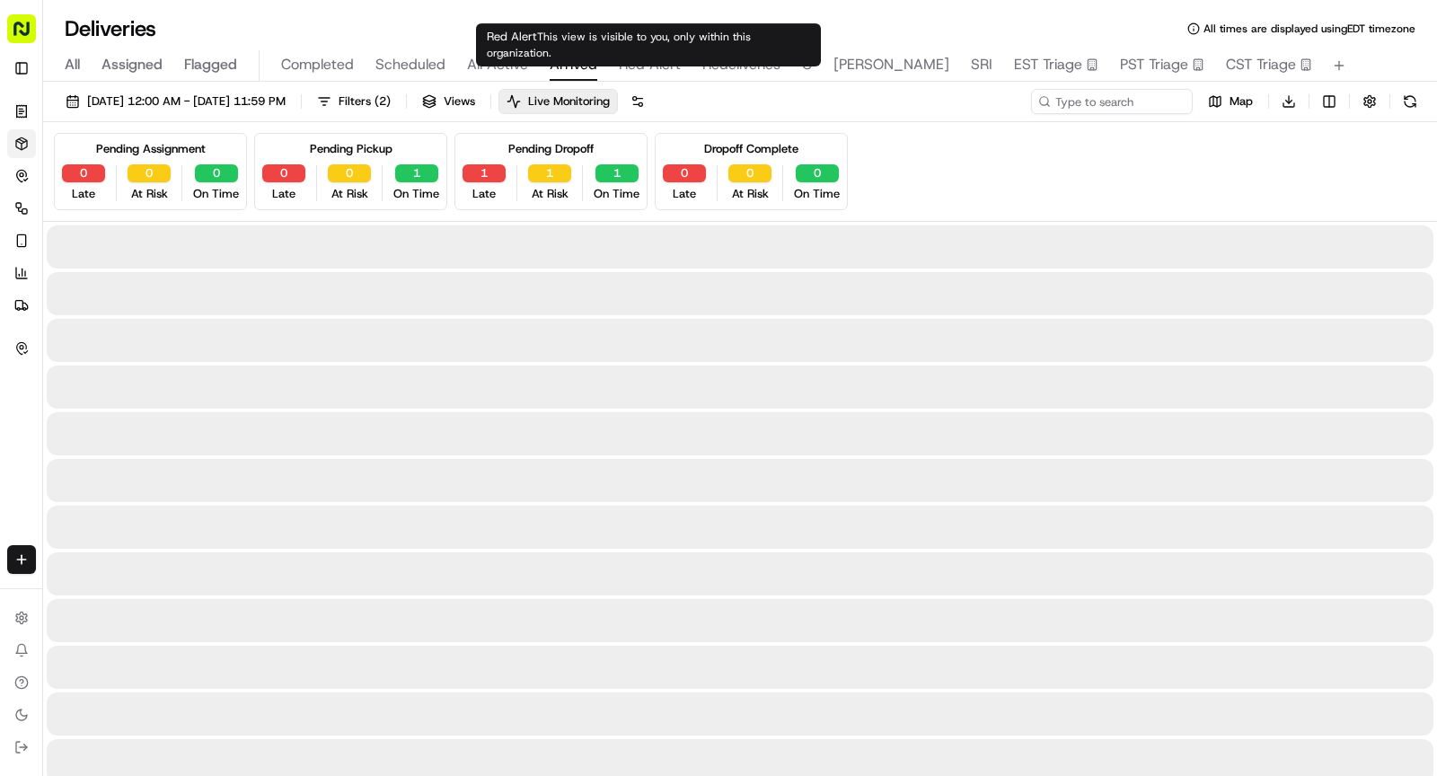
click at [573, 53] on button "Arrived" at bounding box center [573, 65] width 48 height 31
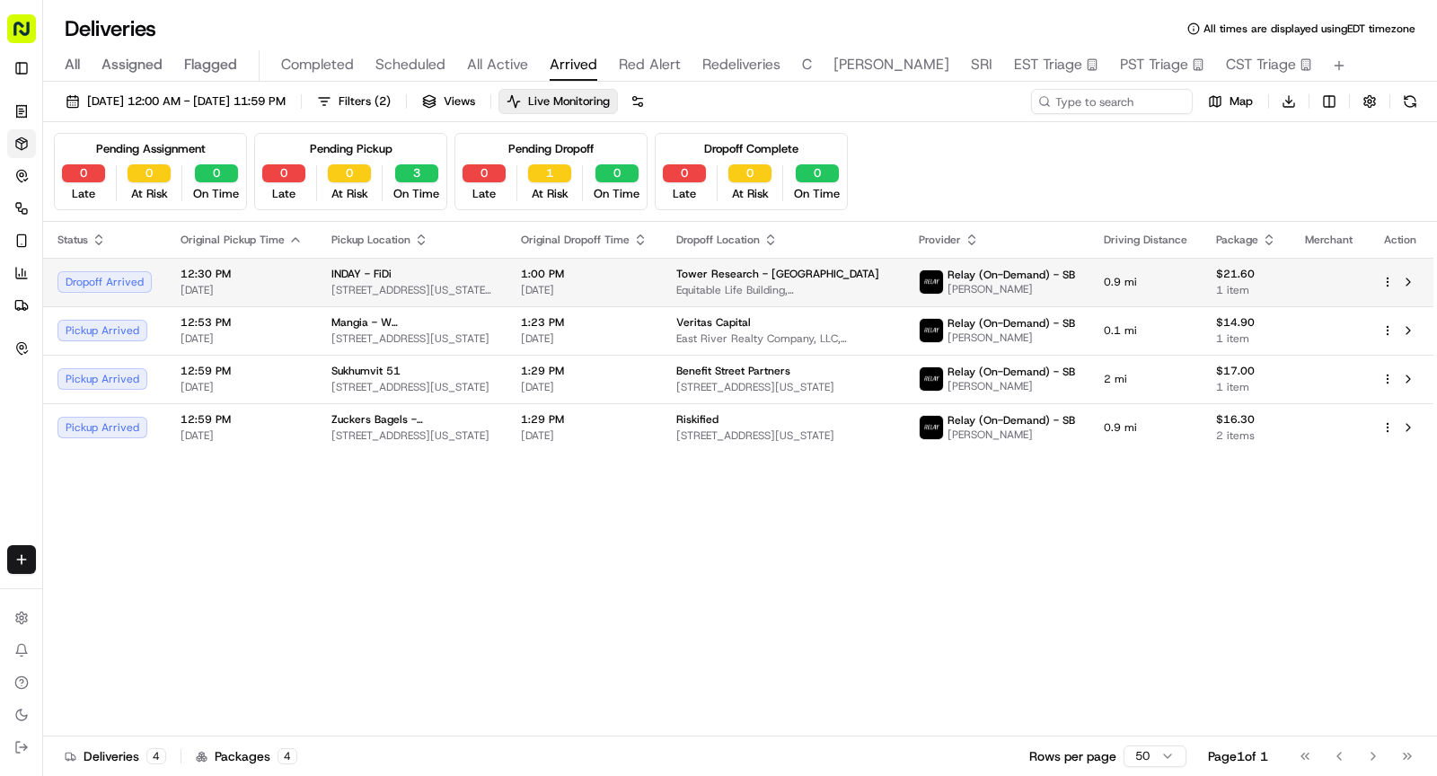
click at [446, 276] on div "INDAY - FiDi" at bounding box center [411, 274] width 161 height 14
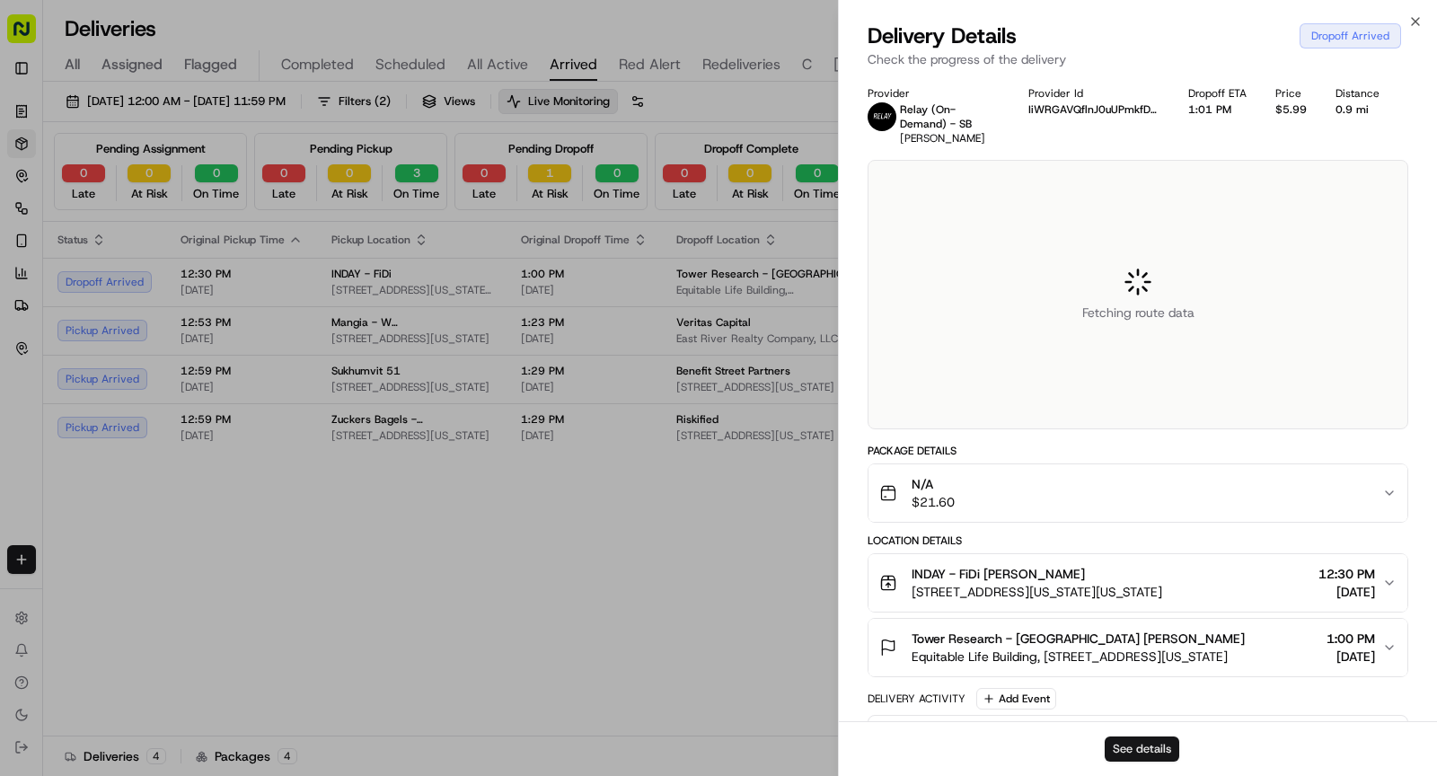
click at [1145, 747] on button "See details" at bounding box center [1141, 748] width 75 height 25
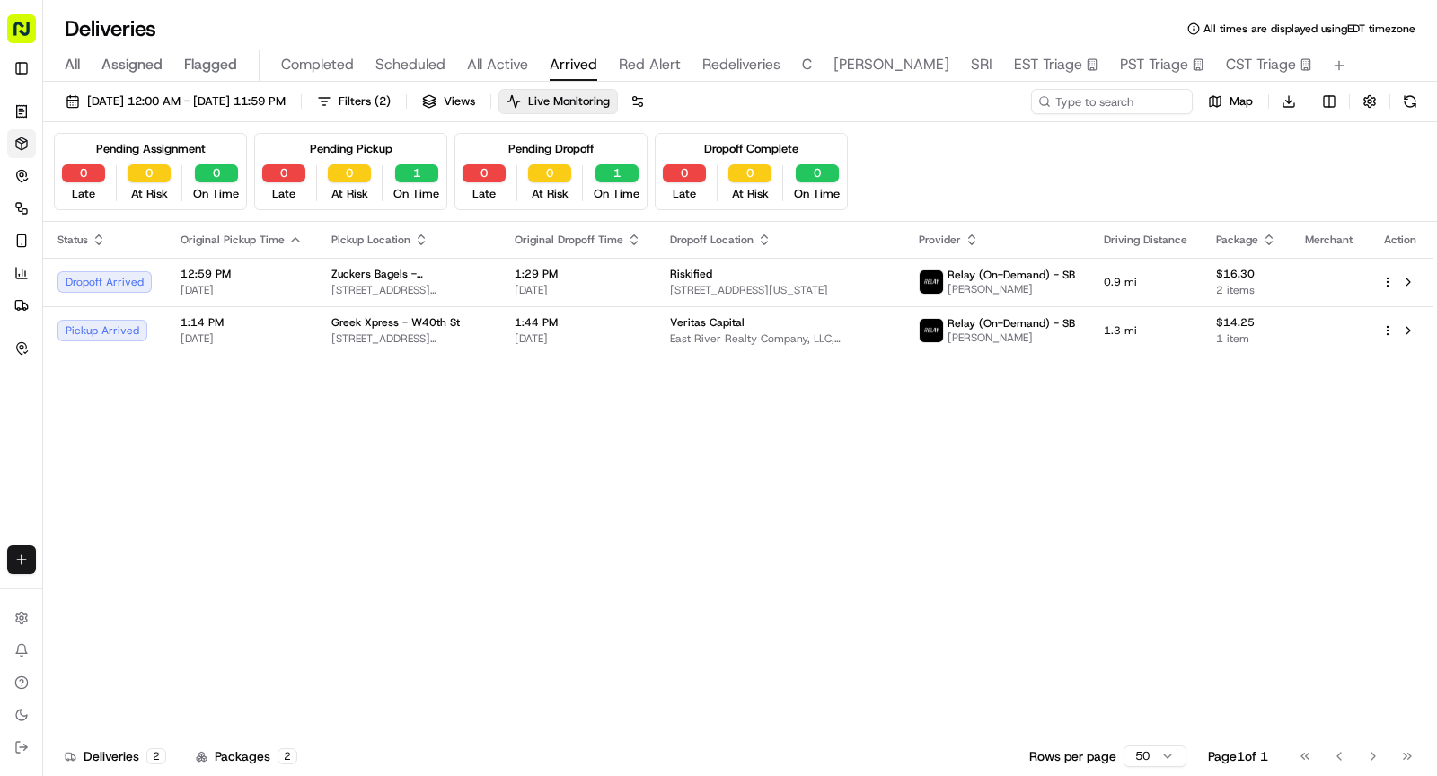
click at [417, 53] on button "Scheduled" at bounding box center [410, 65] width 70 height 31
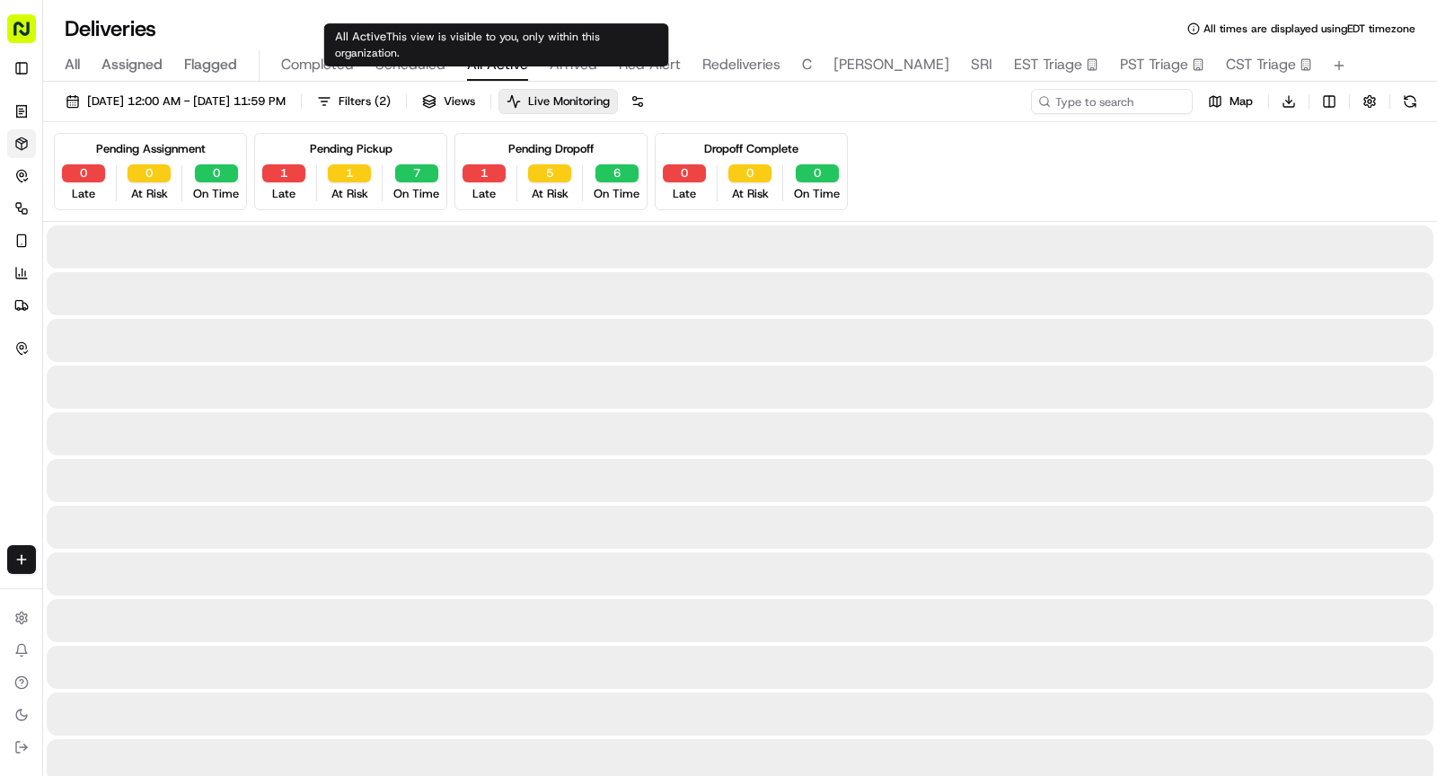
click at [497, 65] on span "All Active" at bounding box center [497, 65] width 61 height 22
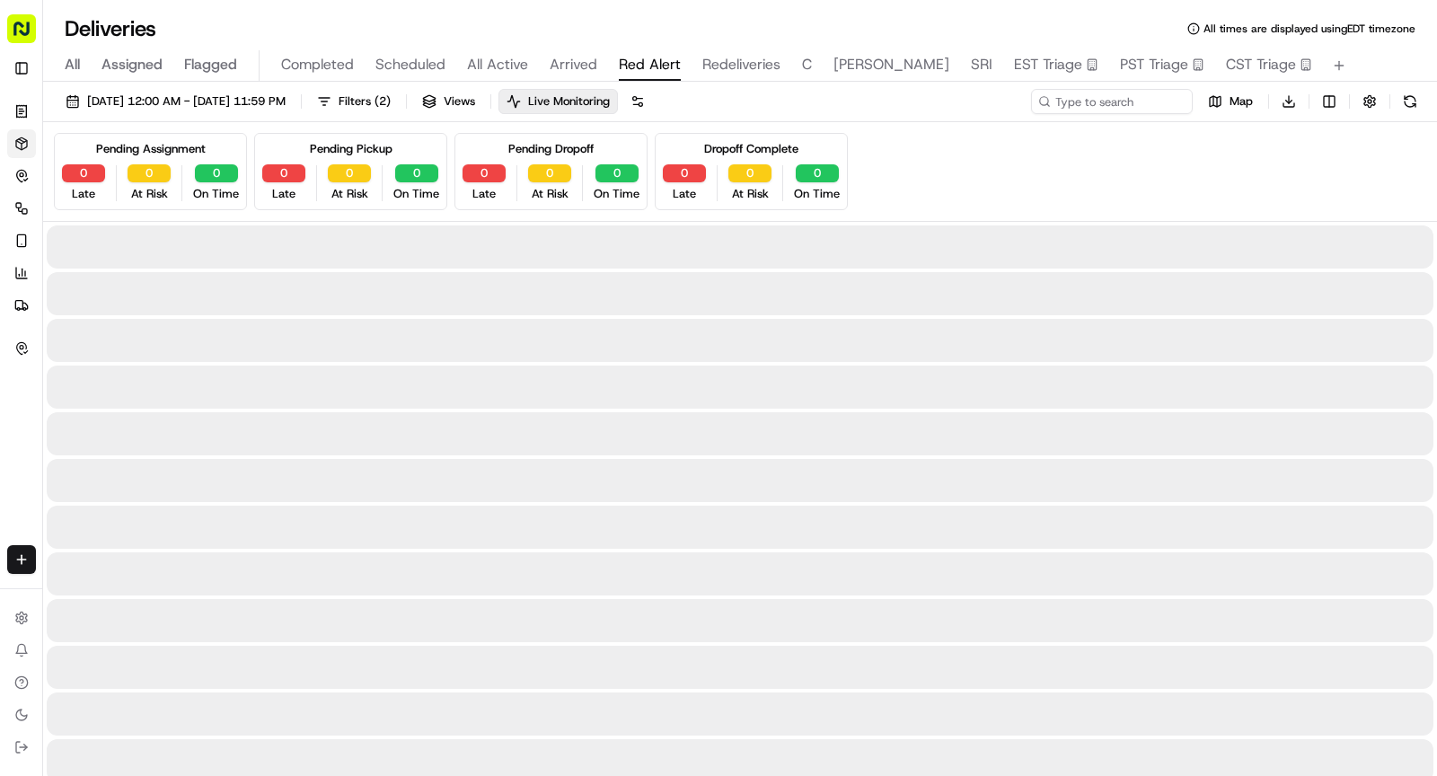
click at [636, 67] on span "Red Alert" at bounding box center [650, 65] width 62 height 22
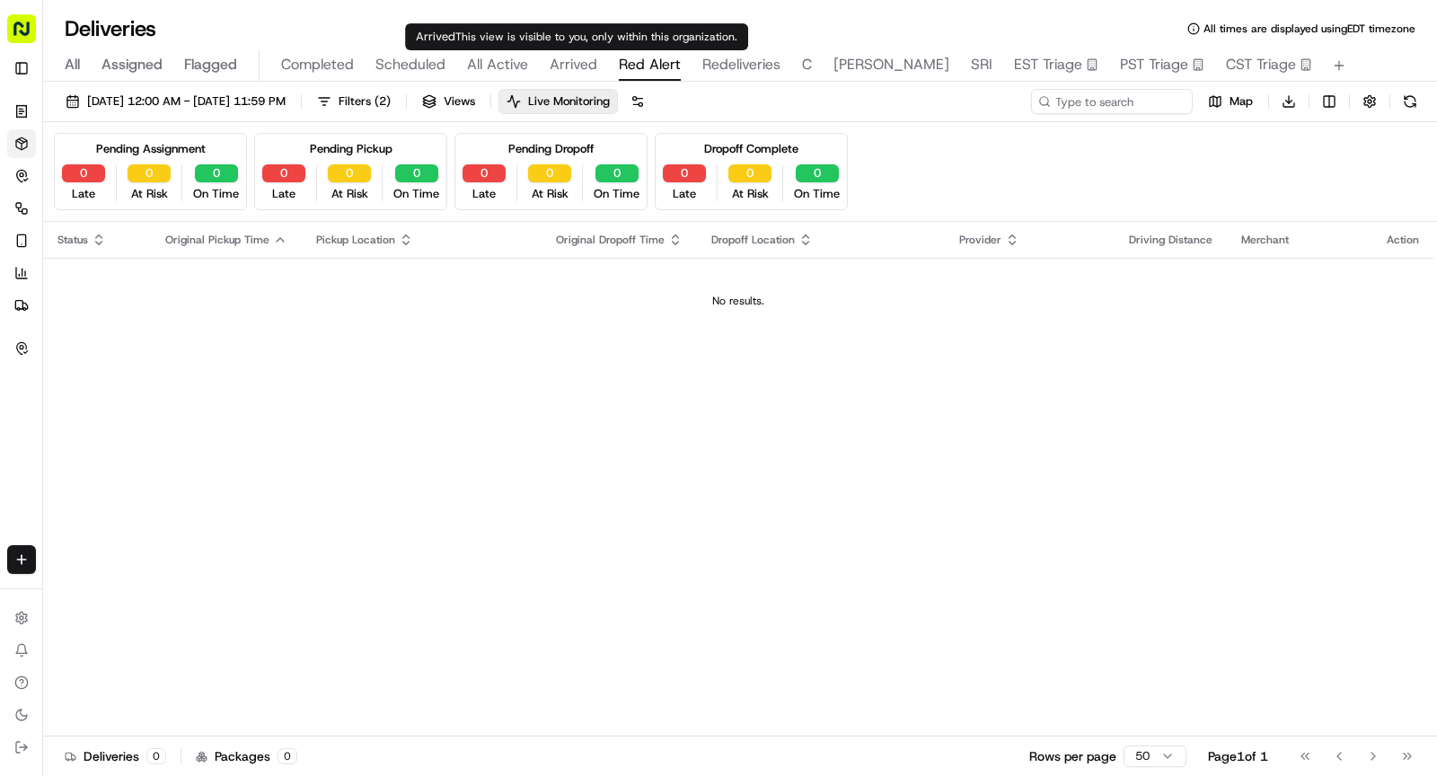
click at [570, 66] on span "Arrived" at bounding box center [573, 65] width 48 height 22
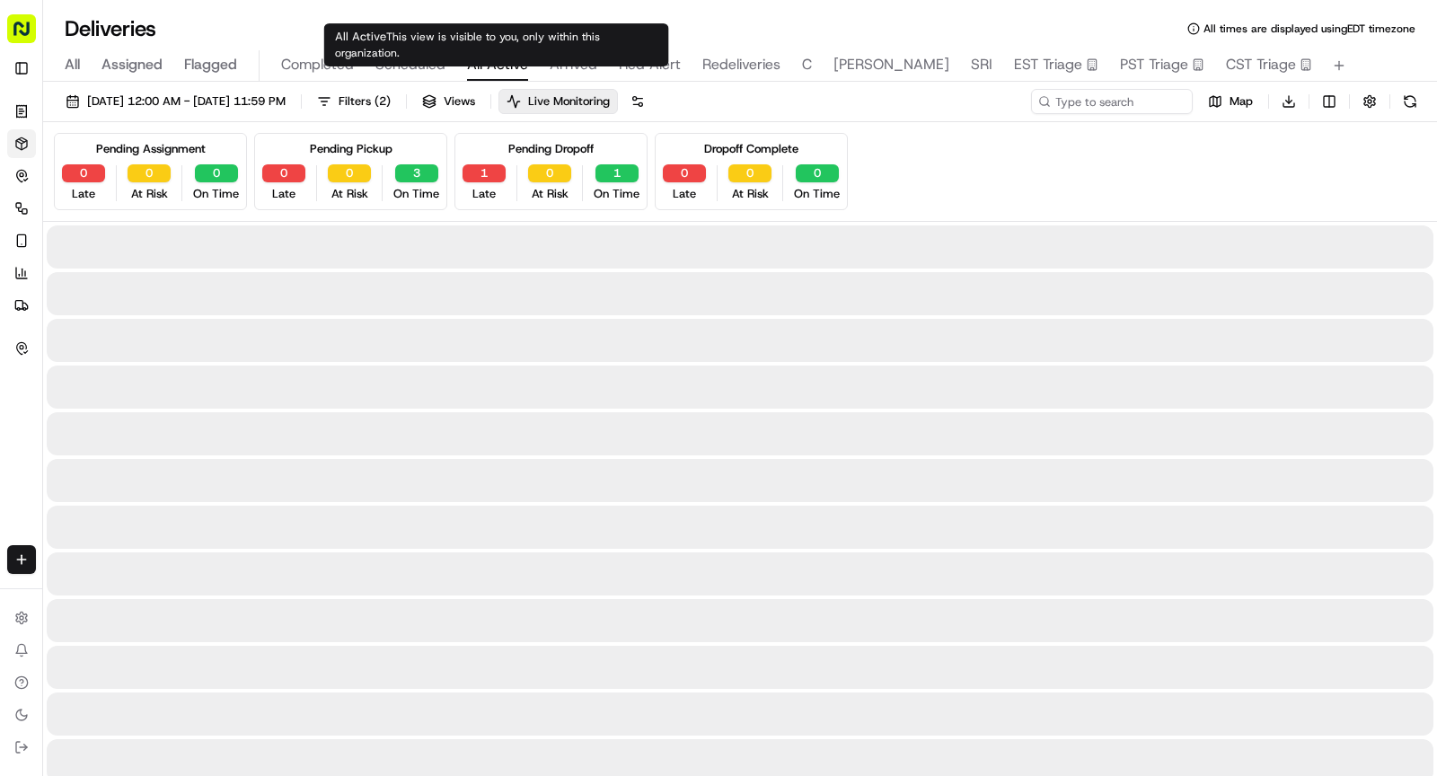
click at [516, 61] on span "All Active" at bounding box center [497, 65] width 61 height 22
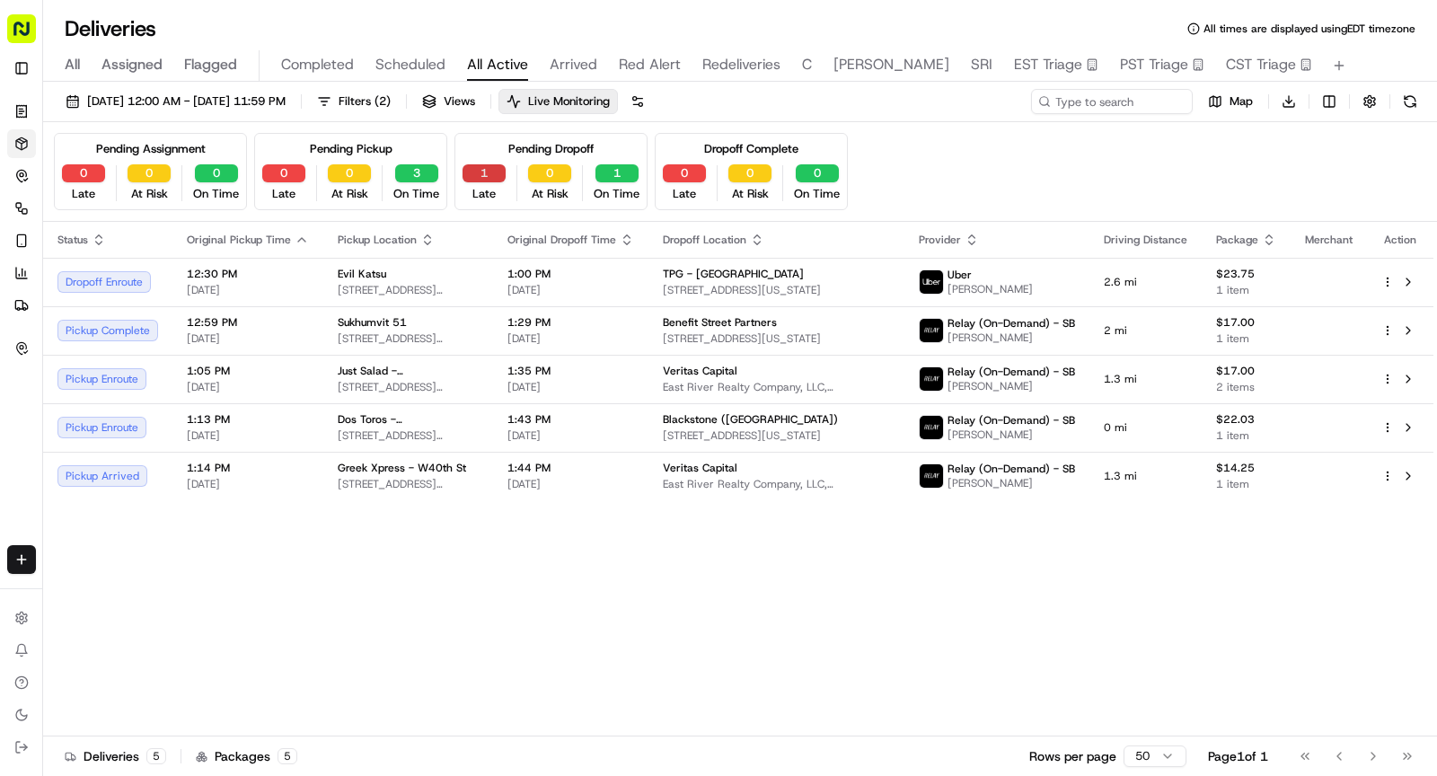
click at [496, 172] on button "1" at bounding box center [483, 173] width 43 height 18
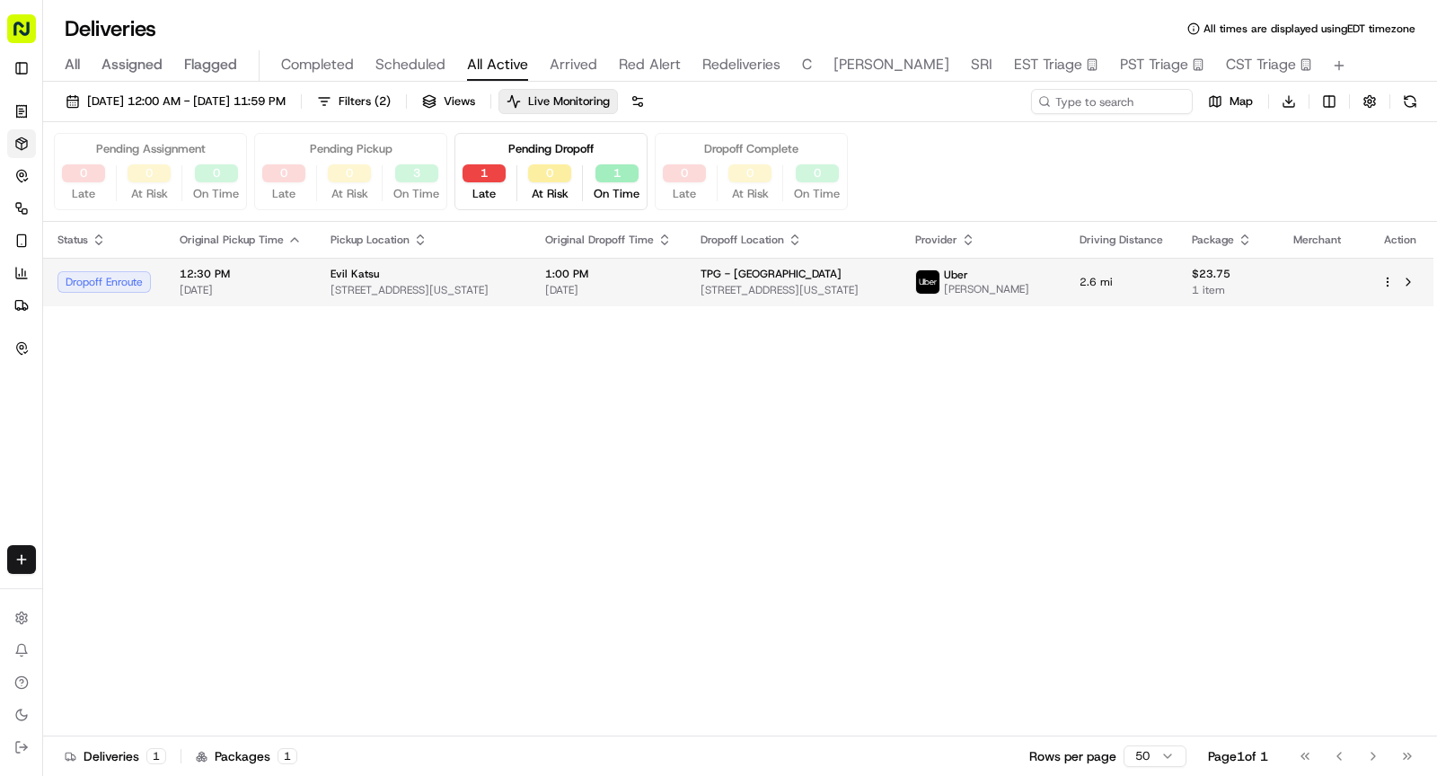
click at [470, 287] on span "435 E 9th St, New York, NY 10009, USA" at bounding box center [423, 290] width 186 height 14
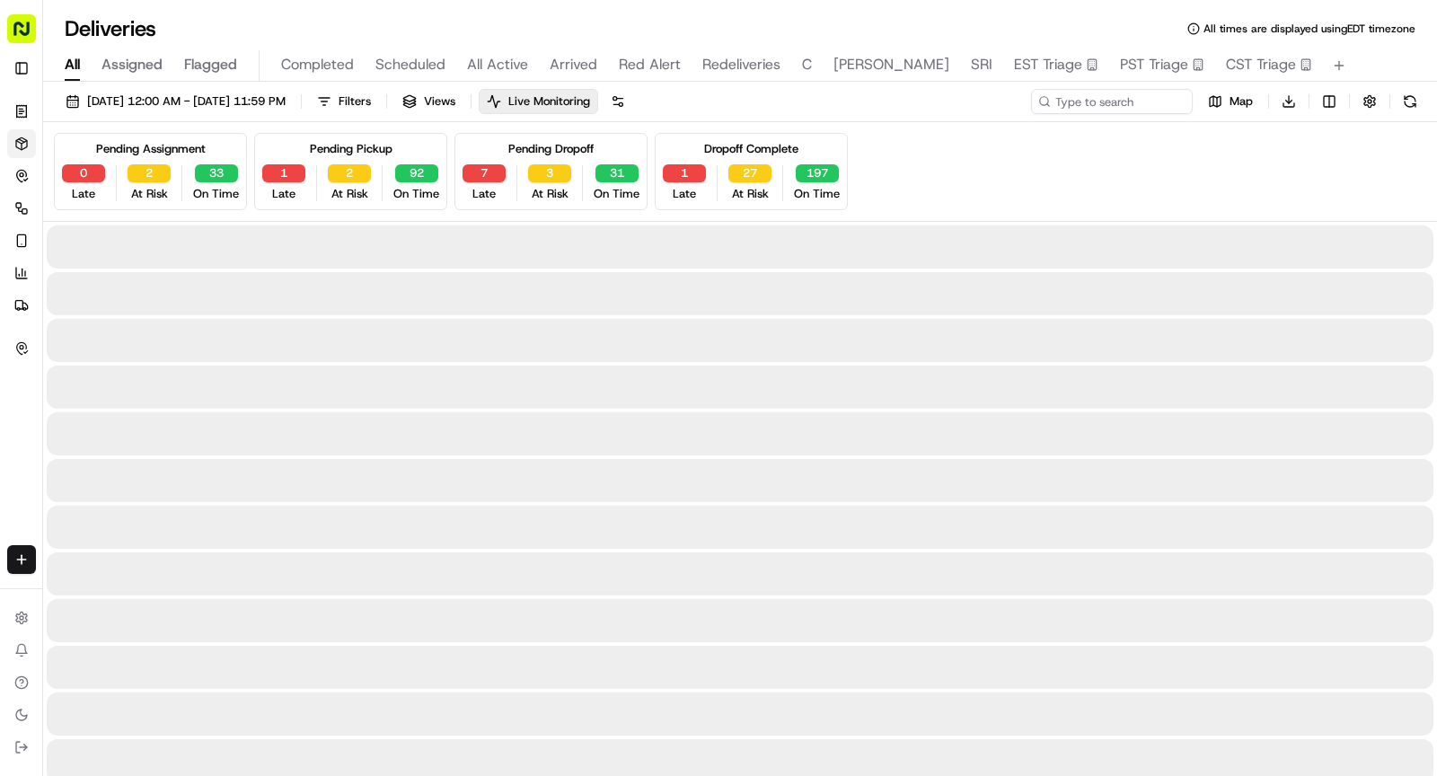
click at [74, 60] on span "All" at bounding box center [72, 65] width 15 height 22
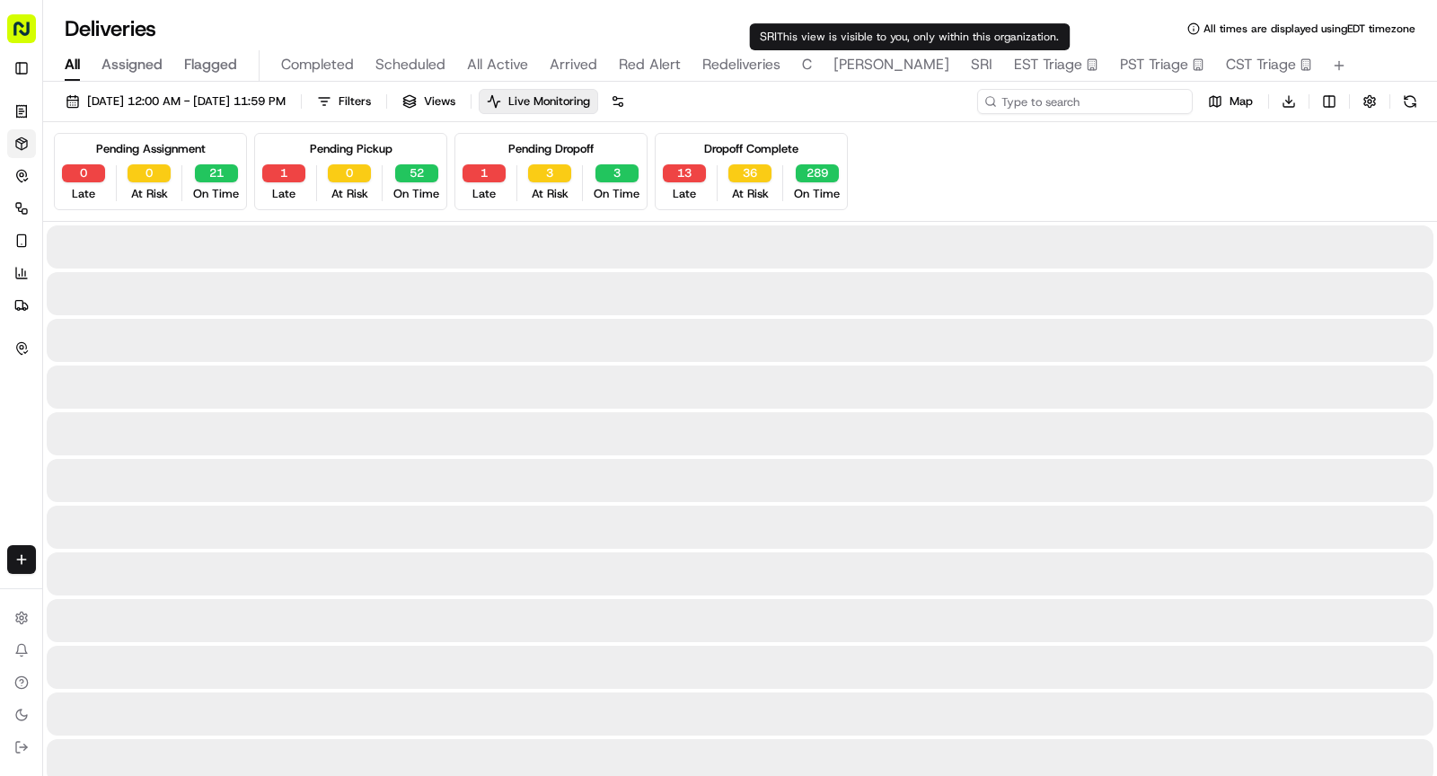
click at [1105, 106] on input at bounding box center [1084, 101] width 215 height 25
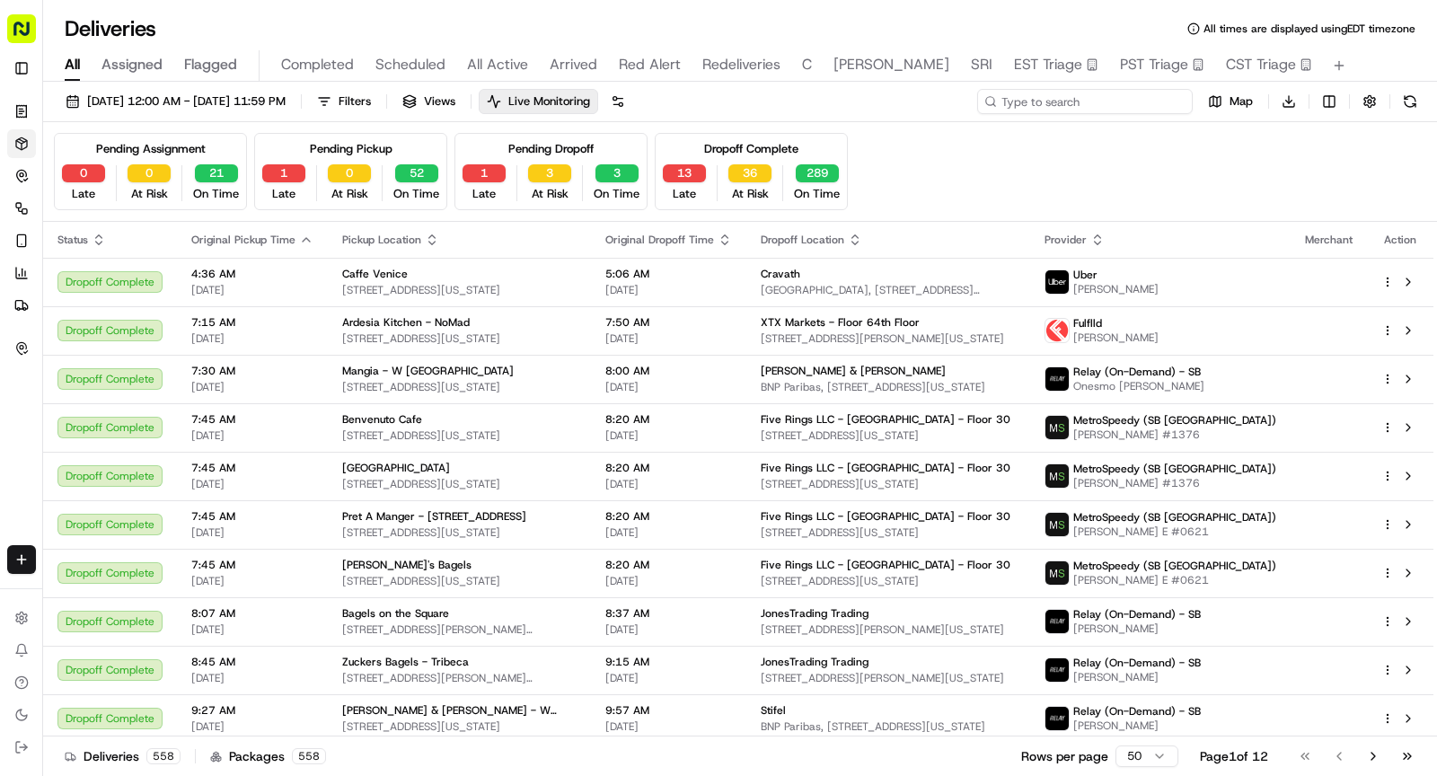
paste input "TP09192588348"
type input "TP09192588348"
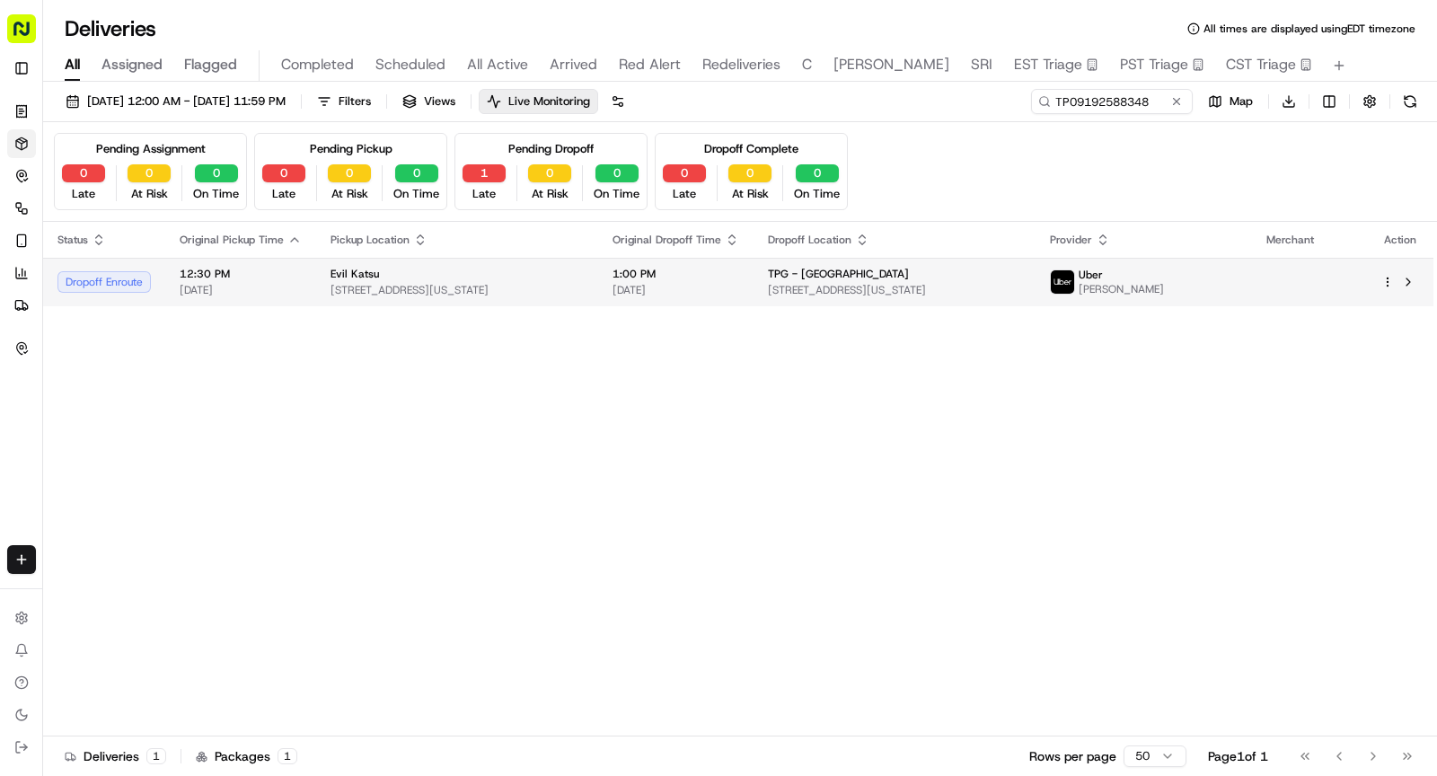
click at [416, 285] on span "435 E 9th St, New York, NY 10009, USA" at bounding box center [456, 290] width 253 height 14
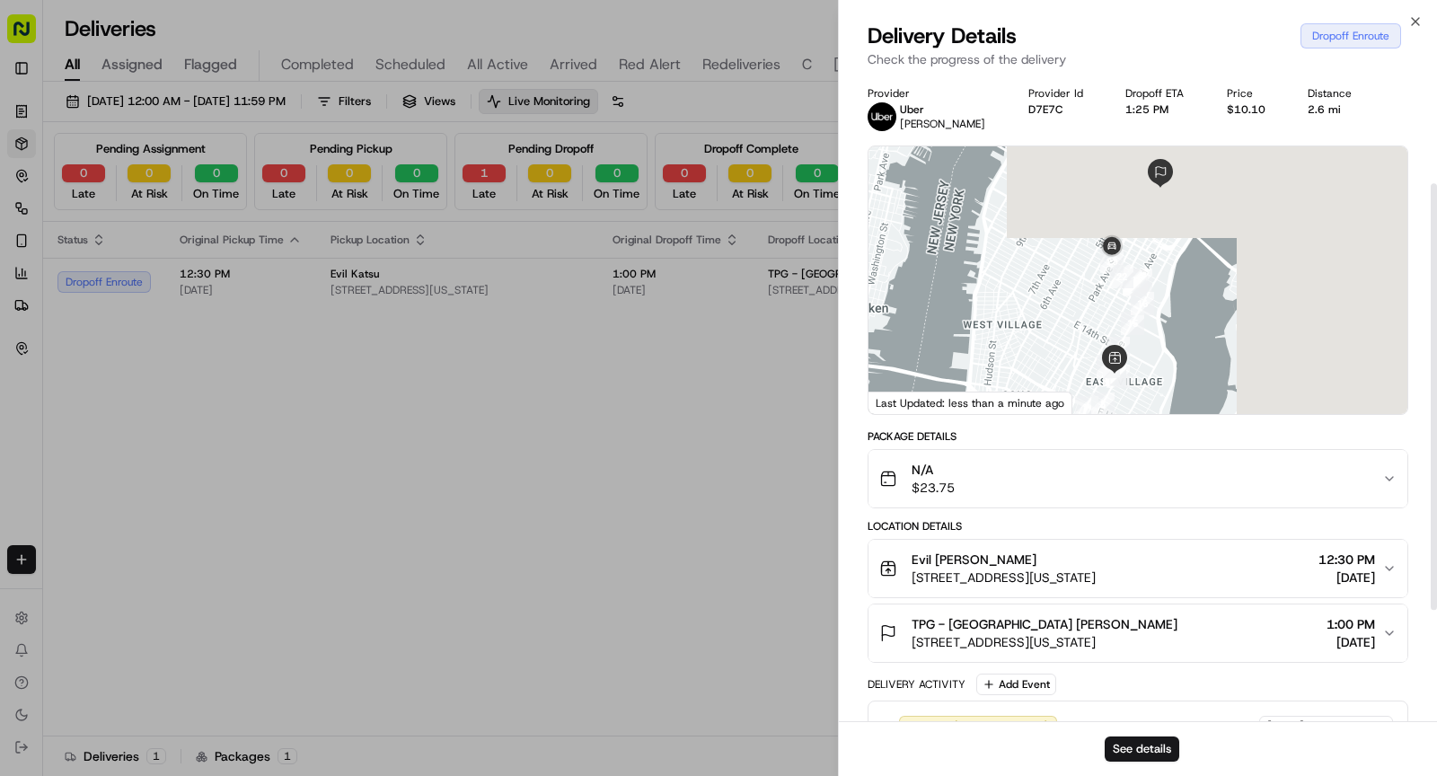
scroll to position [333, 0]
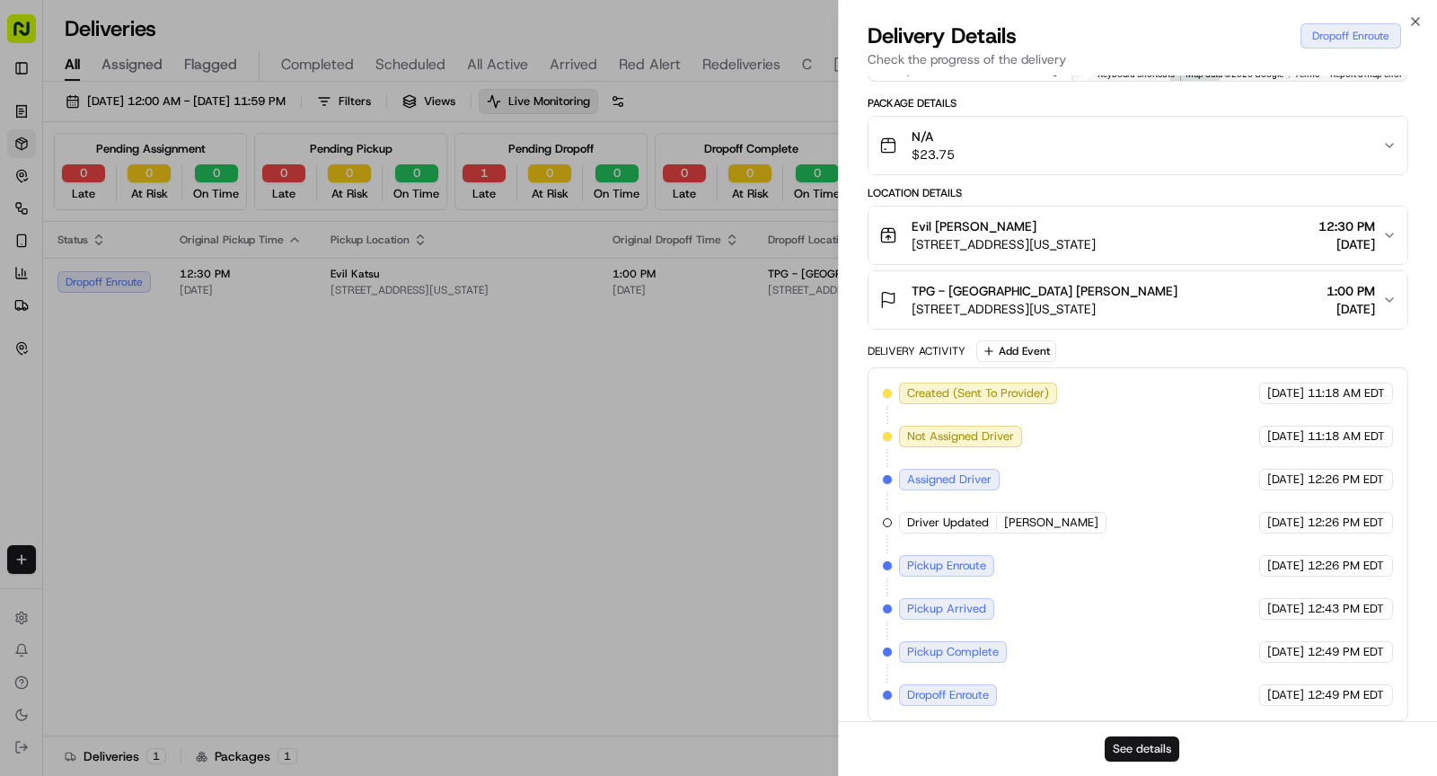
click at [1132, 746] on button "See details" at bounding box center [1141, 748] width 75 height 25
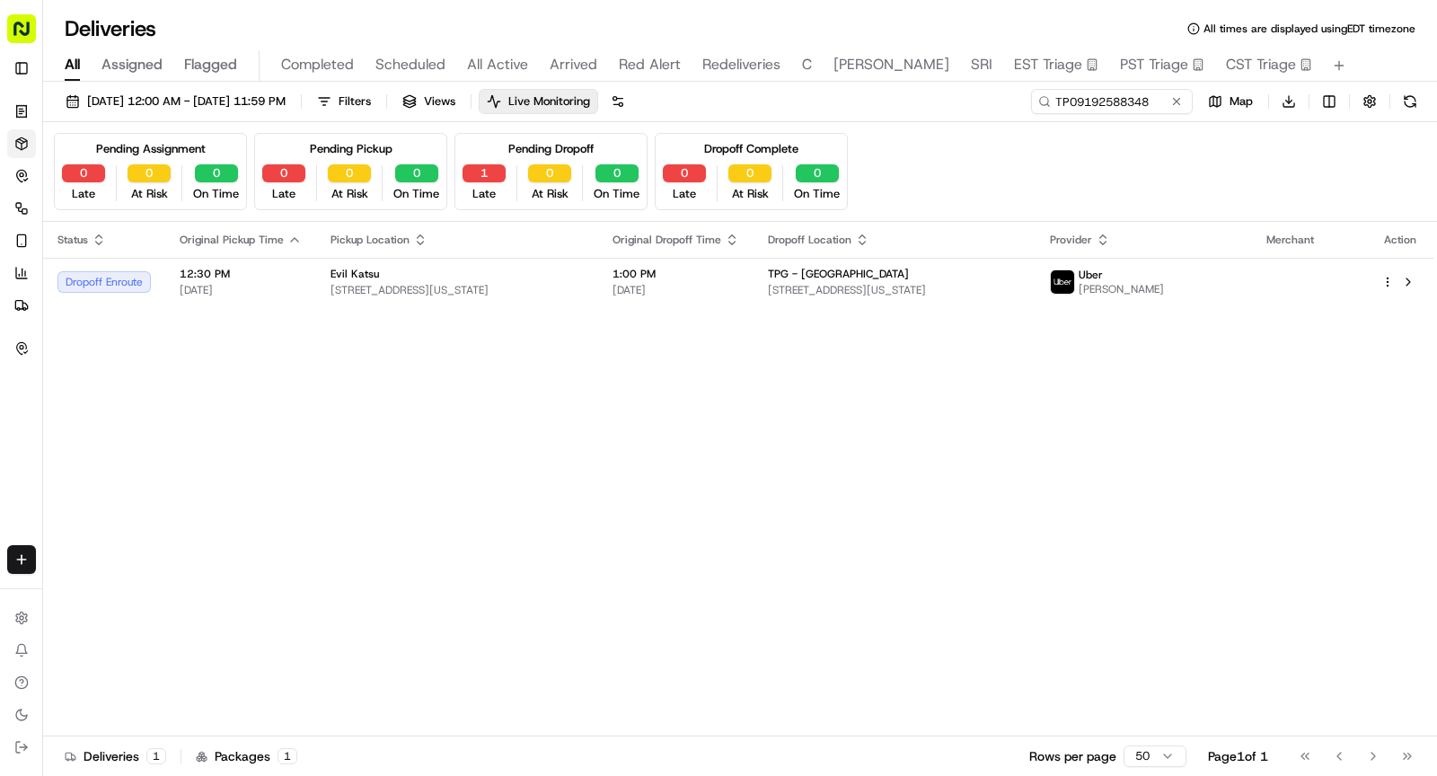
click at [549, 67] on span "Arrived" at bounding box center [573, 65] width 48 height 22
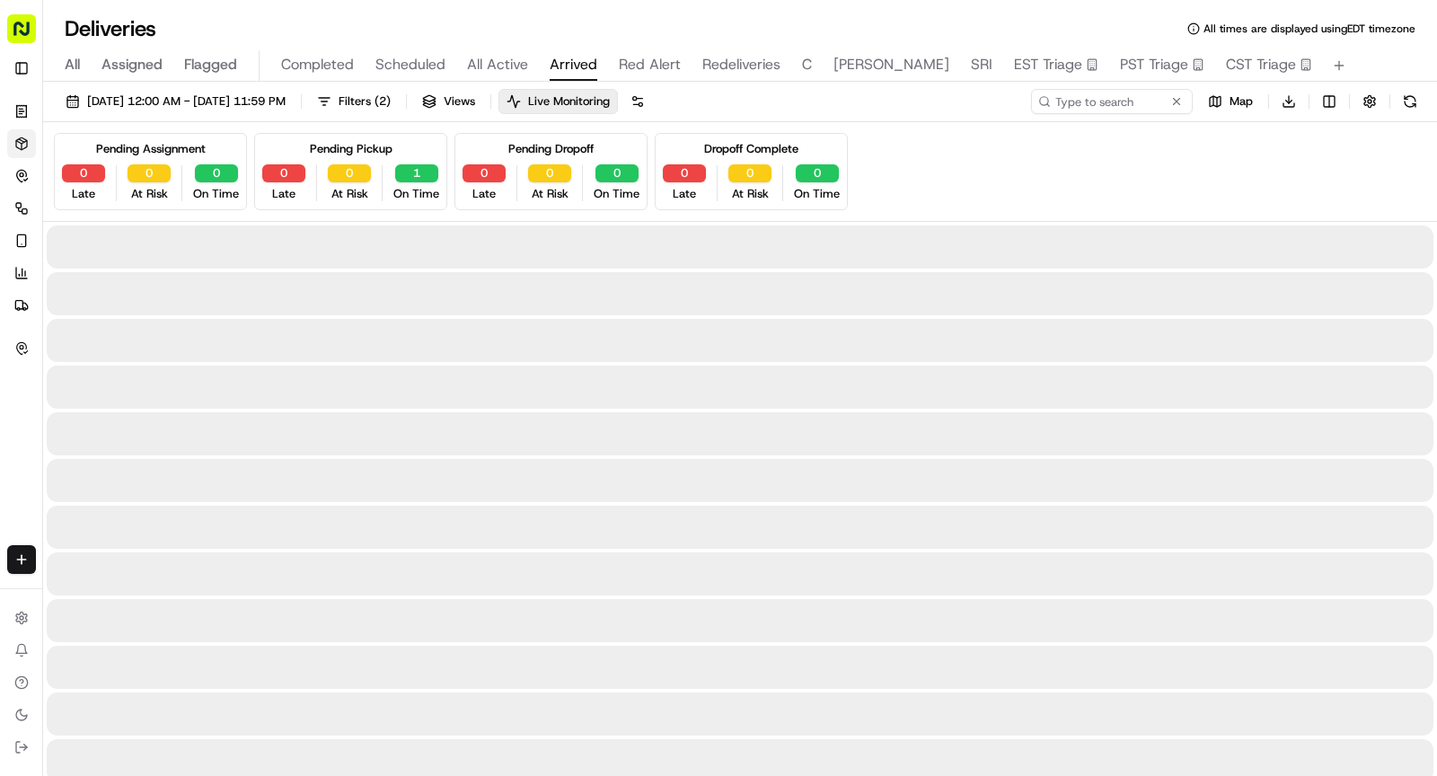
click at [549, 67] on span "Arrived" at bounding box center [573, 65] width 48 height 22
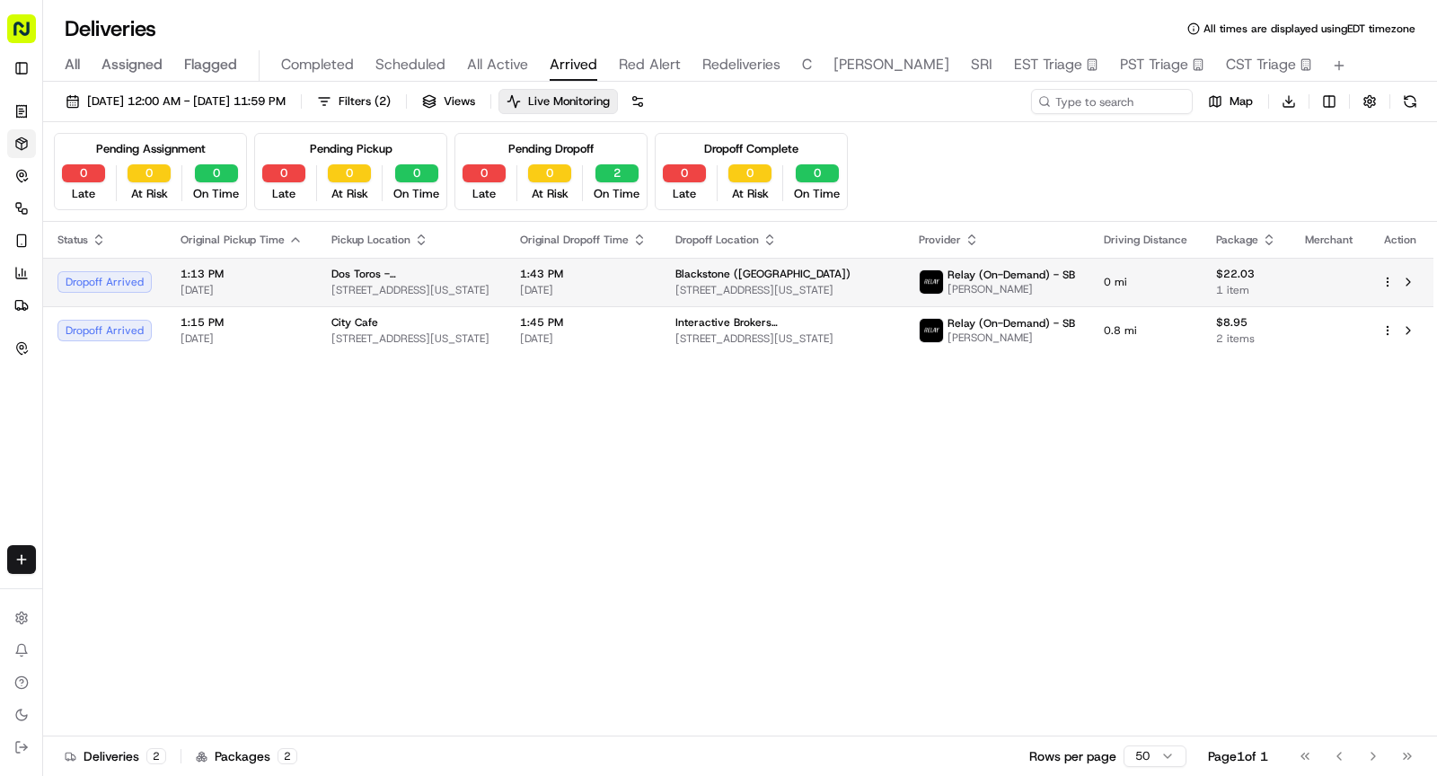
click at [583, 283] on span "[DATE]" at bounding box center [583, 290] width 127 height 14
click at [638, 278] on span "1:43 PM" at bounding box center [583, 274] width 127 height 14
click at [646, 268] on span "1:43 PM" at bounding box center [583, 274] width 127 height 14
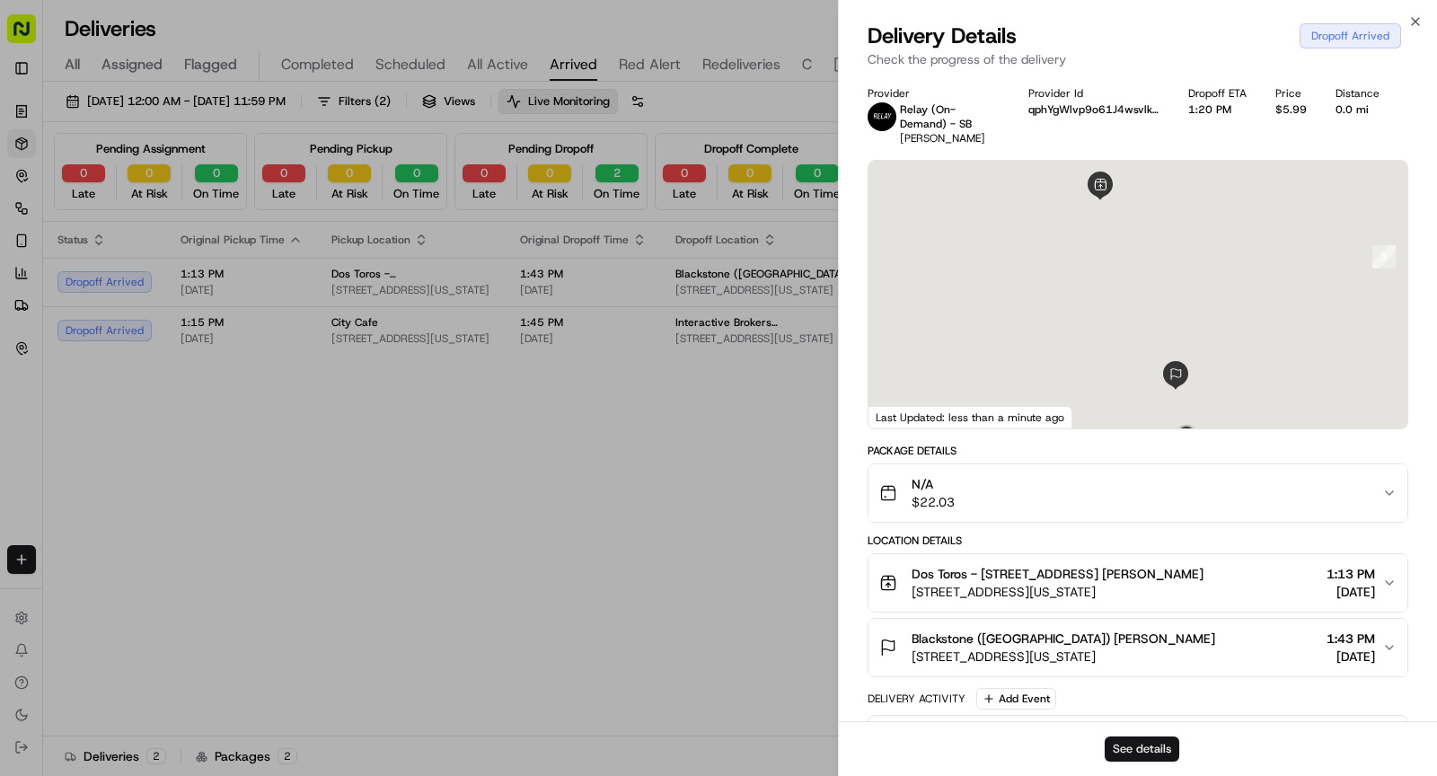
click at [1137, 744] on button "See details" at bounding box center [1141, 748] width 75 height 25
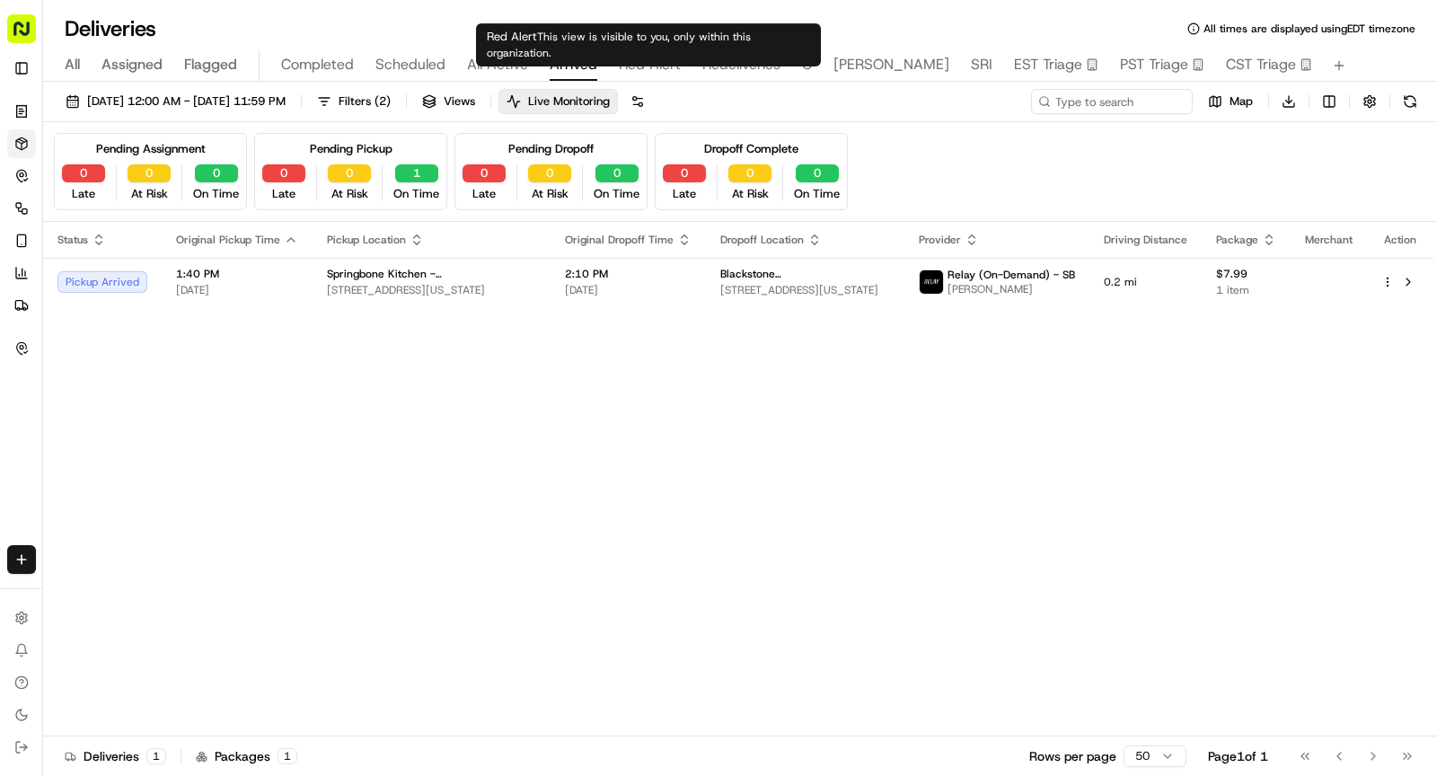
click at [627, 60] on span "Red Alert" at bounding box center [650, 65] width 62 height 22
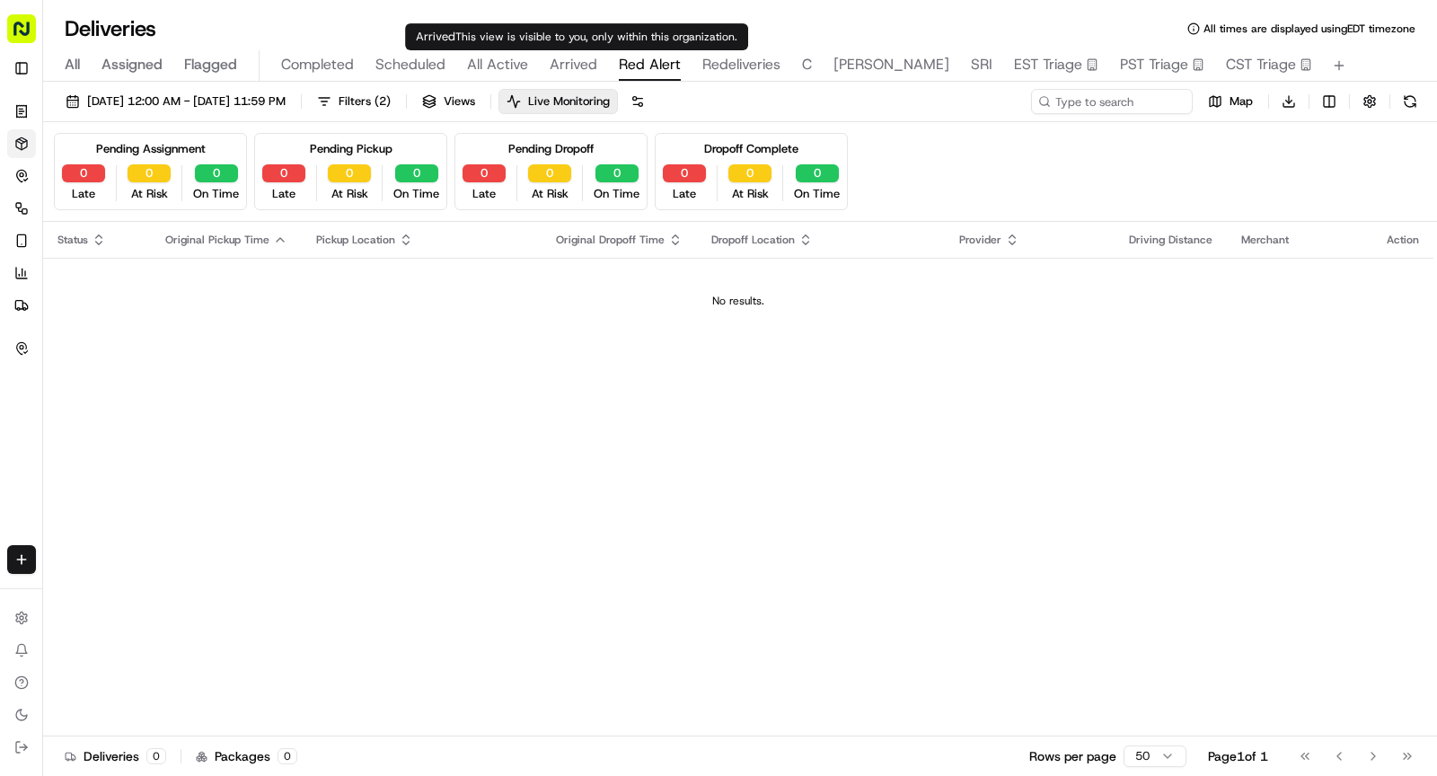
click at [583, 63] on span "Arrived" at bounding box center [573, 65] width 48 height 22
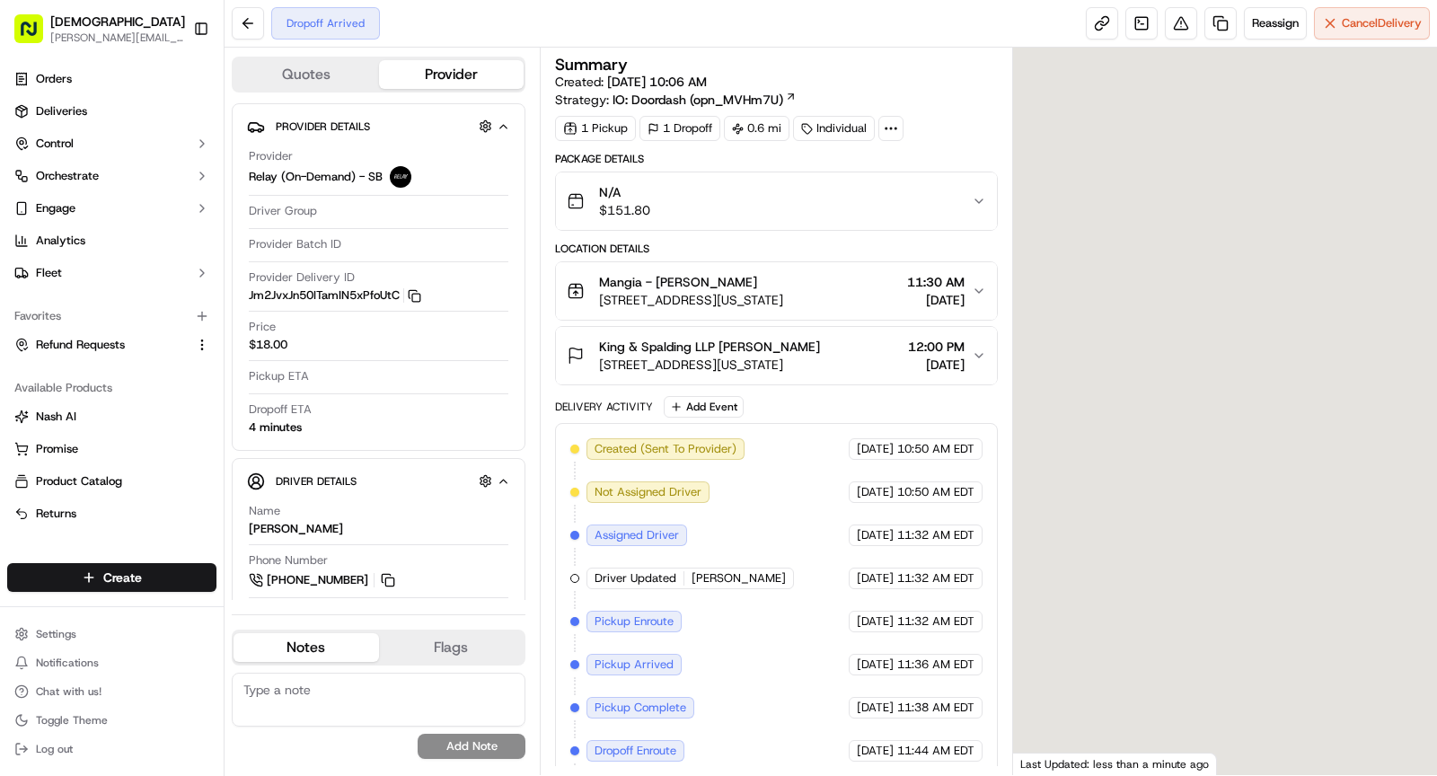
click at [872, 373] on button "King & Spalding LLP [PERSON_NAME] [STREET_ADDRESS][US_STATE] 12:00 PM [DATE]" at bounding box center [776, 355] width 441 height 57
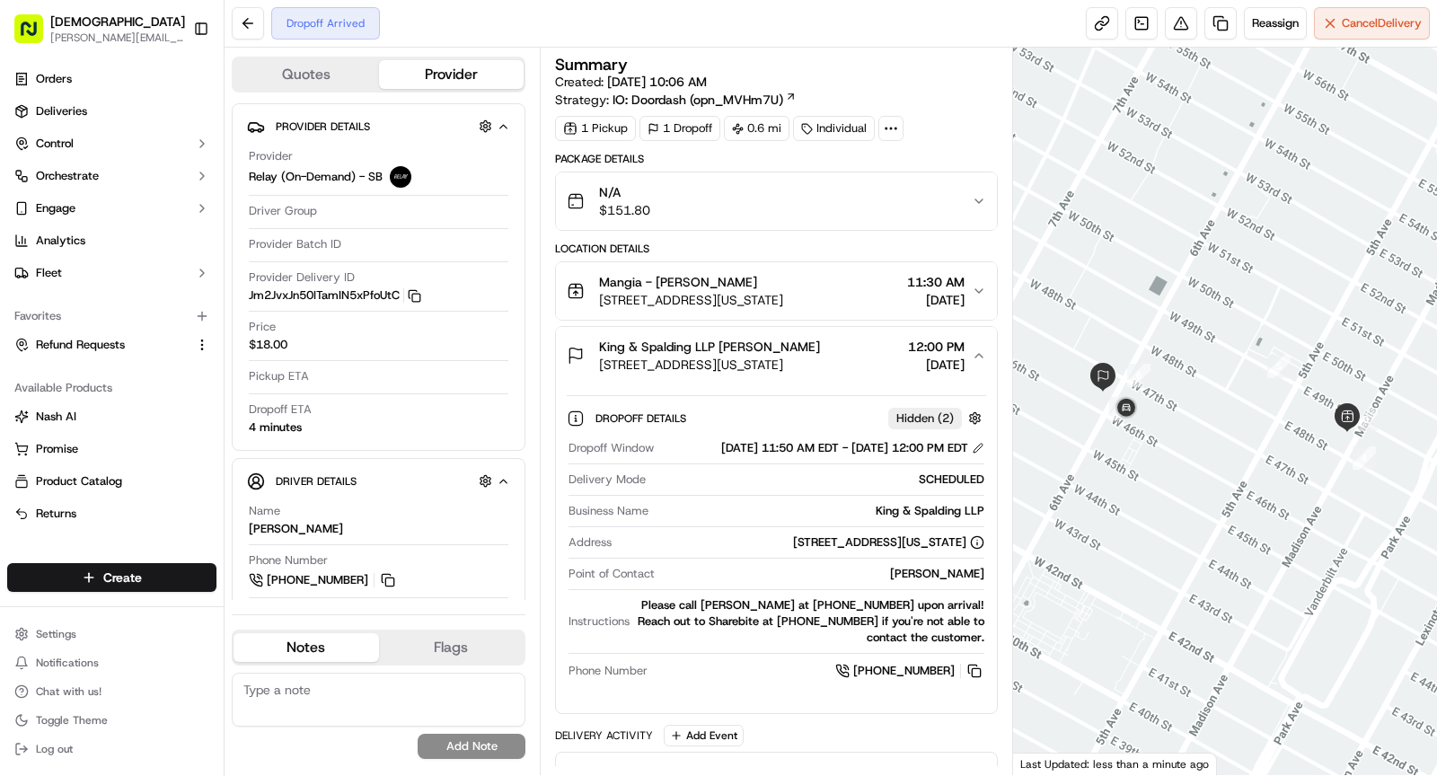
click at [887, 128] on icon at bounding box center [891, 128] width 16 height 16
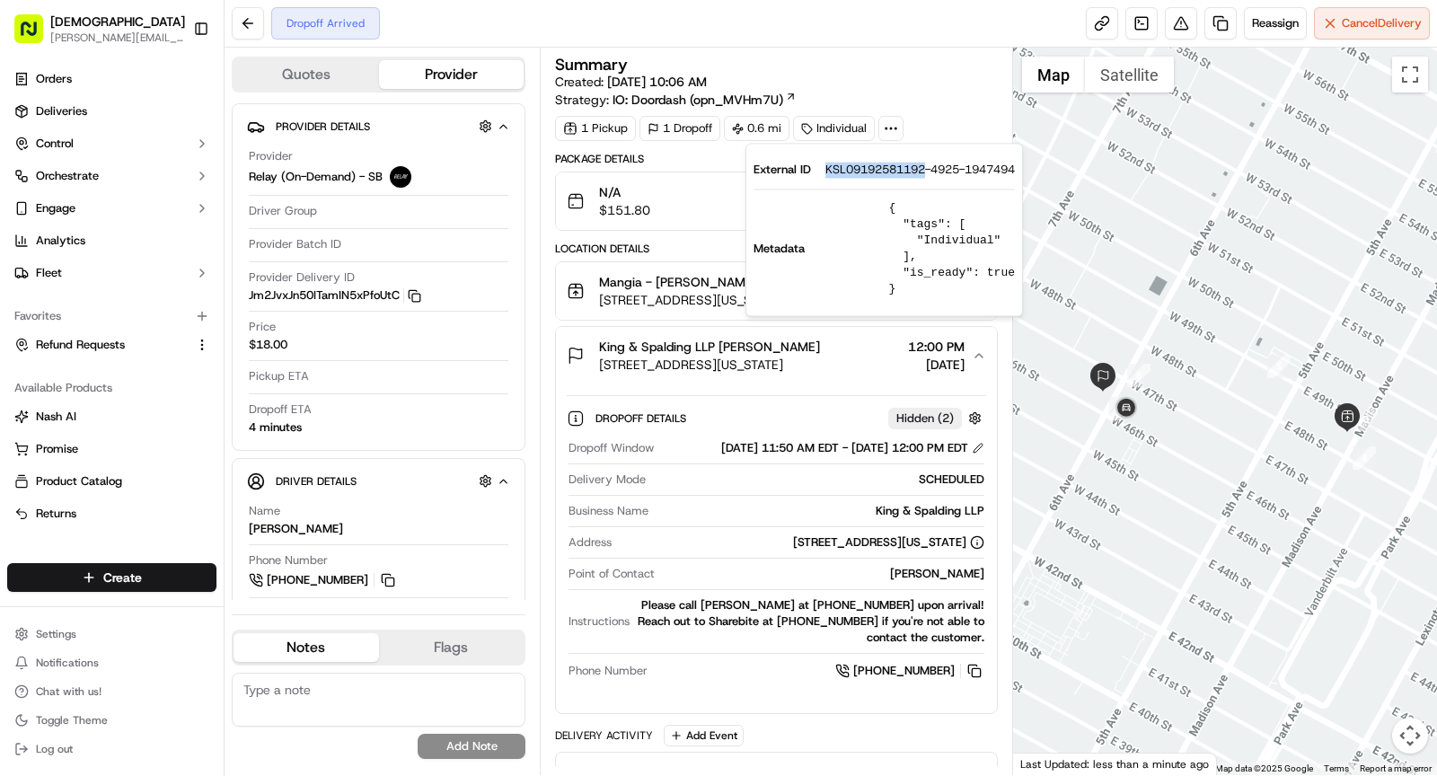
drag, startPoint x: 826, startPoint y: 168, endPoint x: 927, endPoint y: 171, distance: 100.6
click at [927, 171] on div "External ID KSL09192581192-4925-1947494" at bounding box center [883, 170] width 261 height 16
copy span "KSL09192581192"
click at [687, 291] on span "422 Madison Ave, New York, NY 10017, USA" at bounding box center [691, 300] width 184 height 18
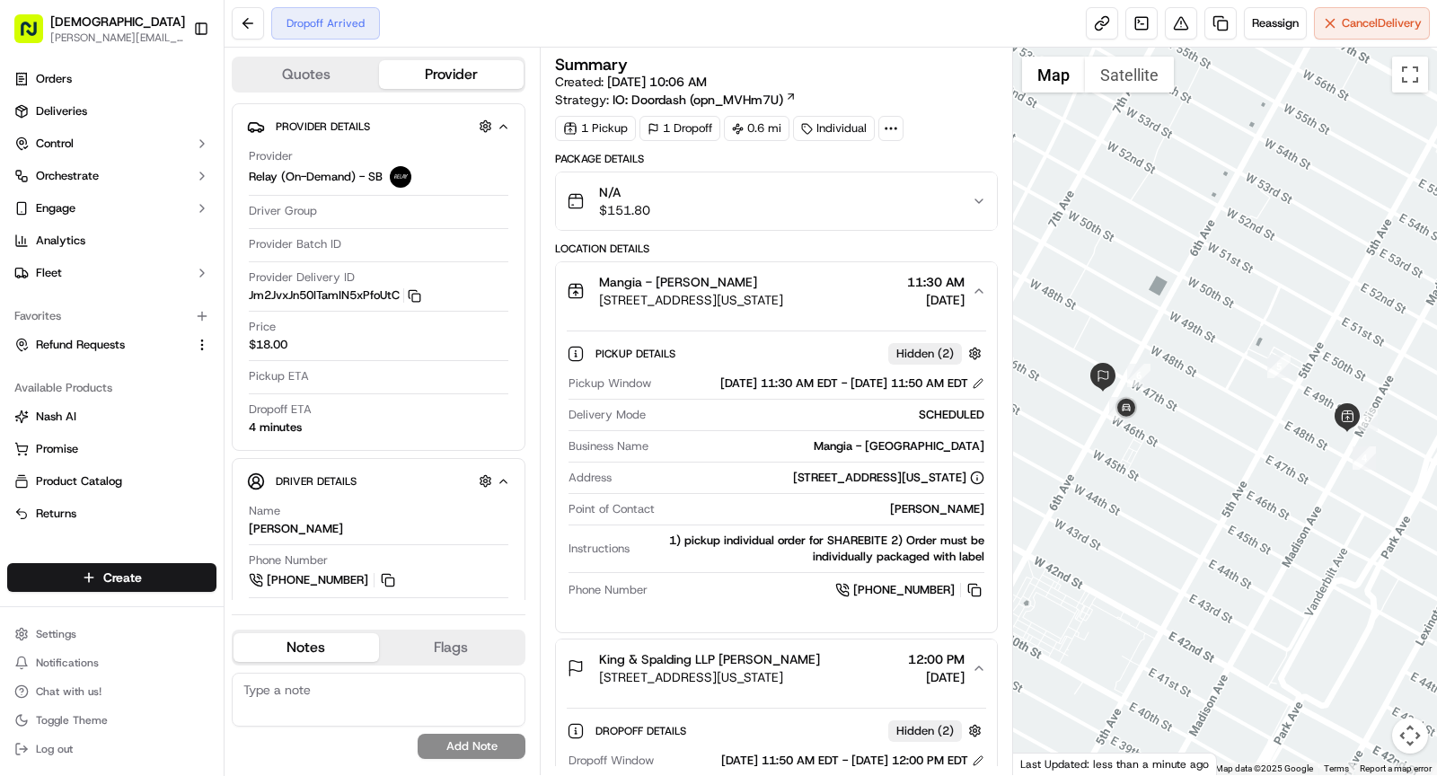
click at [946, 454] on div "Mangia - Madison" at bounding box center [819, 446] width 329 height 16
copy div "Mangia - Madison"
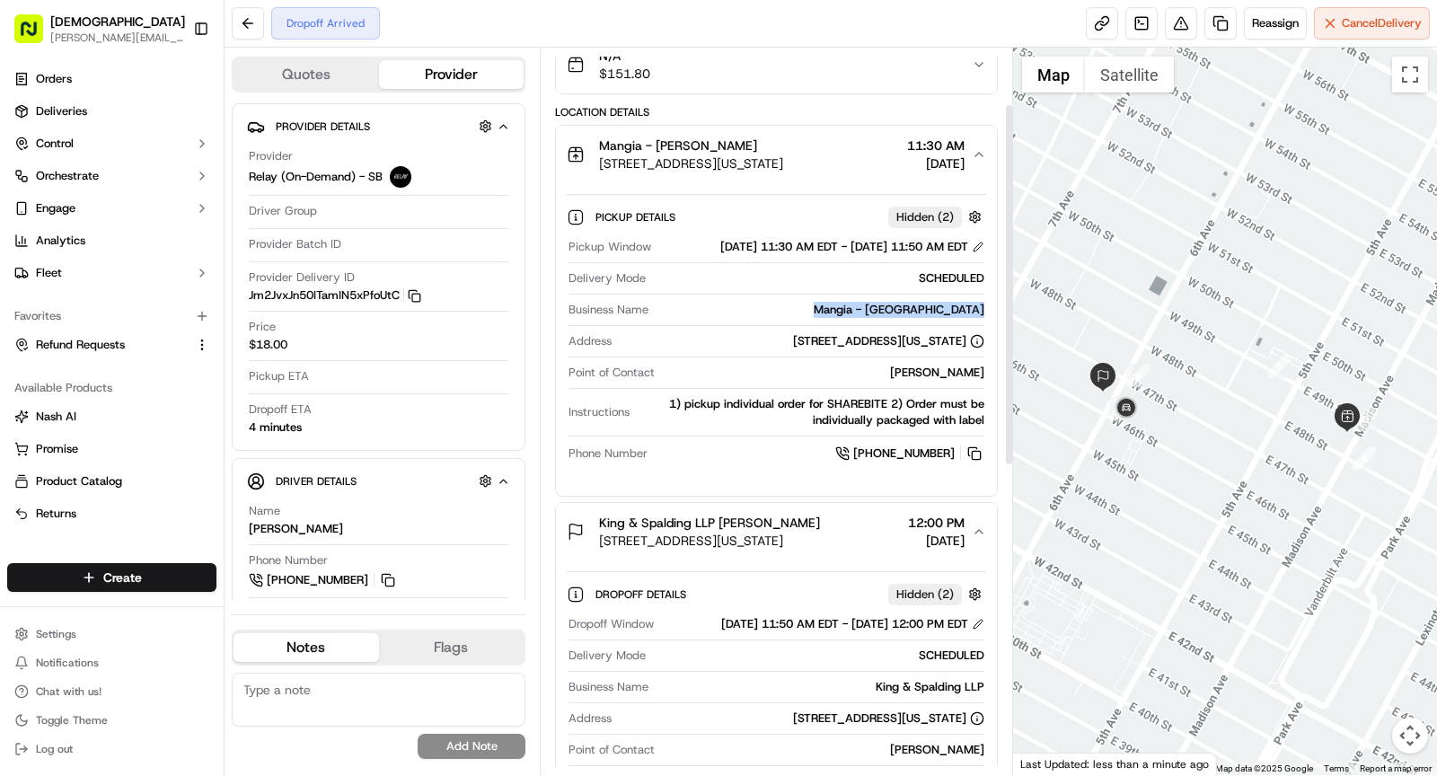
scroll to position [154, 0]
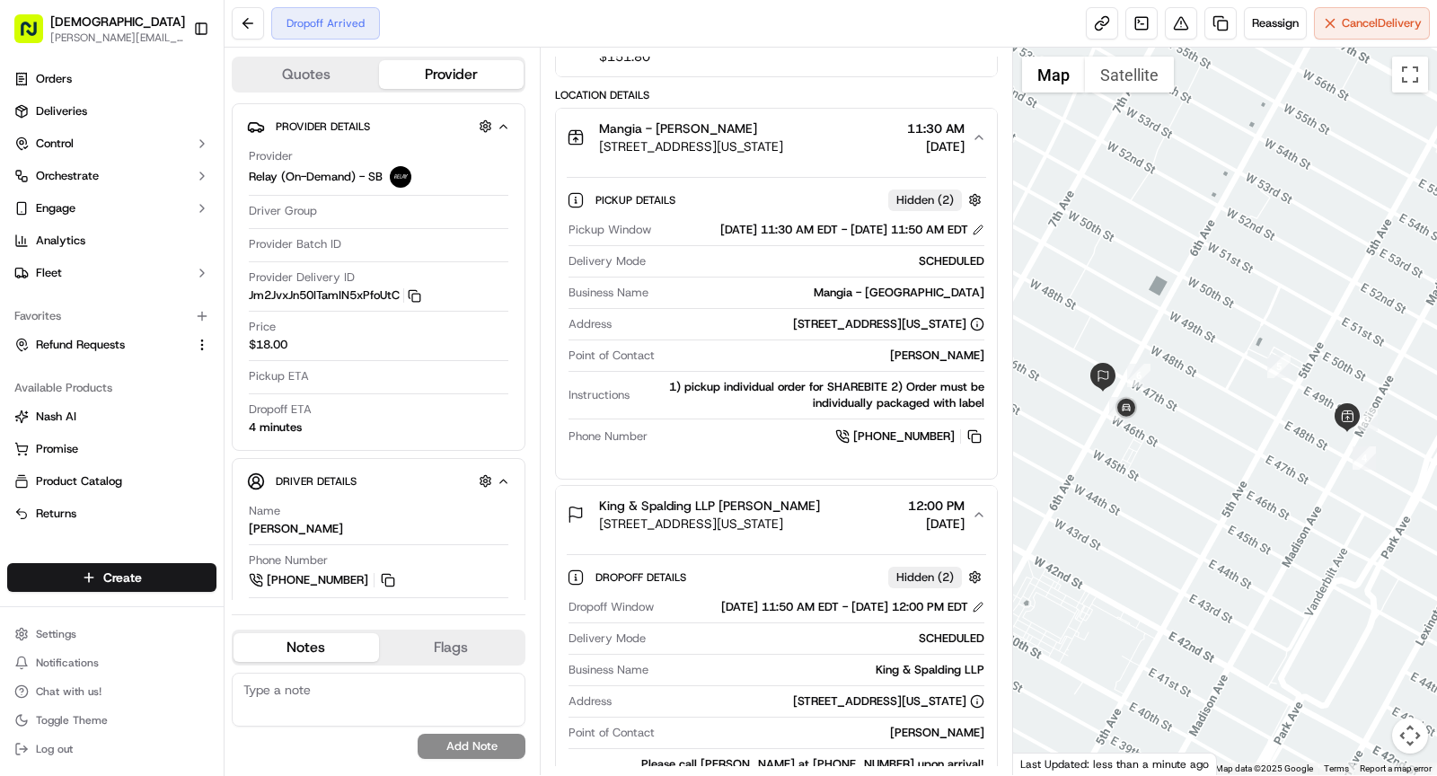
click at [845, 532] on div "King & Spalding LLP Loreene McGougan 1185 6th Ave, New York, NY 10036, USA 12:0…" at bounding box center [769, 515] width 405 height 36
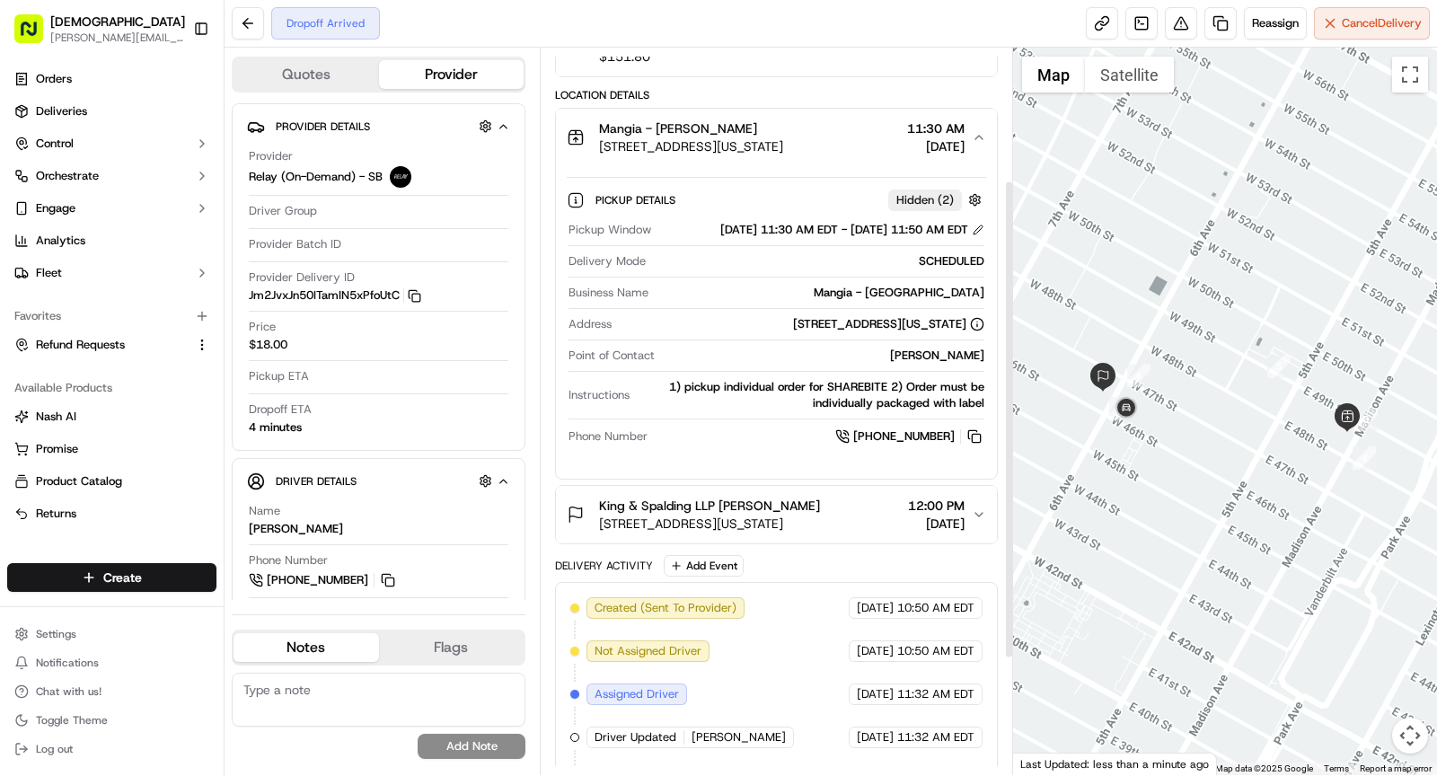
scroll to position [233, 0]
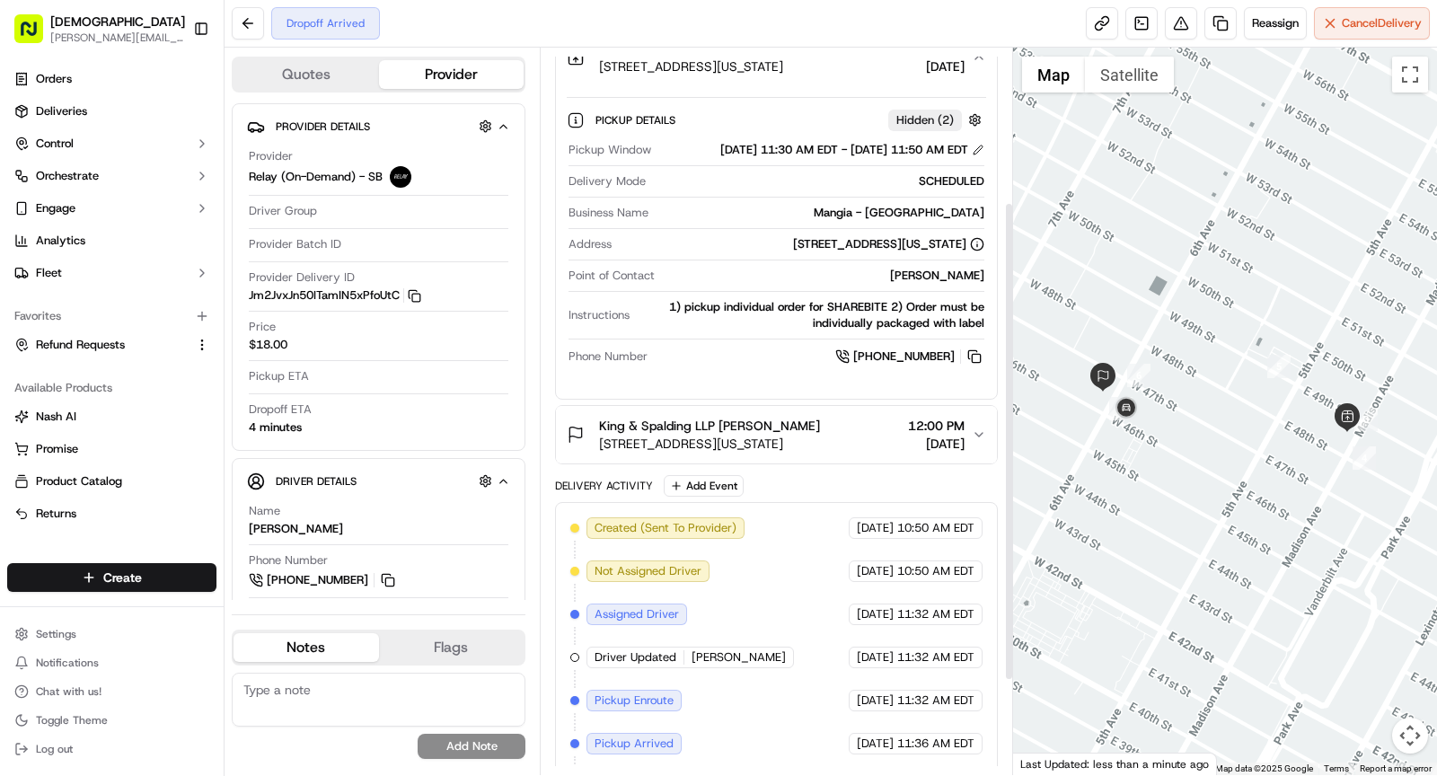
click at [855, 453] on div "King & Spalding LLP Loreene McGougan 1185 6th Ave, New York, NY 10036, USA 12:0…" at bounding box center [769, 435] width 405 height 36
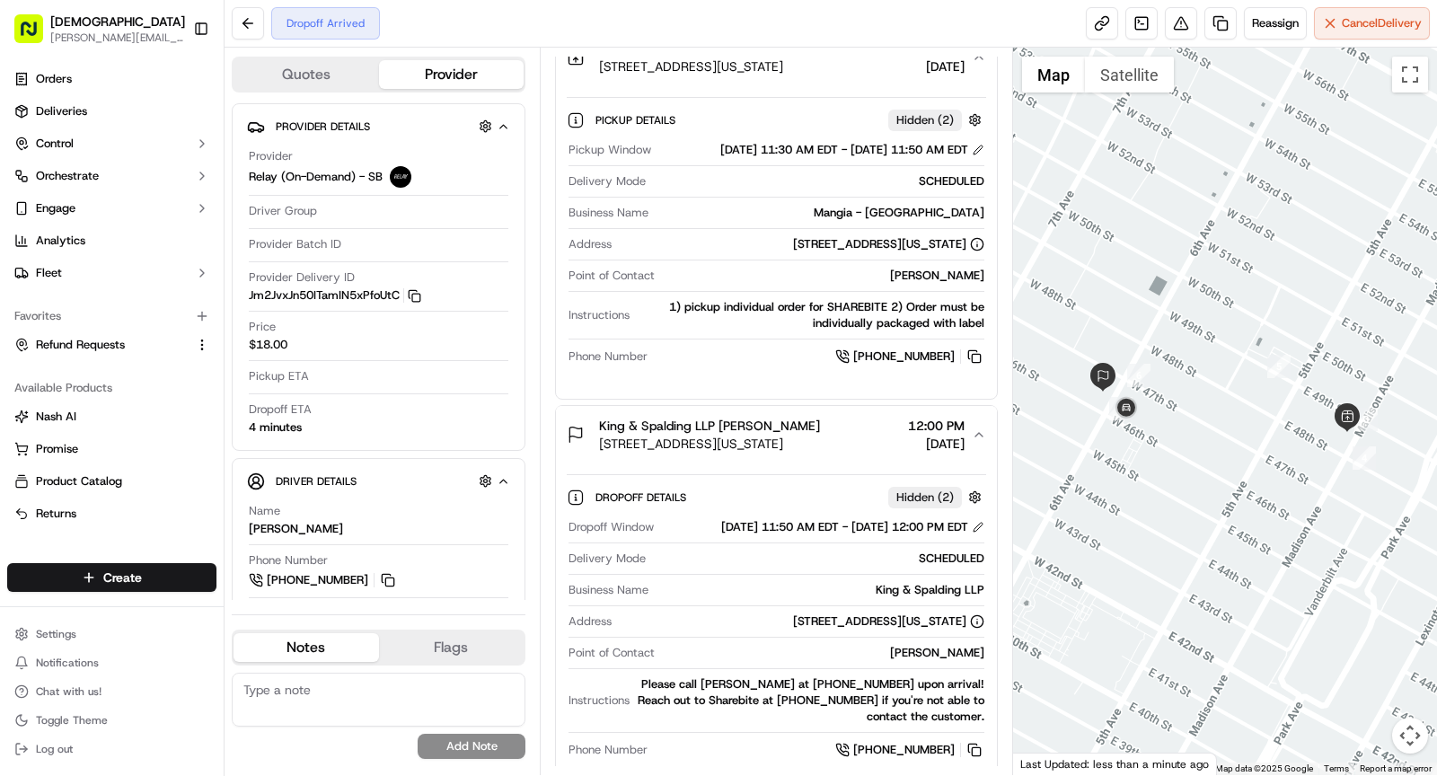
scroll to position [310, 0]
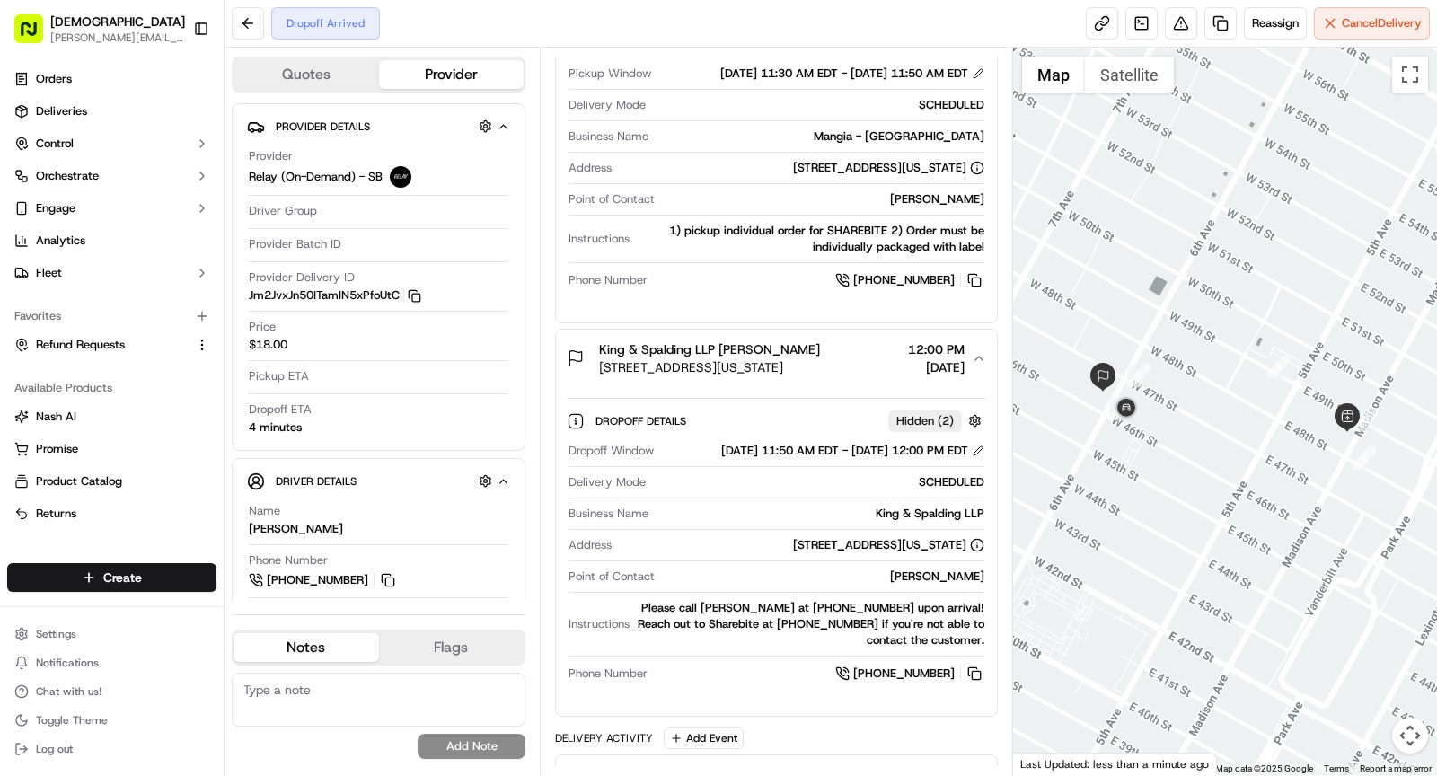
click at [930, 584] on div "Loreene McGougan" at bounding box center [823, 576] width 322 height 16
copy div "Loreene McGougan"
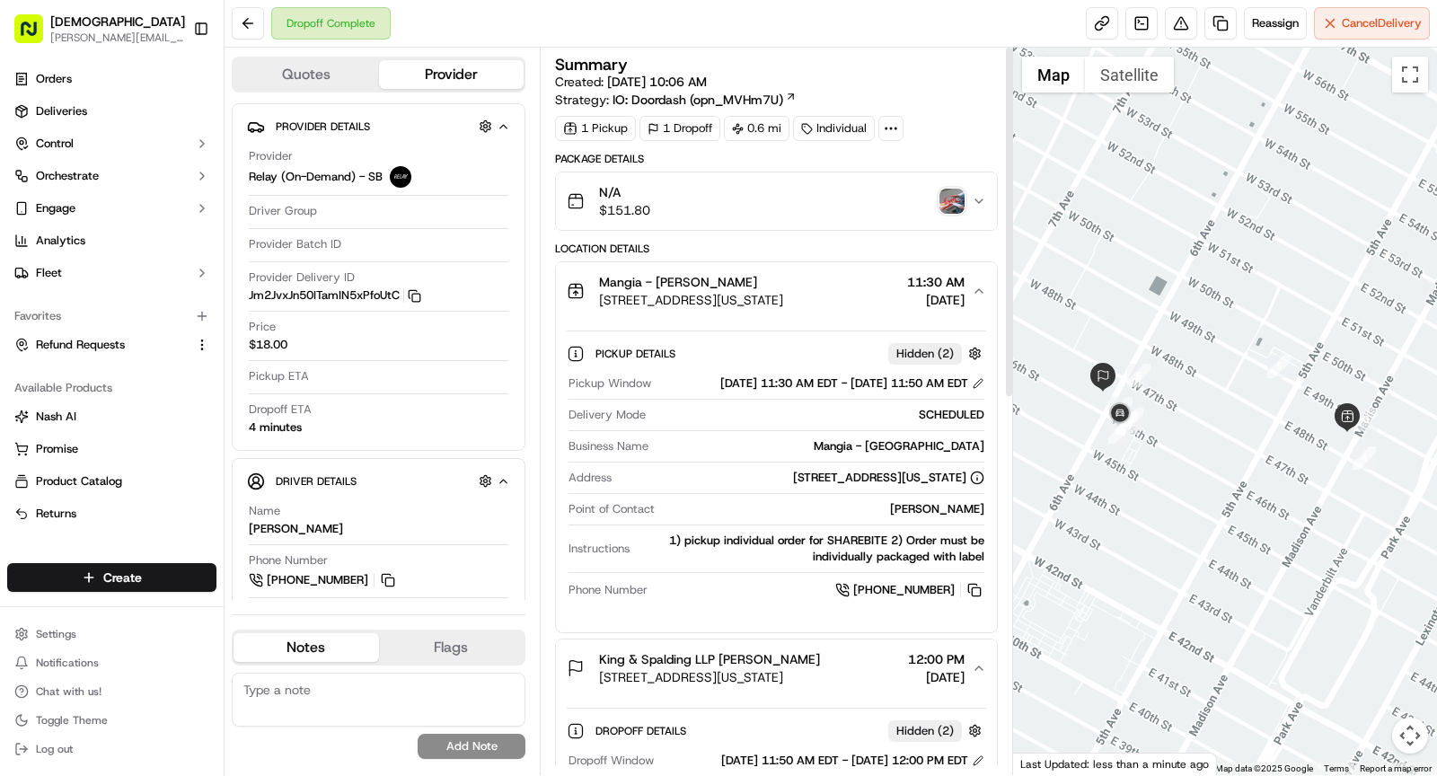
click at [962, 194] on img "button" at bounding box center [951, 201] width 25 height 25
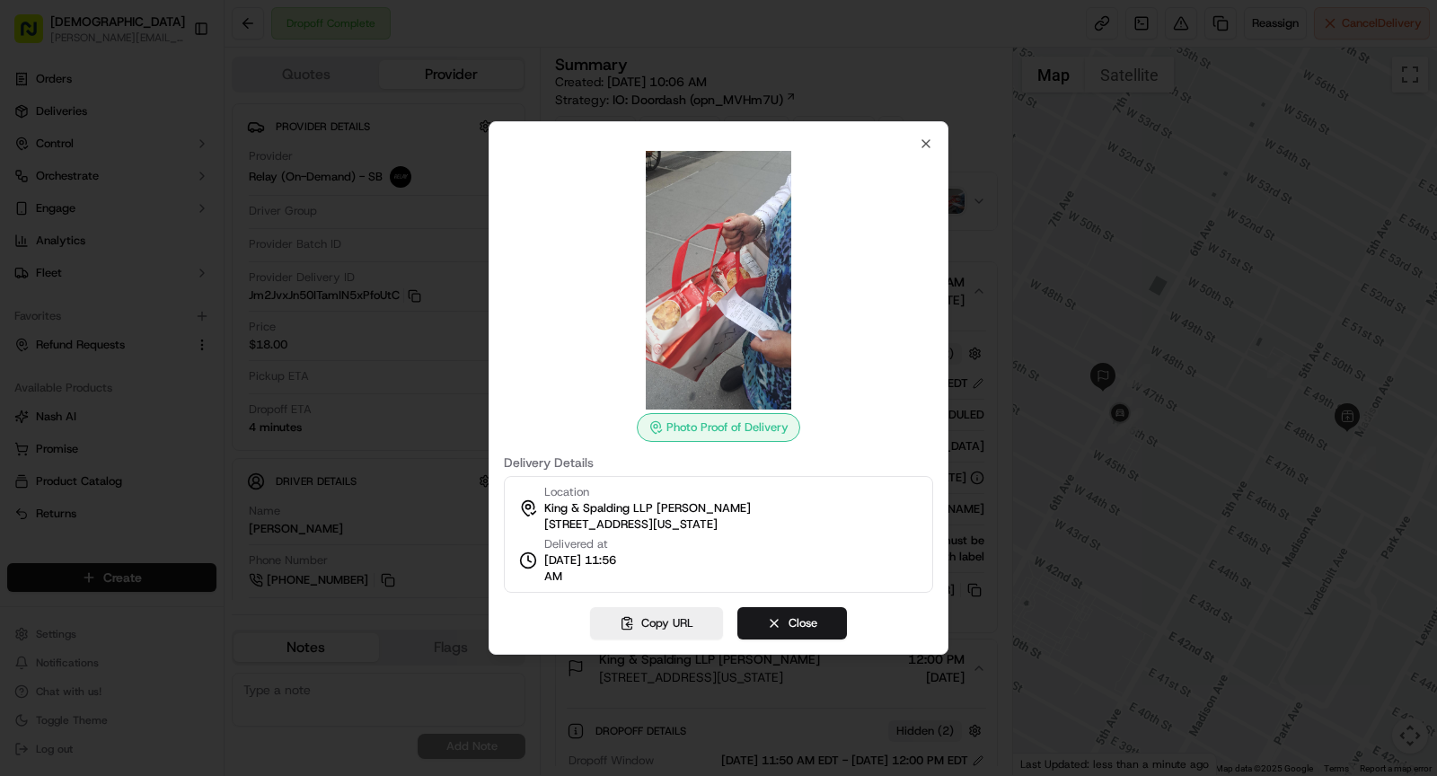
drag, startPoint x: 542, startPoint y: 580, endPoint x: 621, endPoint y: 577, distance: 79.1
click at [621, 577] on div "Delivered at 09/19/2025 11:56 AM" at bounding box center [573, 560] width 108 height 48
copy span "11:56 AM"
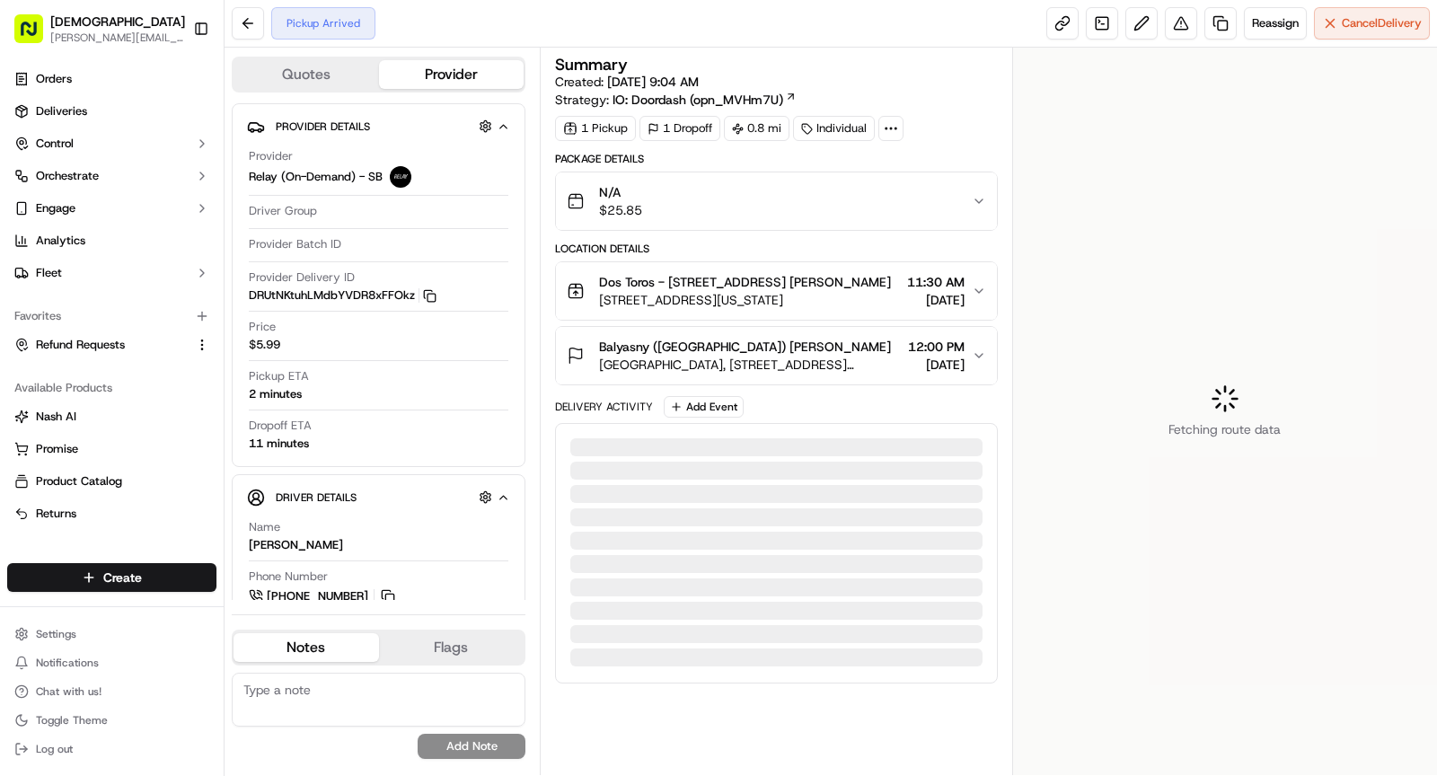
click at [883, 126] on icon at bounding box center [891, 128] width 16 height 16
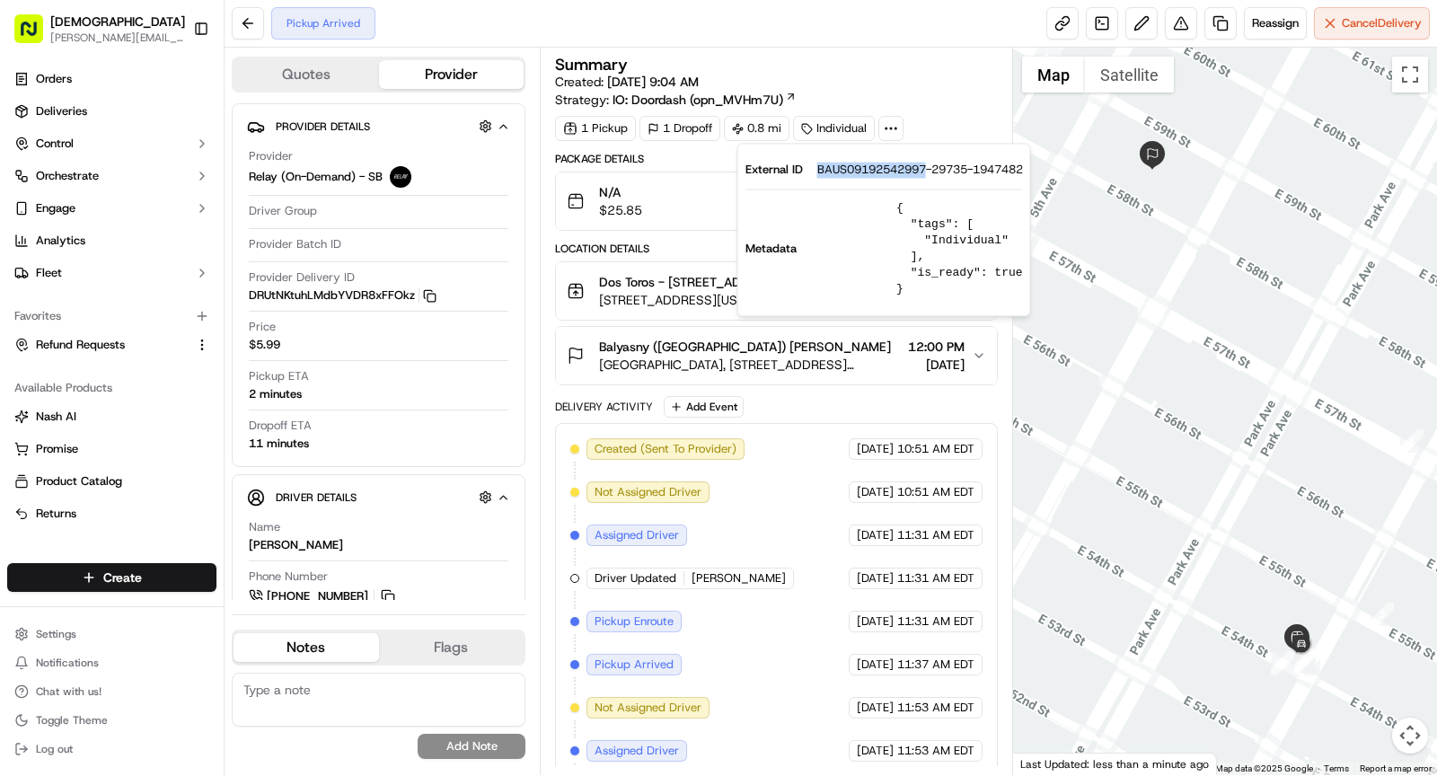
drag, startPoint x: 813, startPoint y: 164, endPoint x: 927, endPoint y: 161, distance: 113.2
click at [927, 162] on div "External ID BAUS09192542997-29735-1947482" at bounding box center [883, 170] width 277 height 16
drag, startPoint x: 812, startPoint y: 171, endPoint x: 925, endPoint y: 169, distance: 113.2
click at [925, 169] on div "External ID BAUS09192542997-29735-1947482" at bounding box center [883, 170] width 277 height 16
copy span "BAUS09192542997"
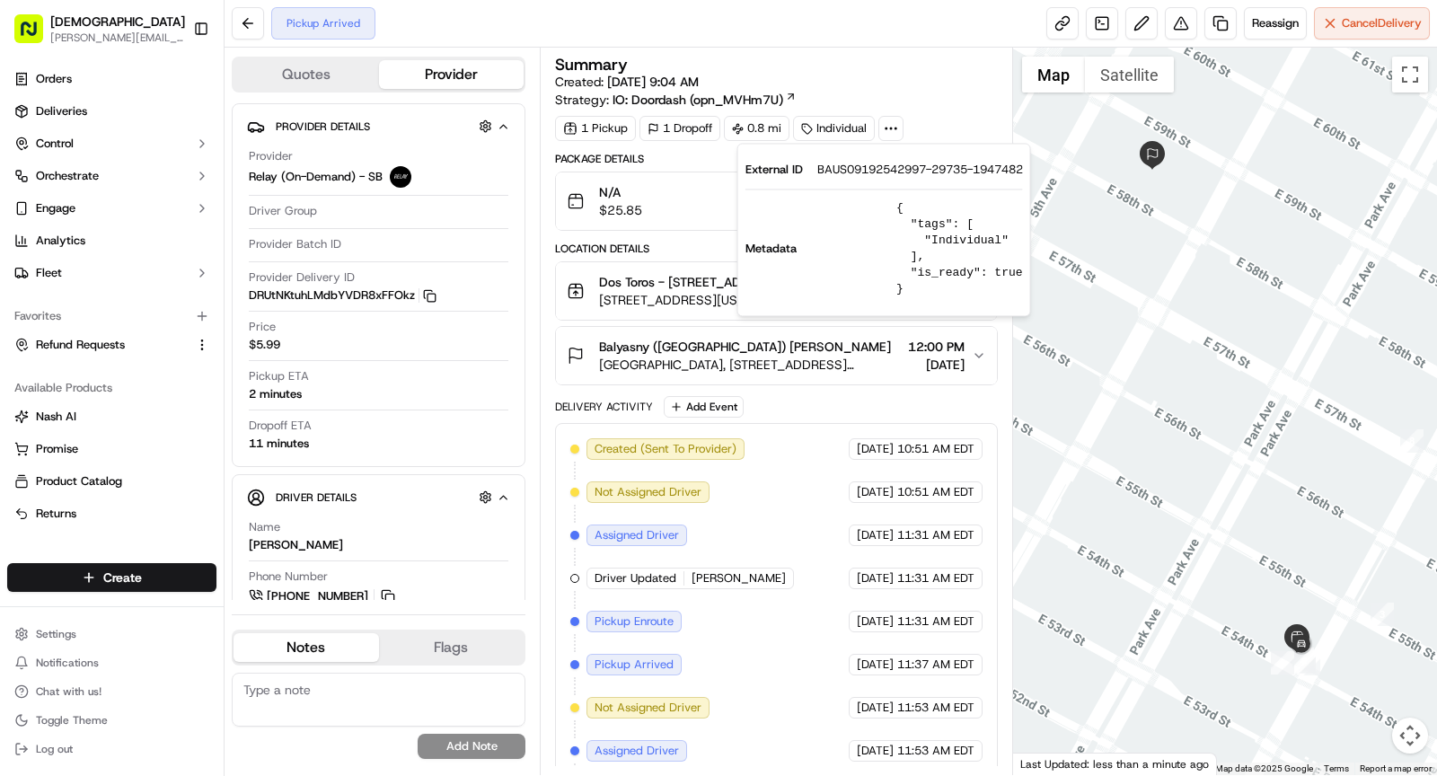
click at [670, 284] on span "Dos Toros - [STREET_ADDRESS] [PERSON_NAME]" at bounding box center [745, 282] width 292 height 18
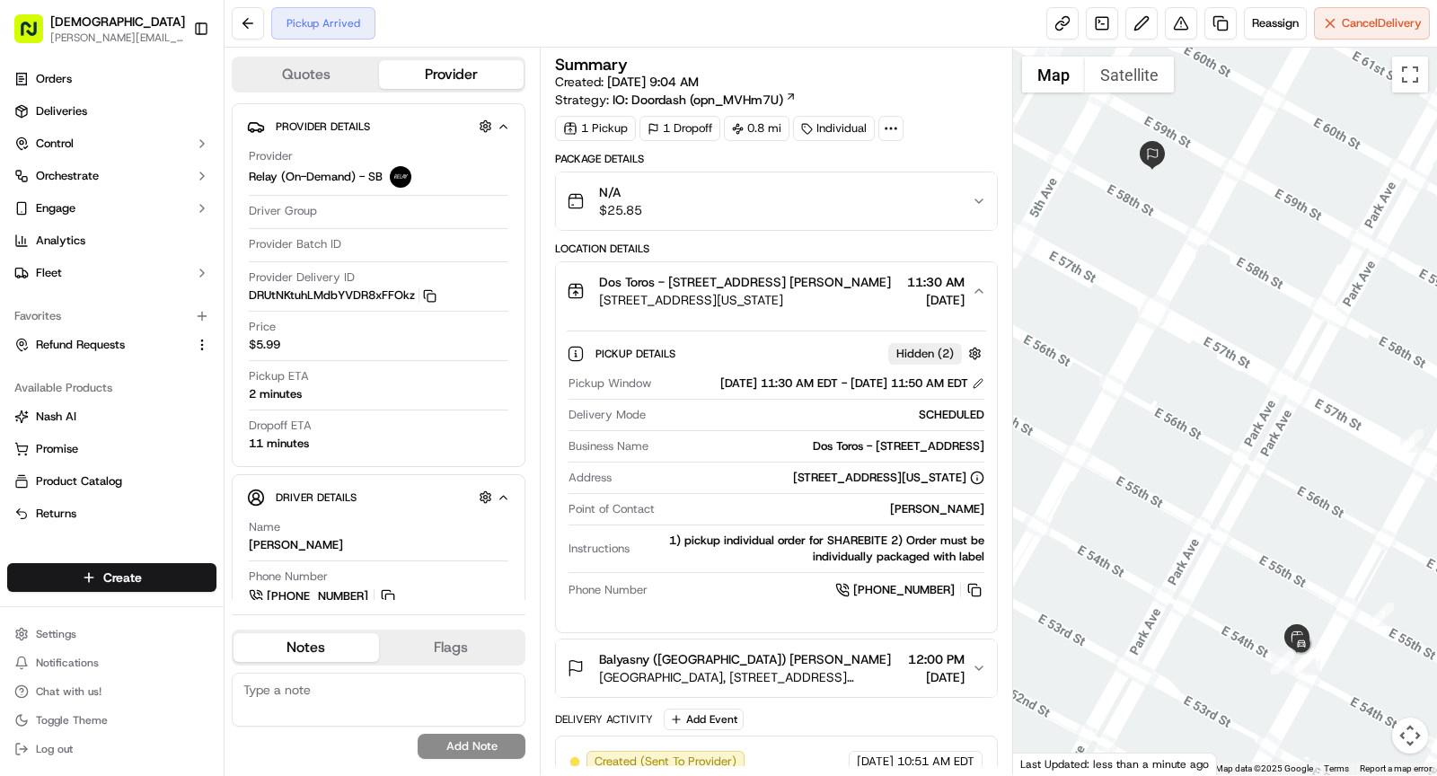
click at [938, 454] on div "Dos Toros - [STREET_ADDRESS]" at bounding box center [819, 446] width 329 height 16
click at [938, 454] on div "Dos Toros - 636 Lexington Avenue" at bounding box center [819, 446] width 329 height 16
click at [749, 287] on span "Dos Toros - [STREET_ADDRESS] [PERSON_NAME]" at bounding box center [745, 282] width 292 height 18
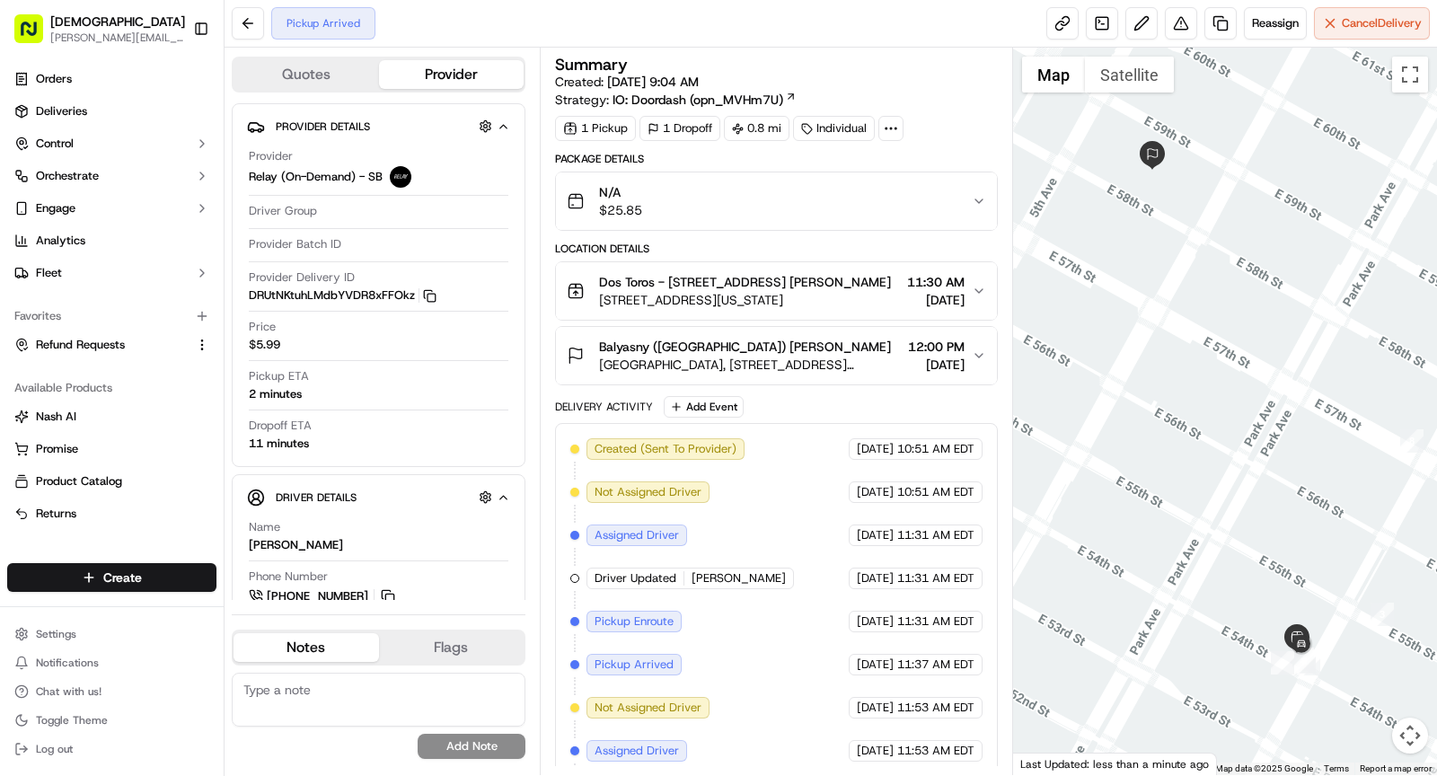
click at [820, 372] on span "[GEOGRAPHIC_DATA], [STREET_ADDRESS][US_STATE]" at bounding box center [750, 365] width 302 height 18
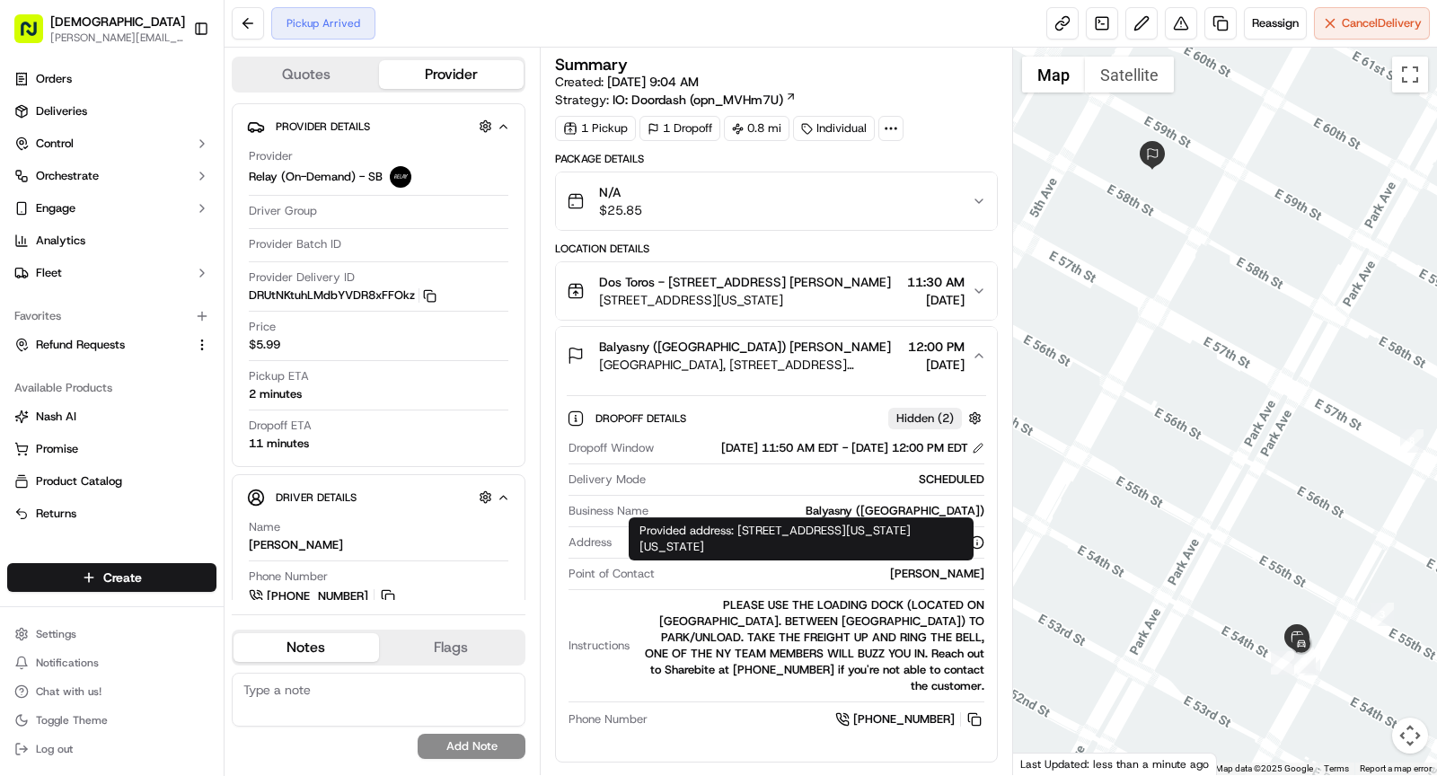
click at [912, 582] on div "Charlie Nettleton" at bounding box center [823, 574] width 322 height 16
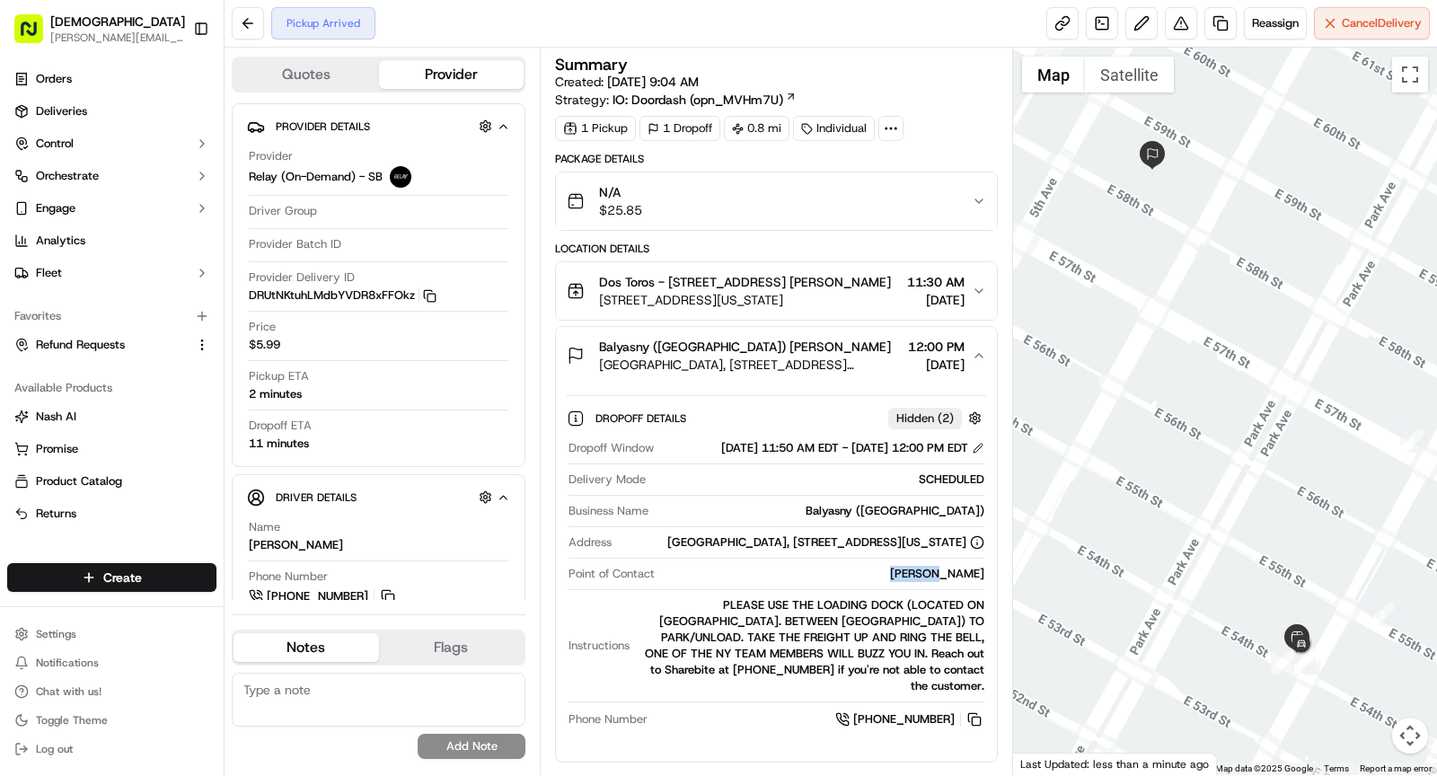
click at [912, 582] on div "Charlie Nettleton" at bounding box center [823, 574] width 322 height 16
copy div "Charlie Nettleton"
click at [640, 356] on span "Balyasny ([GEOGRAPHIC_DATA]) [PERSON_NAME]" at bounding box center [745, 347] width 292 height 18
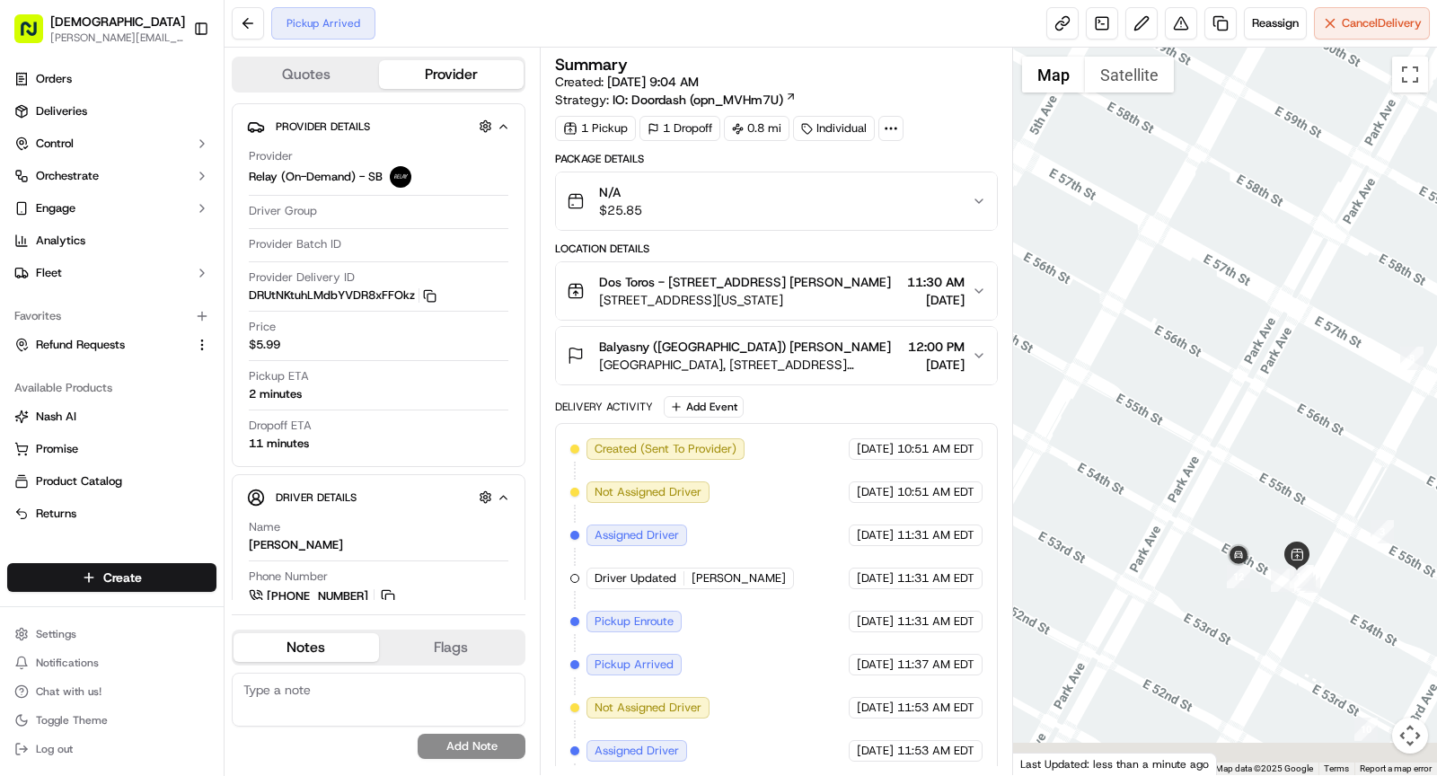
drag, startPoint x: 1123, startPoint y: 559, endPoint x: 1123, endPoint y: 473, distance: 86.2
click at [1123, 473] on div at bounding box center [1225, 411] width 425 height 727
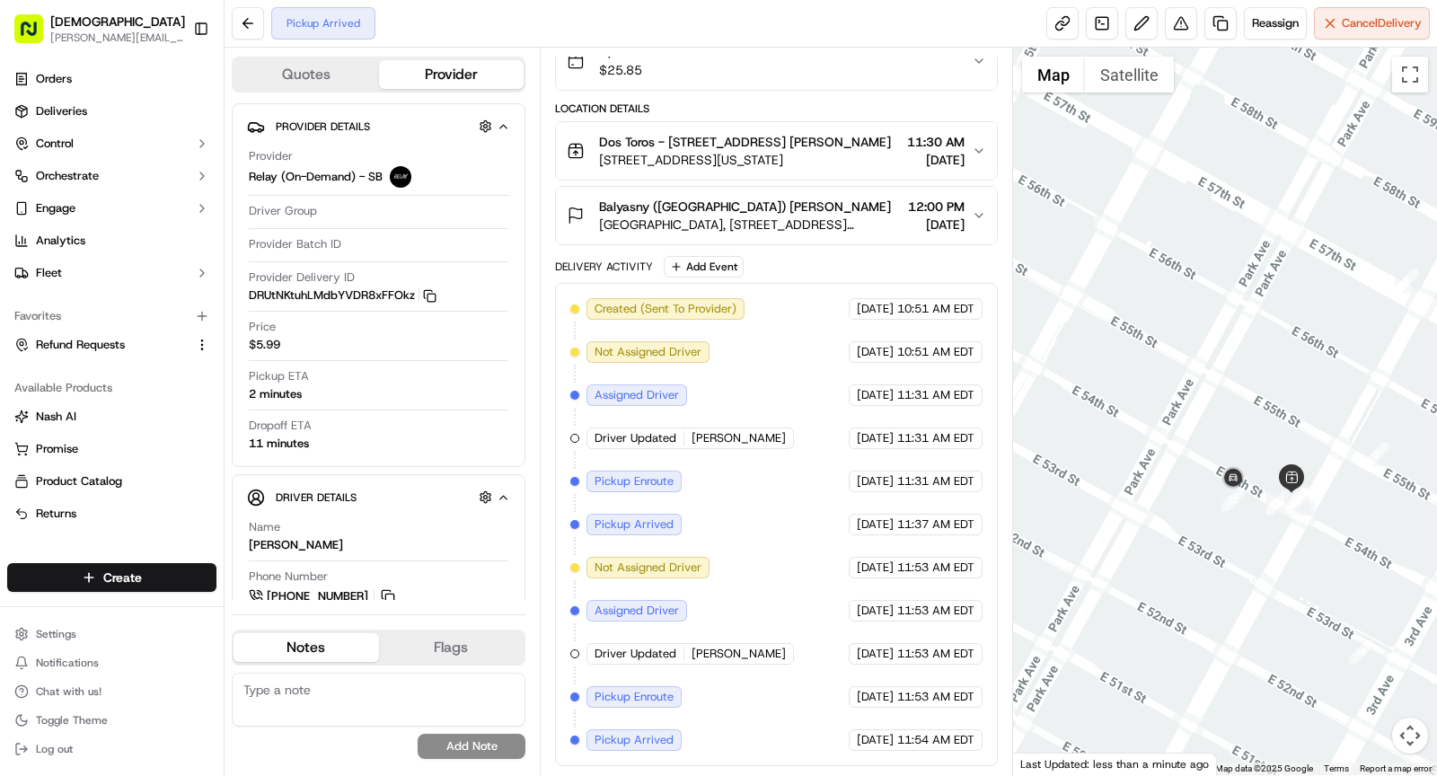
drag, startPoint x: 1165, startPoint y: 627, endPoint x: 1160, endPoint y: 546, distance: 81.0
click at [1160, 546] on div at bounding box center [1225, 411] width 425 height 727
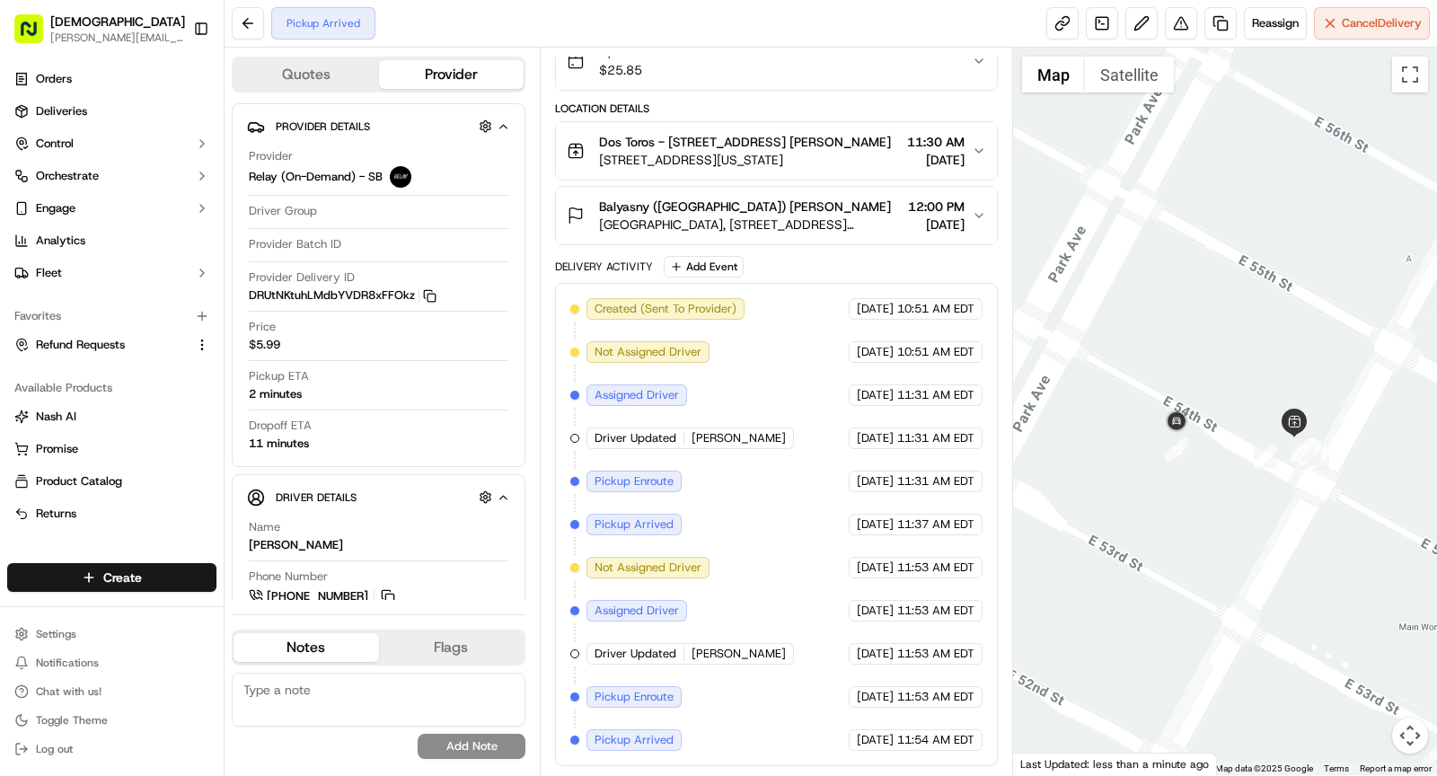
drag, startPoint x: 1255, startPoint y: 546, endPoint x: 1219, endPoint y: 542, distance: 36.1
click at [1219, 543] on div at bounding box center [1225, 411] width 425 height 727
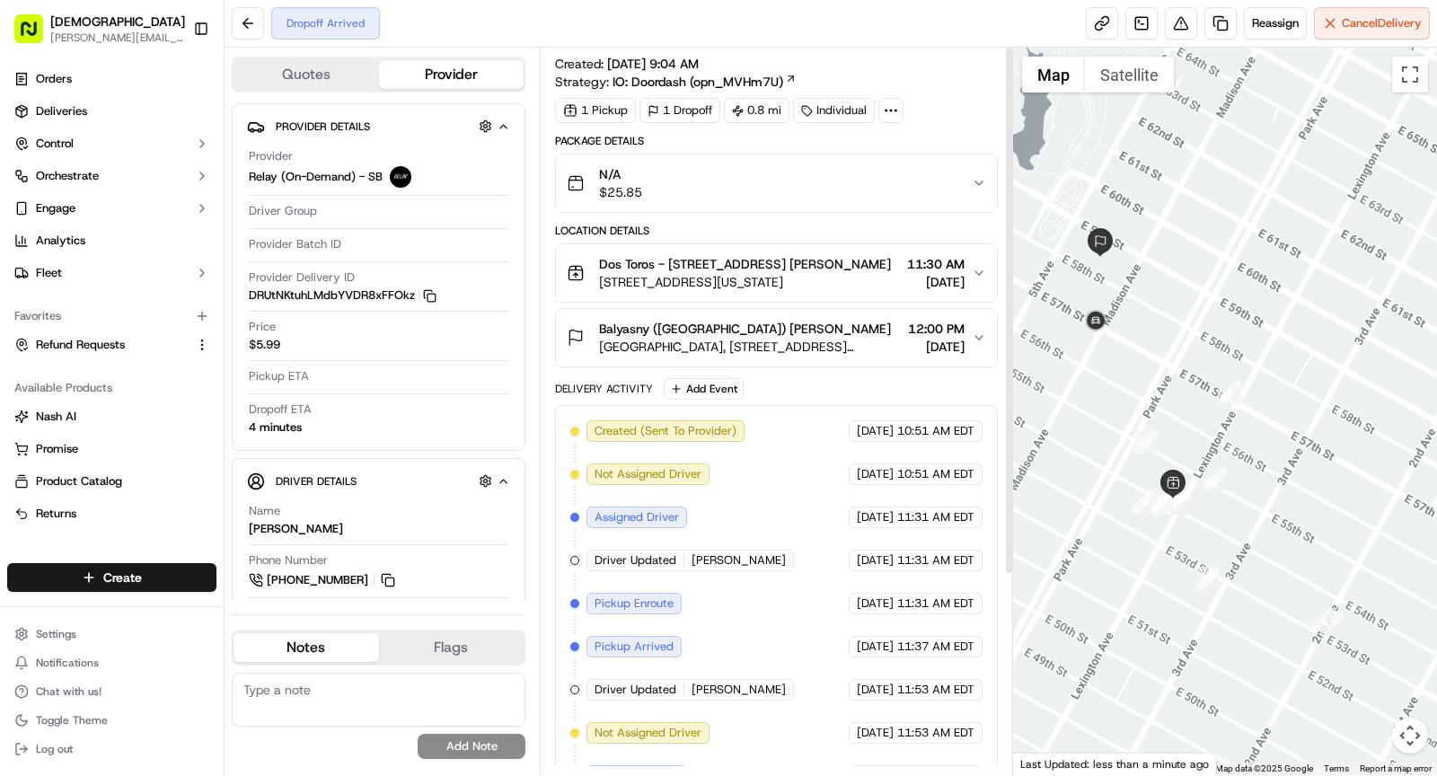
scroll to position [0, 0]
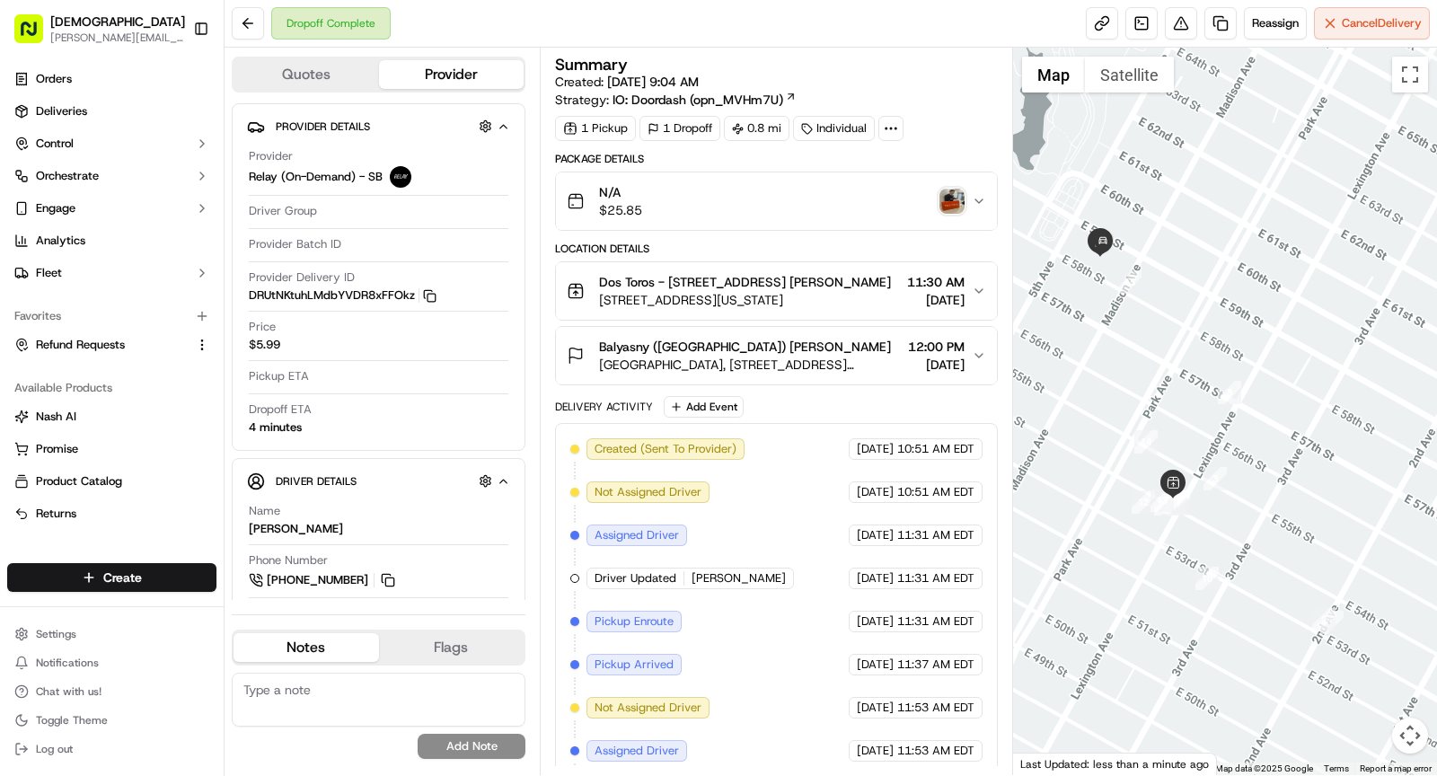
click at [957, 189] on img "button" at bounding box center [951, 201] width 25 height 25
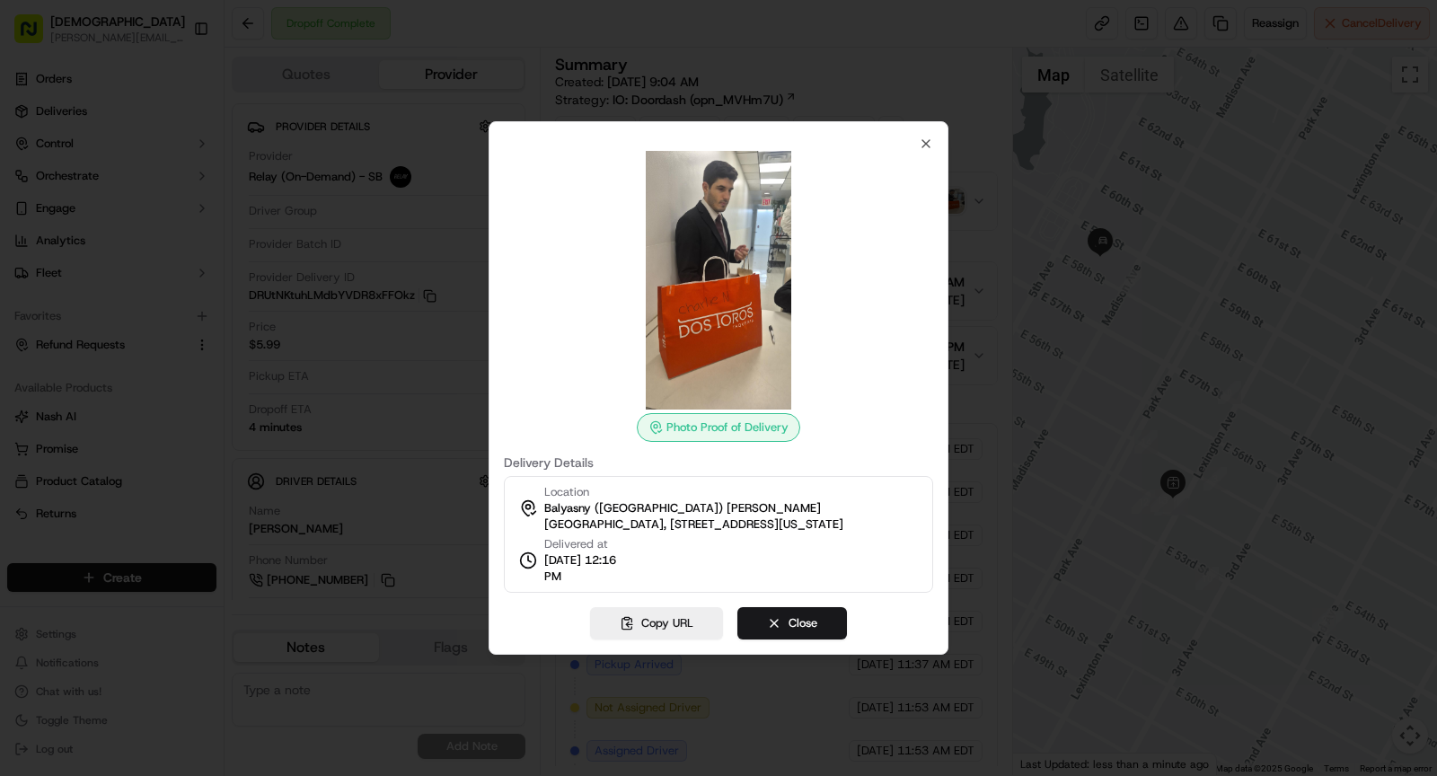
drag, startPoint x: 541, startPoint y: 576, endPoint x: 625, endPoint y: 576, distance: 83.5
click at [625, 576] on div "Delivered at 09/19/2025 12:16 PM" at bounding box center [573, 560] width 108 height 48
copy span "12:16 PM"
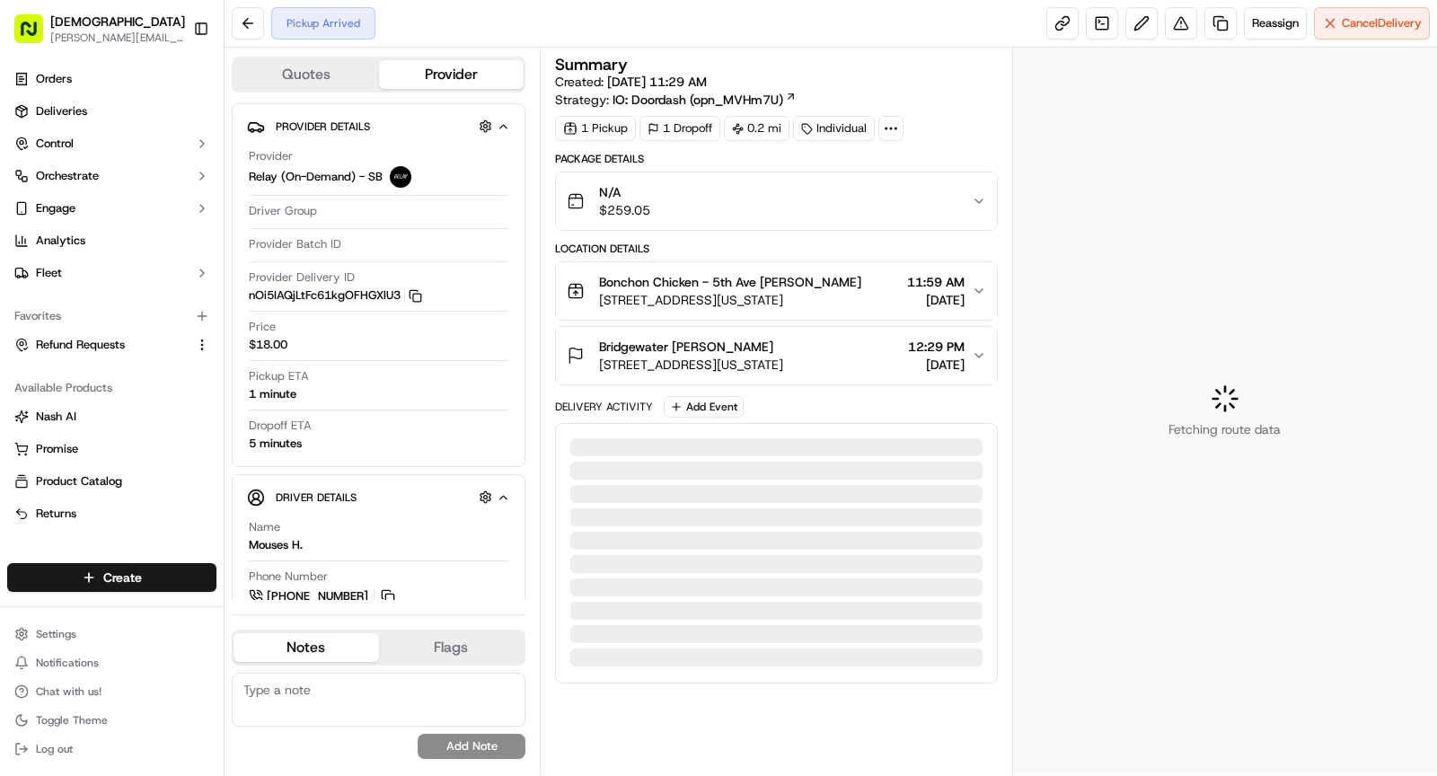
click at [884, 123] on icon at bounding box center [891, 128] width 16 height 16
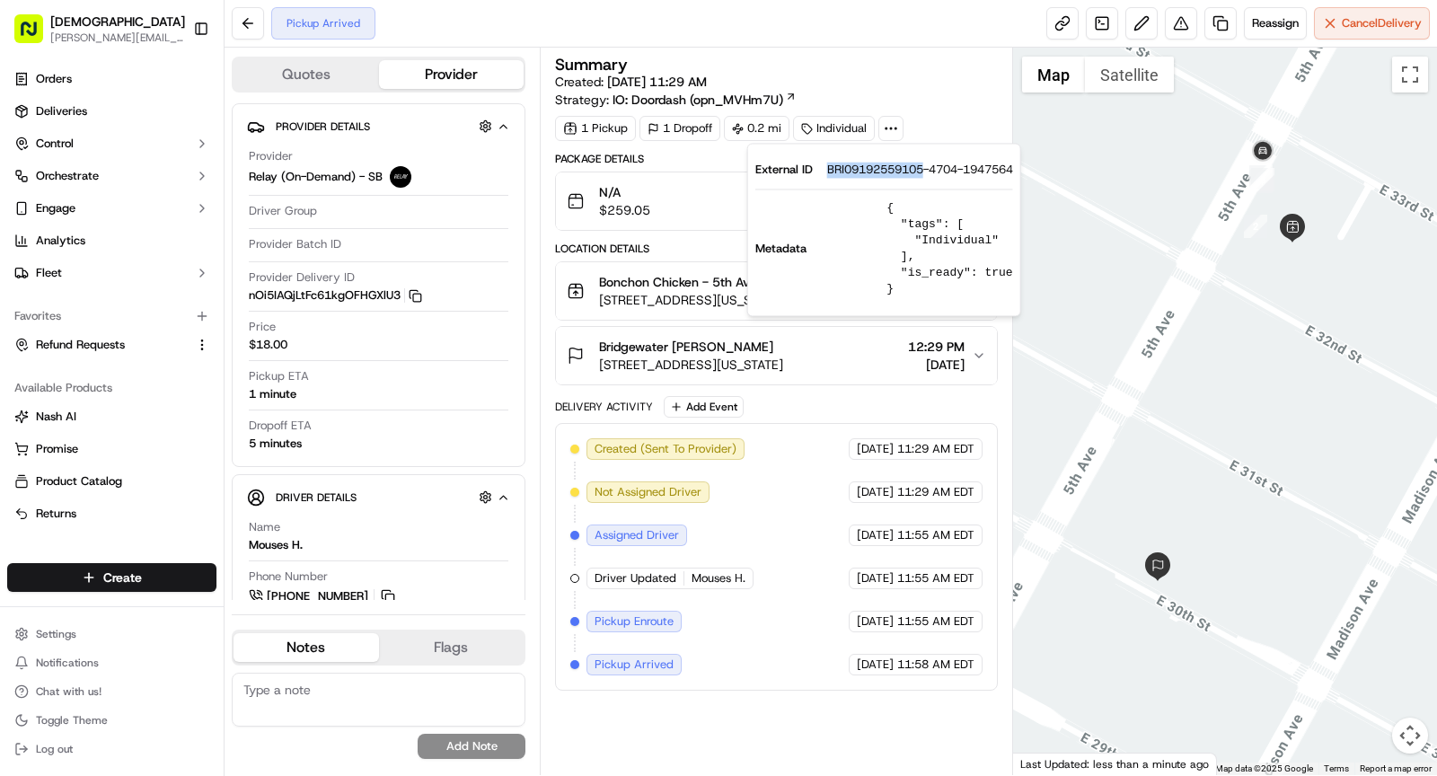
drag, startPoint x: 822, startPoint y: 168, endPoint x: 924, endPoint y: 168, distance: 102.4
click at [924, 168] on div "External ID BRI09192559105-4704-1947564" at bounding box center [884, 170] width 258 height 16
copy span "BRI09192559105"
click at [696, 273] on span "Bonchon Chicken - 5th Ave [PERSON_NAME]" at bounding box center [730, 282] width 262 height 18
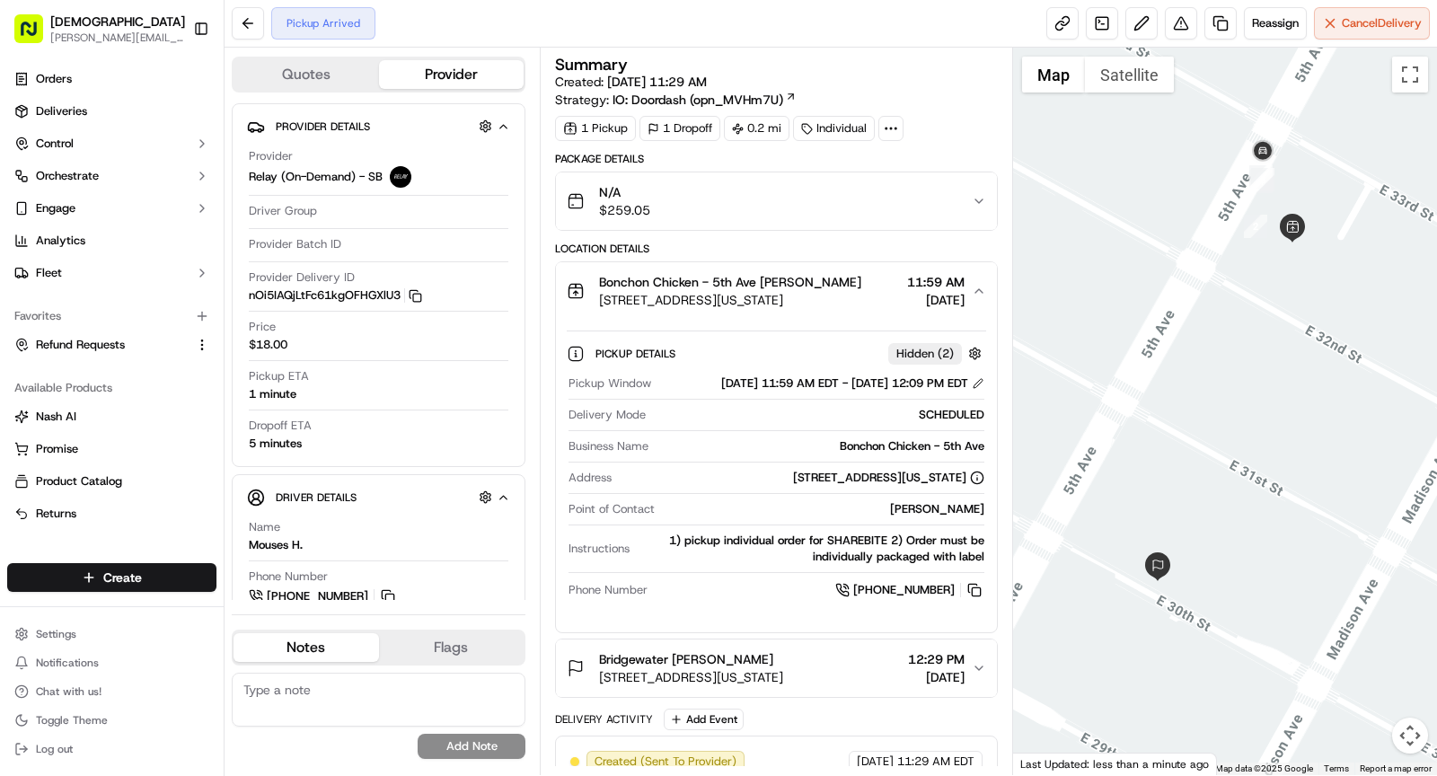
click at [887, 454] on div "Bonchon Chicken - 5th Ave" at bounding box center [819, 446] width 329 height 16
copy div "Bonchon Chicken - 5th Ave"
click at [707, 295] on span "[STREET_ADDRESS][US_STATE]" at bounding box center [730, 300] width 262 height 18
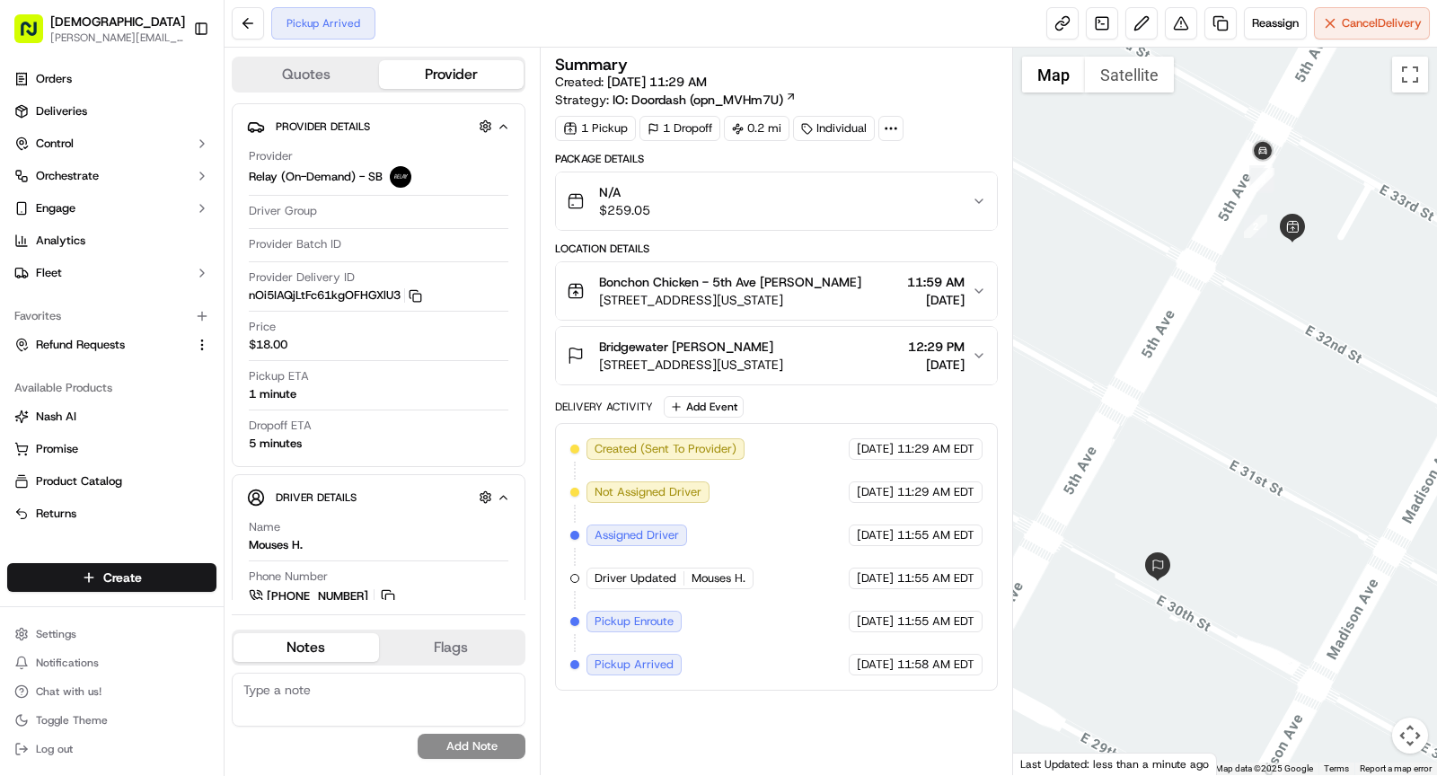
click at [861, 321] on div "Location Details Bonchon Chicken - [GEOGRAPHIC_DATA] Sharebite [STREET_ADDRESS]…" at bounding box center [776, 314] width 443 height 144
click at [853, 352] on div "Bridgewater [PERSON_NAME] [STREET_ADDRESS][US_STATE] 12:29 PM [DATE]" at bounding box center [769, 356] width 405 height 36
click at [866, 365] on div "Bridgewater [PERSON_NAME] [STREET_ADDRESS][US_STATE] 12:29 PM [DATE]" at bounding box center [769, 356] width 405 height 36
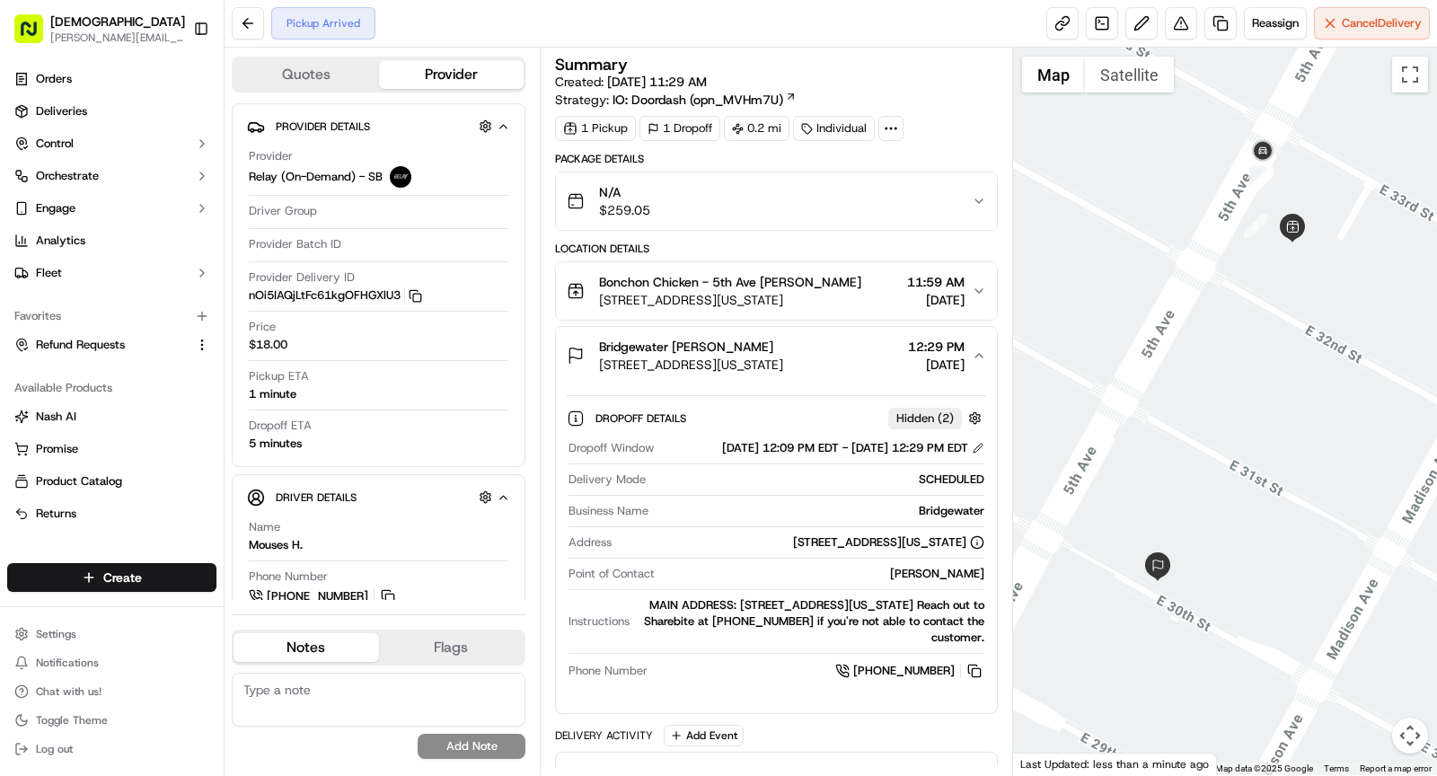
click at [932, 582] on div "[PERSON_NAME]" at bounding box center [823, 574] width 322 height 16
copy div "[PERSON_NAME]"
click at [783, 361] on span "[STREET_ADDRESS][US_STATE]" at bounding box center [691, 365] width 184 height 18
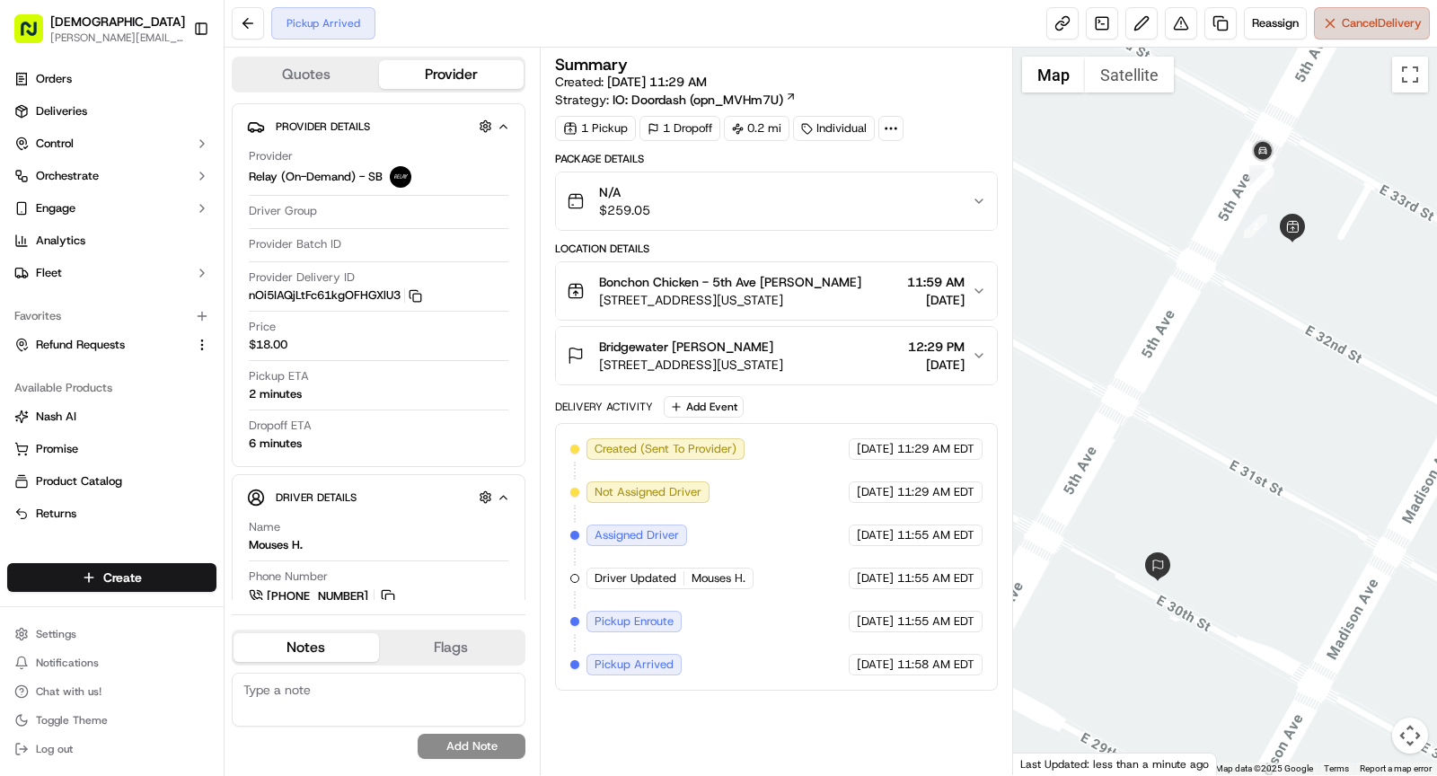
click at [1373, 17] on span "Cancel Delivery" at bounding box center [1381, 23] width 80 height 16
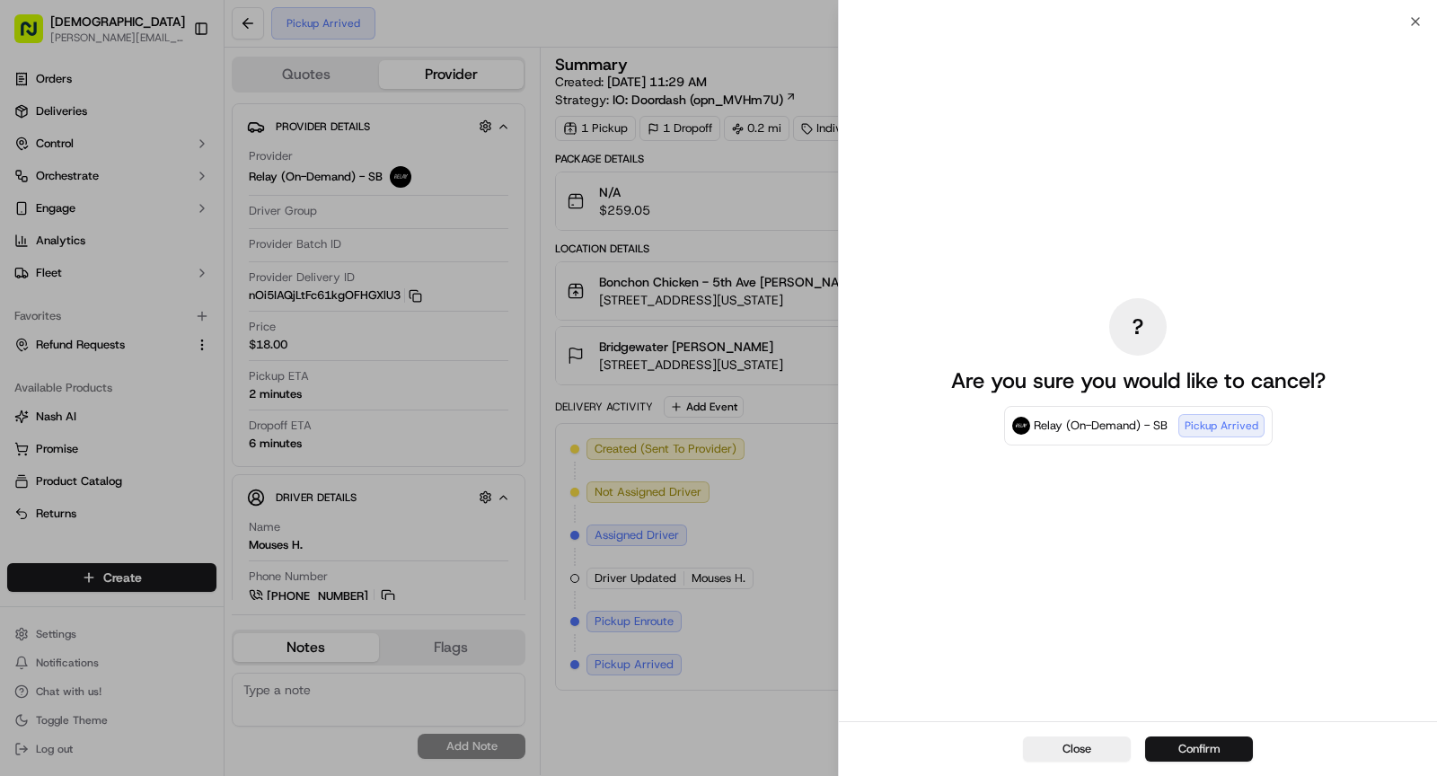
click at [1203, 746] on button "Confirm" at bounding box center [1199, 748] width 108 height 25
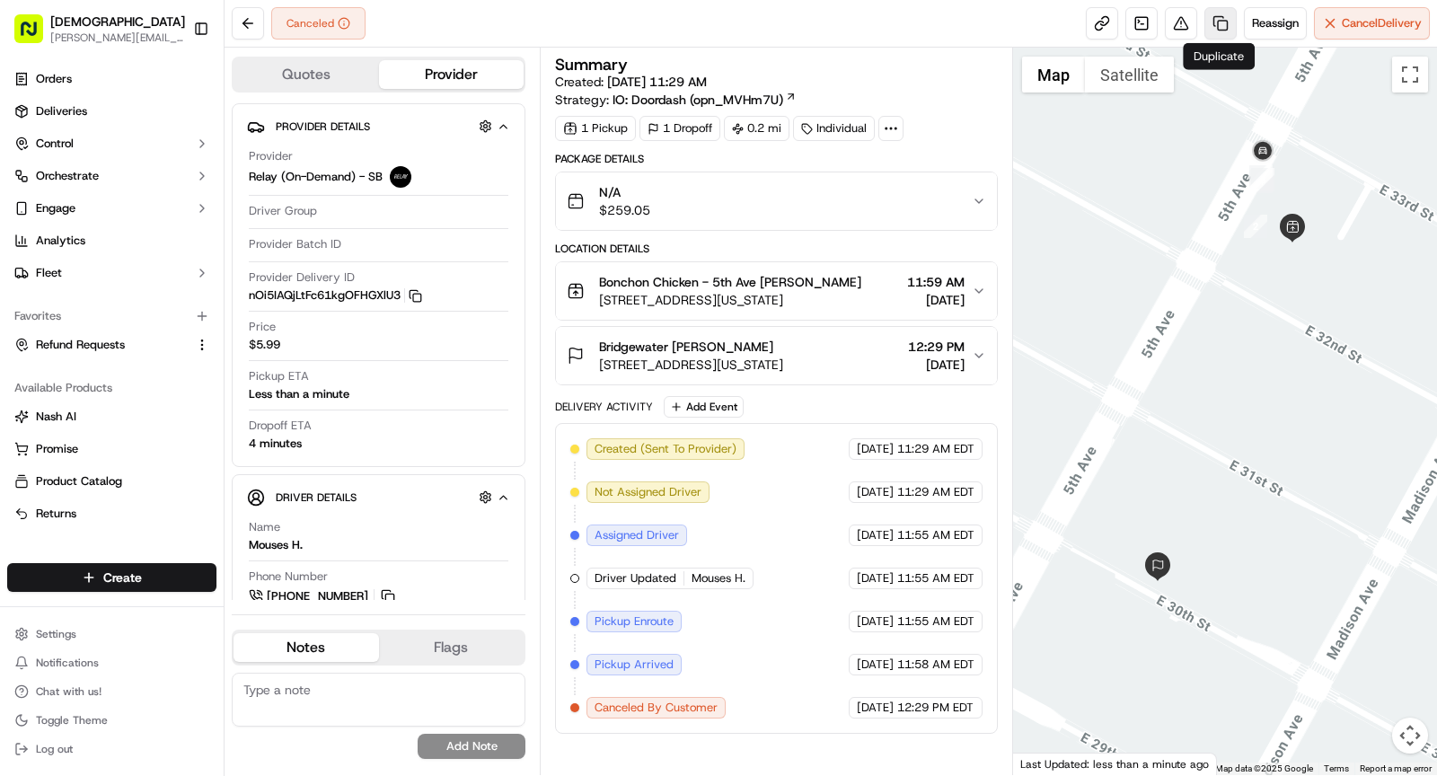
click at [1229, 14] on link at bounding box center [1220, 23] width 32 height 32
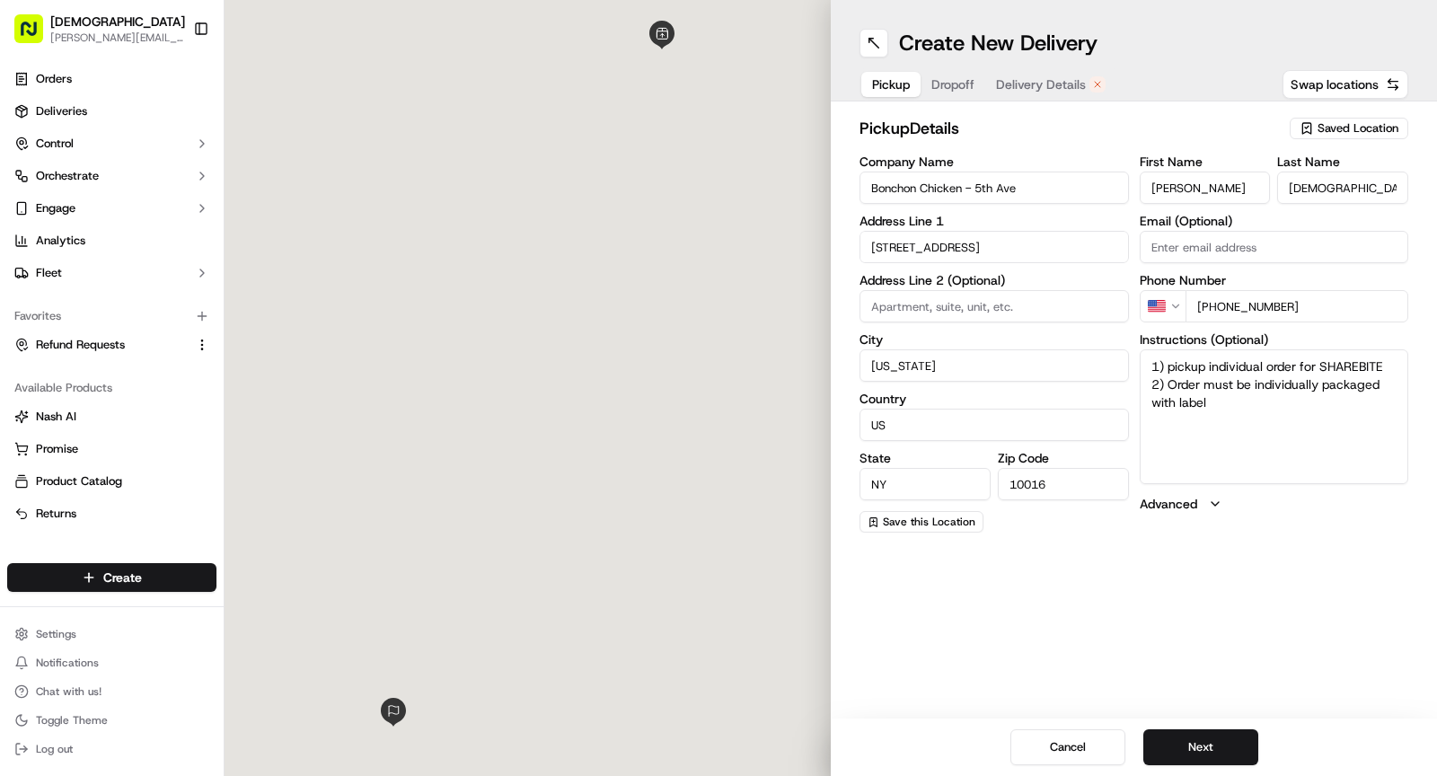
click at [1051, 83] on span "Delivery Details" at bounding box center [1041, 84] width 90 height 18
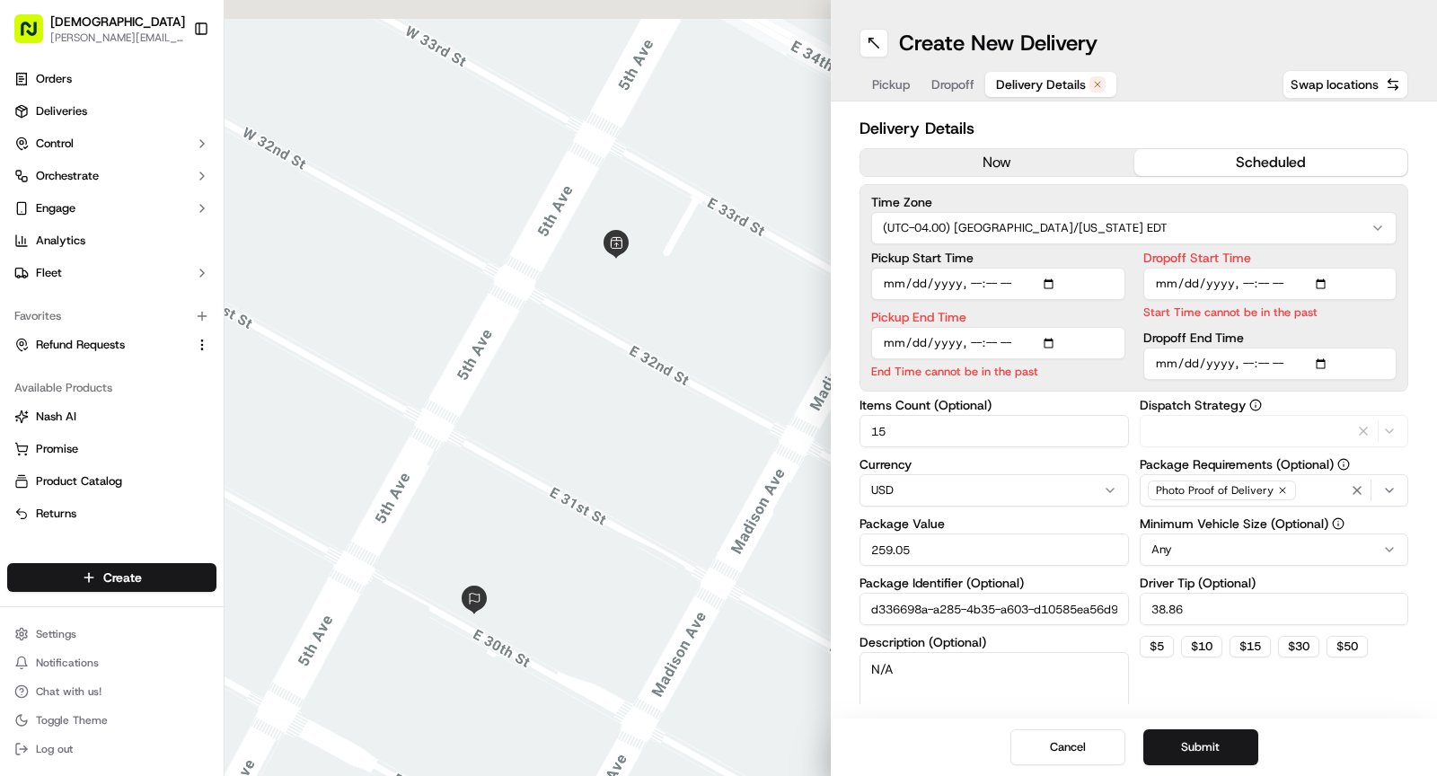
click at [981, 155] on button "now" at bounding box center [997, 162] width 274 height 27
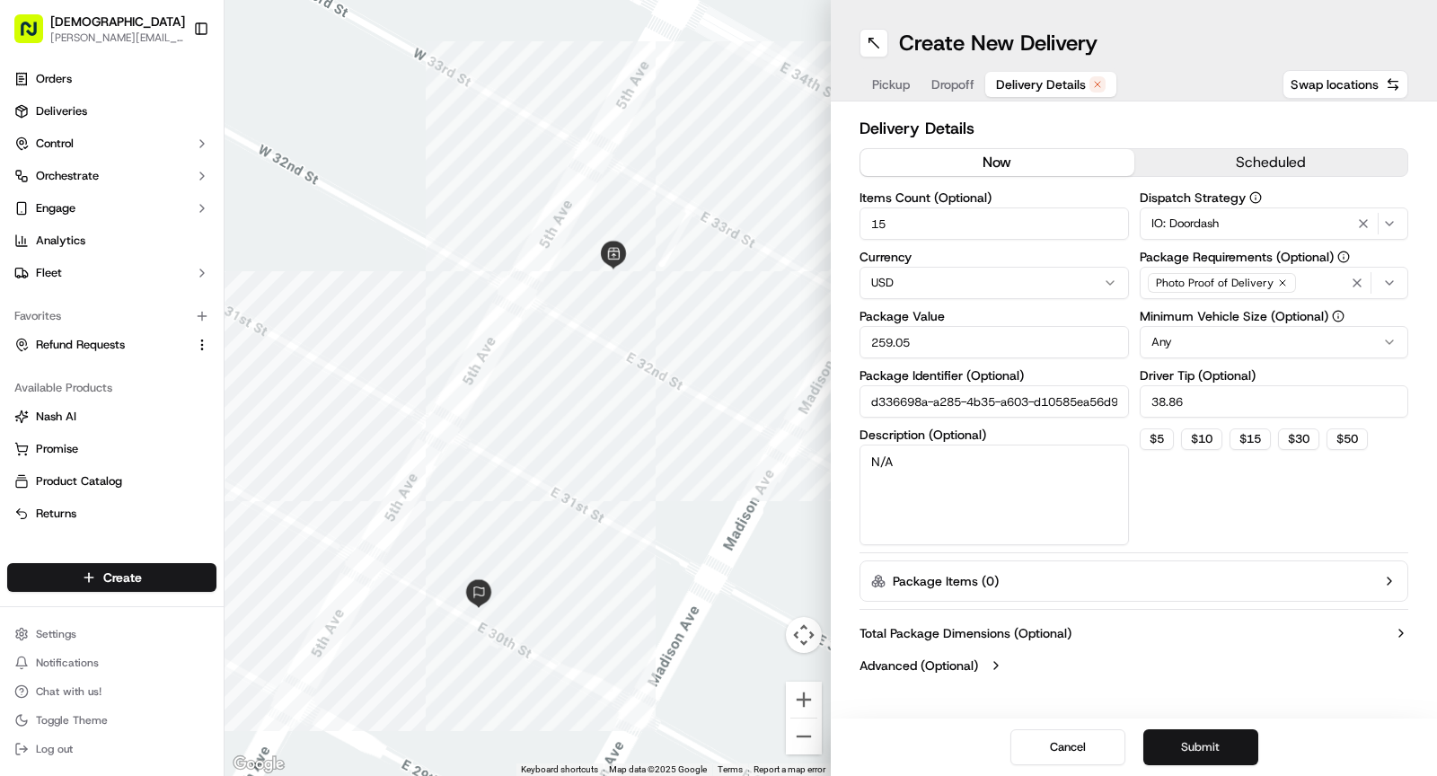
click at [1188, 748] on button "Submit" at bounding box center [1200, 747] width 115 height 36
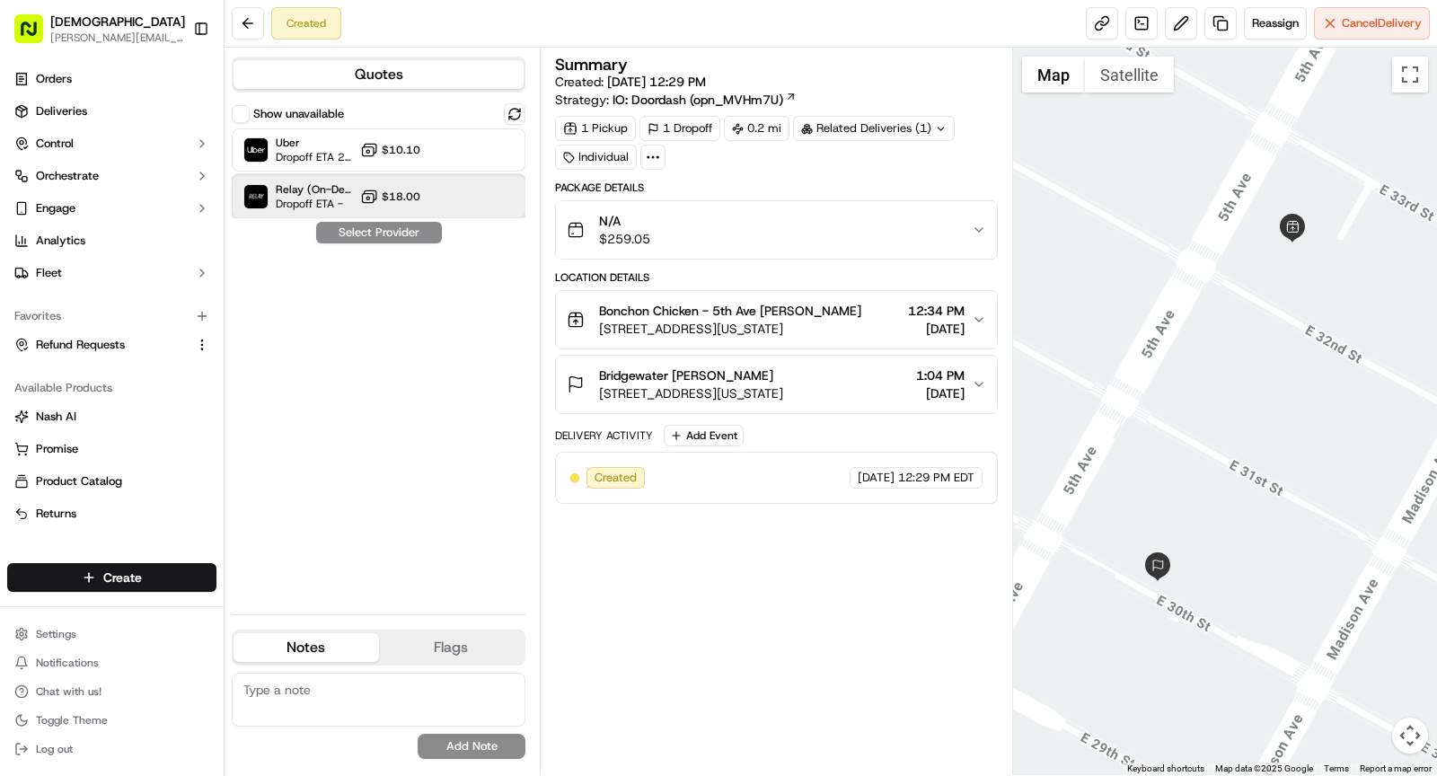
click at [324, 190] on span "Relay (On-Demand) - SB" at bounding box center [314, 189] width 77 height 14
click at [400, 235] on button "Assign Provider" at bounding box center [378, 233] width 127 height 22
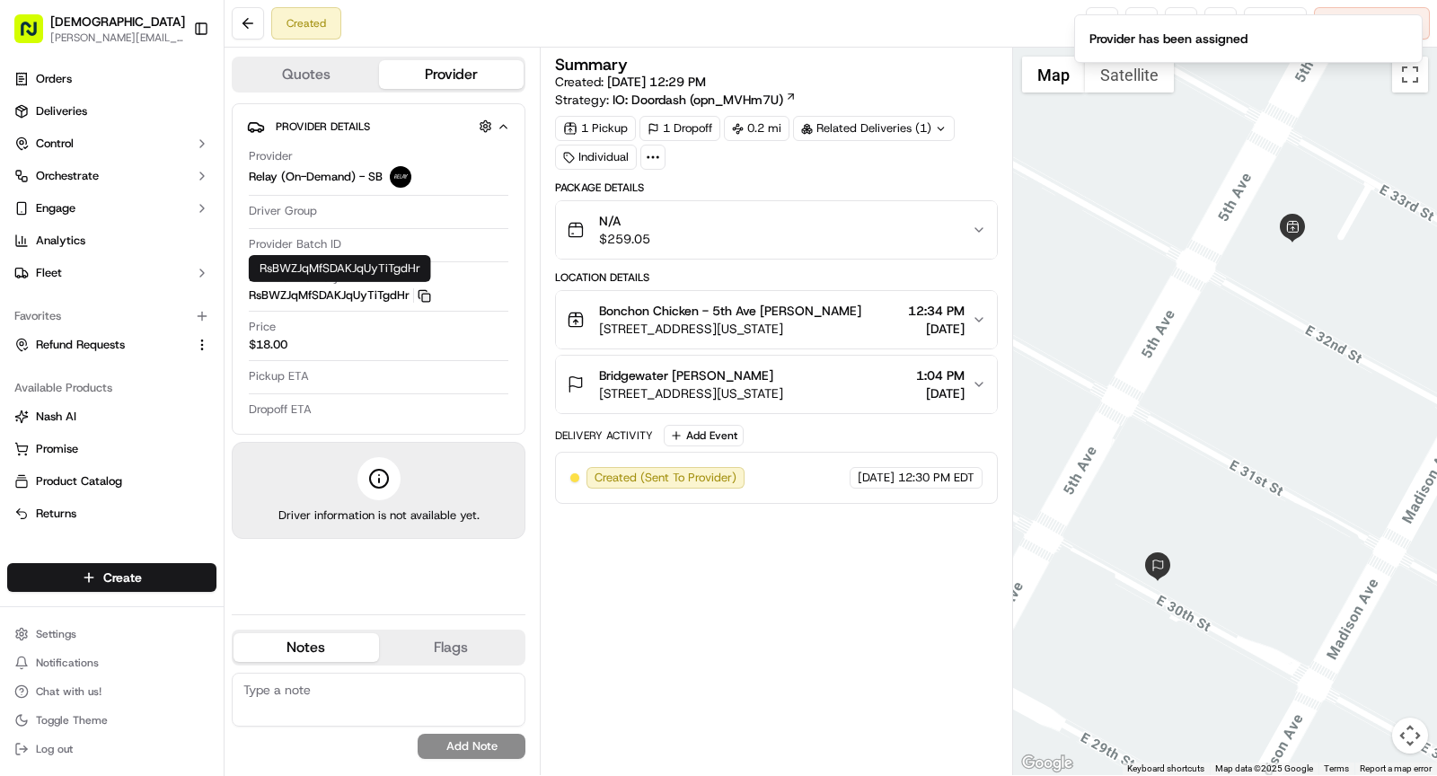
click at [420, 294] on icon "button" at bounding box center [423, 295] width 13 height 13
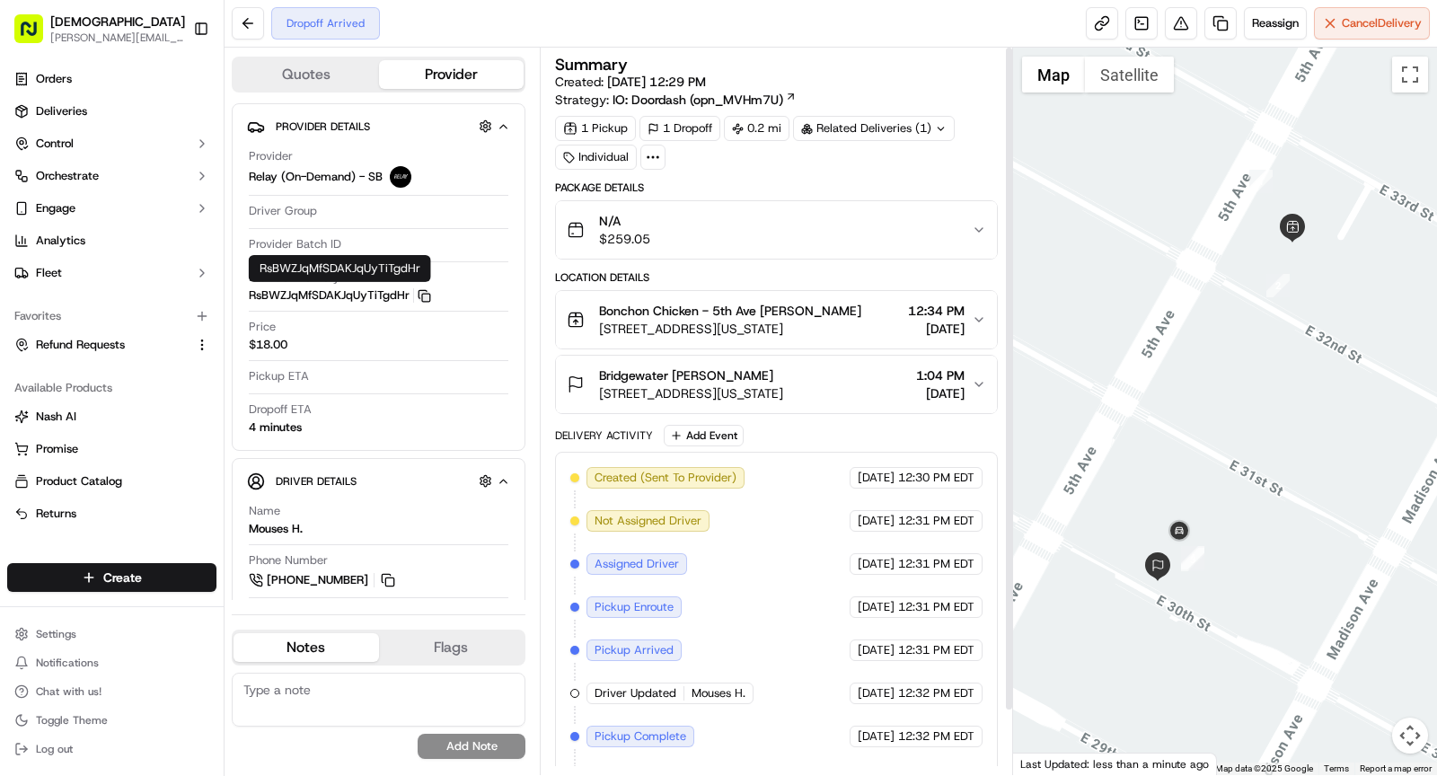
scroll to position [69, 0]
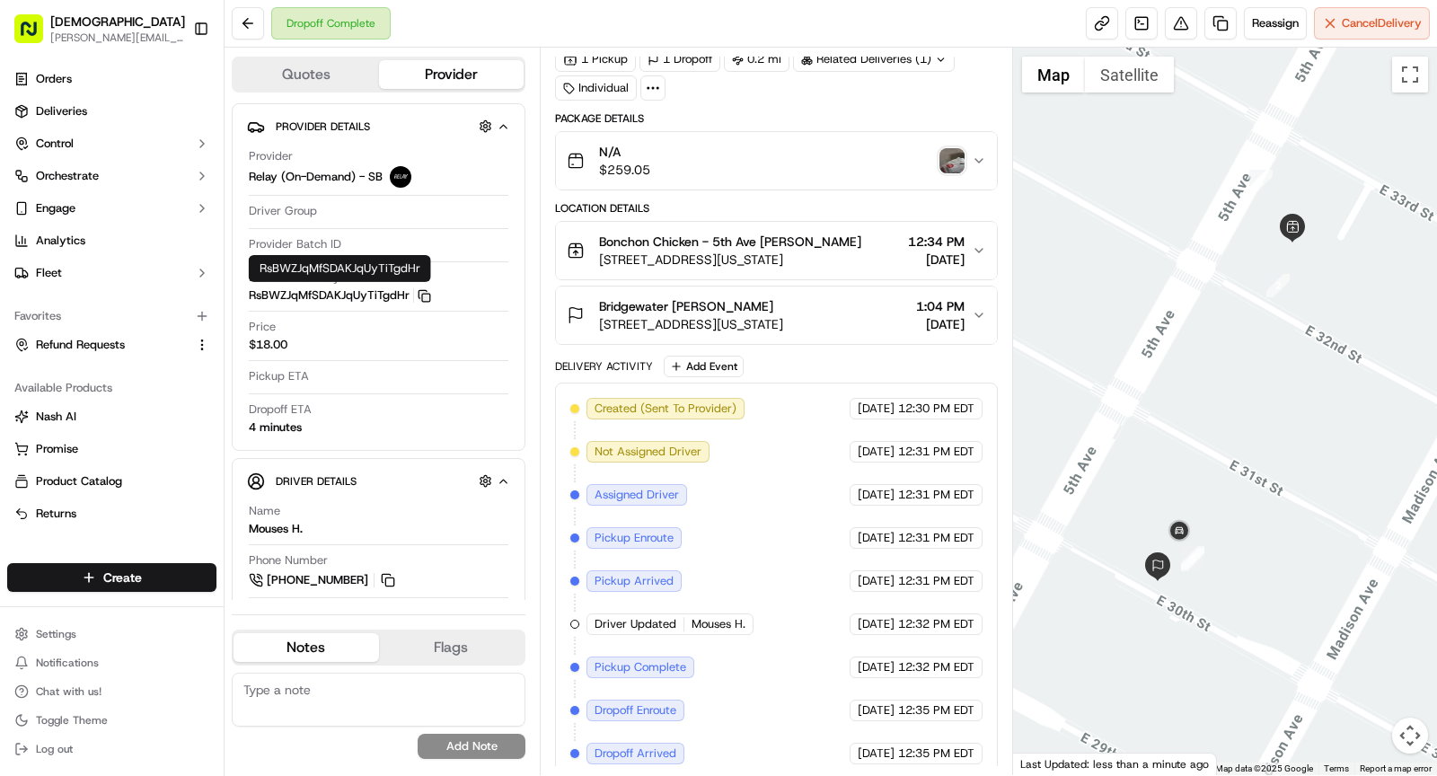
click at [947, 157] on img "button" at bounding box center [951, 160] width 25 height 25
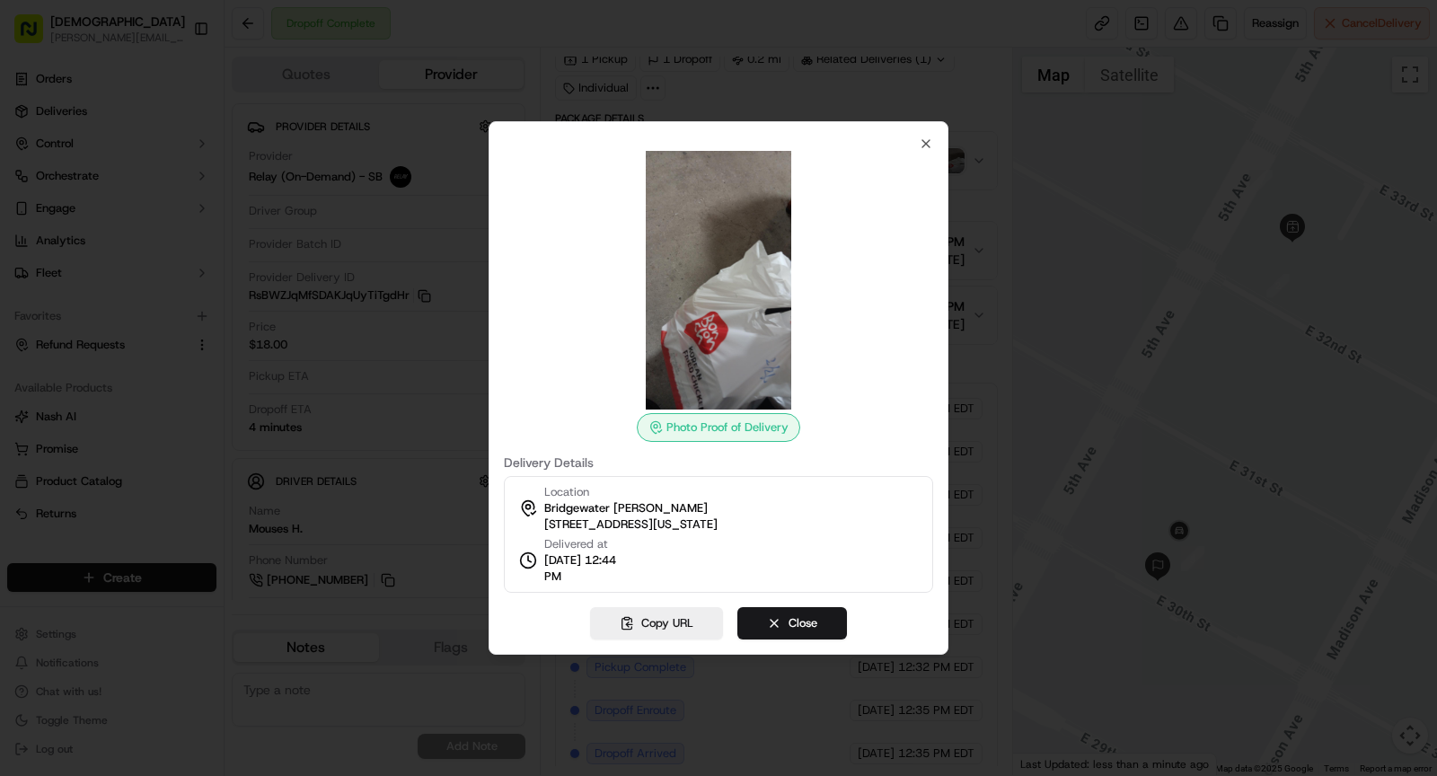
click at [307, 199] on div at bounding box center [718, 388] width 1437 height 776
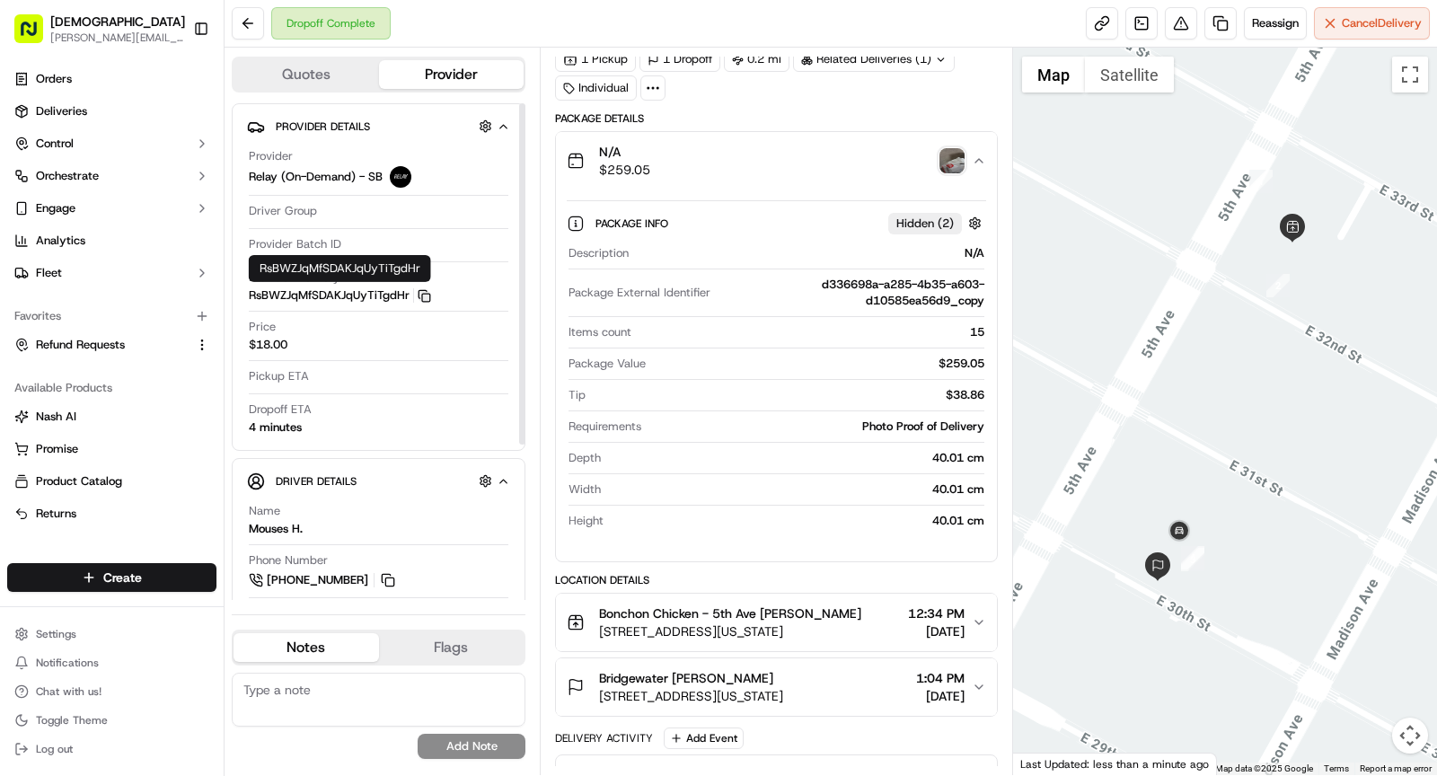
click at [425, 293] on icon "button" at bounding box center [423, 295] width 13 height 13
click at [946, 155] on img "button" at bounding box center [951, 160] width 25 height 25
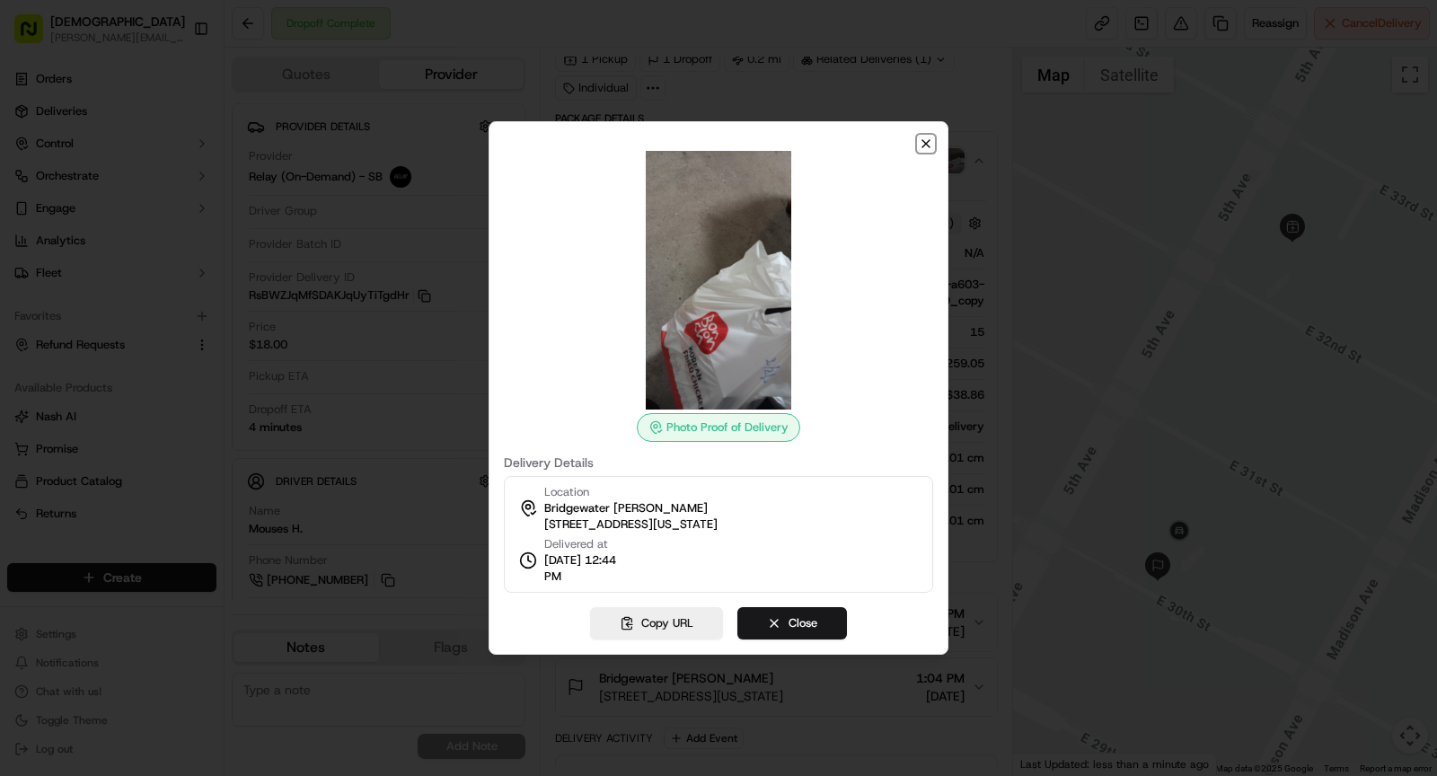
click at [919, 139] on icon "button" at bounding box center [925, 143] width 14 height 14
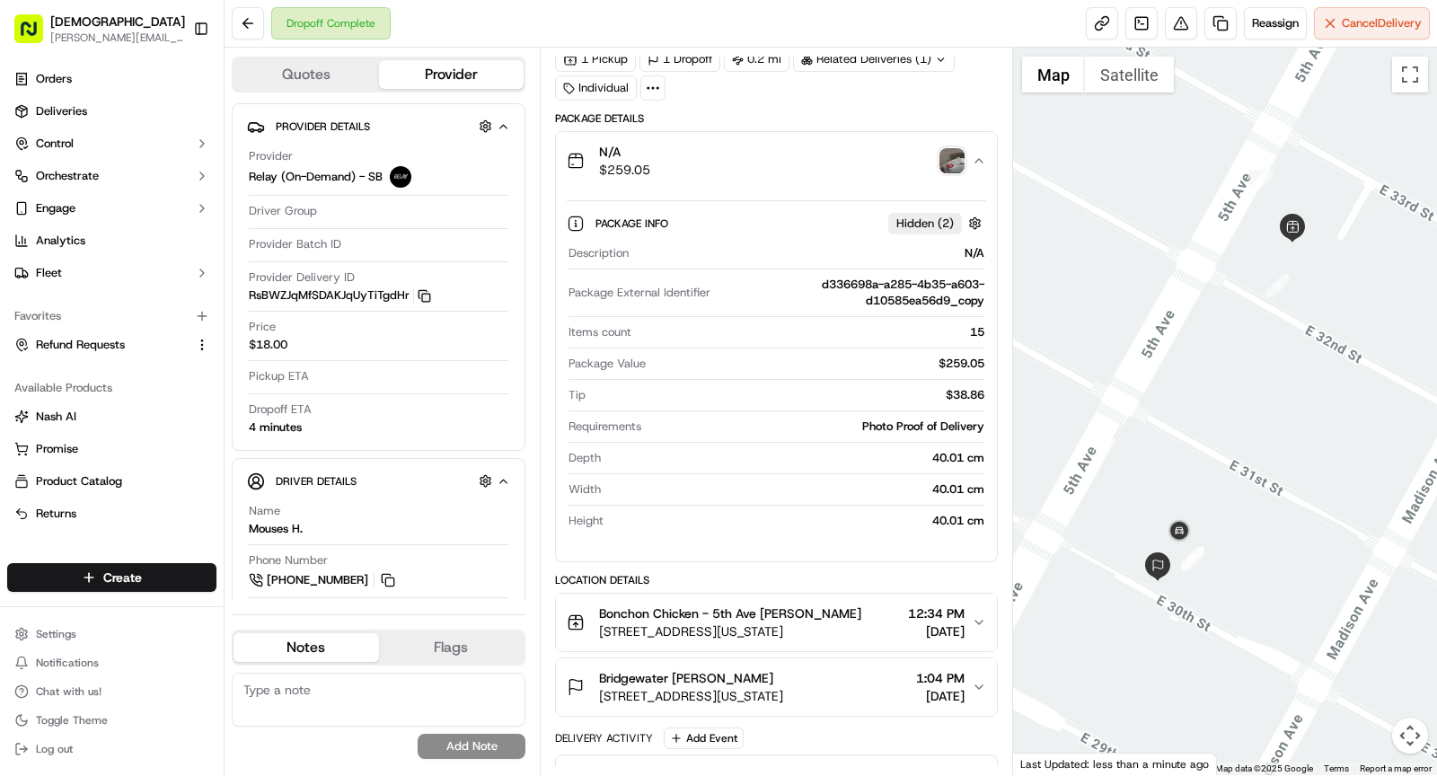
click at [833, 168] on div "N/A $259.05" at bounding box center [769, 161] width 405 height 36
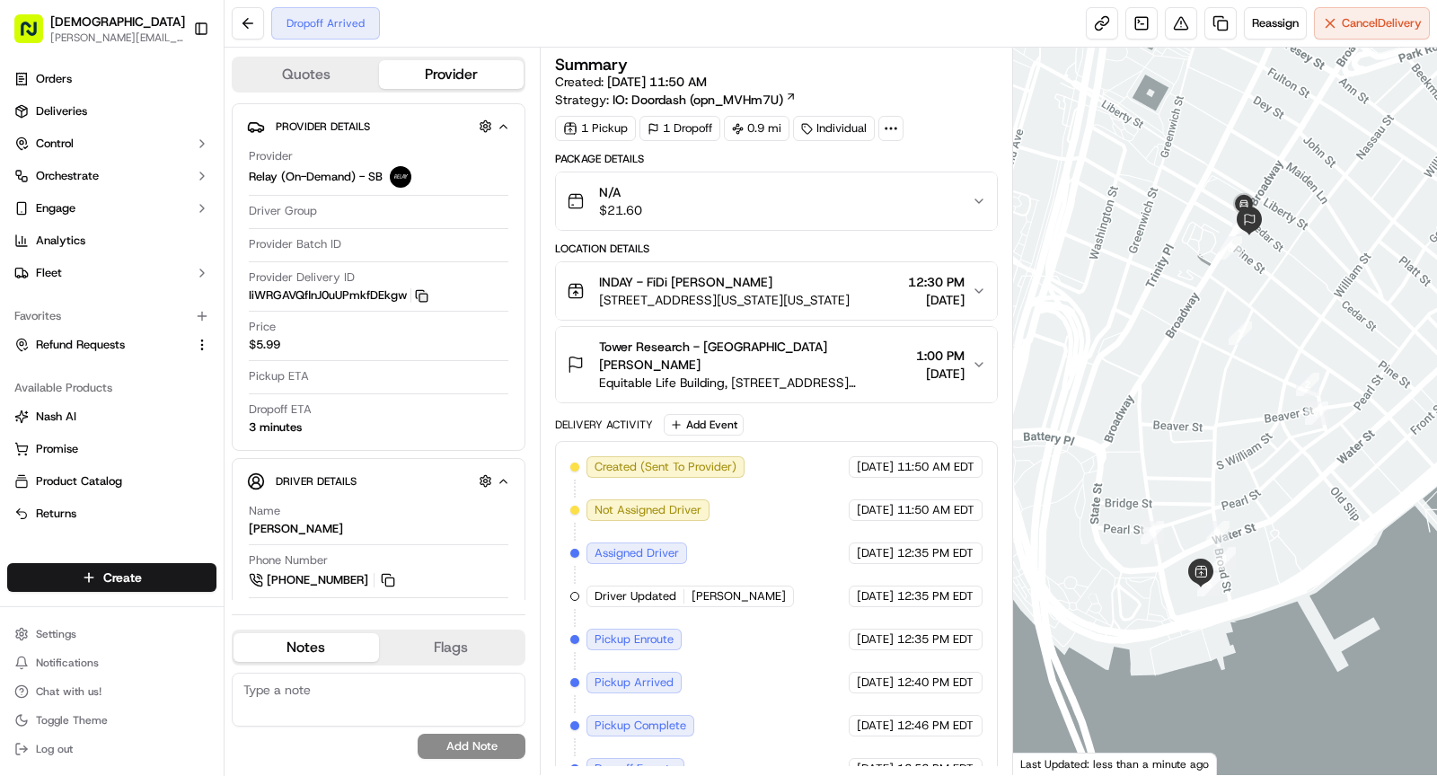
click at [420, 292] on icon "button" at bounding box center [421, 295] width 13 height 13
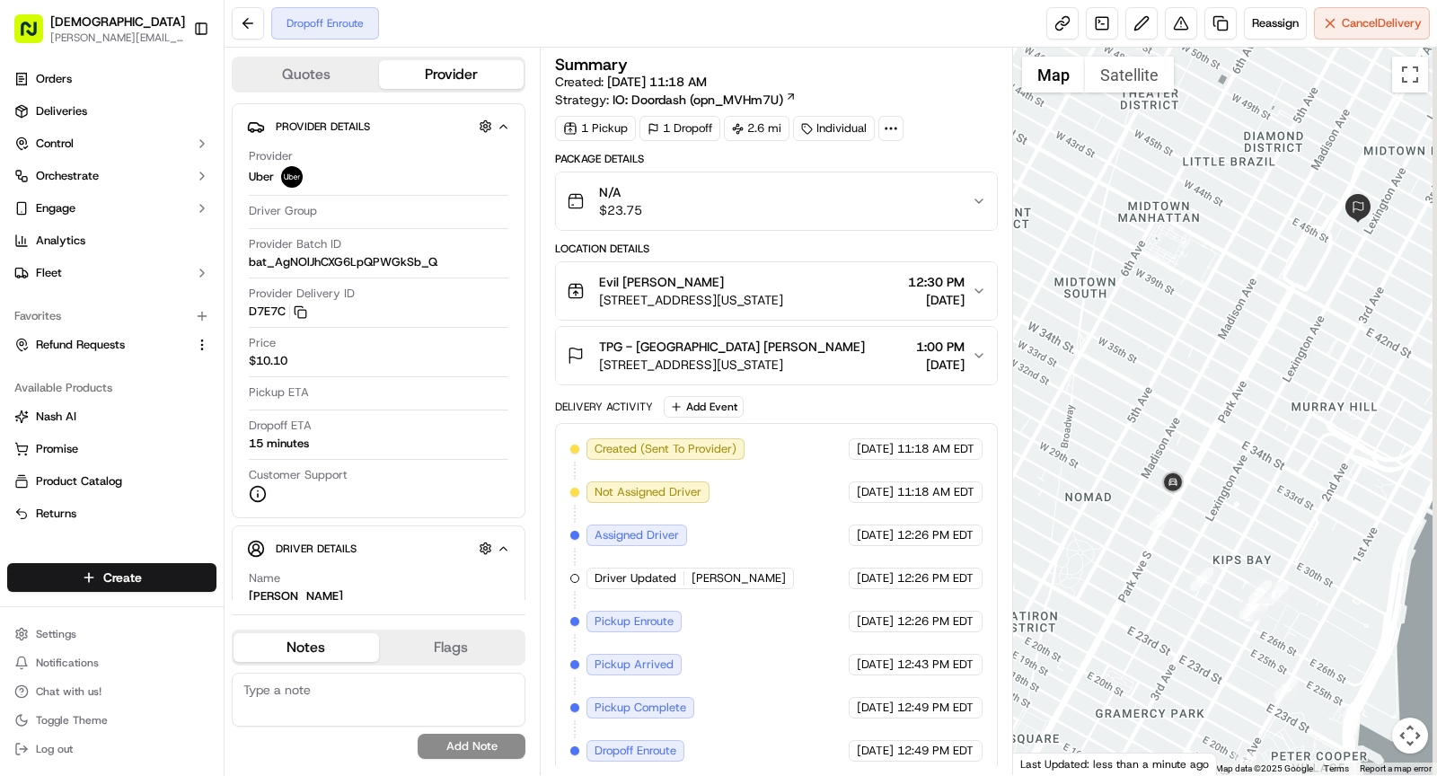
drag, startPoint x: 1207, startPoint y: 360, endPoint x: 1138, endPoint y: 470, distance: 129.8
click at [1139, 471] on div at bounding box center [1225, 411] width 425 height 727
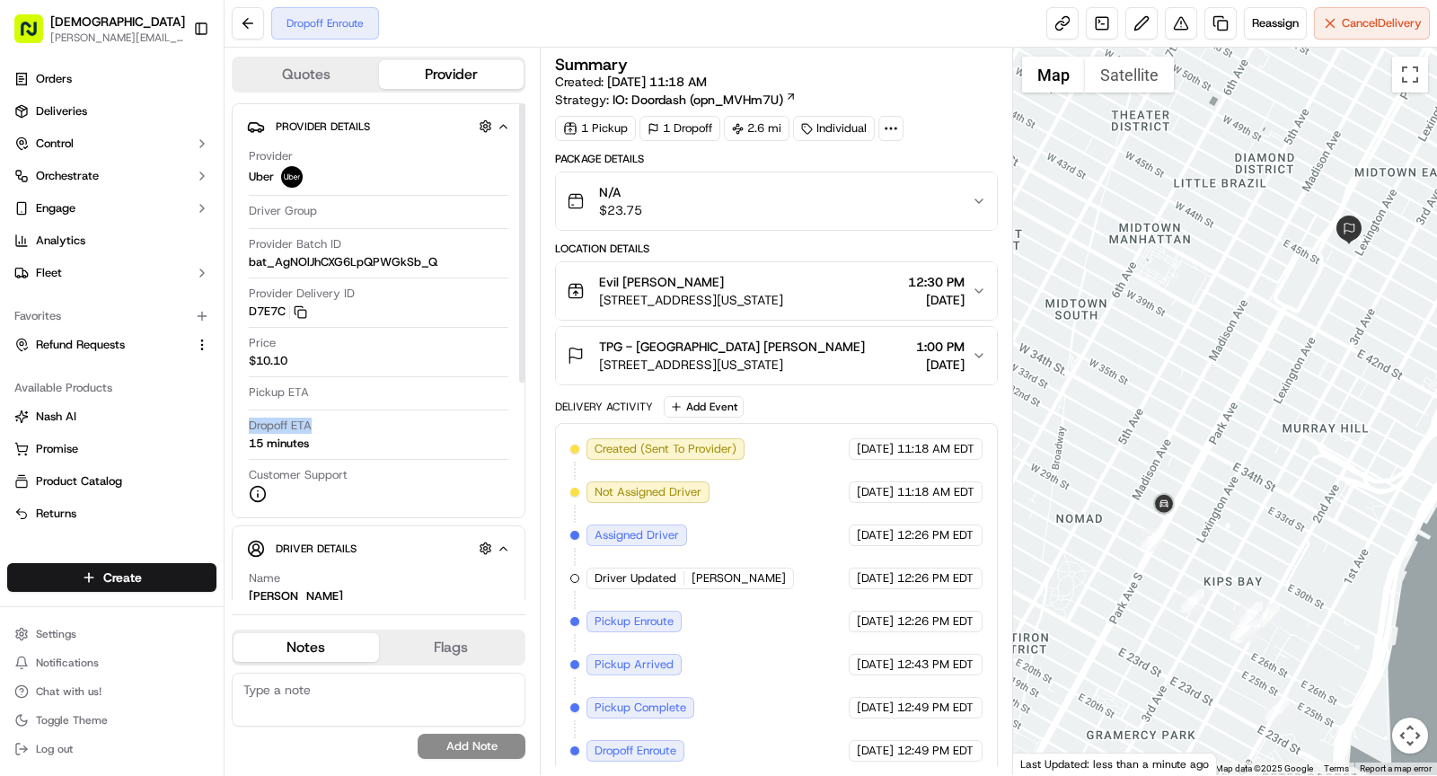
drag, startPoint x: 250, startPoint y: 426, endPoint x: 350, endPoint y: 423, distance: 99.7
click at [350, 423] on div "Dropoff ETA 15 minutes" at bounding box center [378, 434] width 259 height 34
copy span "Dropoff ETA"
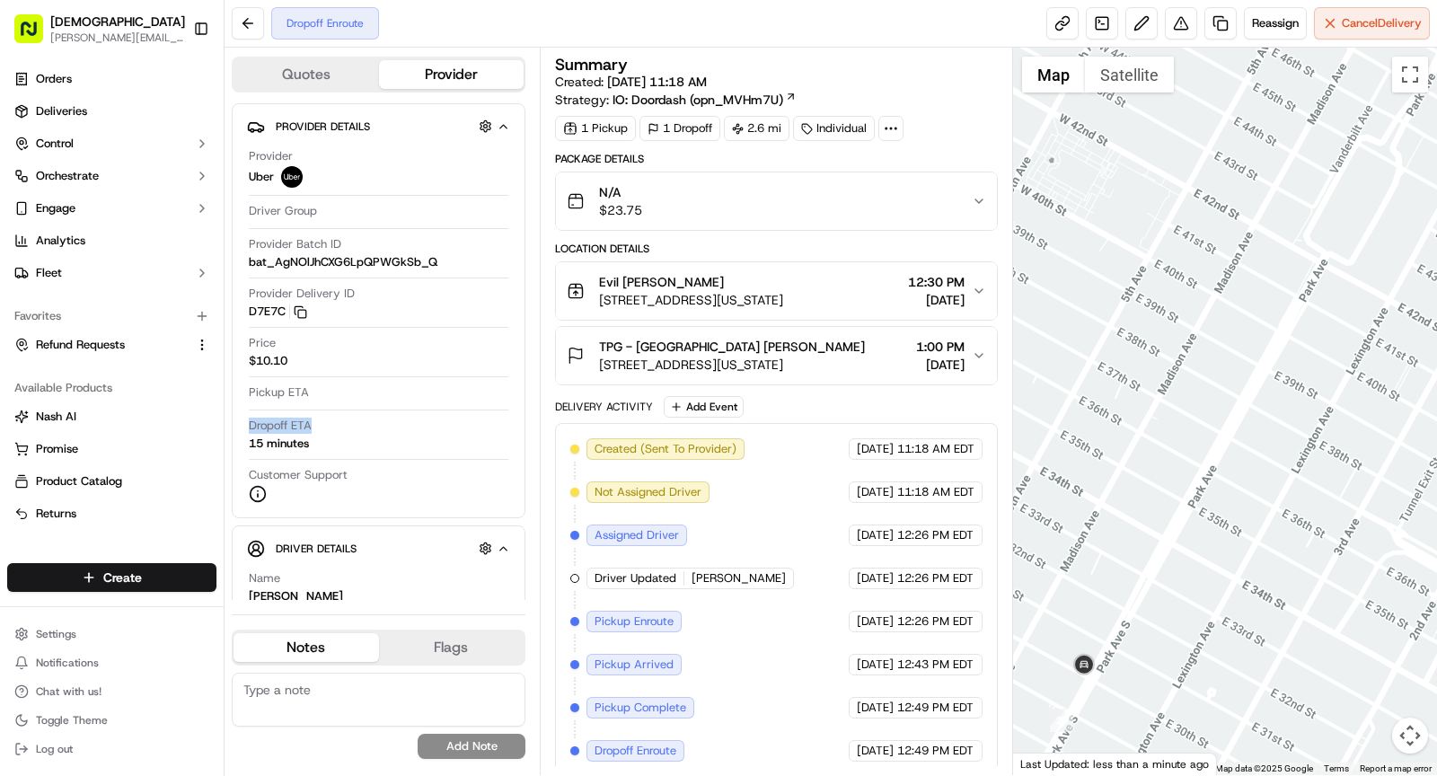
drag, startPoint x: 1240, startPoint y: 422, endPoint x: 1154, endPoint y: 448, distance: 90.0
click at [1154, 448] on div at bounding box center [1225, 411] width 425 height 727
click at [1243, 412] on div at bounding box center [1225, 411] width 425 height 727
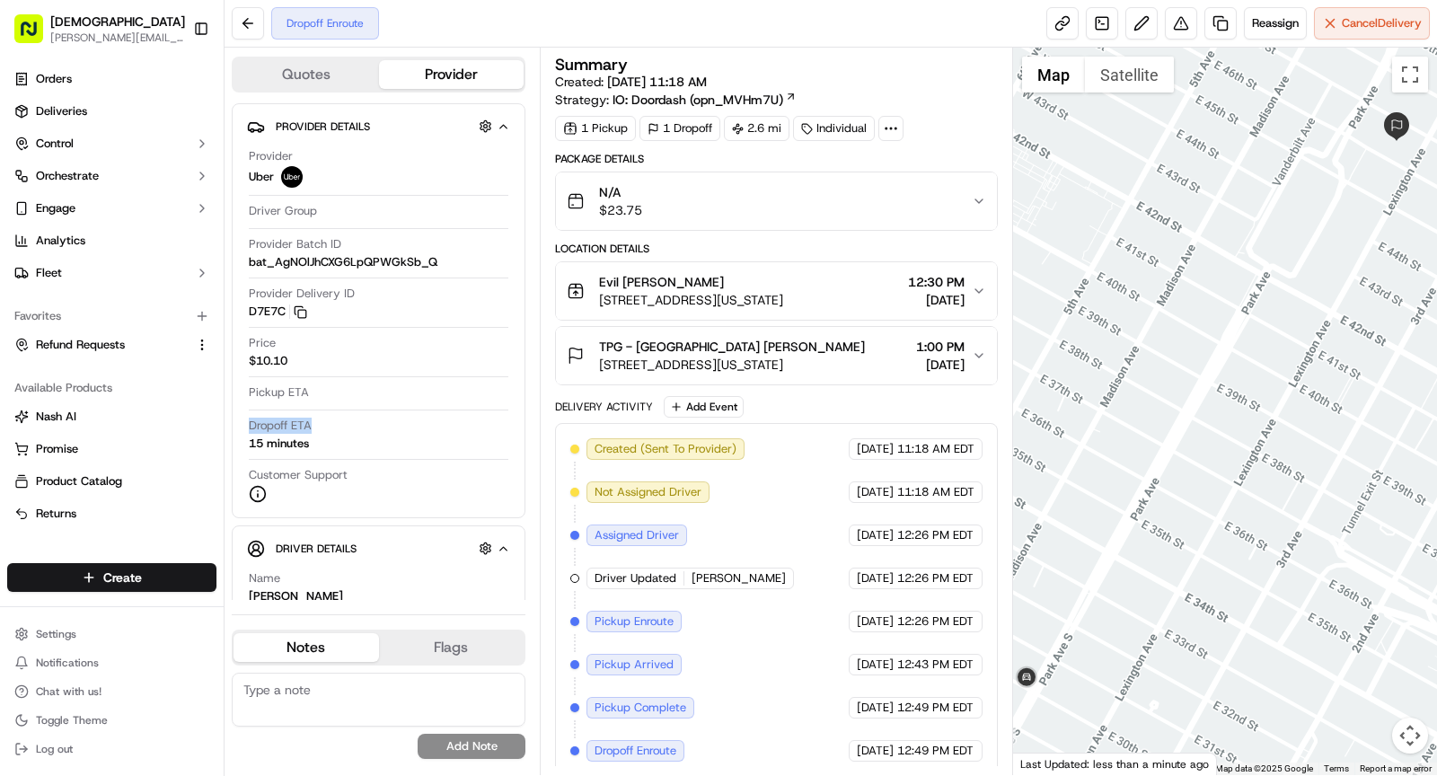
drag, startPoint x: 1206, startPoint y: 403, endPoint x: 1175, endPoint y: 412, distance: 31.8
click at [1175, 412] on div at bounding box center [1225, 411] width 425 height 727
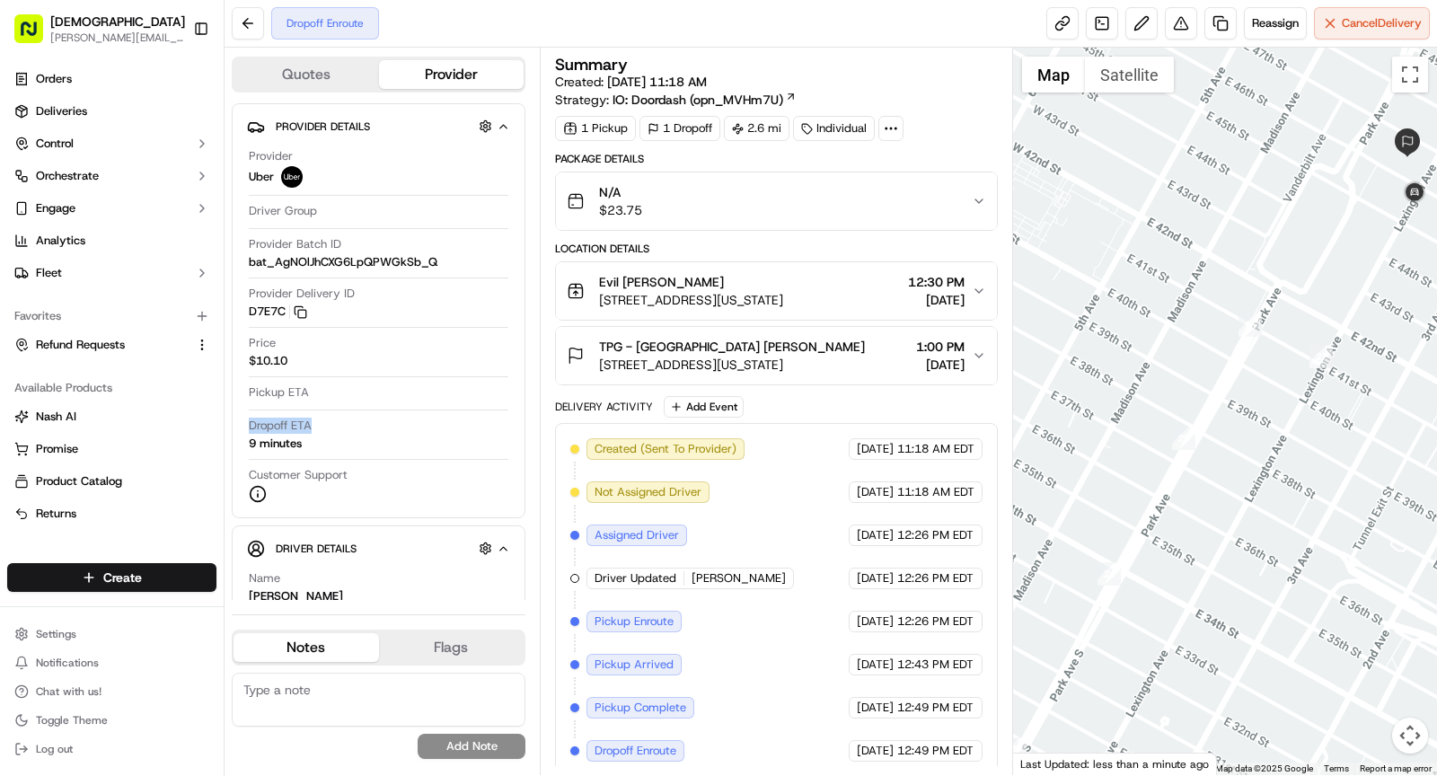
drag, startPoint x: 1226, startPoint y: 287, endPoint x: 1210, endPoint y: 310, distance: 27.7
click at [1210, 312] on div at bounding box center [1225, 411] width 425 height 727
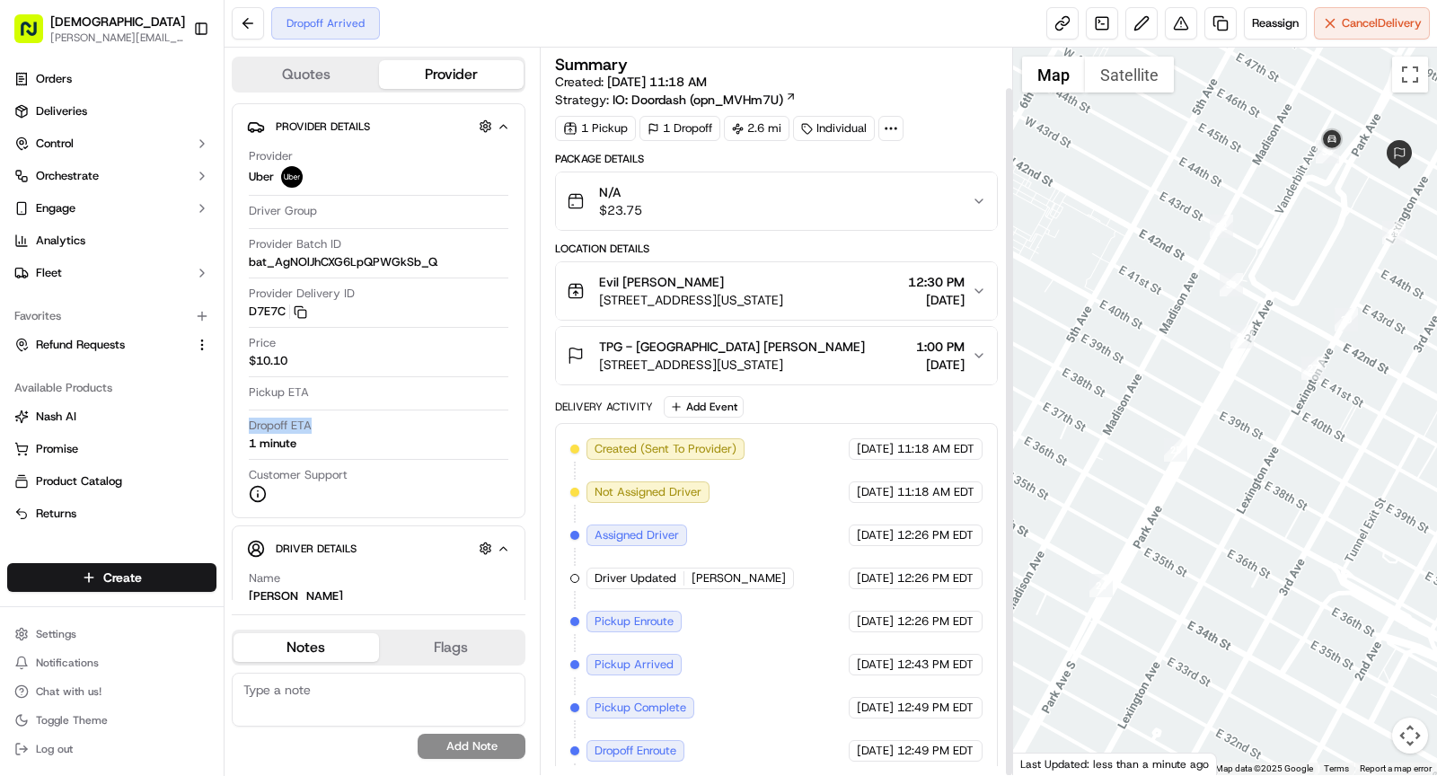
scroll to position [41, 0]
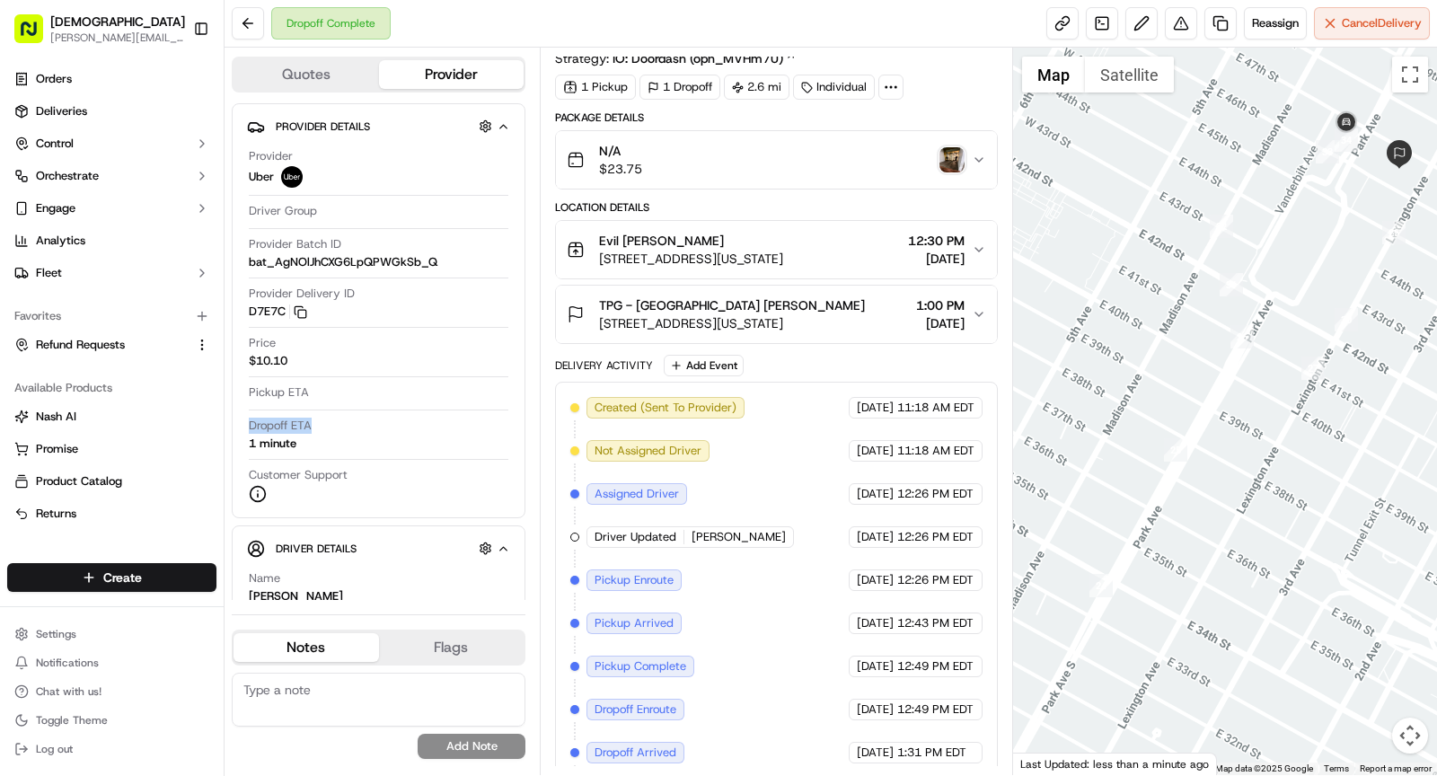
click at [950, 162] on img "button" at bounding box center [951, 159] width 25 height 25
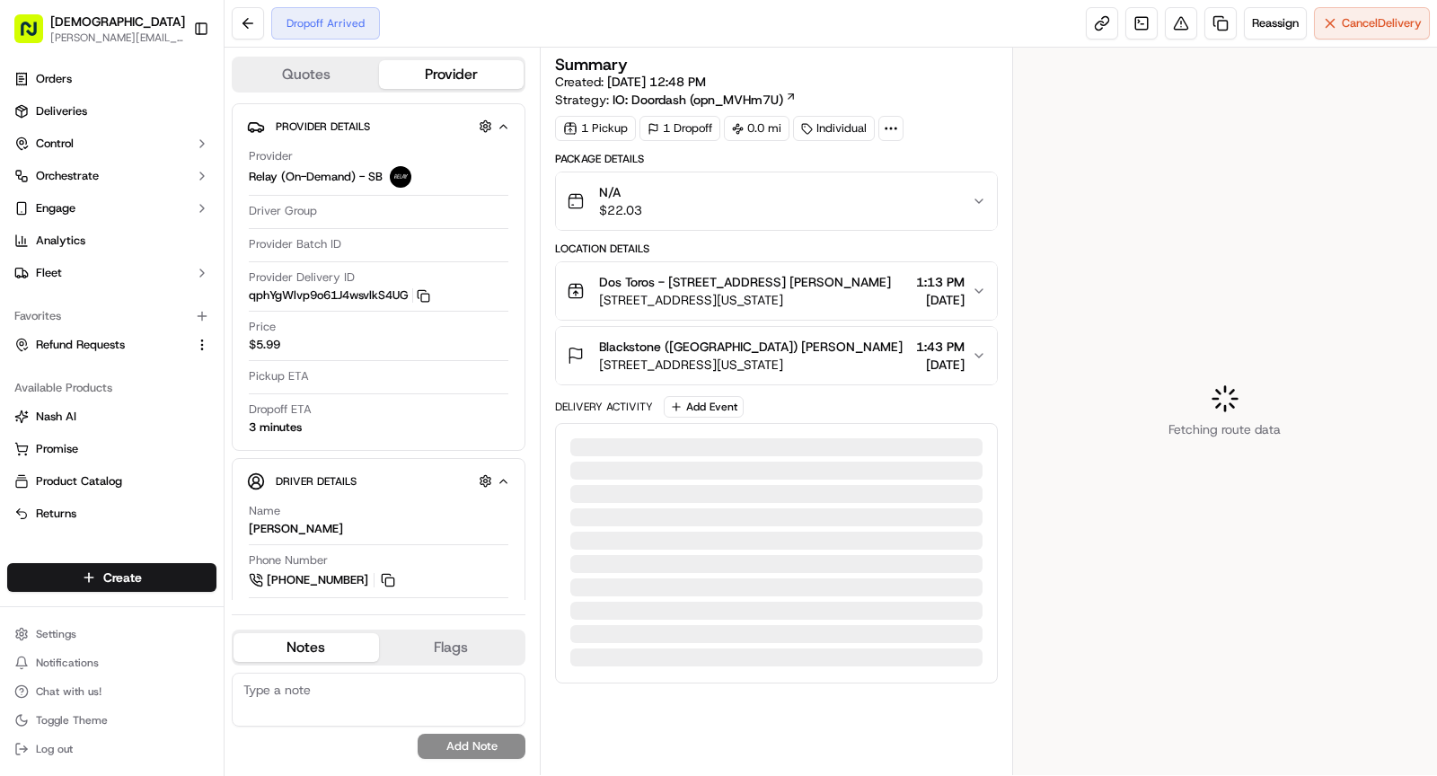
click at [886, 128] on icon at bounding box center [891, 128] width 16 height 16
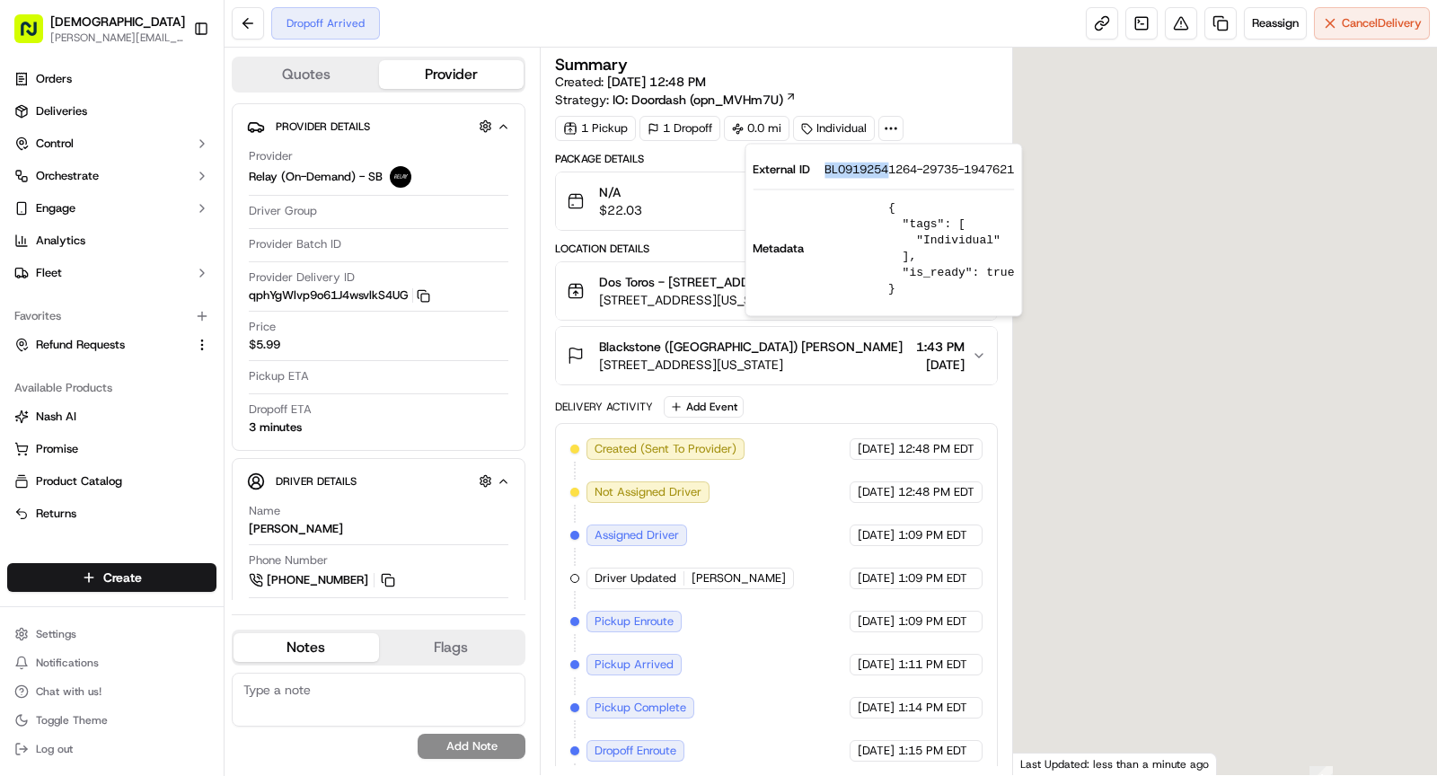
drag, startPoint x: 868, startPoint y: 172, endPoint x: 921, endPoint y: 174, distance: 53.0
click at [921, 174] on span "BL09192541264-29735-1947621" at bounding box center [918, 170] width 189 height 16
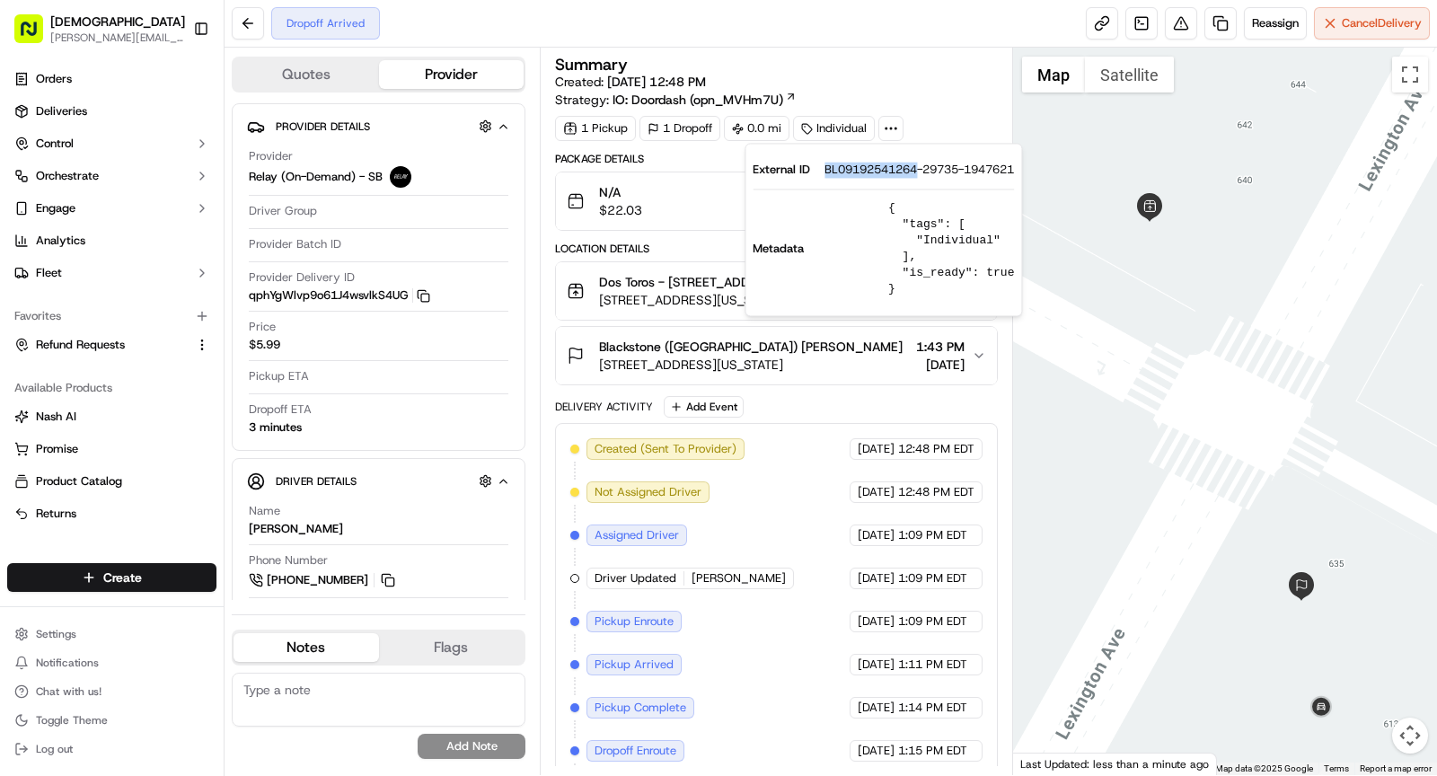
click at [673, 309] on span "[STREET_ADDRESS][US_STATE]" at bounding box center [745, 300] width 292 height 18
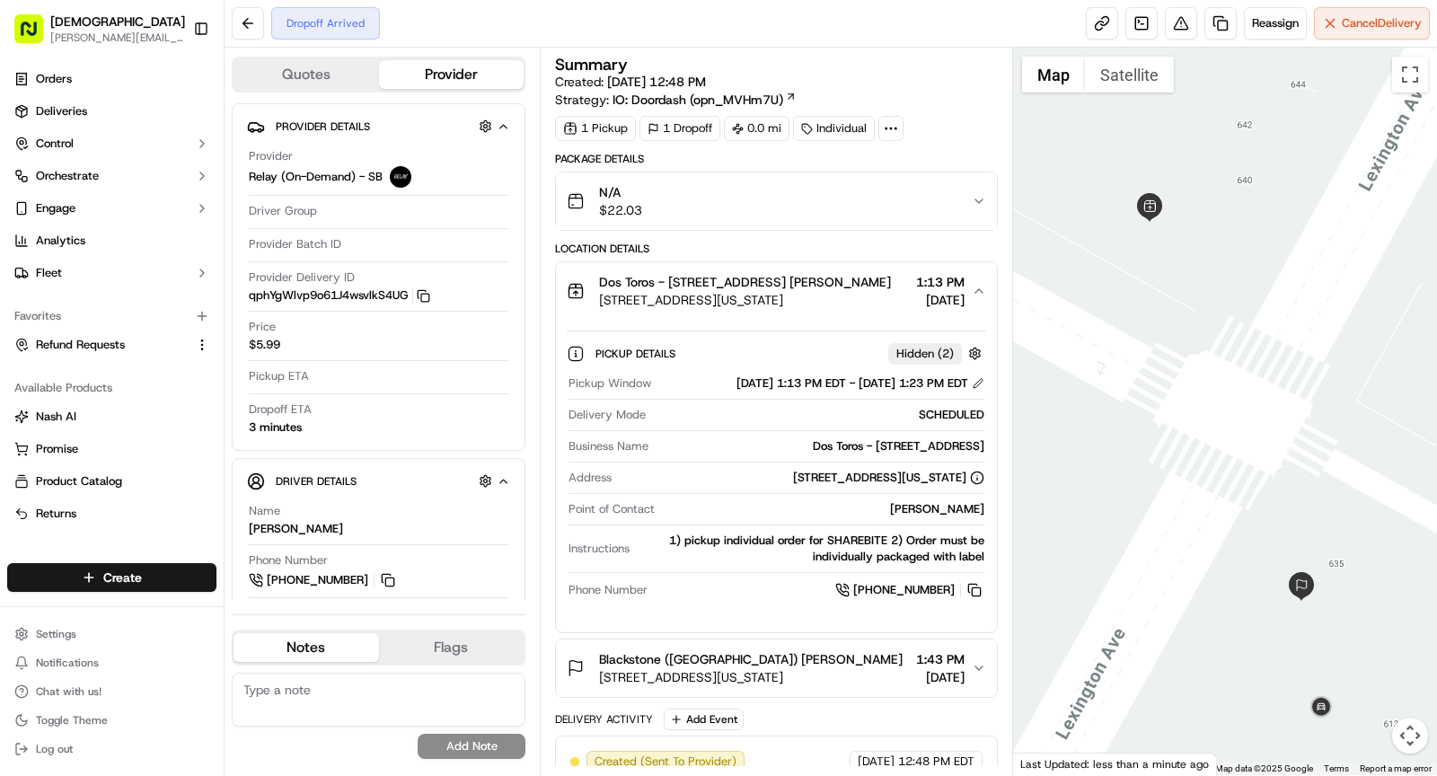
click at [917, 454] on div "Dos Toros - [STREET_ADDRESS]" at bounding box center [819, 446] width 329 height 16
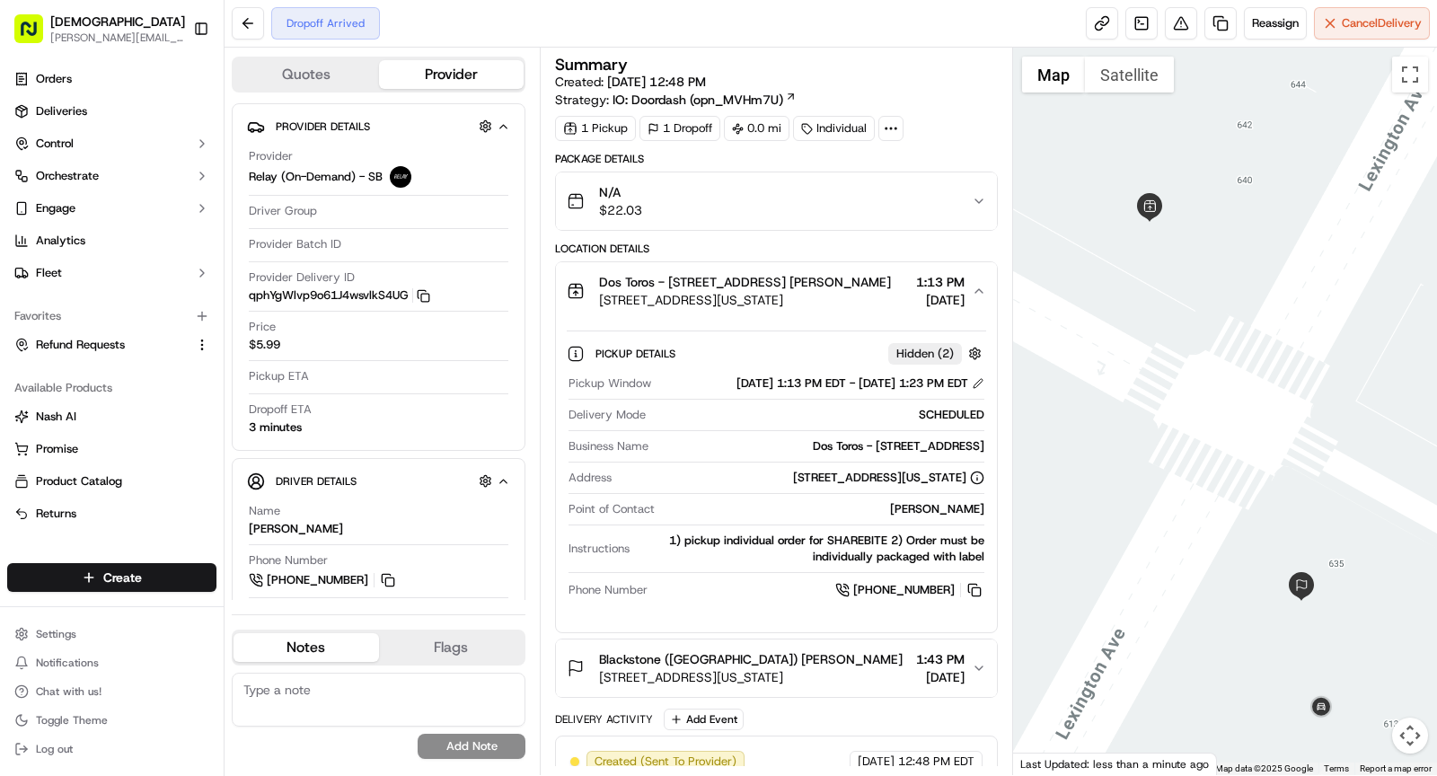
click at [718, 280] on span "Dos Toros - [STREET_ADDRESS] [PERSON_NAME]" at bounding box center [745, 282] width 292 height 18
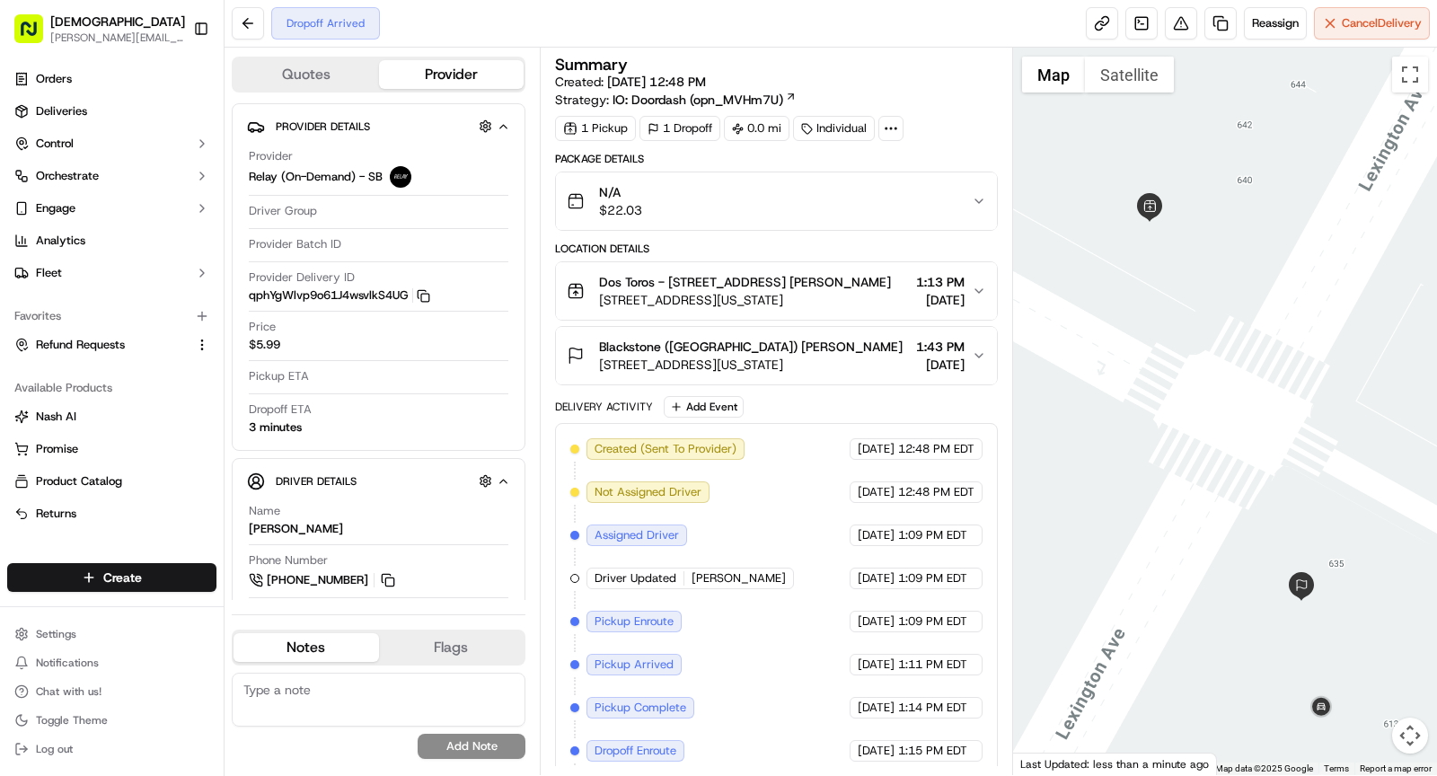
click at [835, 356] on div "Blackstone ([GEOGRAPHIC_DATA]) [PERSON_NAME]" at bounding box center [750, 347] width 303 height 18
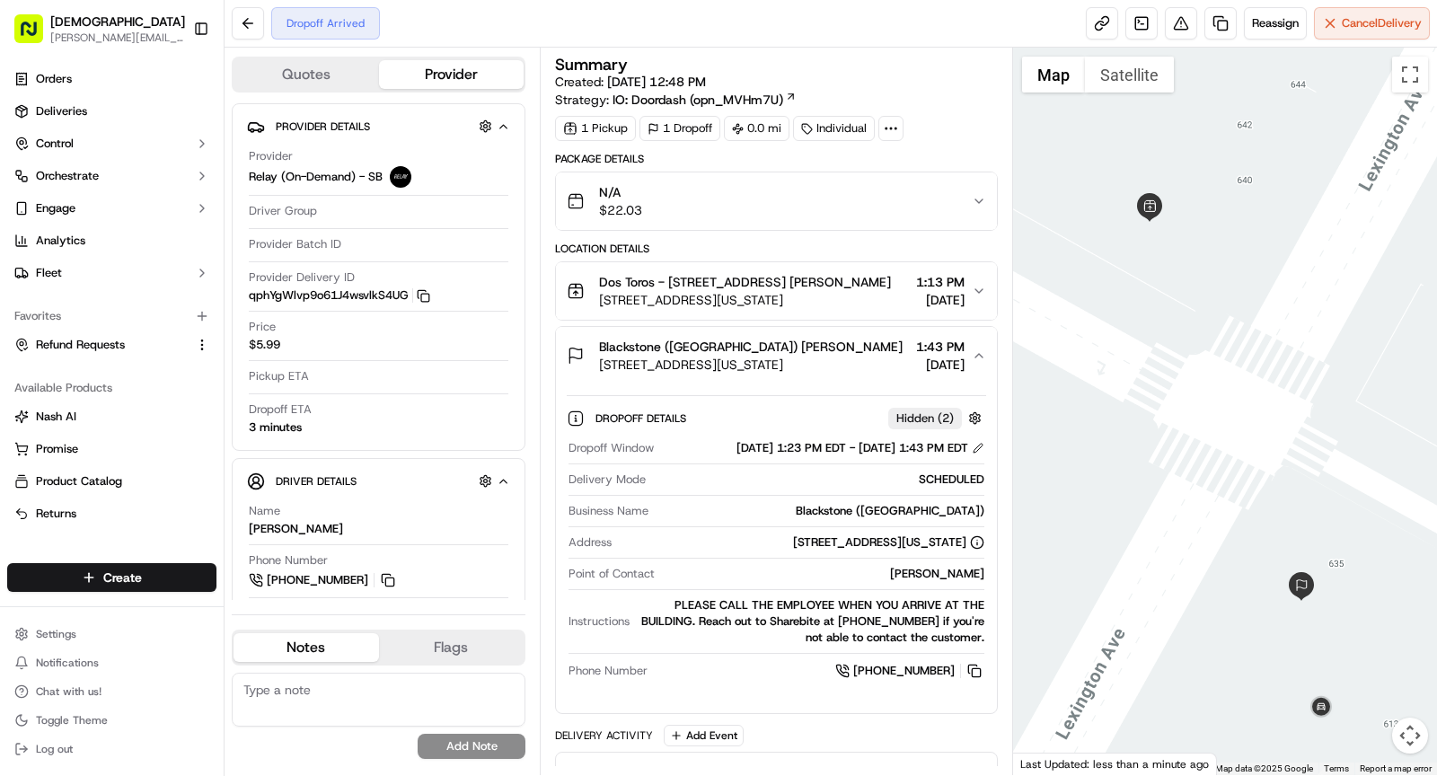
click at [920, 582] on div "[PERSON_NAME]" at bounding box center [823, 574] width 322 height 16
copy div "[PERSON_NAME]"
click at [836, 356] on div "Blackstone ([GEOGRAPHIC_DATA]) [PERSON_NAME]" at bounding box center [750, 347] width 303 height 18
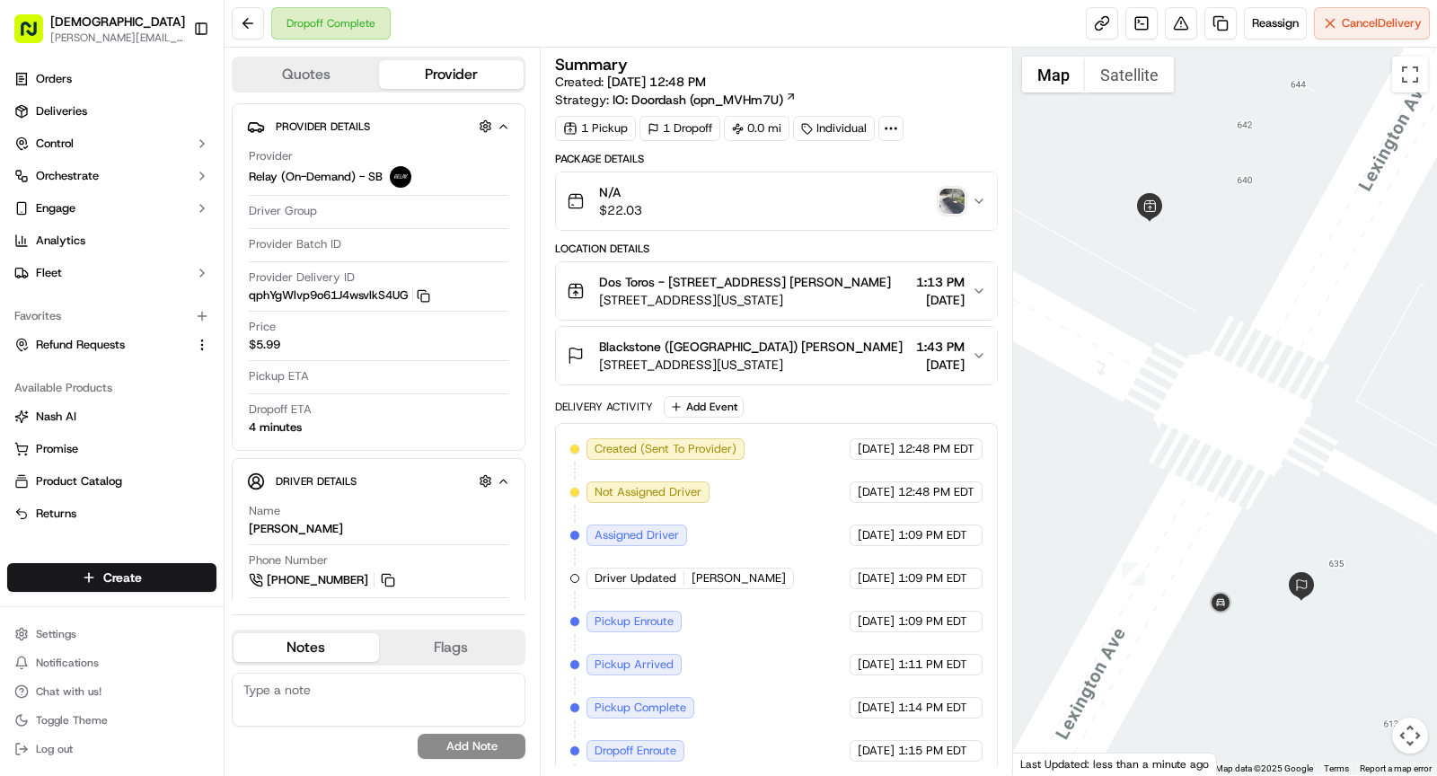
click at [944, 202] on img "button" at bounding box center [951, 201] width 25 height 25
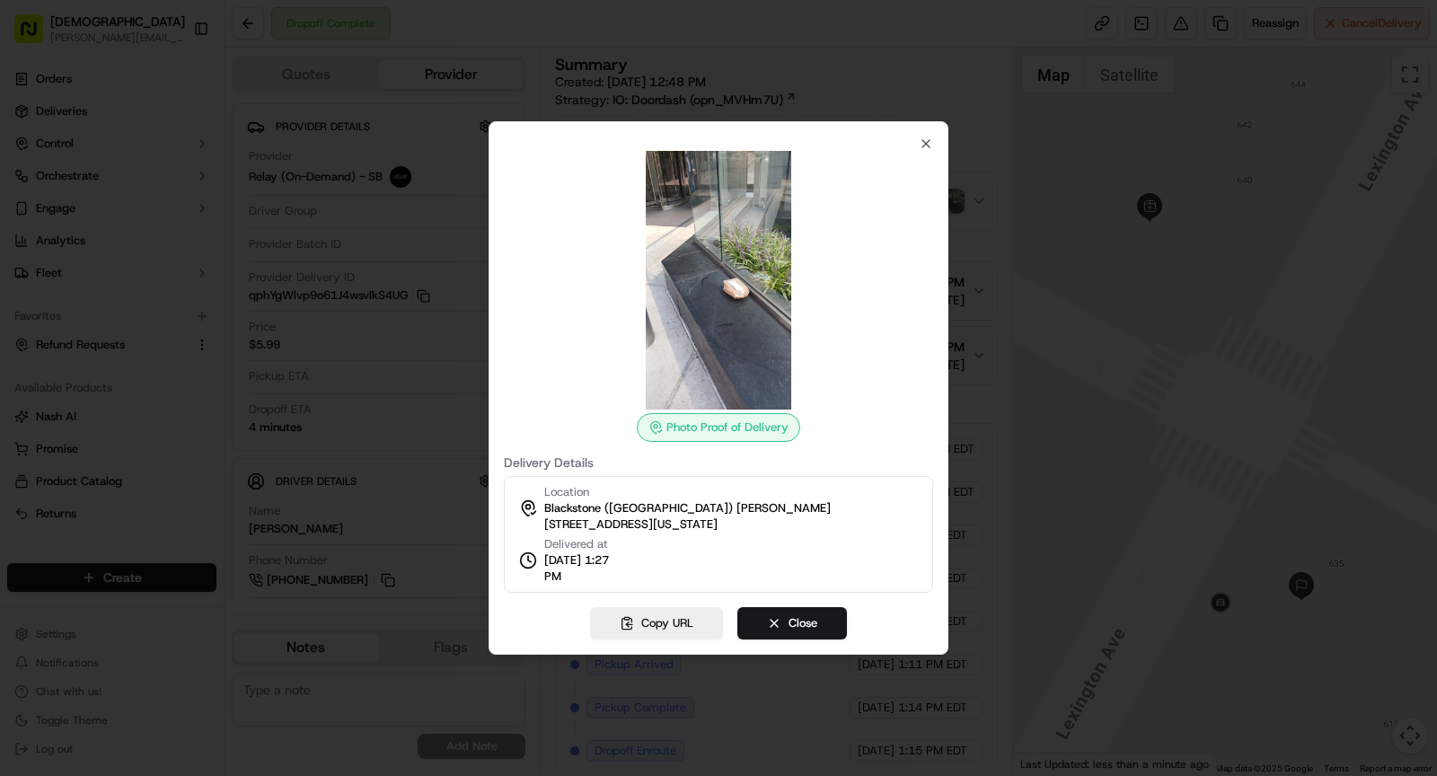
click at [455, 209] on div at bounding box center [718, 388] width 1437 height 776
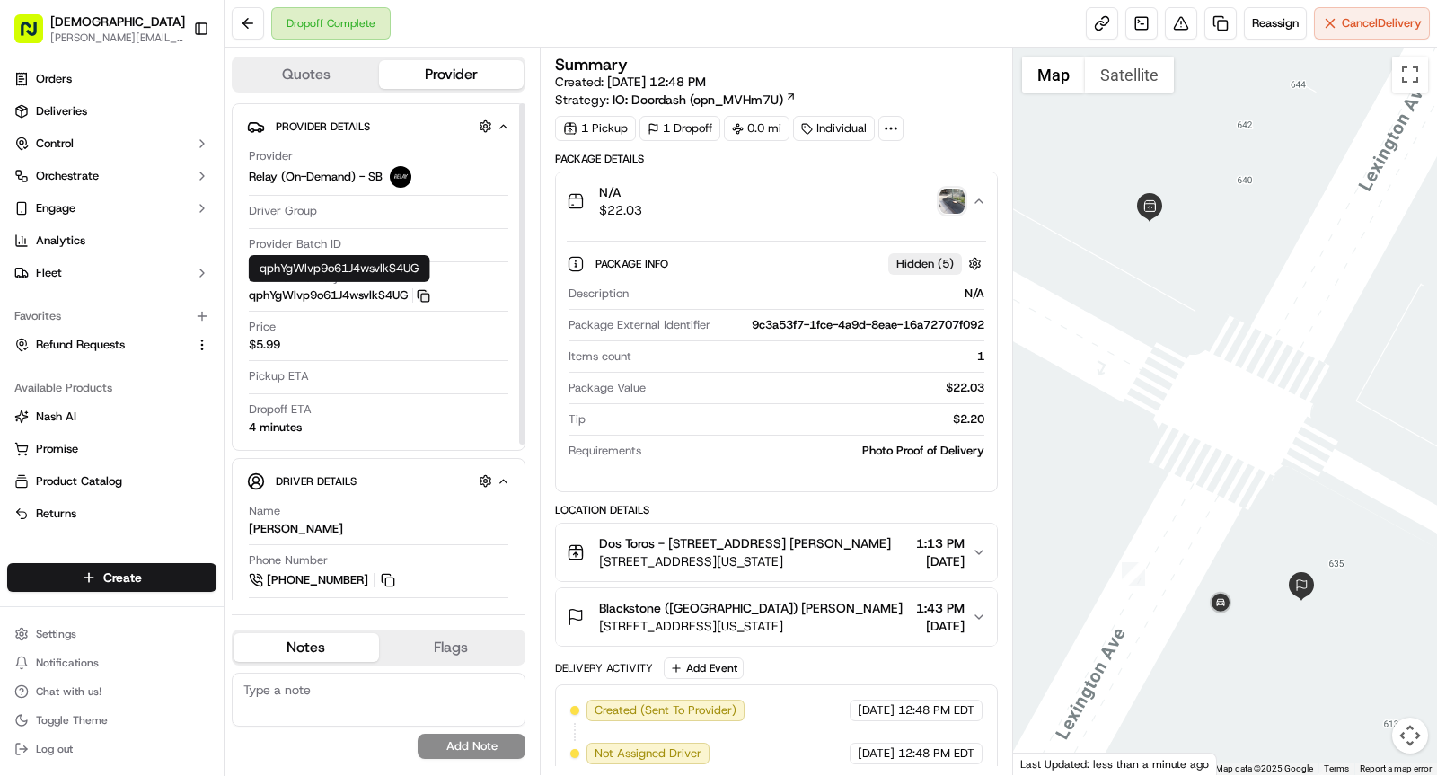
click at [429, 293] on icon "button" at bounding box center [423, 295] width 13 height 13
click at [883, 124] on icon at bounding box center [891, 128] width 16 height 16
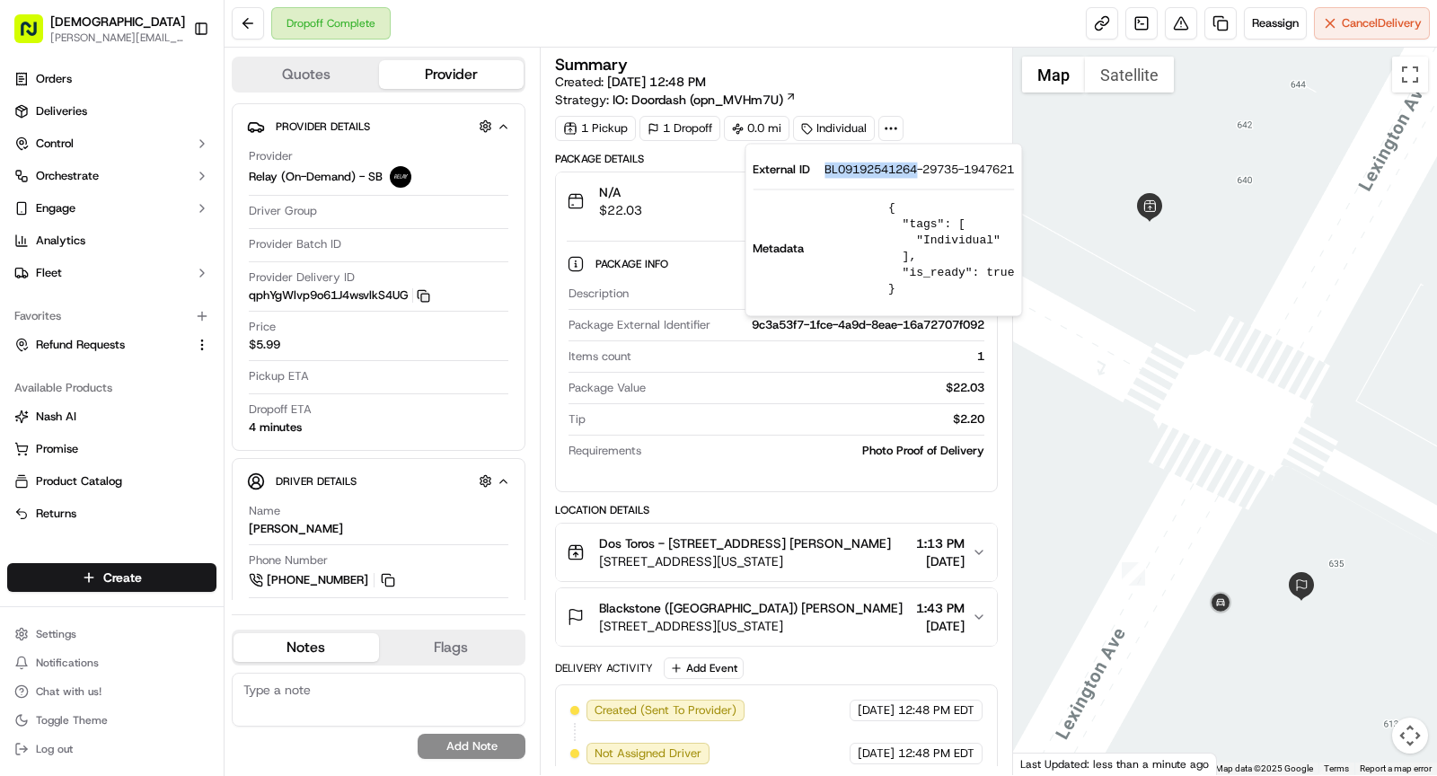
drag, startPoint x: 824, startPoint y: 171, endPoint x: 918, endPoint y: 171, distance: 94.3
click at [918, 171] on span "BL09192541264-29735-1947621" at bounding box center [918, 170] width 189 height 16
copy span "BL09192541264"
click at [1183, 20] on button at bounding box center [1180, 23] width 32 height 32
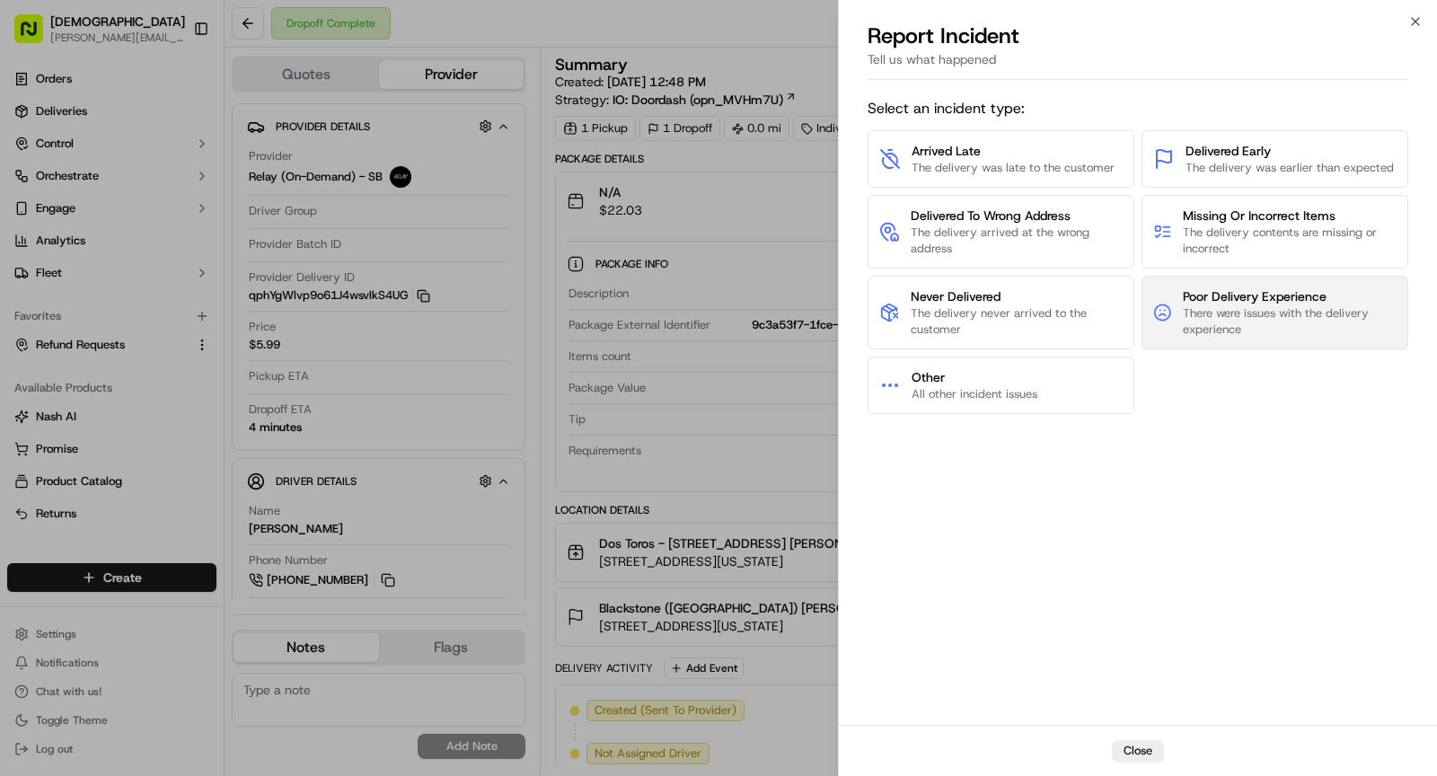
click at [1255, 289] on span "Poor Delivery Experience" at bounding box center [1289, 296] width 214 height 18
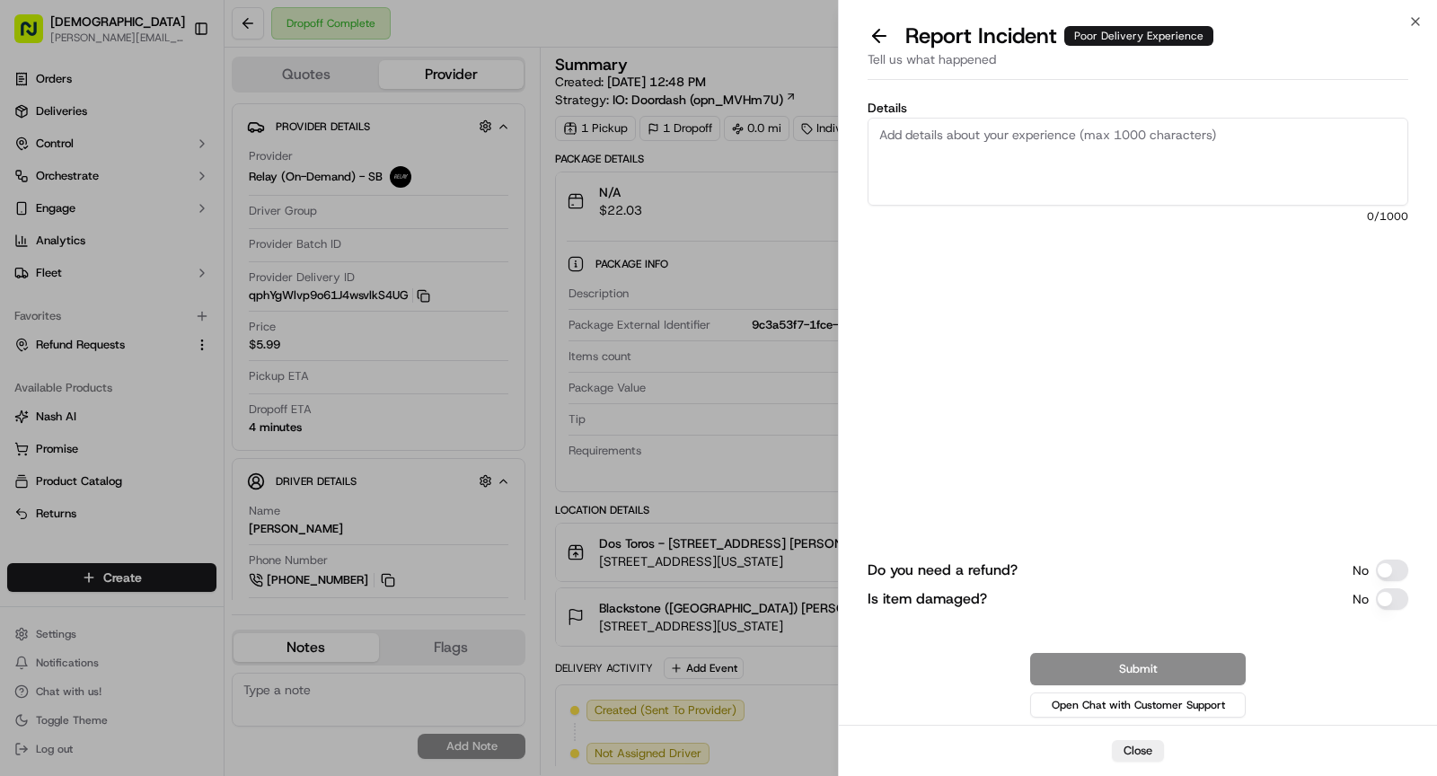
click at [1017, 183] on textarea "Details" at bounding box center [1137, 162] width 540 height 88
paste textarea "The driver left the package outside on the ground, which is unacceptable."
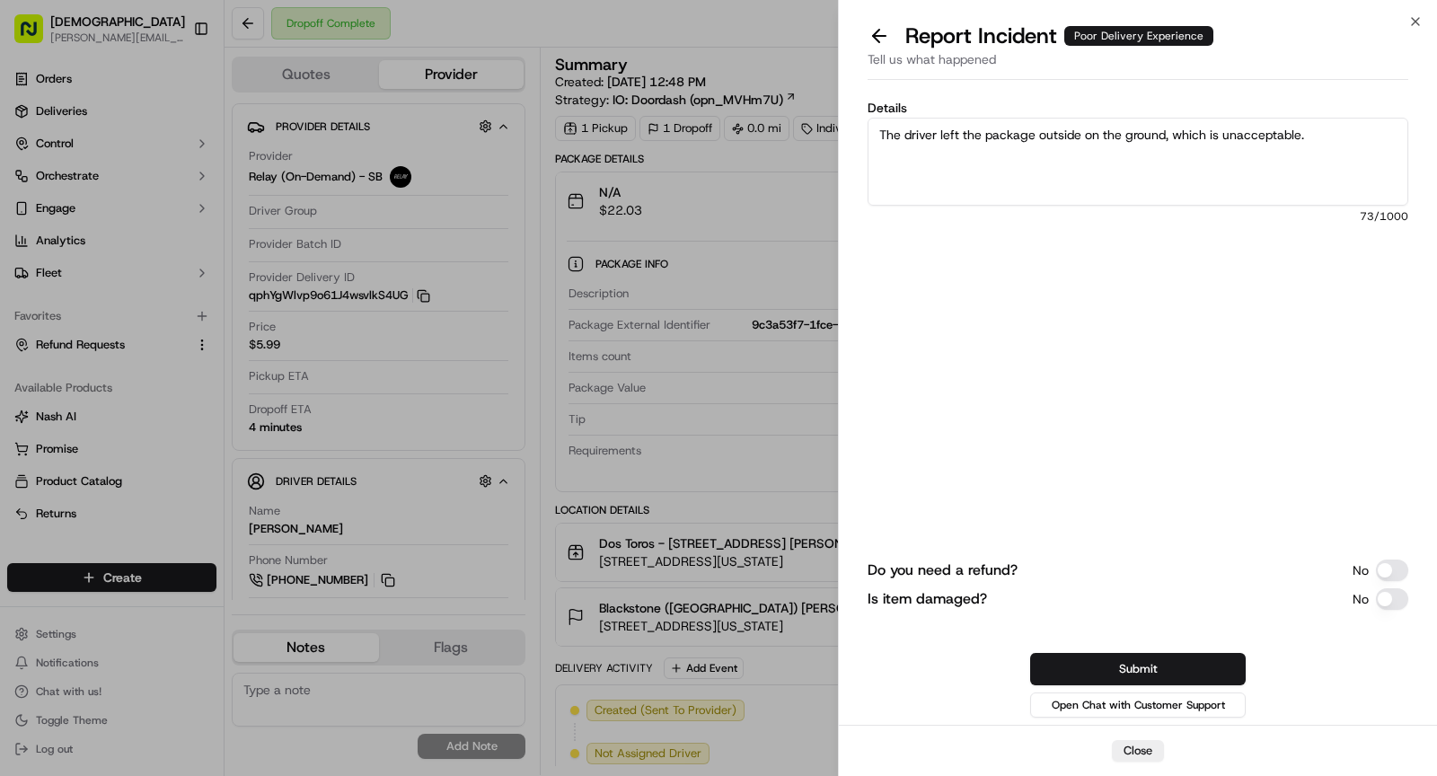
type textarea "The driver left the package outside on the ground, which is unacceptable."
click at [1391, 570] on button "Do you need a refund?" at bounding box center [1391, 570] width 32 height 22
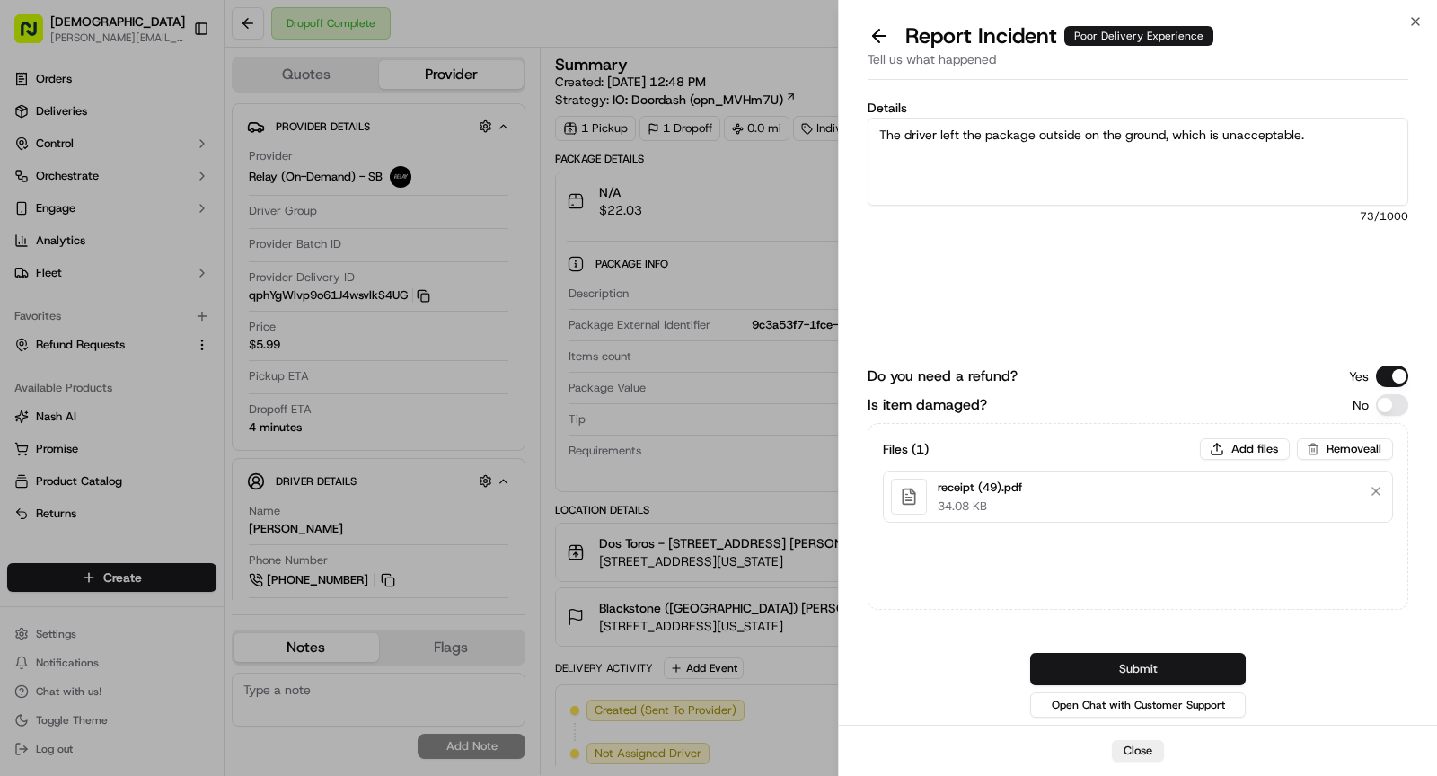
click at [1181, 672] on button "Submit" at bounding box center [1137, 669] width 215 height 32
